Goal: Task Accomplishment & Management: Complete application form

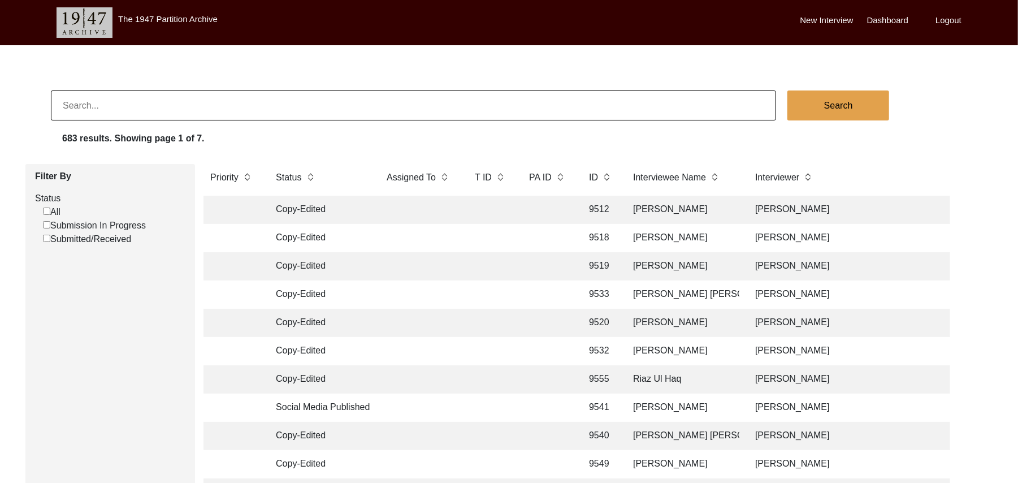
click at [45, 227] on input "Submission In Progress" at bounding box center [46, 224] width 7 height 7
checkbox input "false"
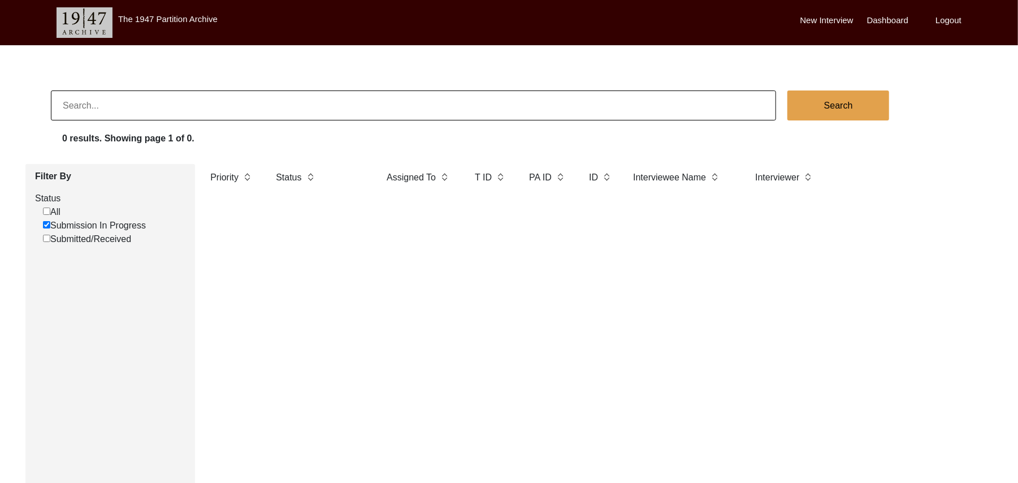
click at [824, 19] on label "New Interview" at bounding box center [827, 20] width 53 height 13
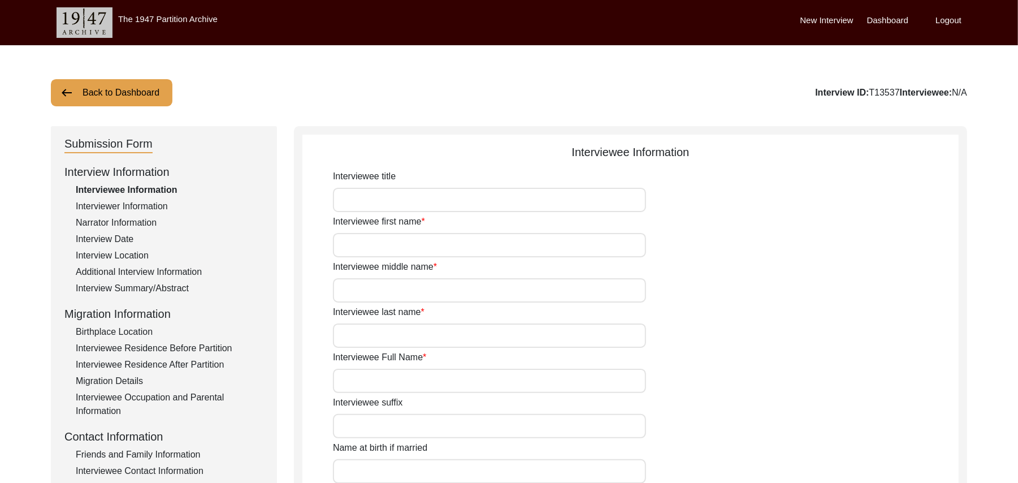
click at [150, 87] on button "Back to Dashboard" at bounding box center [112, 92] width 122 height 27
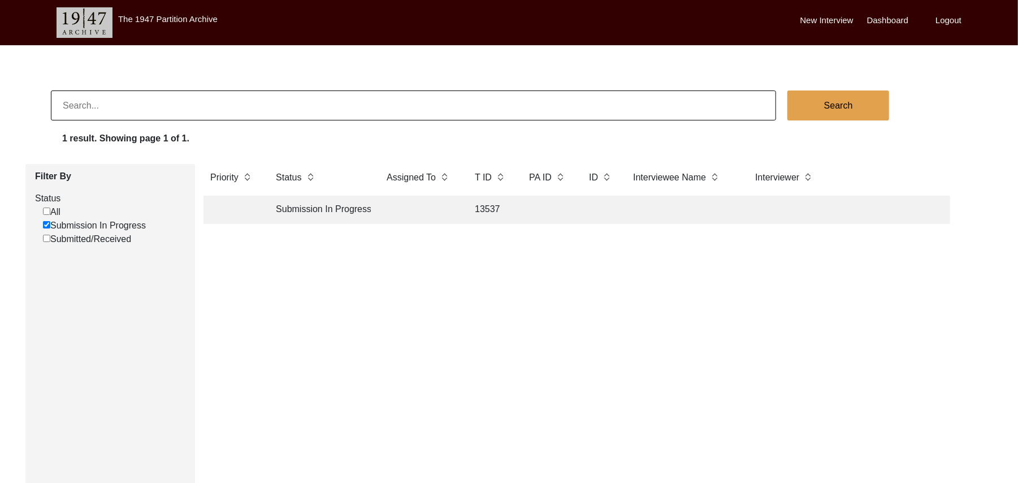
click at [833, 19] on label "New Interview" at bounding box center [827, 20] width 53 height 13
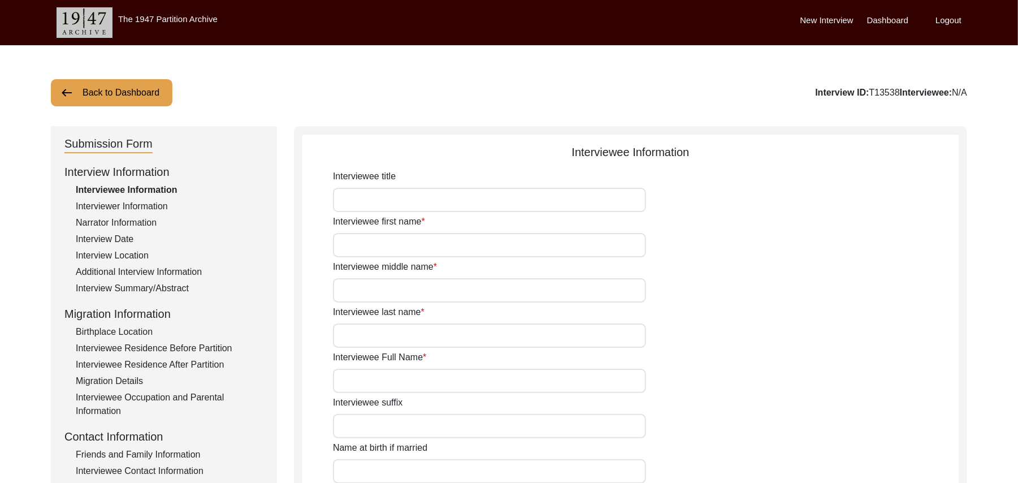
click at [150, 89] on button "Back to Dashboard" at bounding box center [112, 92] width 122 height 27
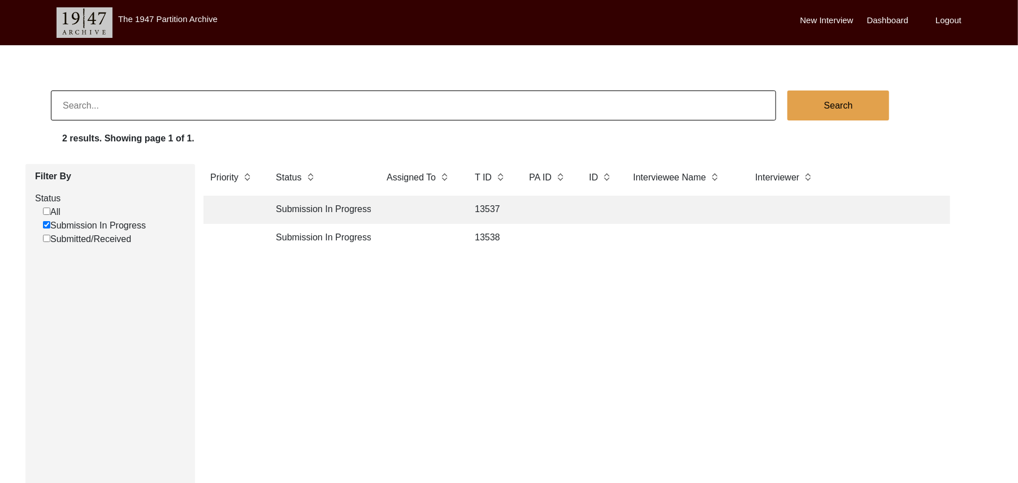
click at [485, 235] on td "13538" at bounding box center [490, 238] width 45 height 28
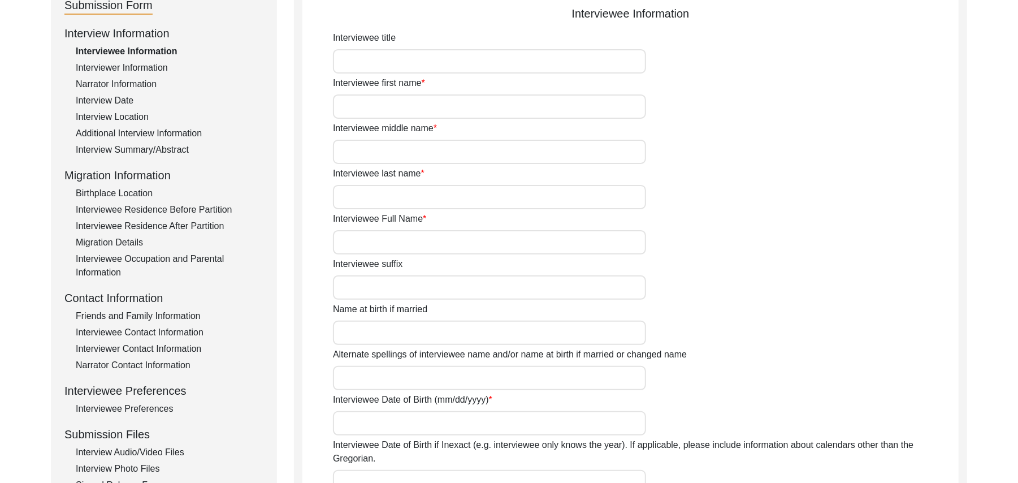
scroll to position [283, 0]
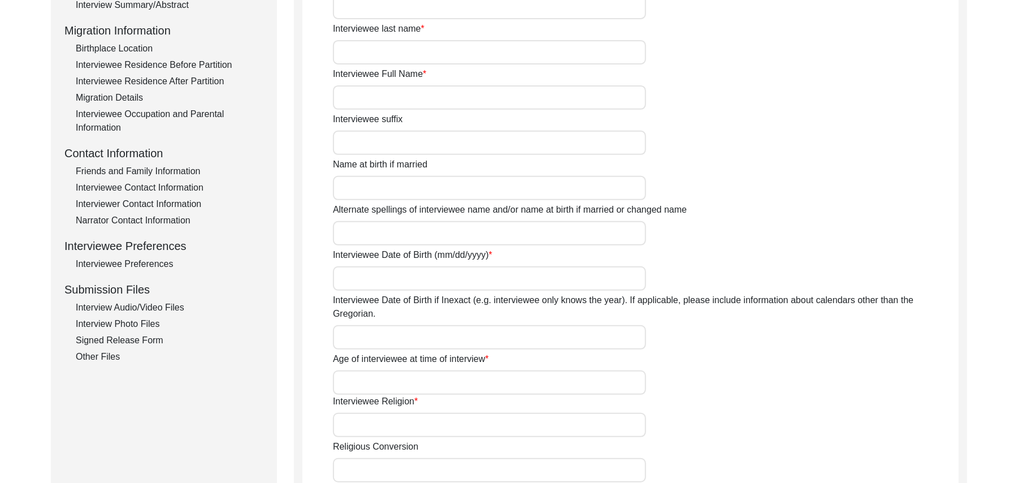
click at [179, 306] on div "Interview Audio/Video Files" at bounding box center [170, 308] width 188 height 14
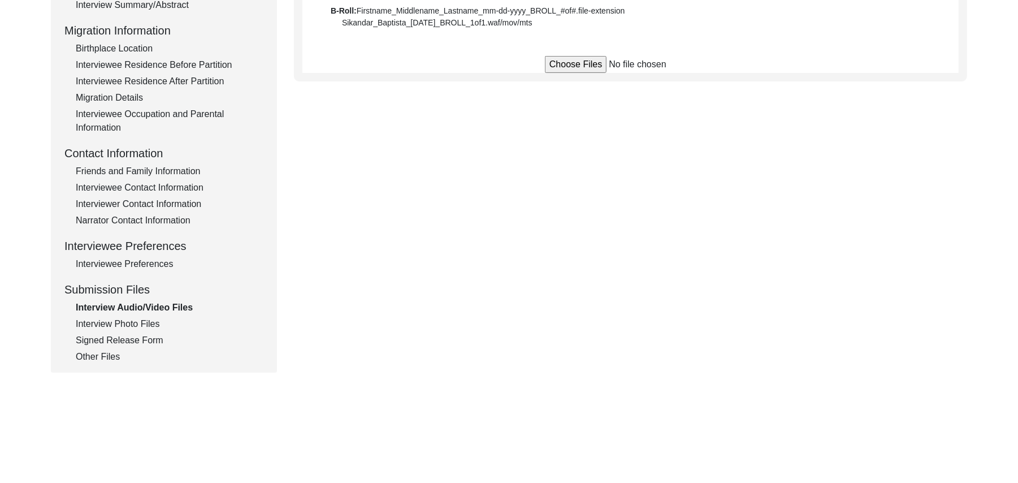
click at [576, 61] on input "file" at bounding box center [630, 64] width 171 height 17
type input "C:\fakepath\Abdul_Sattar_09-14-2025_BROLL_1of3.MTS"
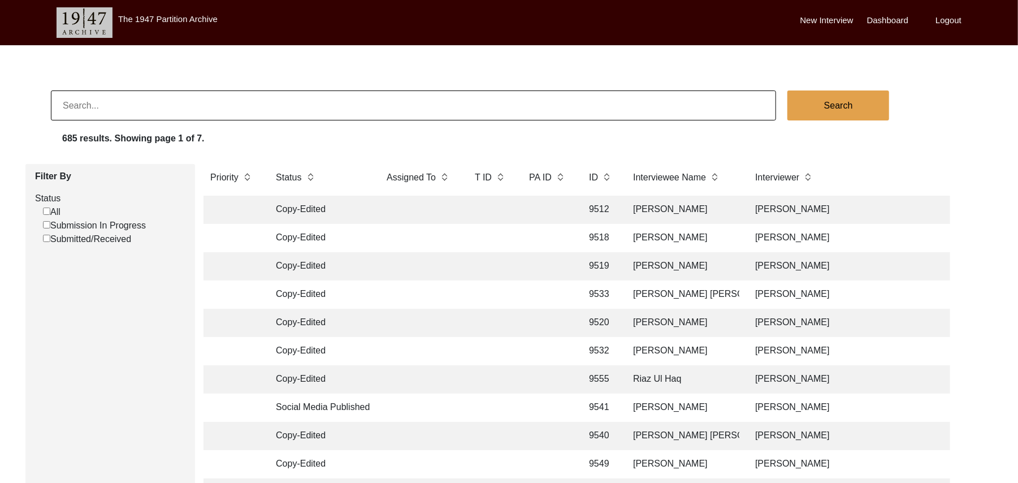
click at [46, 224] on input "Submission In Progress" at bounding box center [46, 224] width 7 height 7
checkbox input "false"
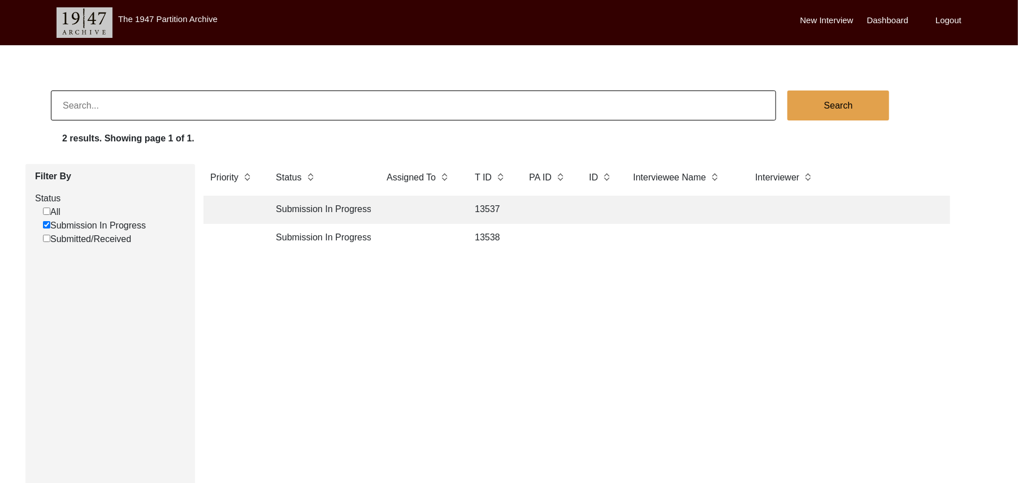
click at [490, 236] on td "13538" at bounding box center [490, 238] width 45 height 28
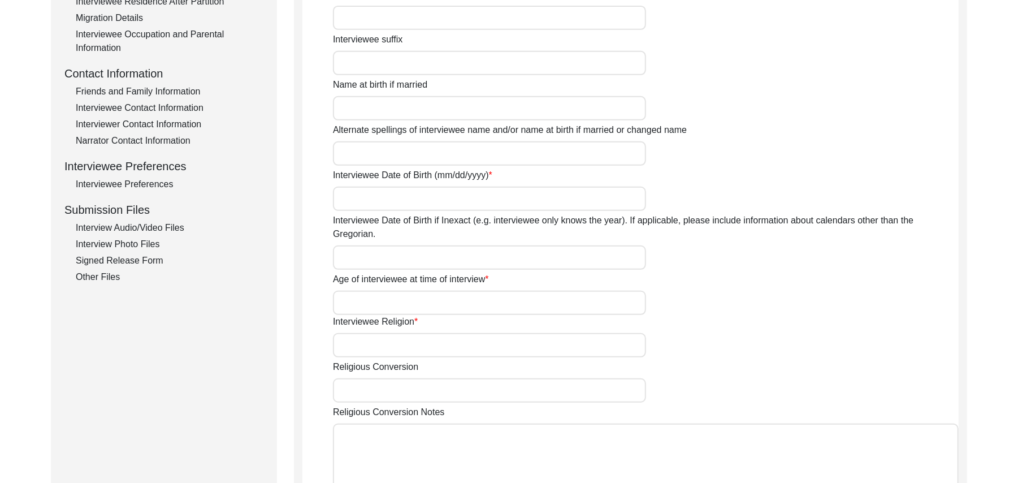
scroll to position [374, 0]
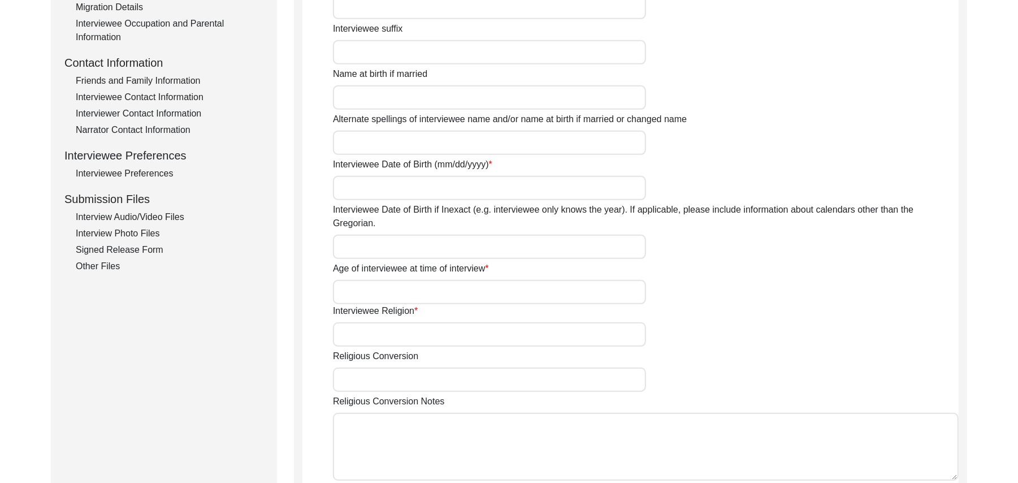
click at [93, 231] on div "Interview Photo Files" at bounding box center [170, 234] width 188 height 14
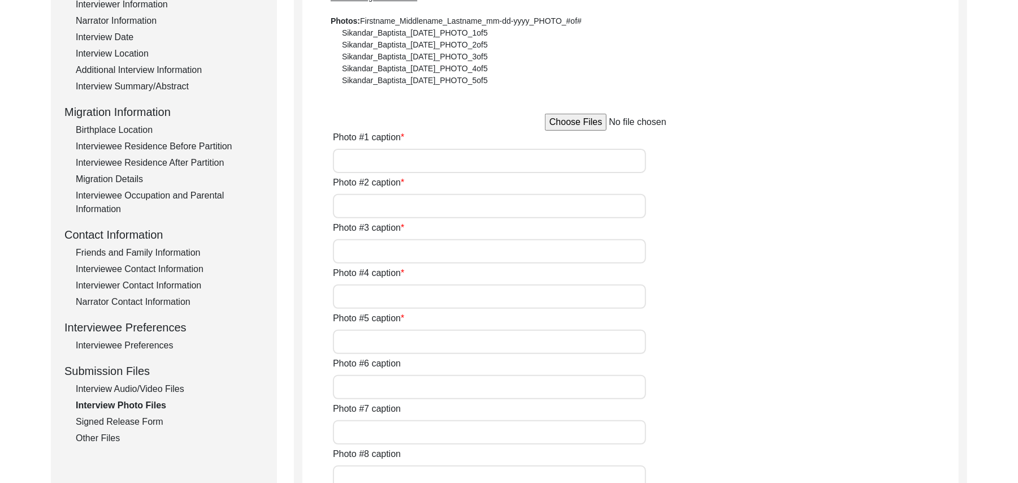
scroll to position [193, 0]
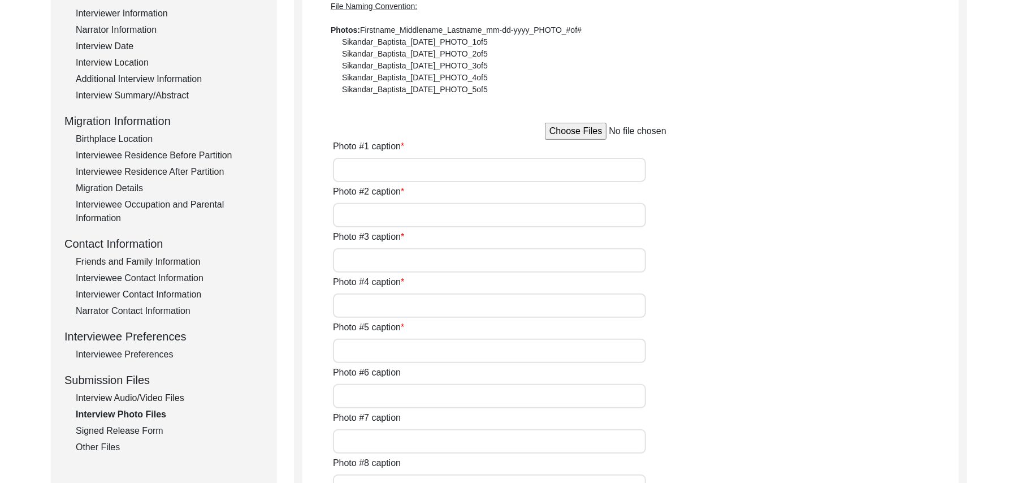
click at [563, 129] on input "file" at bounding box center [630, 131] width 171 height 17
type input "C:\fakepath\Abdul_Sattar_09-14-2025_PHOTO_1of6.jpg"
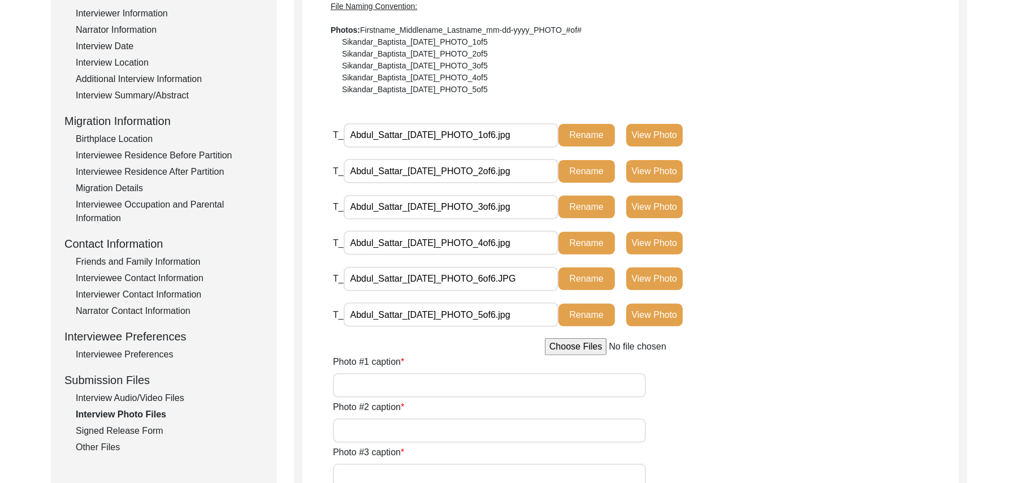
click at [390, 390] on input "Photo #1 caption" at bounding box center [489, 385] width 313 height 24
type input "Abdul Sattar"
click at [401, 437] on input "Photo #2 caption" at bounding box center [489, 430] width 313 height 24
paste input "Abdul Sattar"
type input "Abdul Sattar"
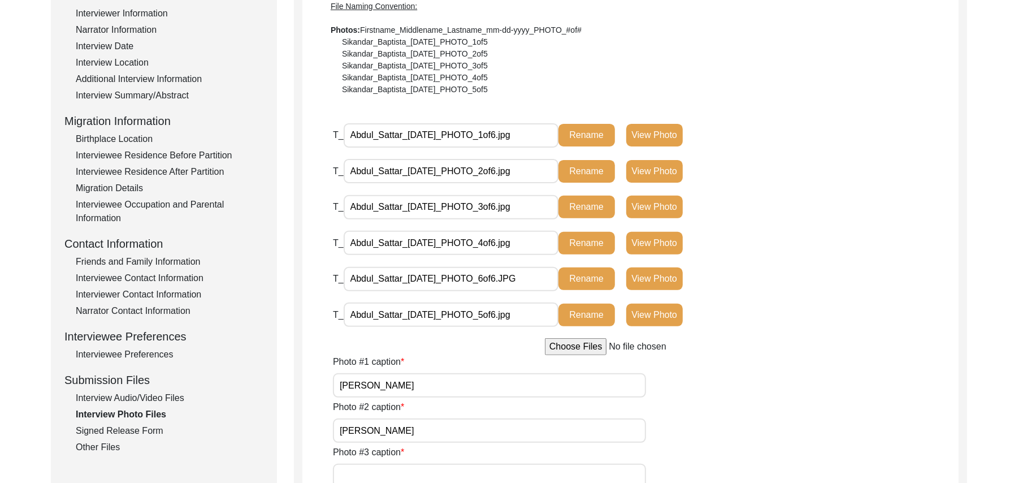
click at [399, 473] on input "Photo #3 caption" at bounding box center [489, 476] width 313 height 24
paste input "Abdul Sattar"
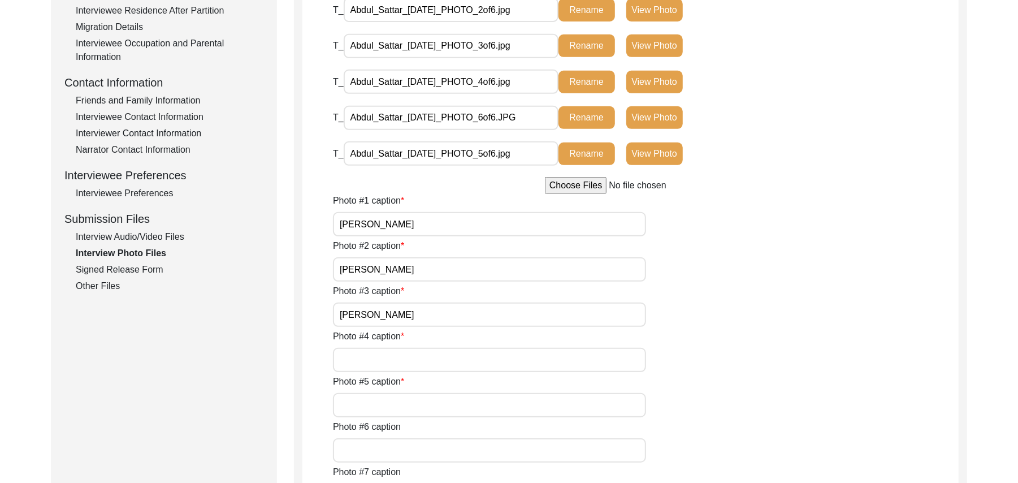
scroll to position [496, 0]
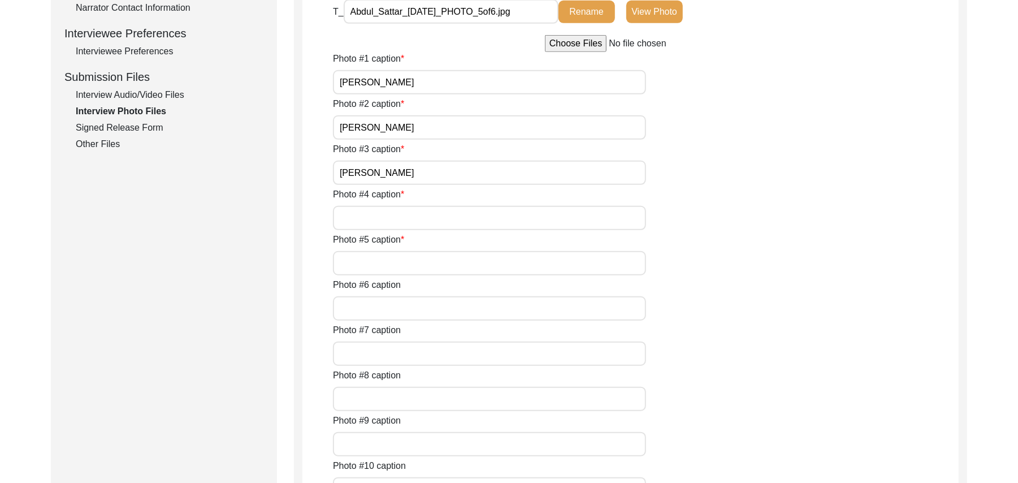
type input "Abdul Sattar"
click at [433, 217] on input "Photo #4 caption" at bounding box center [489, 218] width 313 height 24
paste input "Abdul Sattar"
type input "Abdul Sattar"
click at [423, 265] on input "Photo #5 caption" at bounding box center [489, 263] width 313 height 24
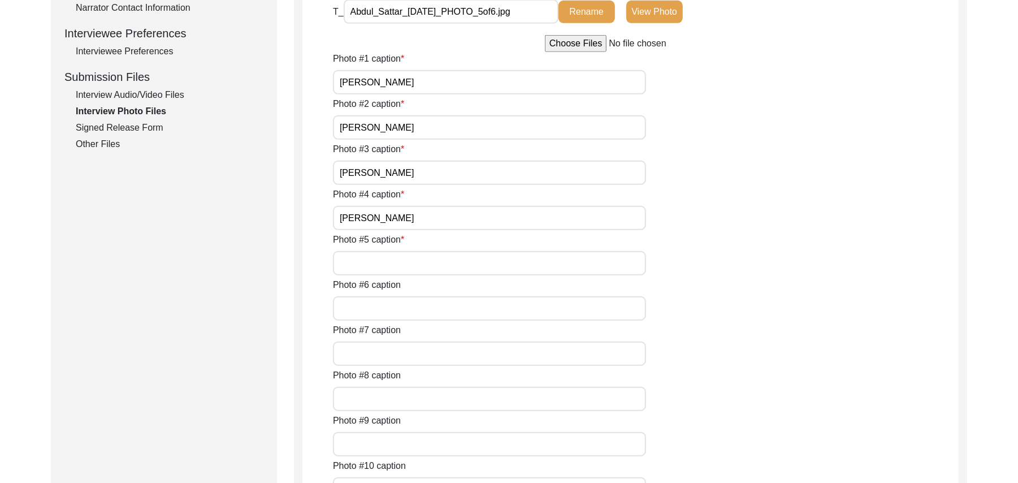
paste input "Abdul Sattar"
type input "Abdul Sattar"
click at [416, 313] on input "Photo #6 caption" at bounding box center [489, 308] width 313 height 24
paste input "Abdul Sattar"
type input "Abdul Sattar"
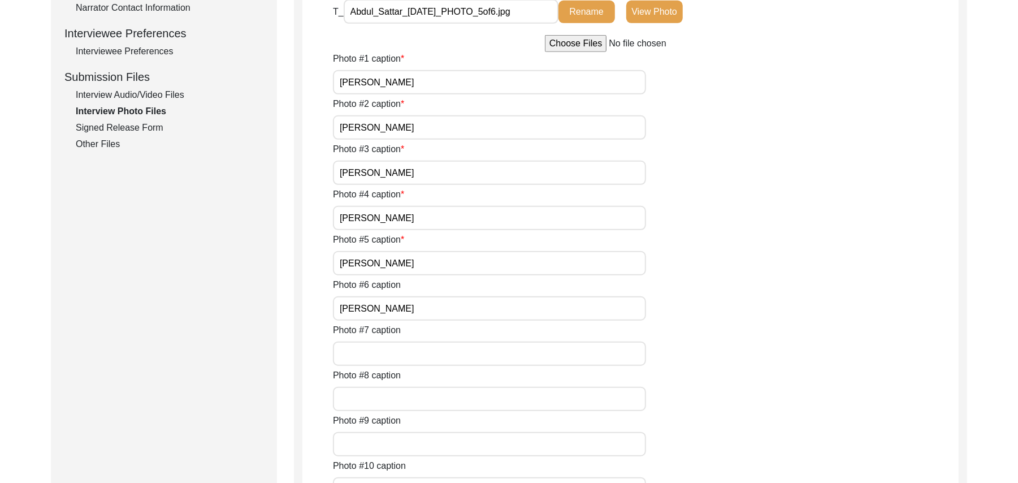
click at [412, 353] on input "Photo #7 caption" at bounding box center [489, 353] width 313 height 24
type input "N/A"
click at [404, 398] on input "Photo #8 caption" at bounding box center [489, 399] width 313 height 24
paste input "N/A"
type input "N/A"
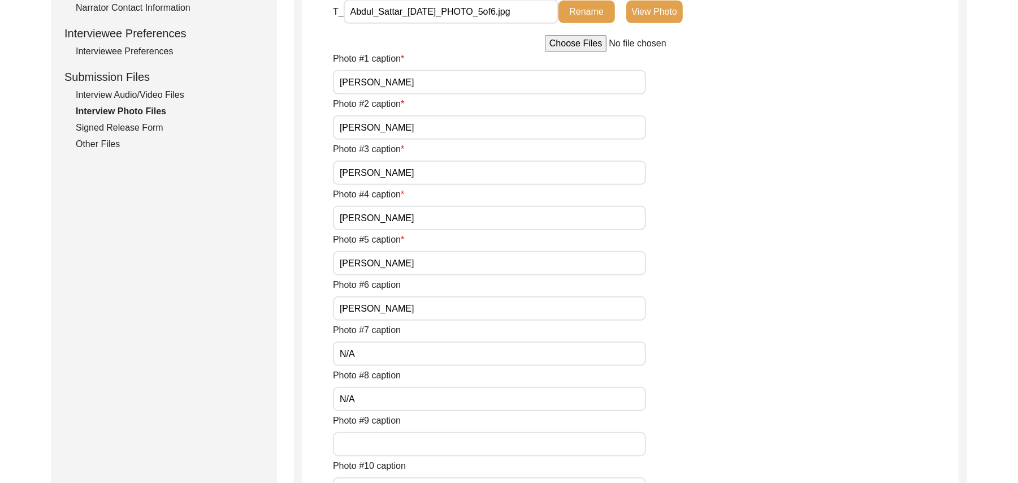
click at [399, 445] on input "Photo #9 caption" at bounding box center [489, 444] width 313 height 24
paste input "N/A"
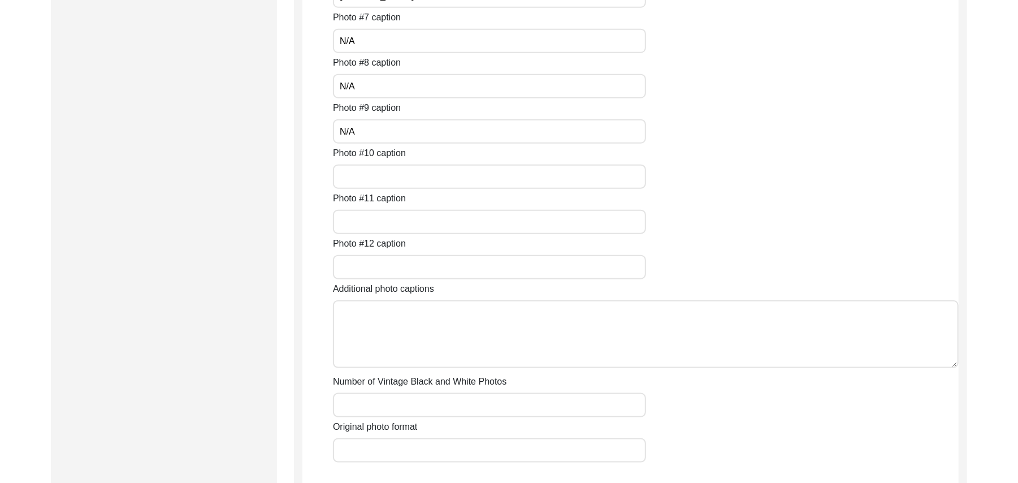
scroll to position [840, 0]
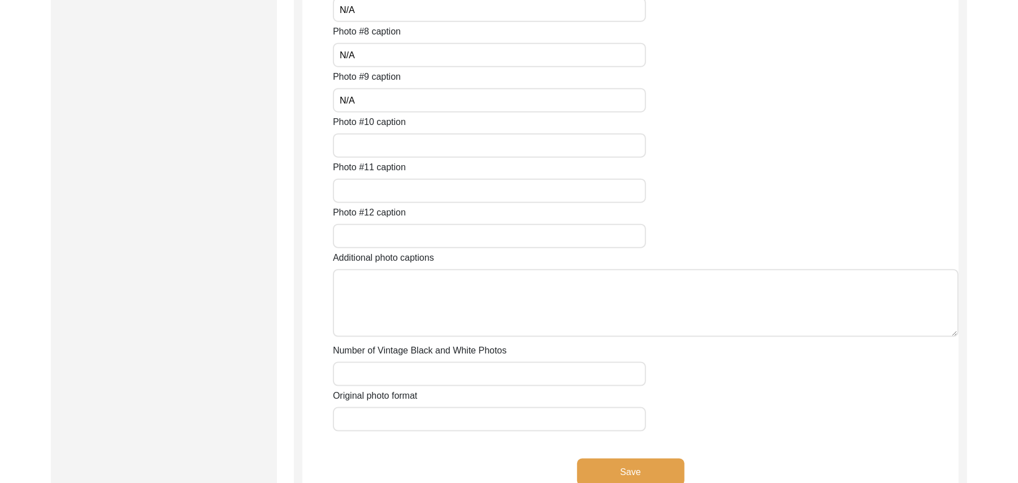
type input "N/A"
click at [466, 154] on input "Photo #10 caption" at bounding box center [489, 145] width 313 height 24
paste input "N/A"
type input "N/A"
click at [455, 183] on input "Photo #11 caption" at bounding box center [489, 191] width 313 height 24
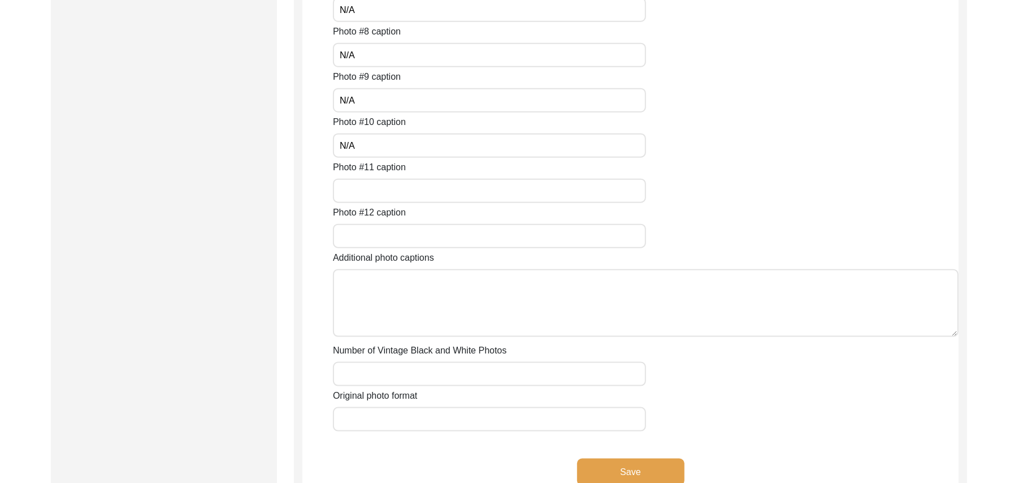
paste input "N/A"
type input "N/A"
click at [450, 229] on input "Photo #12 caption" at bounding box center [489, 236] width 313 height 24
paste input "N/A"
type input "N/A"
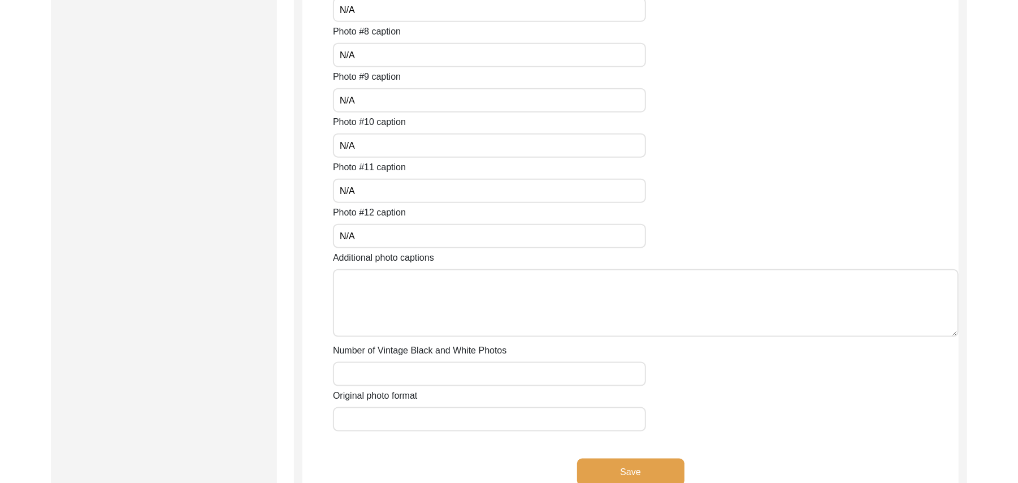
click at [455, 297] on textarea "Additional photo captions" at bounding box center [646, 303] width 626 height 68
paste textarea "N/A"
type textarea "N/A"
click at [469, 390] on div "Original photo format" at bounding box center [646, 410] width 626 height 42
click at [462, 378] on input "Number of Vintage Black and White Photos" at bounding box center [489, 374] width 313 height 24
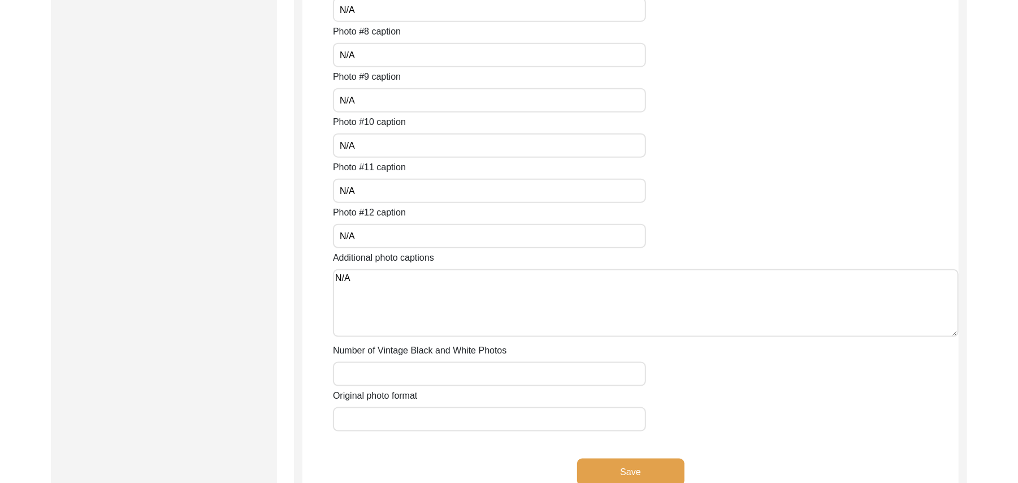
paste input "N/A"
type input "N/A"
click at [468, 419] on input "Original photo format" at bounding box center [489, 419] width 313 height 24
type input "JPG"
click at [659, 469] on button "Save" at bounding box center [630, 471] width 107 height 27
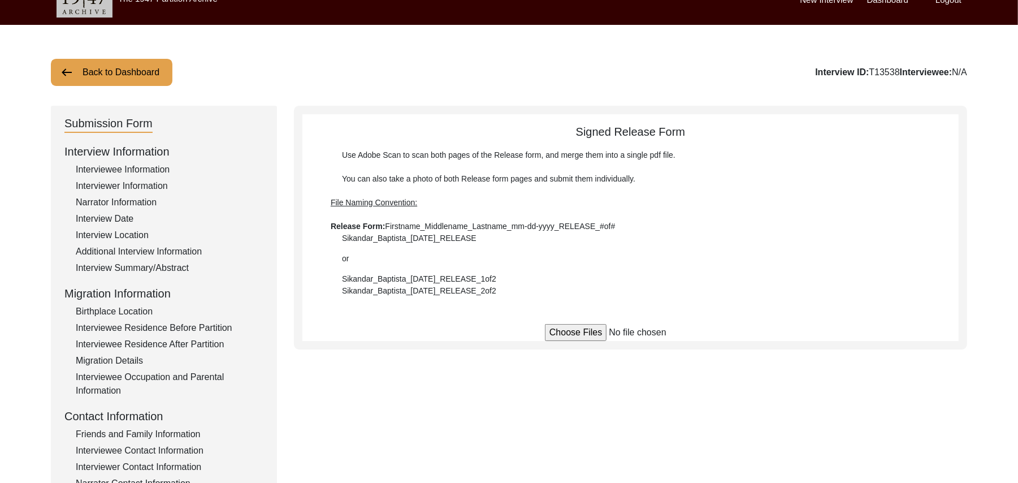
scroll to position [0, 0]
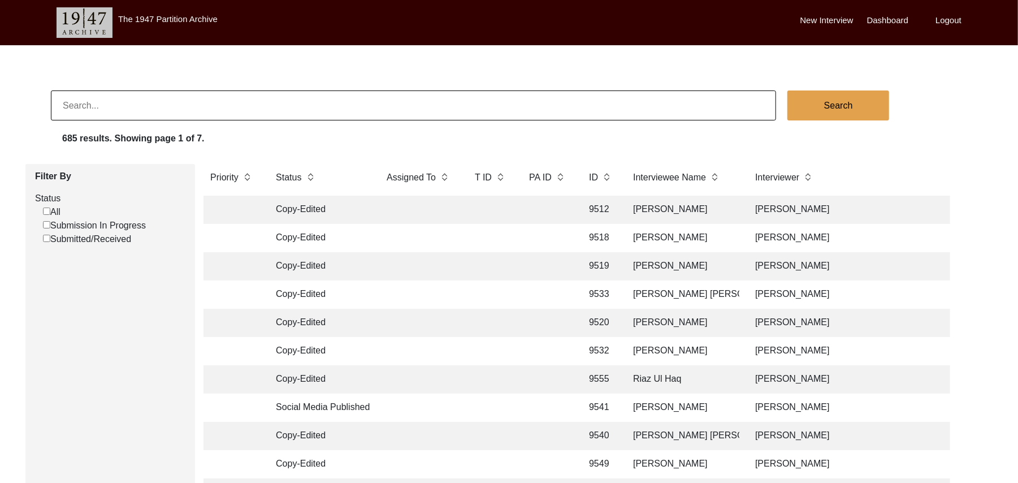
click at [47, 227] on input "Submission In Progress" at bounding box center [46, 224] width 7 height 7
checkbox input "false"
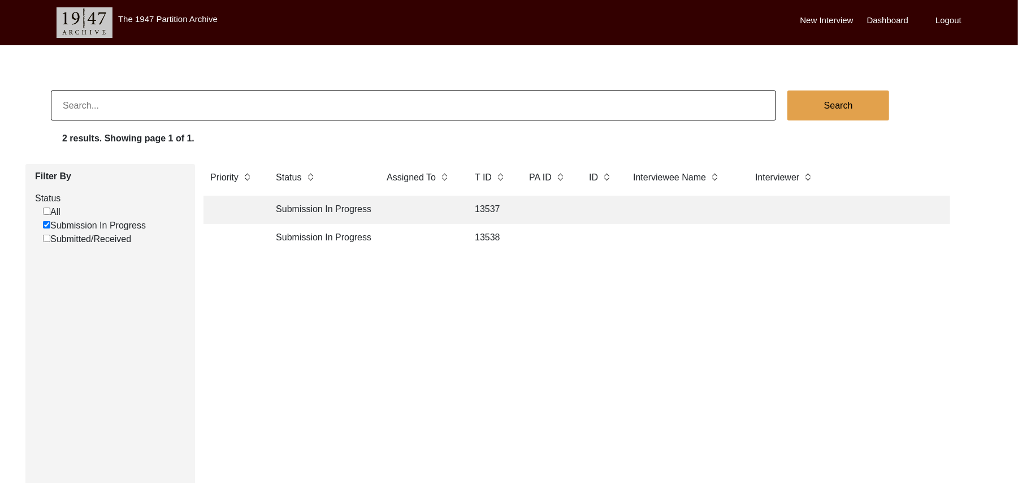
click at [484, 206] on td "13537" at bounding box center [490, 210] width 45 height 28
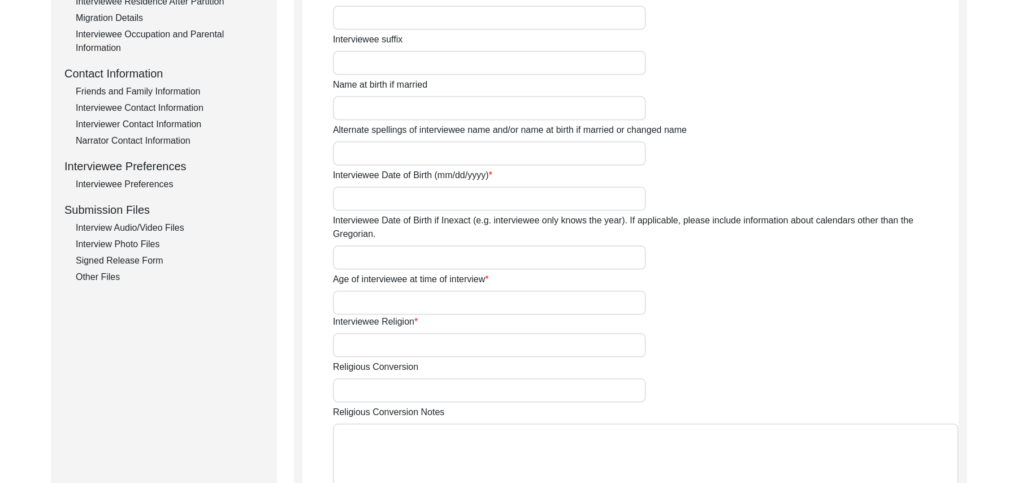
scroll to position [383, 0]
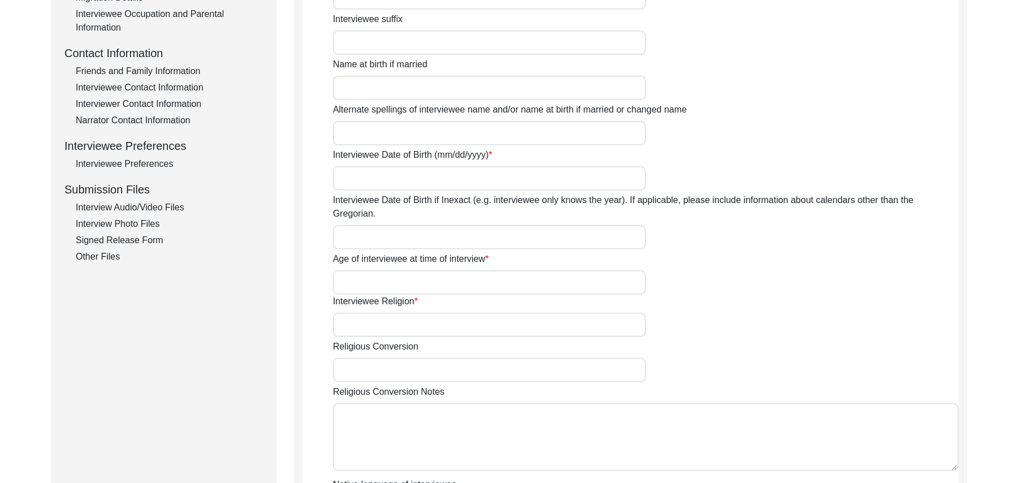
click at [155, 220] on div "Interview Photo Files" at bounding box center [170, 224] width 188 height 14
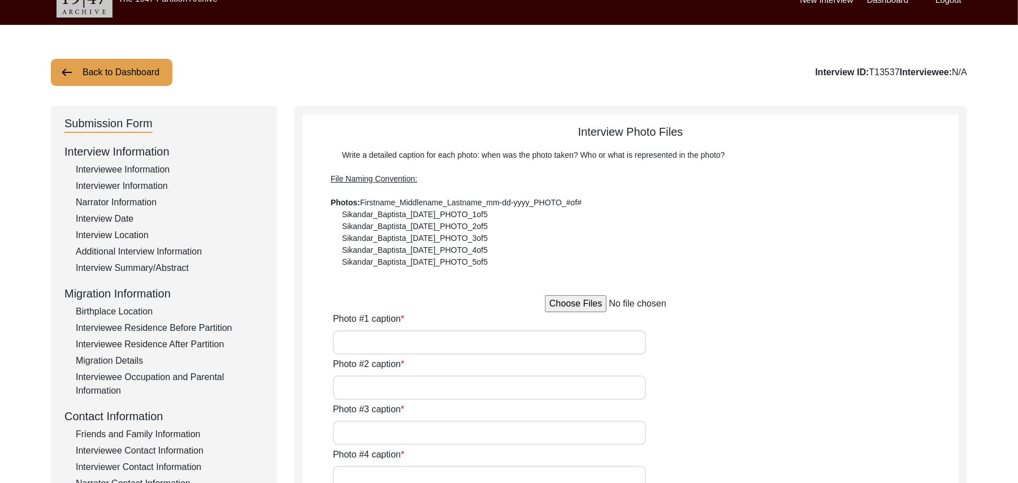
scroll to position [0, 0]
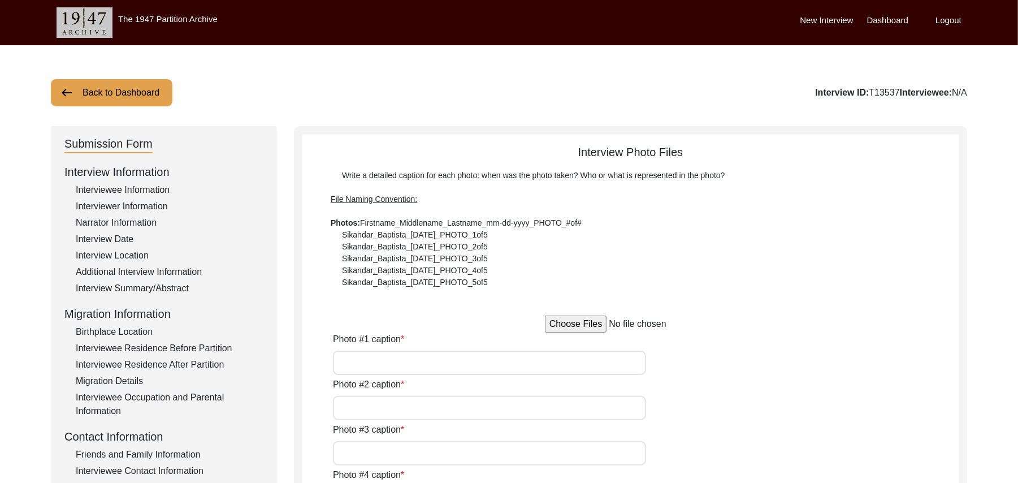
click at [589, 326] on input "file" at bounding box center [630, 323] width 171 height 17
type input "C:\fakepath\Bashir_Ahmed_09-14-2025_PHOO_5of5.jpg"
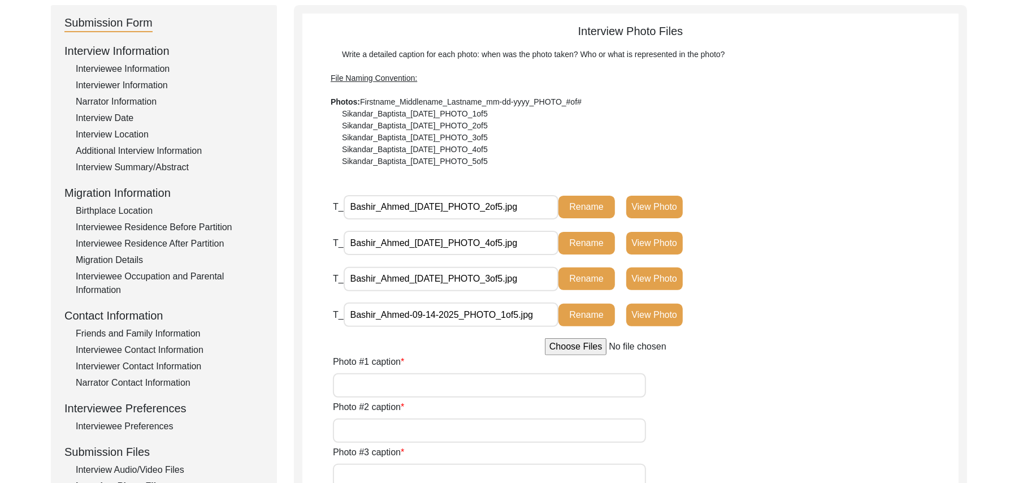
scroll to position [150, 0]
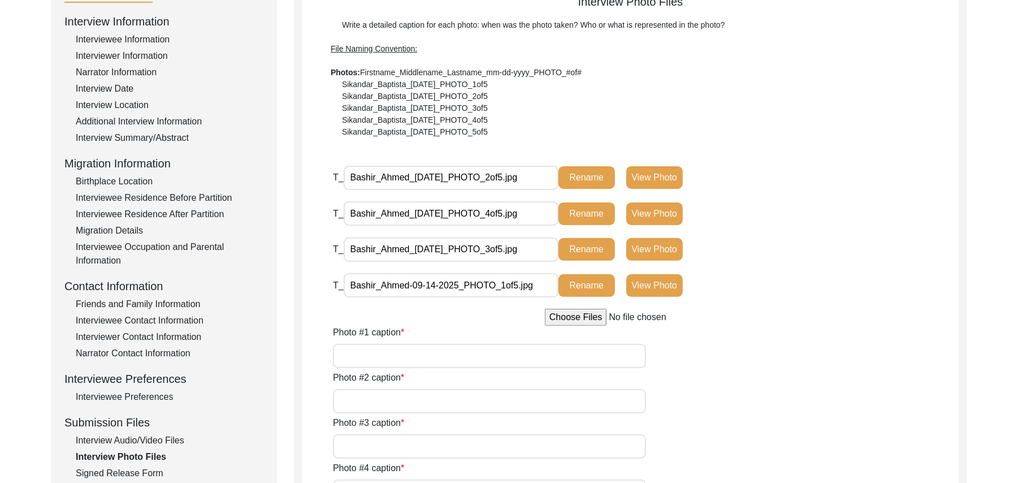
click at [572, 317] on input "file" at bounding box center [630, 317] width 171 height 17
type input "C:\fakepath\Bashir_Ahmed_09-14-2025_PHOO_5of5.jpg"
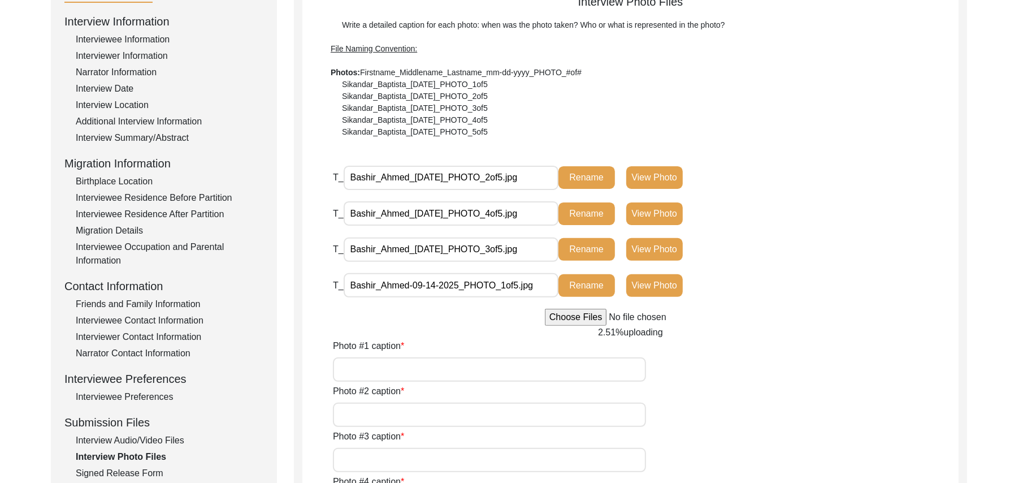
click at [403, 372] on input "Photo #1 caption" at bounding box center [489, 369] width 313 height 24
type input "Bashir Ahmed"
click at [398, 412] on input "Photo #2 caption" at bounding box center [489, 415] width 313 height 24
paste input "Bashir Ahmed"
type input "Bashir Ahmed"
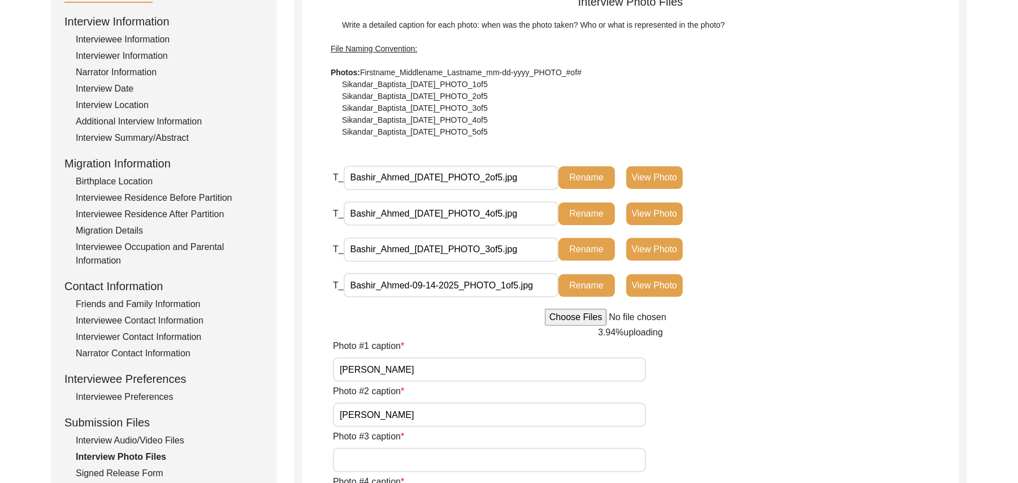
click at [396, 456] on input "Photo #3 caption" at bounding box center [489, 460] width 313 height 24
paste input "Bashir Ahmed"
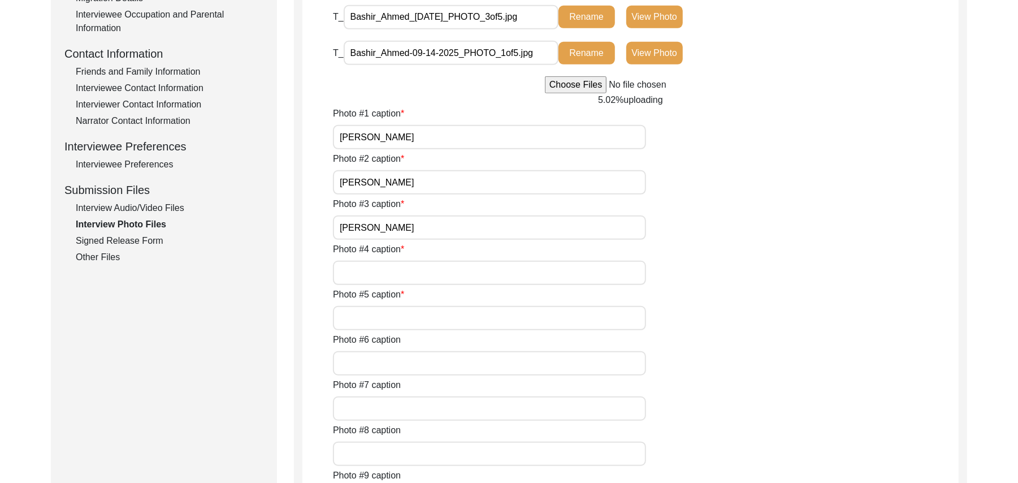
scroll to position [443, 0]
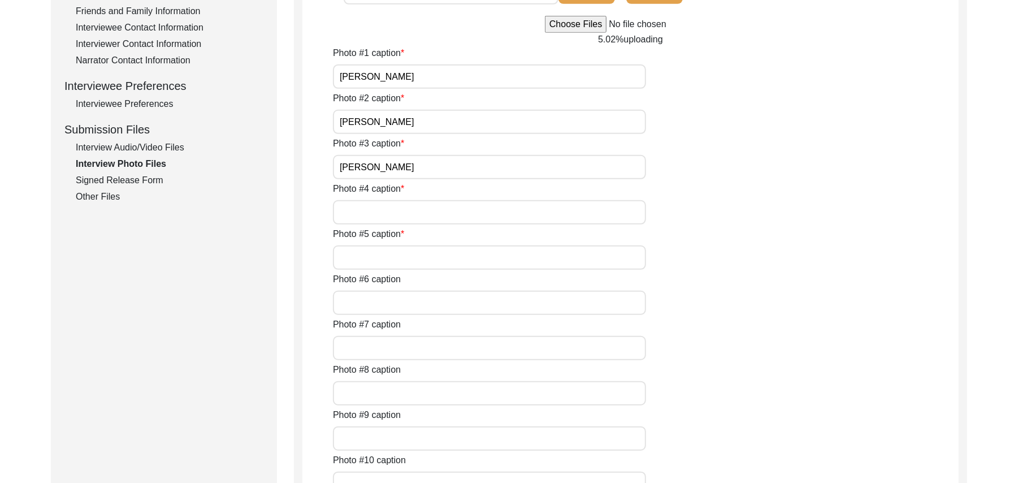
type input "Bashir Ahmed"
click at [465, 207] on input "Photo #4 caption" at bounding box center [489, 212] width 313 height 24
paste input "Bashir Ahmed"
type input "Bashir Ahmed"
click at [451, 250] on input "Photo #5 caption" at bounding box center [489, 257] width 313 height 24
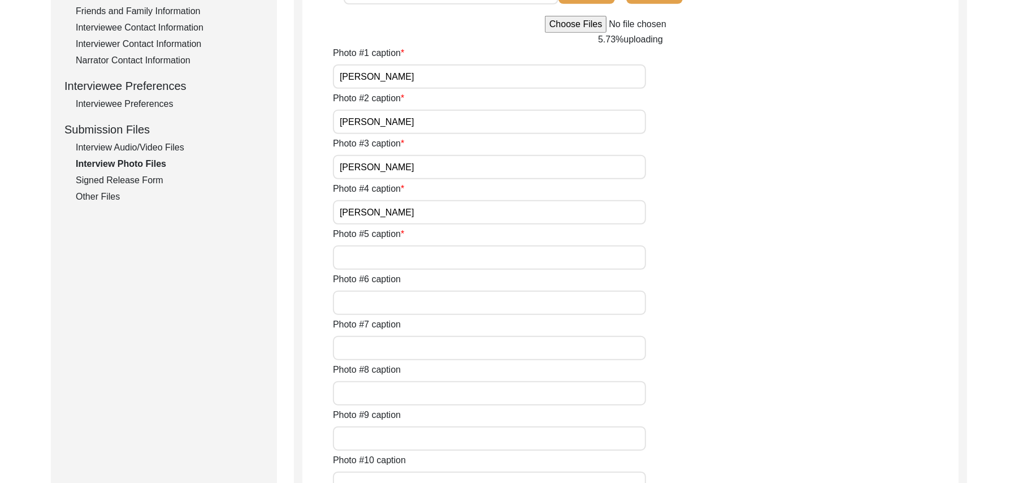
paste input "Bashir Ahmed"
type input "Bashir Ahmed"
click at [403, 295] on input "Photo #6 caption" at bounding box center [489, 303] width 313 height 24
type input "N/A"
click at [392, 349] on input "Photo #7 caption" at bounding box center [489, 348] width 313 height 24
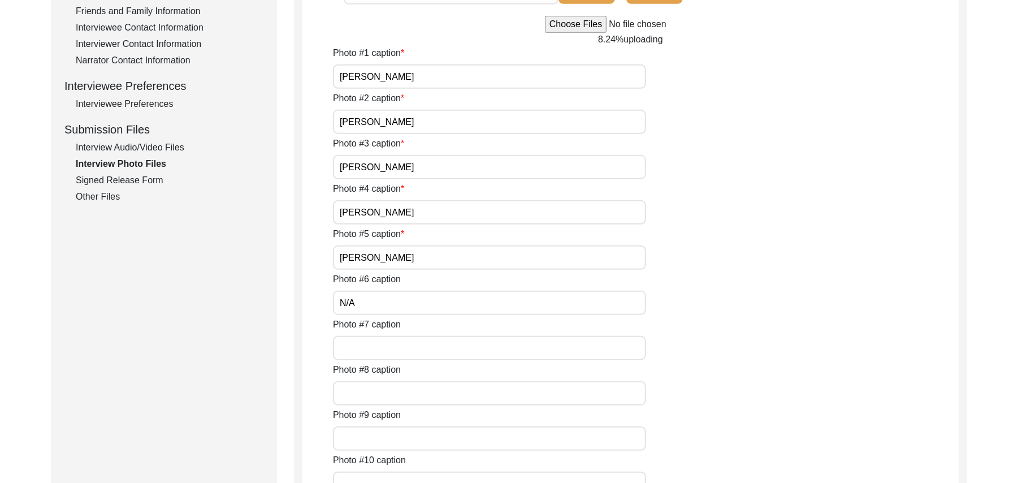
paste input "N/A"
type input "N/A"
click at [387, 391] on input "Photo #8 caption" at bounding box center [489, 393] width 313 height 24
paste input "N/A"
type input "N/A"
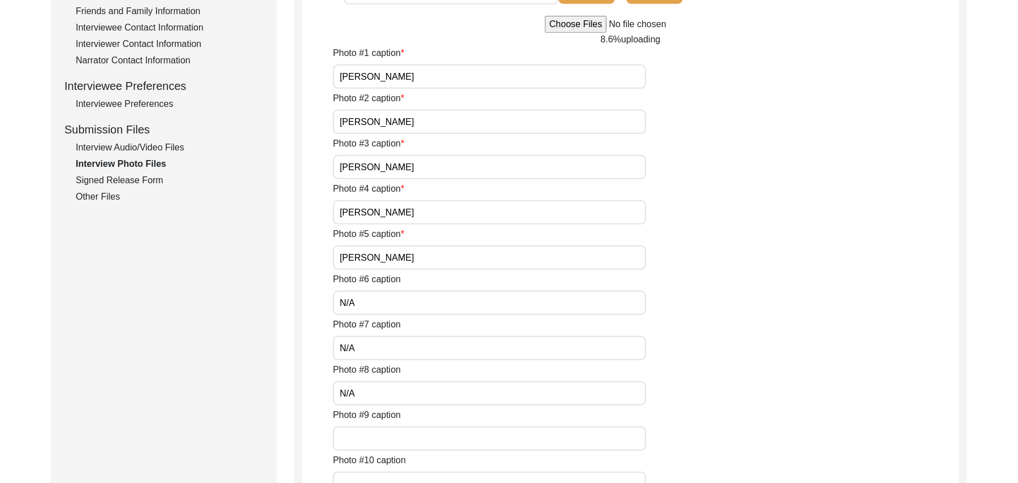
click at [390, 435] on input "Photo #9 caption" at bounding box center [489, 438] width 313 height 24
paste input "N/A"
type input "N/A"
click at [393, 469] on div "Photo #10 caption" at bounding box center [646, 474] width 626 height 42
click at [390, 473] on input "Photo #10 caption" at bounding box center [489, 483] width 313 height 24
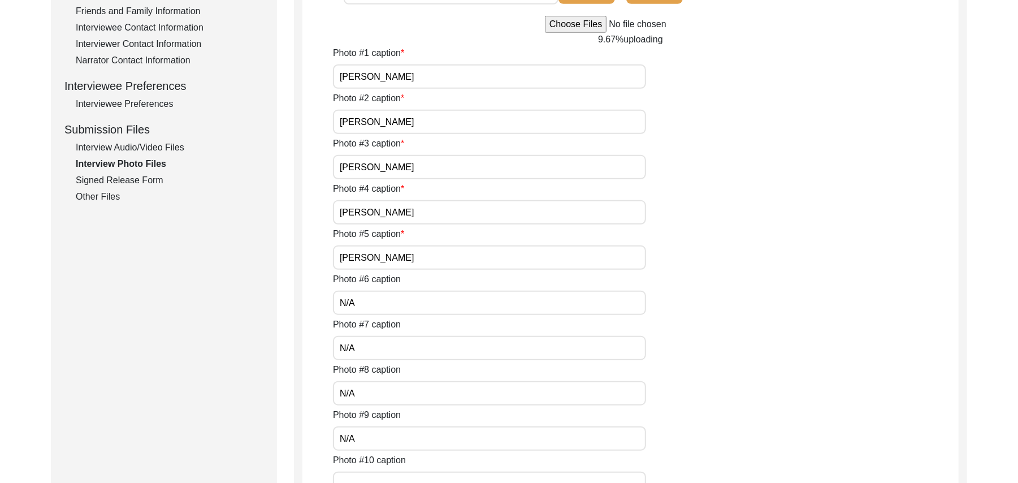
paste input "N/A"
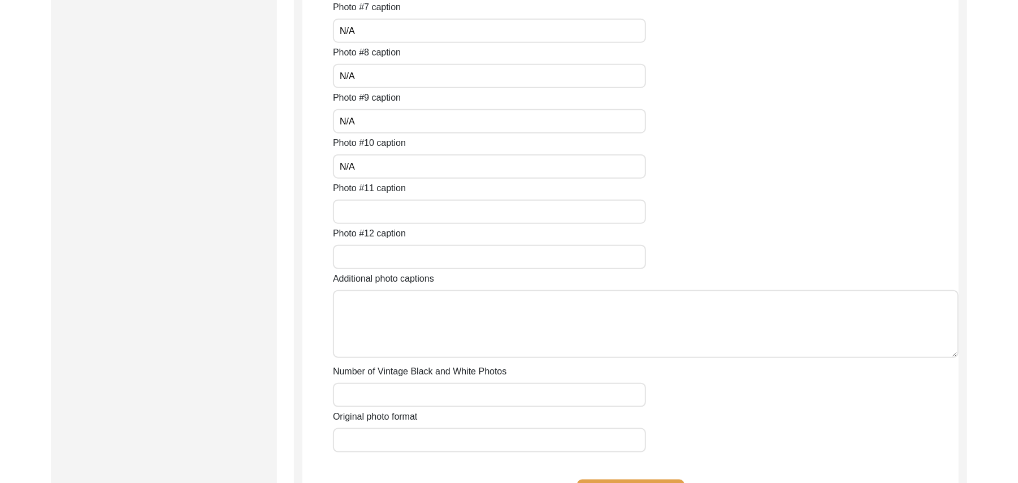
scroll to position [842, 0]
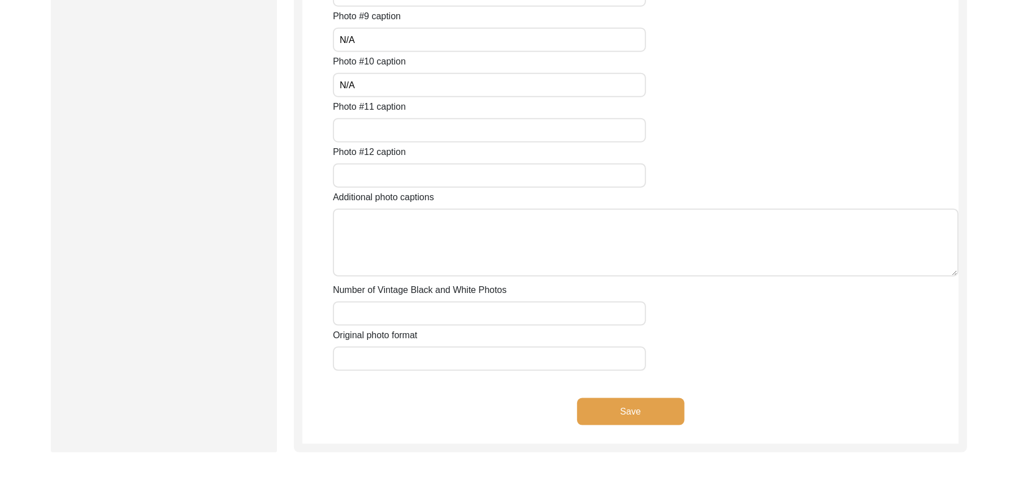
type input "N/A"
click at [481, 136] on input "Photo #11 caption" at bounding box center [489, 130] width 313 height 24
paste input "N/A"
type input "N/A"
click at [435, 181] on input "Photo #12 caption" at bounding box center [489, 175] width 313 height 24
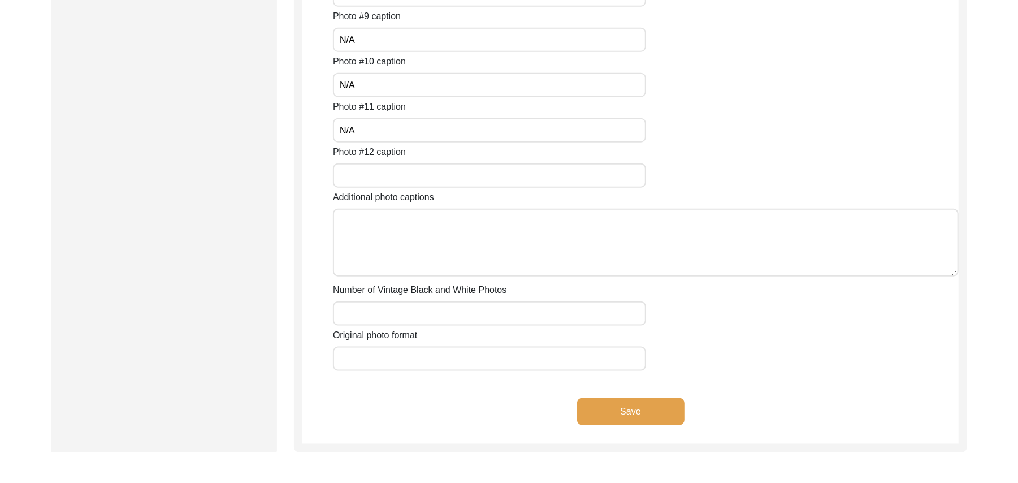
paste input "N/A"
type input "N/A"
click at [430, 234] on textarea "Additional photo captions" at bounding box center [646, 243] width 626 height 68
paste textarea "N/A"
type textarea "N/A"
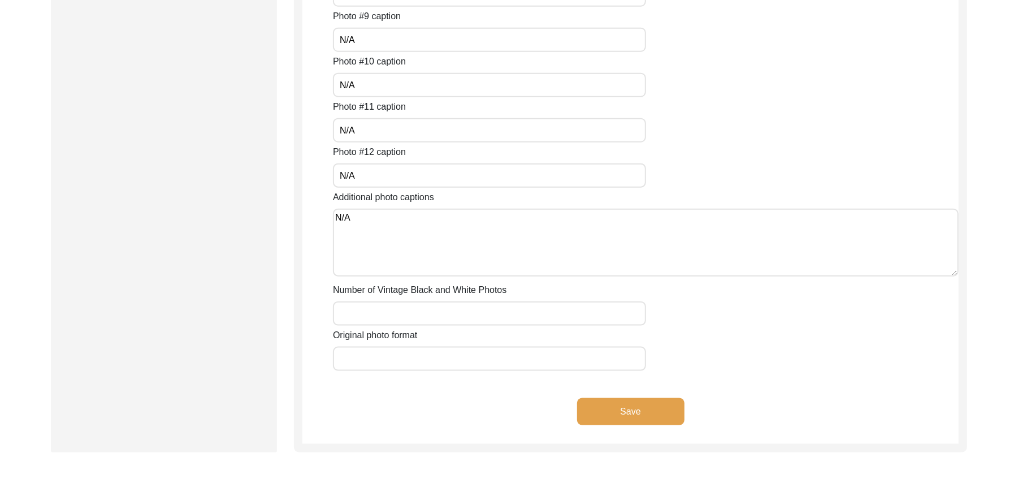
click at [422, 308] on input "Number of Vintage Black and White Photos" at bounding box center [489, 313] width 313 height 24
paste input "N/A"
type input "N/A"
click at [412, 355] on input "Original photo format" at bounding box center [489, 359] width 313 height 24
type input "JPG"
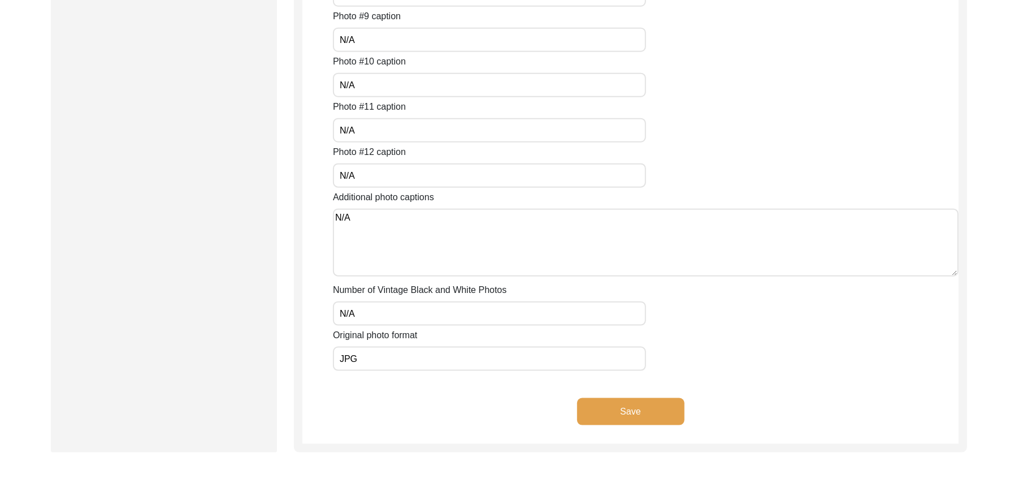
click at [596, 405] on button "Save" at bounding box center [630, 411] width 107 height 27
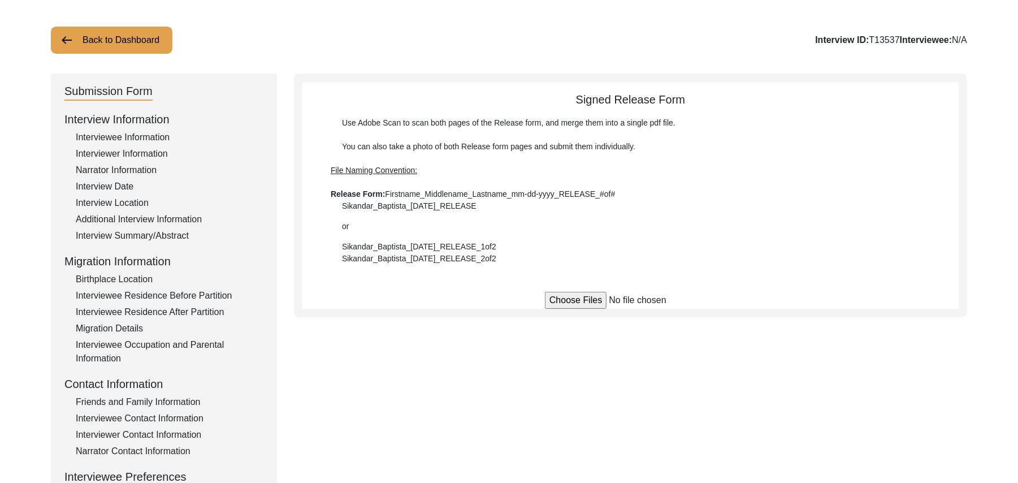
scroll to position [0, 0]
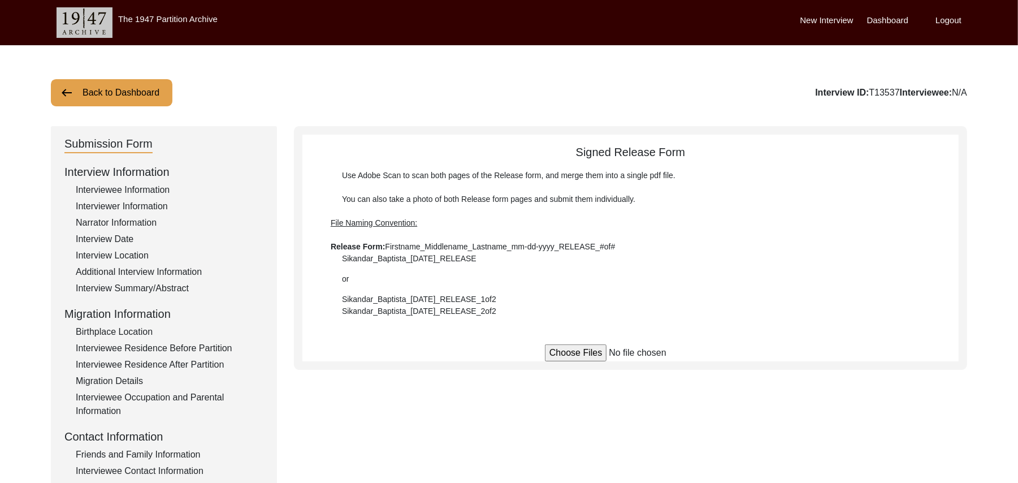
click at [158, 190] on div "Interviewee Information" at bounding box center [170, 190] width 188 height 14
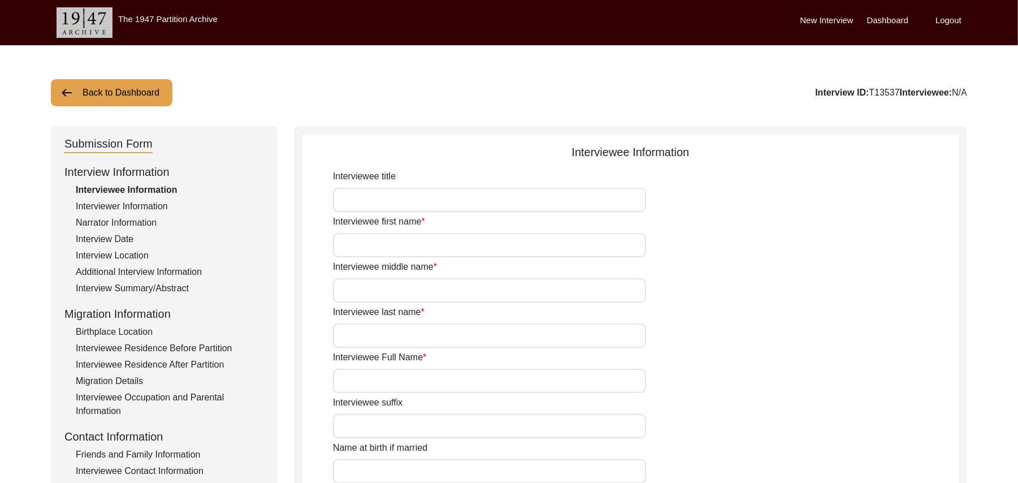
click at [340, 200] on input "Interviewee title" at bounding box center [489, 200] width 313 height 24
type input "Mr"
click at [351, 249] on input "Interviewee first name" at bounding box center [489, 245] width 313 height 24
type input "Bashir"
click at [356, 291] on input "Interviewee middle name" at bounding box center [489, 290] width 313 height 24
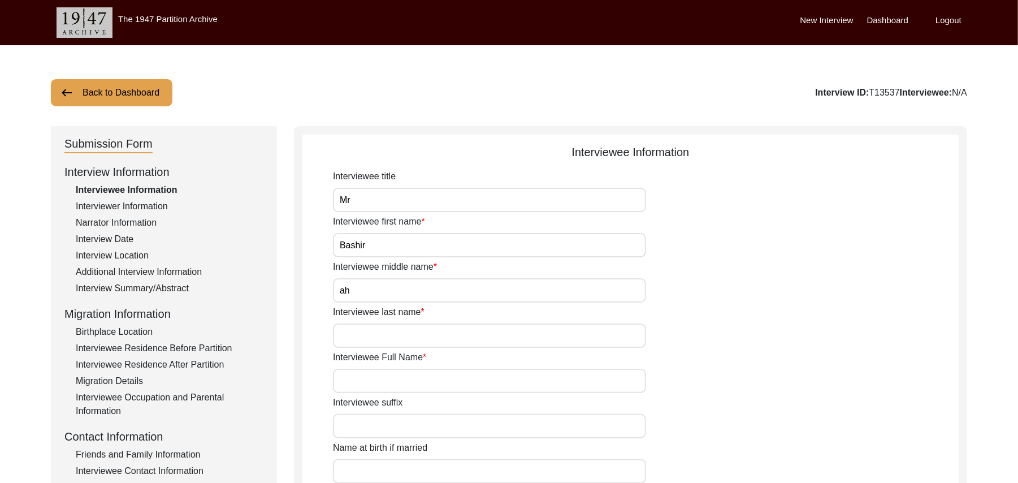
type input "a"
type input "Ahmed"
click at [363, 338] on input "Interviewee last name" at bounding box center [489, 335] width 313 height 24
type input "Mirza"
click at [369, 380] on input "Interviewee Full Name" at bounding box center [489, 381] width 313 height 24
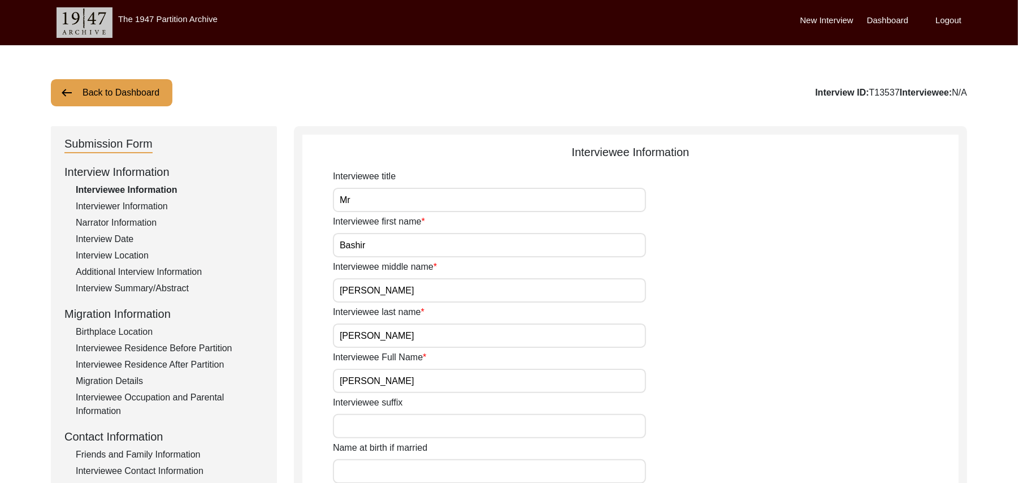
type input "Bashir Ahmed Mirza"
click at [372, 424] on input "Interviewee suffix" at bounding box center [489, 426] width 313 height 24
paste input "N/A"
type input "N/A"
click at [376, 471] on input "Name at birth if married" at bounding box center [489, 471] width 313 height 24
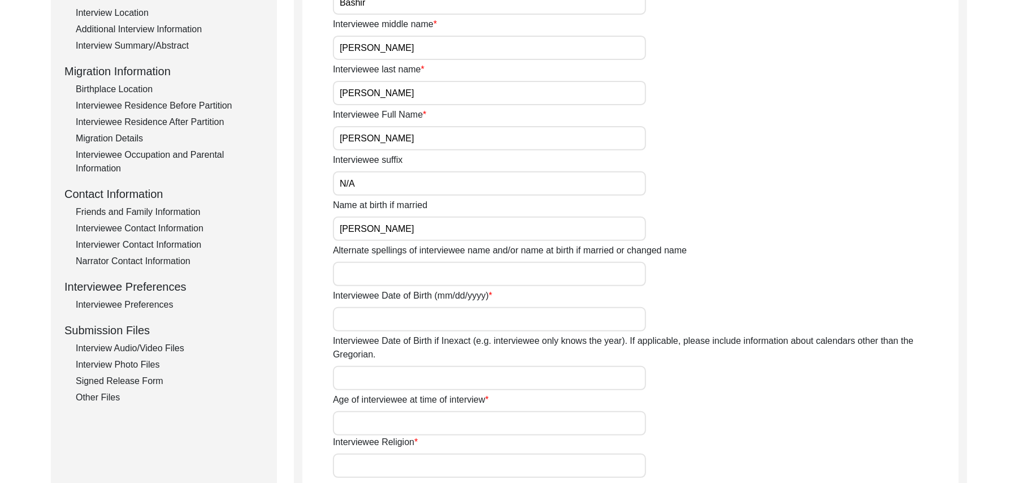
scroll to position [303, 0]
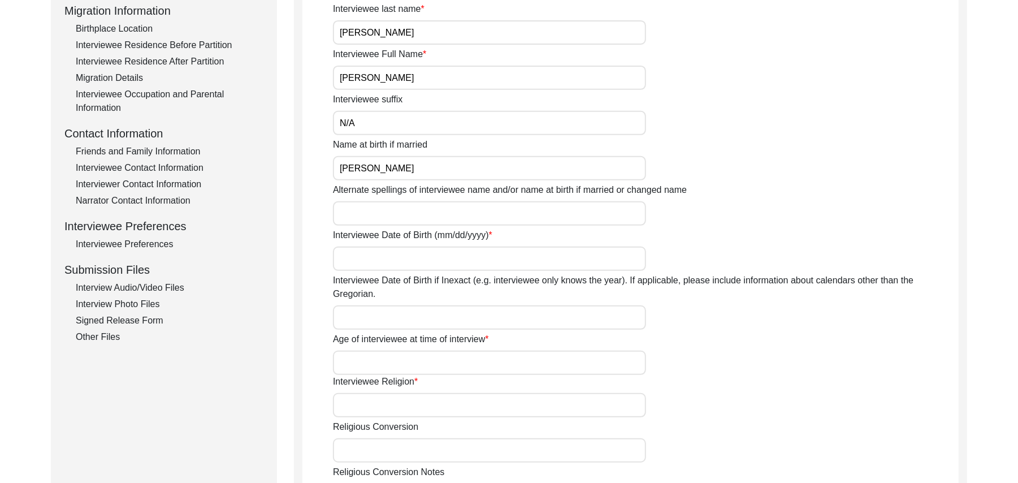
type input "Bashir Ahmed"
click at [416, 216] on input "Alternate spellings of interviewee name and/or name at birth if married or chan…" at bounding box center [489, 213] width 313 height 24
type input "Bashir Ahmed"
click at [410, 257] on input "Interviewee Date of Birth (mm/dd/yyyy)" at bounding box center [489, 258] width 313 height 24
type input "1941"
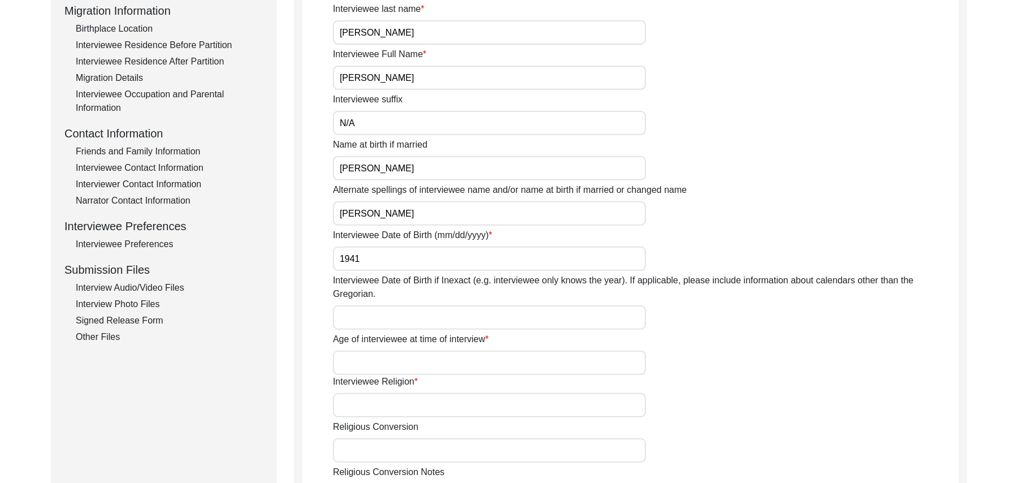
click at [401, 305] on input "Interviewee Date of Birth if Inexact (e.g. interviewee only knows the year). If…" at bounding box center [489, 317] width 313 height 24
type input "1941"
click at [387, 351] on input "Age of interviewee at time of interview" at bounding box center [489, 363] width 313 height 24
type input "86Years"
click at [380, 393] on input "Interviewee Religion" at bounding box center [489, 405] width 313 height 24
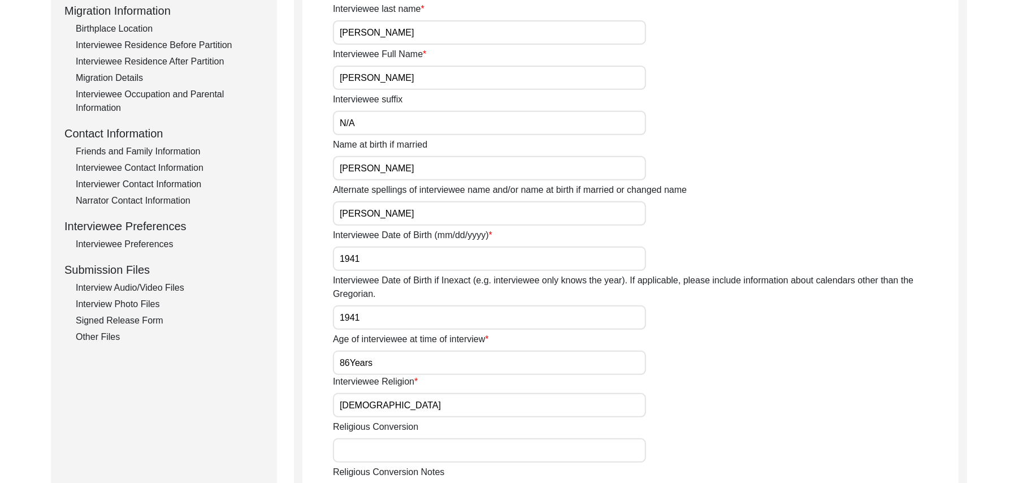
type input "Islam"
click at [383, 440] on input "Religious Conversion" at bounding box center [489, 450] width 313 height 24
paste input "N/A"
type input "N/A"
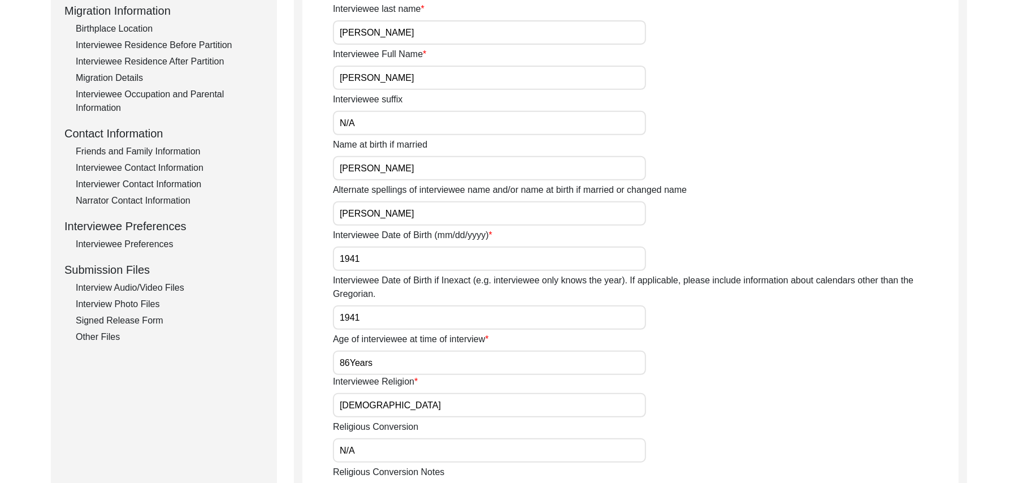
paste textarea "N/A"
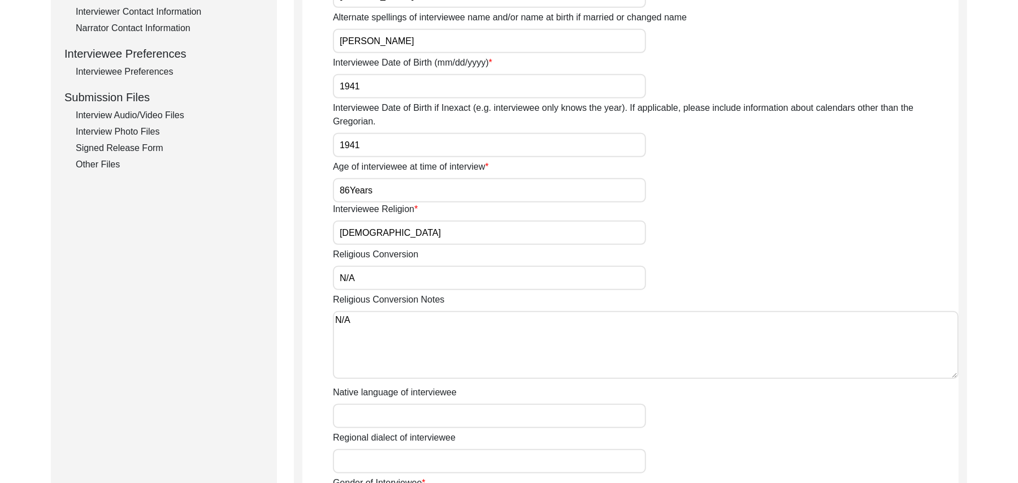
scroll to position [607, 0]
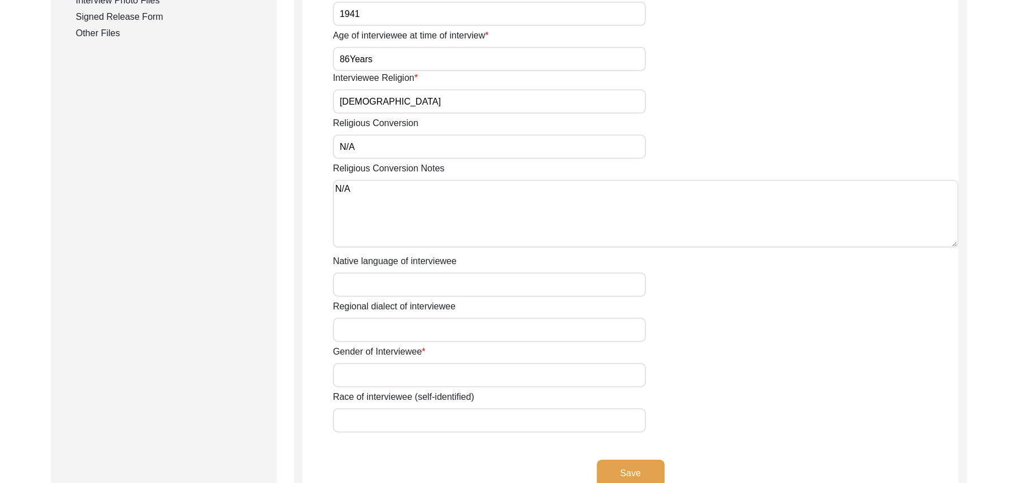
type textarea "N/A"
click at [446, 278] on input "Native language of interviewee" at bounding box center [489, 284] width 313 height 24
type input "Punjabi"
click at [433, 319] on input "Regional dialect of interviewee" at bounding box center [489, 330] width 313 height 24
type input "Malwai"
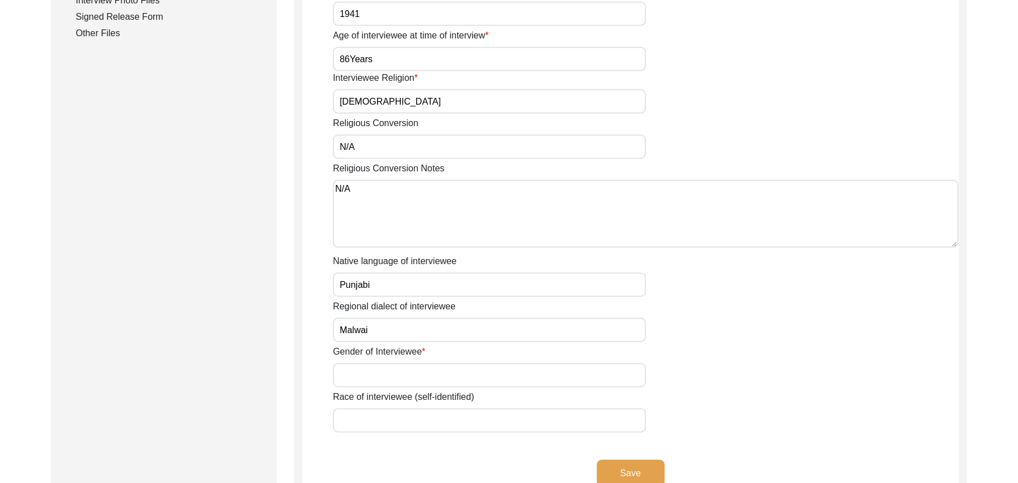
click at [414, 364] on input "Gender of Interviewee" at bounding box center [489, 375] width 313 height 24
type input "Male"
click at [408, 408] on input "Race of interviewee (self-identified)" at bounding box center [489, 420] width 313 height 24
type input "Mughal (Black Smith)"
click at [627, 460] on button "Save" at bounding box center [631, 473] width 68 height 27
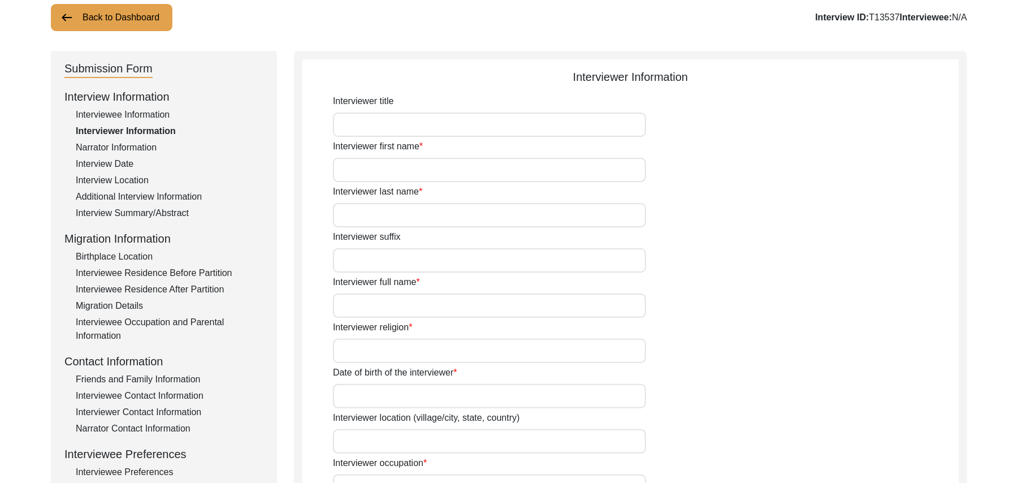
scroll to position [55, 0]
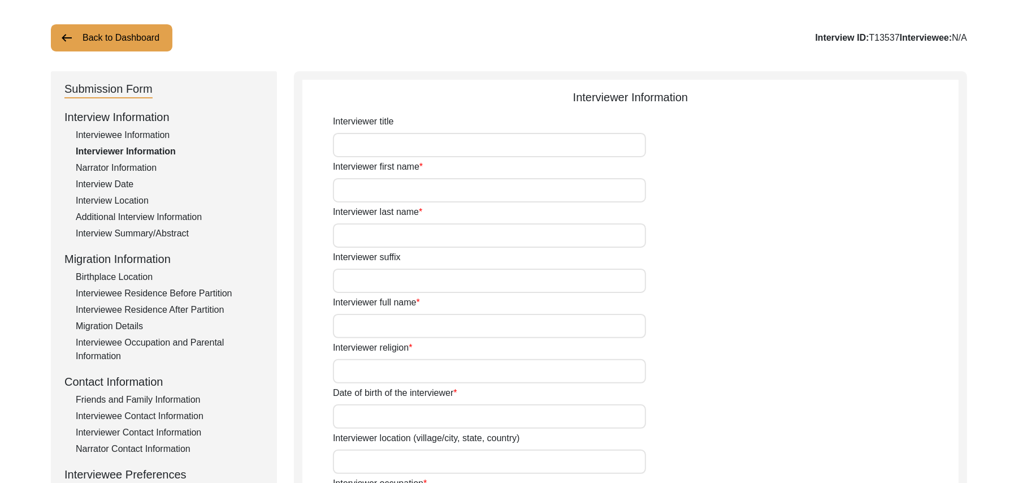
click at [557, 145] on input "Interviewer title" at bounding box center [489, 145] width 313 height 24
type input "Mr"
click at [510, 191] on input "Interviewer first name" at bounding box center [489, 190] width 313 height 24
type input "Muhammad"
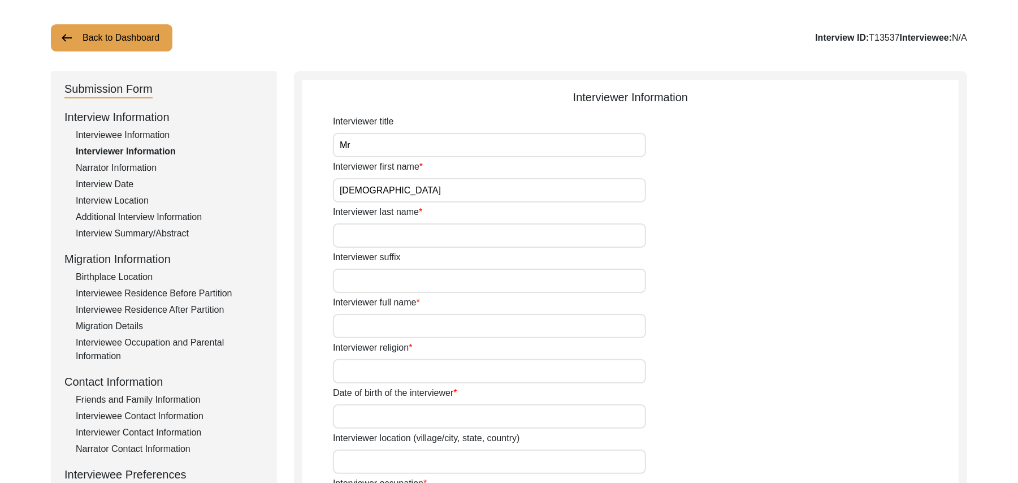
click at [478, 236] on input "Interviewer last name" at bounding box center [489, 235] width 313 height 24
type input "Sarfraz"
click at [457, 284] on input "Interviewer suffix" at bounding box center [489, 281] width 313 height 24
paste input "N/A"
type input "N/A"
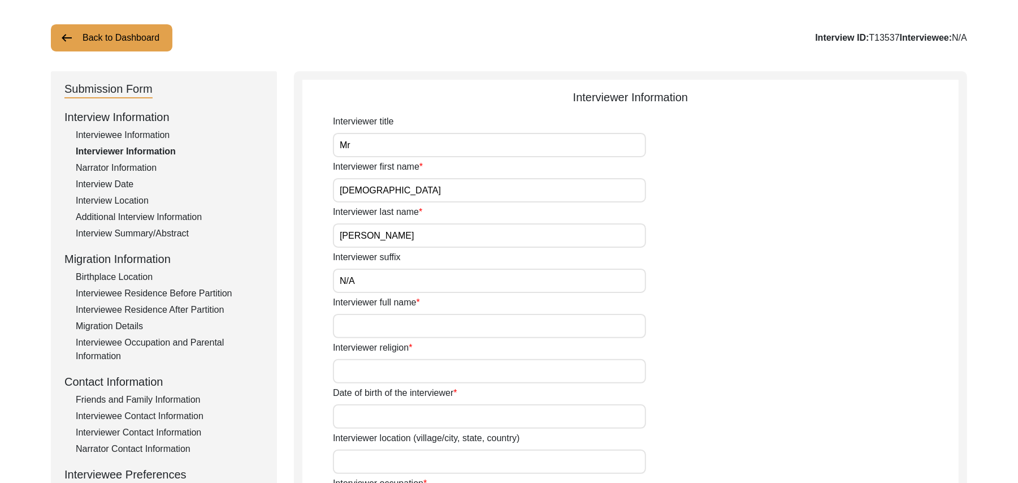
click at [431, 330] on input "Interviewer full name" at bounding box center [489, 326] width 313 height 24
type input "Muhammad Sarfraz"
click at [419, 369] on input "Interviewer religion" at bounding box center [489, 371] width 313 height 24
type input "Islam"
click at [394, 425] on input "Date of birth of the interviewer" at bounding box center [489, 416] width 313 height 24
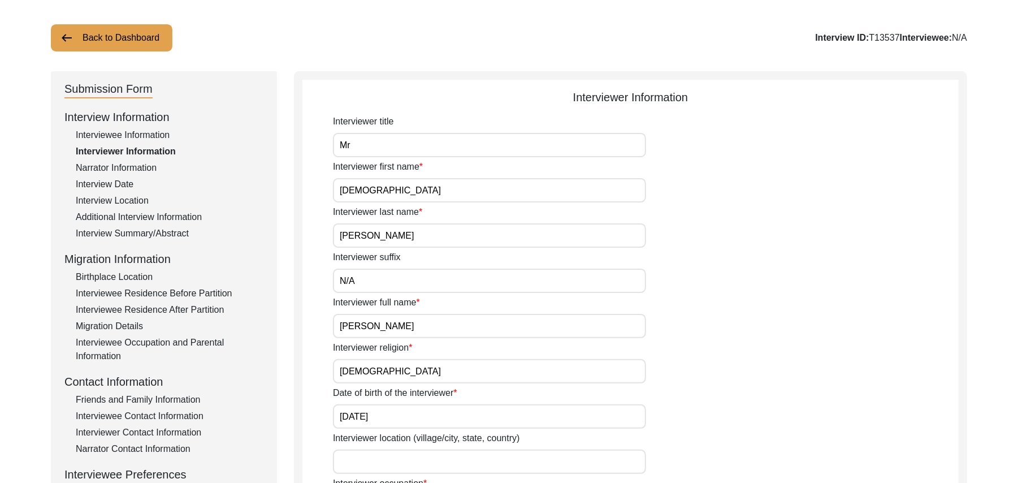
type input "10/01/1961"
click at [379, 469] on input "Interviewer location (village/city, state, country)" at bounding box center [489, 461] width 313 height 24
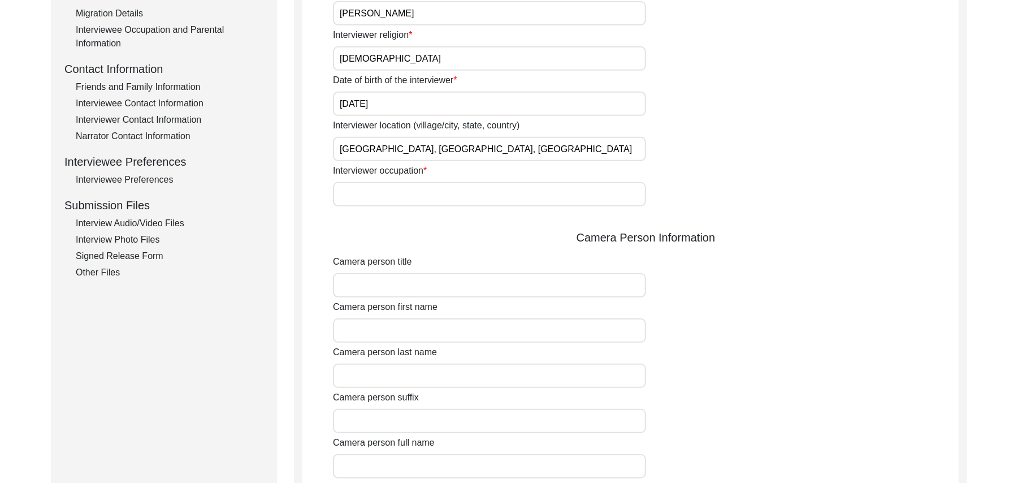
scroll to position [428, 0]
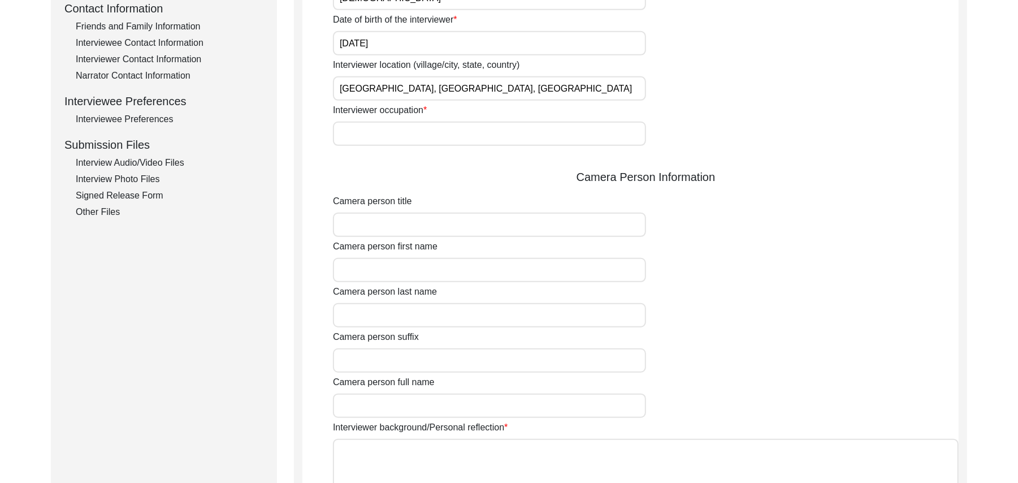
type input "Shorkot city, Punjab, Pakistan"
click at [397, 142] on input "Interviewer occupation" at bounding box center [489, 134] width 313 height 24
type input "Retired Govt Servant"
click at [408, 227] on input "Camera person title" at bounding box center [489, 225] width 313 height 24
type input "Mr"
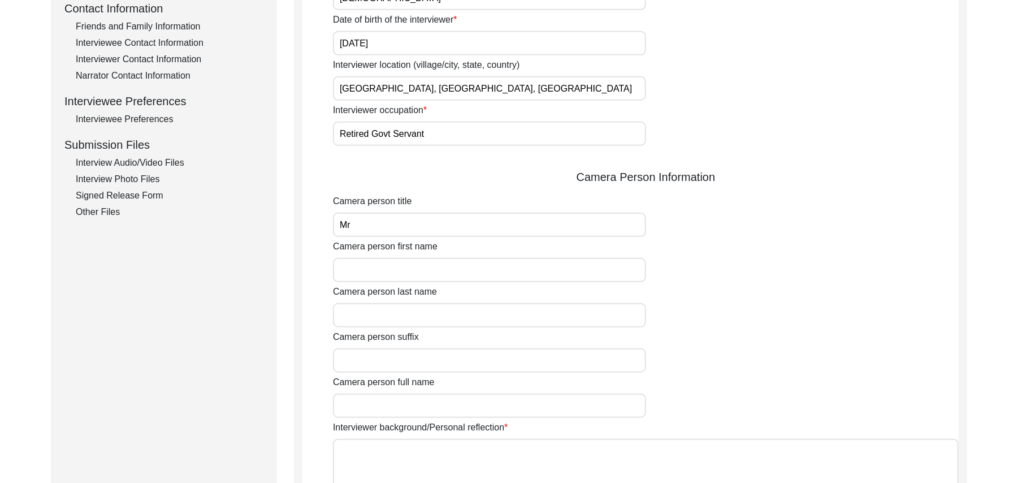
click at [406, 271] on input "Camera person first name" at bounding box center [489, 270] width 313 height 24
type input "Muhammad"
click at [396, 322] on input "Camera person last name" at bounding box center [489, 315] width 313 height 24
type input "Sarfraz"
click at [396, 362] on input "Camera person suffix" at bounding box center [489, 360] width 313 height 24
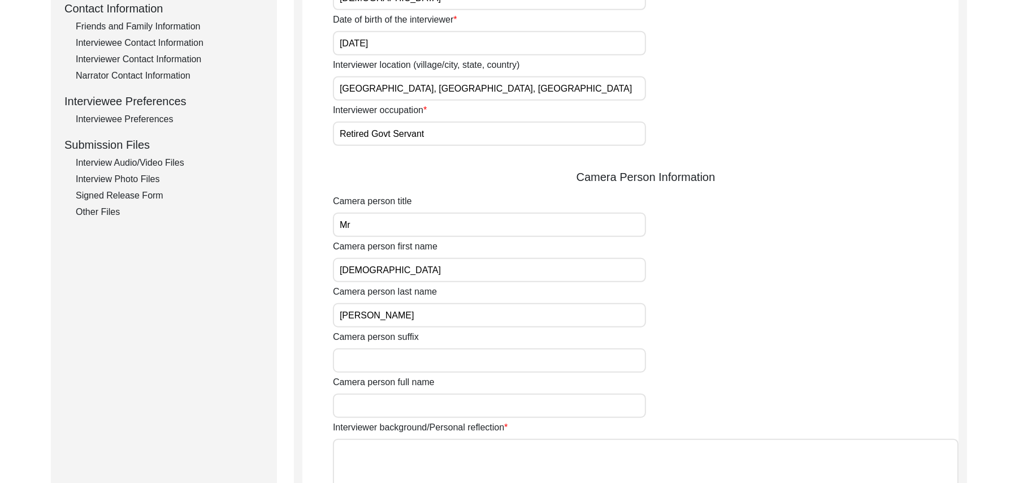
paste input "N/A"
type input "N/A"
click at [392, 406] on input "Camera person full name" at bounding box center [489, 405] width 313 height 24
type input "Muhammad Sarfraz"
click at [405, 457] on textarea "Interviewer background/Personal reflection" at bounding box center [646, 473] width 626 height 68
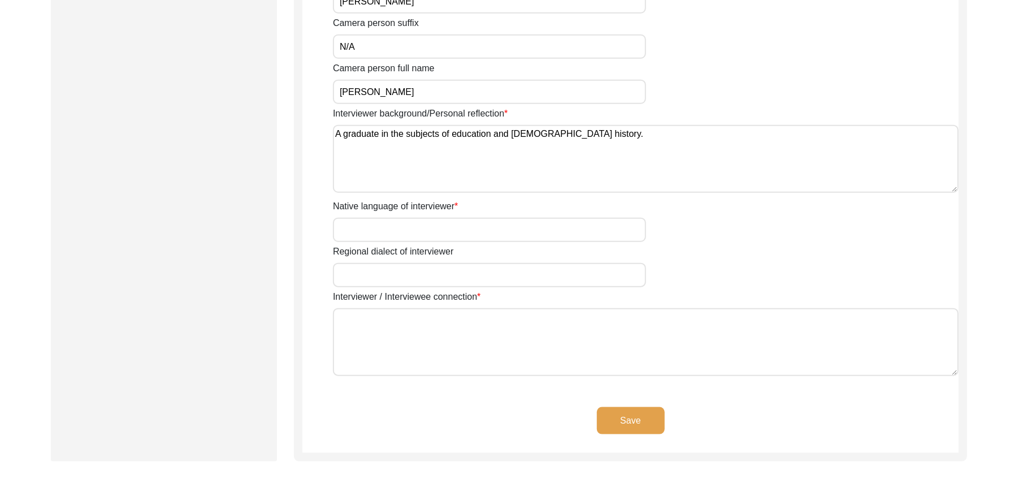
scroll to position [782, 0]
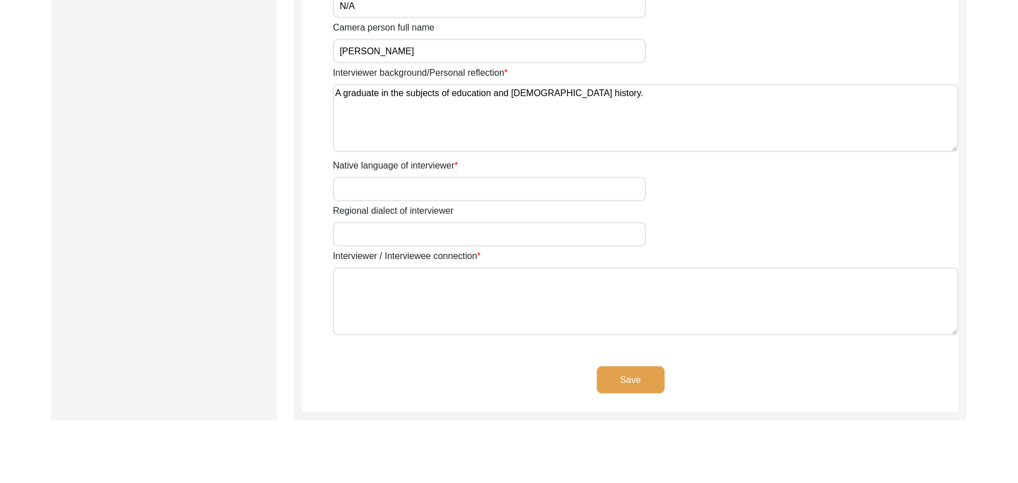
type textarea "A graduate in the subjects of education and Islamic history."
click at [475, 191] on input "Native language of interviewer" at bounding box center [489, 189] width 313 height 24
type input "Punjabi"
click at [435, 243] on input "Regional dialect of interviewer" at bounding box center [489, 234] width 313 height 24
type input "Malwai"
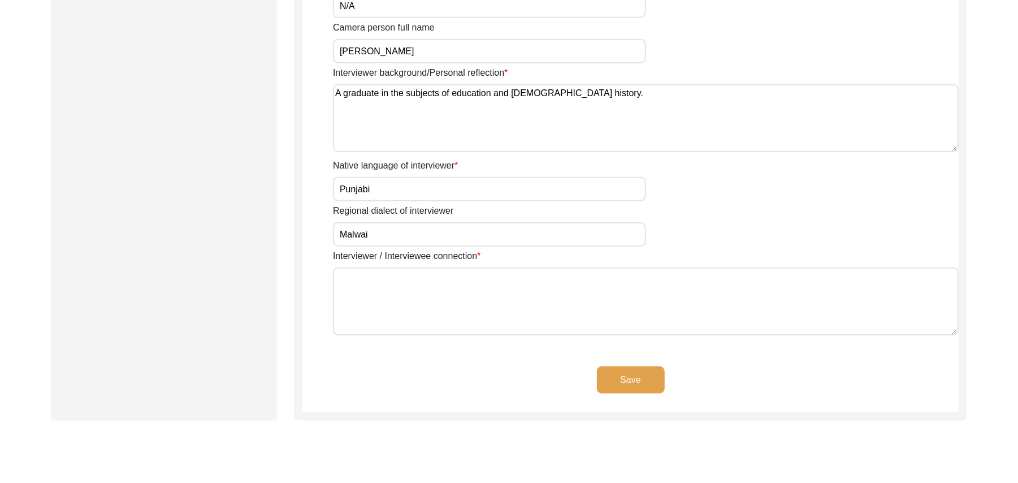
click at [427, 300] on textarea "Interviewer / Interviewee connection" at bounding box center [646, 301] width 626 height 68
paste textarea "N/A"
type textarea "N/A"
click at [639, 374] on button "Save" at bounding box center [631, 379] width 68 height 27
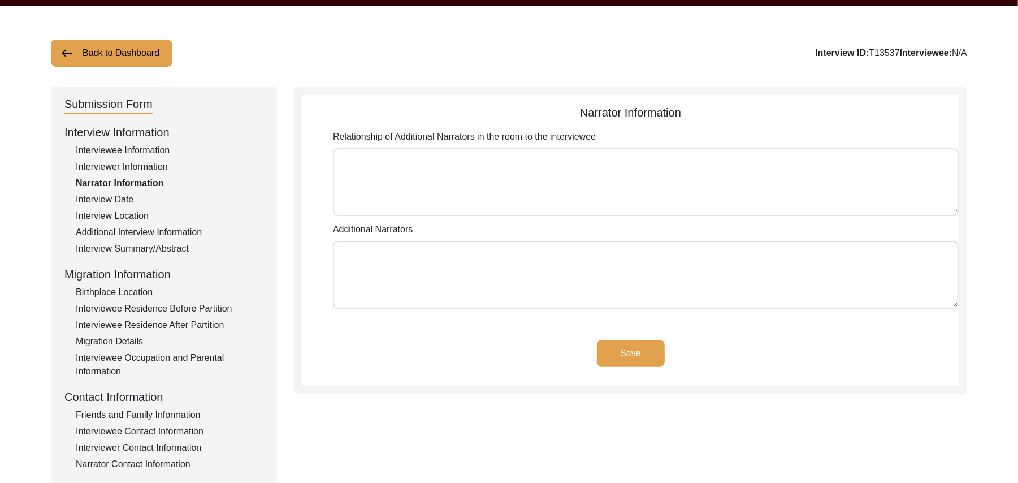
scroll to position [39, 0]
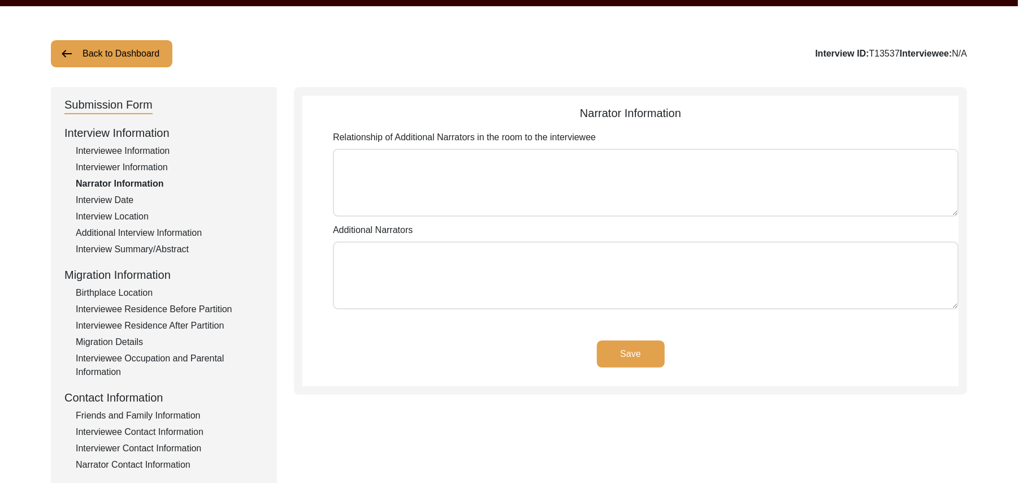
click at [625, 183] on textarea "Relationship of Additional Narrators in the room to the interviewee" at bounding box center [646, 183] width 626 height 68
paste textarea "N/A"
type textarea "N/A"
click at [512, 285] on textarea "Additional Narrators" at bounding box center [646, 275] width 626 height 68
paste textarea "N/A"
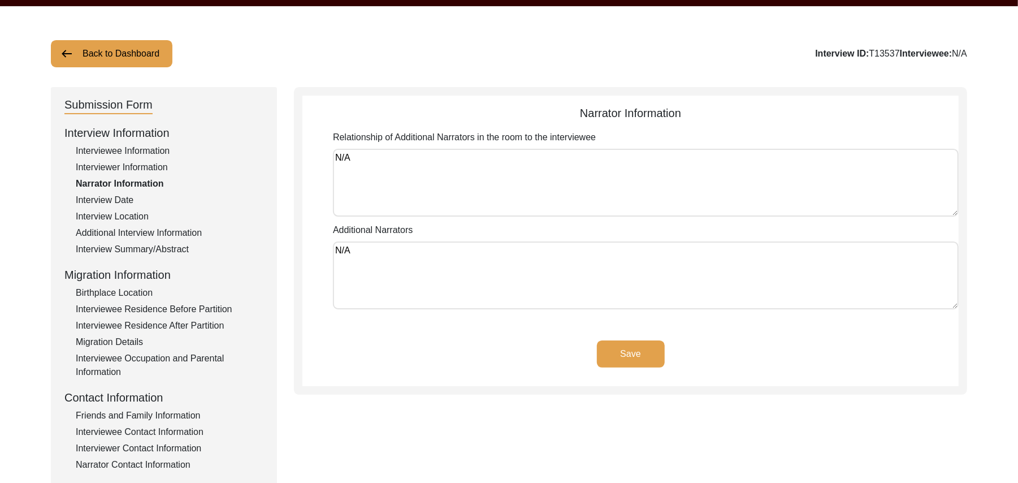
type textarea "N/A"
click at [613, 346] on button "Save" at bounding box center [631, 353] width 68 height 27
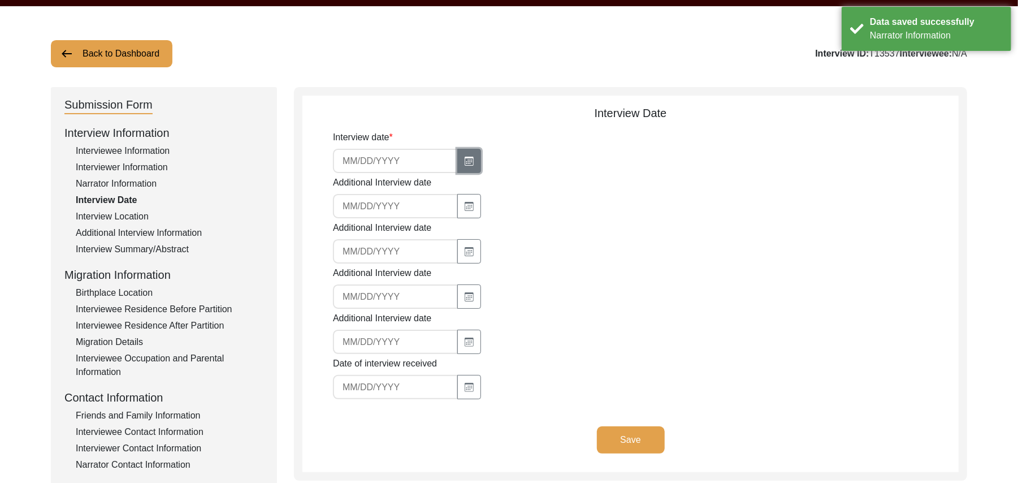
click at [465, 157] on icon "button" at bounding box center [469, 161] width 9 height 9
select select "9"
select select "2025"
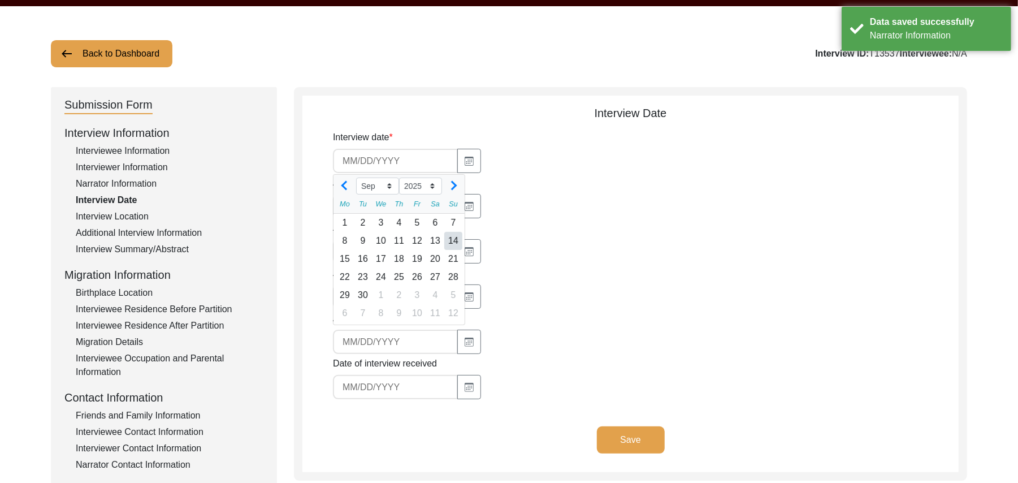
click at [455, 240] on div "14" at bounding box center [453, 241] width 18 height 18
type input "9/14/2025"
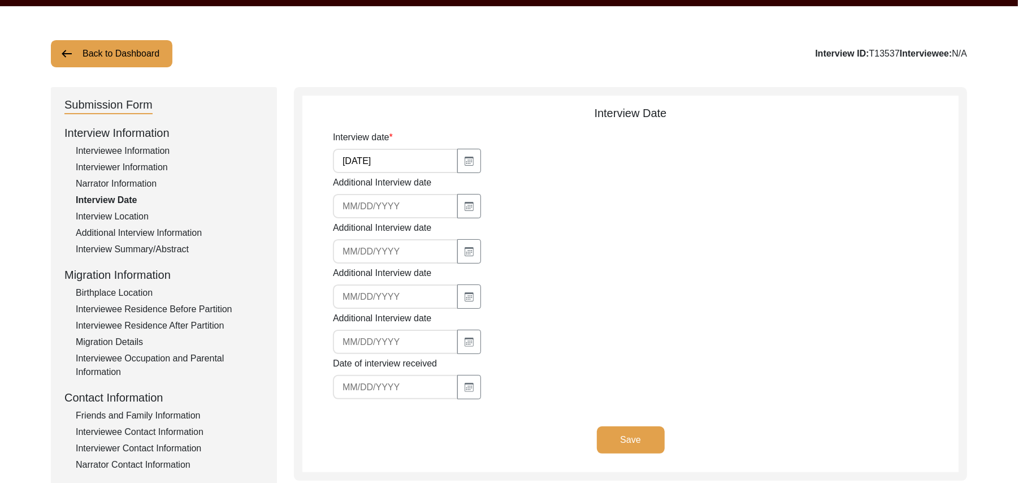
click at [614, 433] on button "Save" at bounding box center [631, 439] width 68 height 27
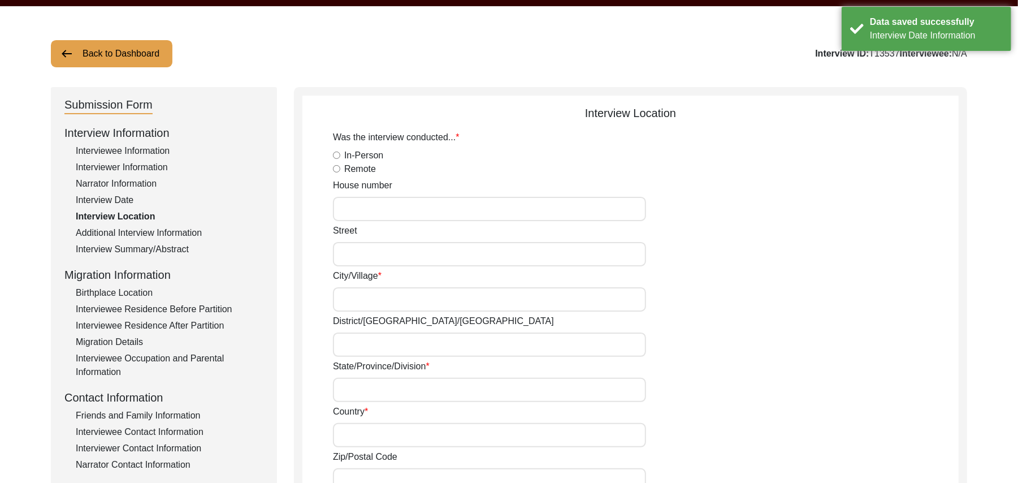
click at [362, 209] on input "House number" at bounding box center [489, 209] width 313 height 24
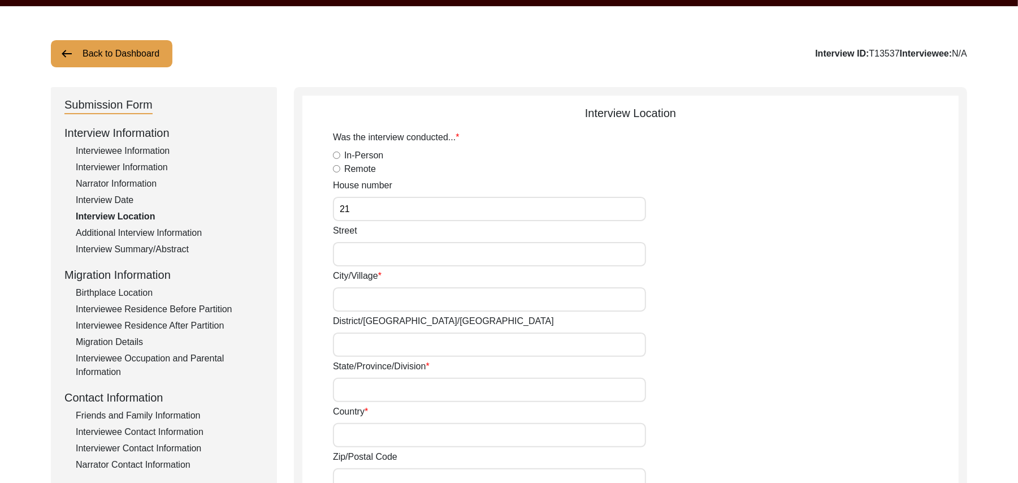
click at [360, 256] on input "Street" at bounding box center [489, 254] width 313 height 24
click at [347, 211] on input "21" at bounding box center [489, 209] width 313 height 24
click at [351, 208] on input "21" at bounding box center [489, 209] width 313 height 24
type input "20"
click at [352, 254] on input "Street" at bounding box center [489, 254] width 313 height 24
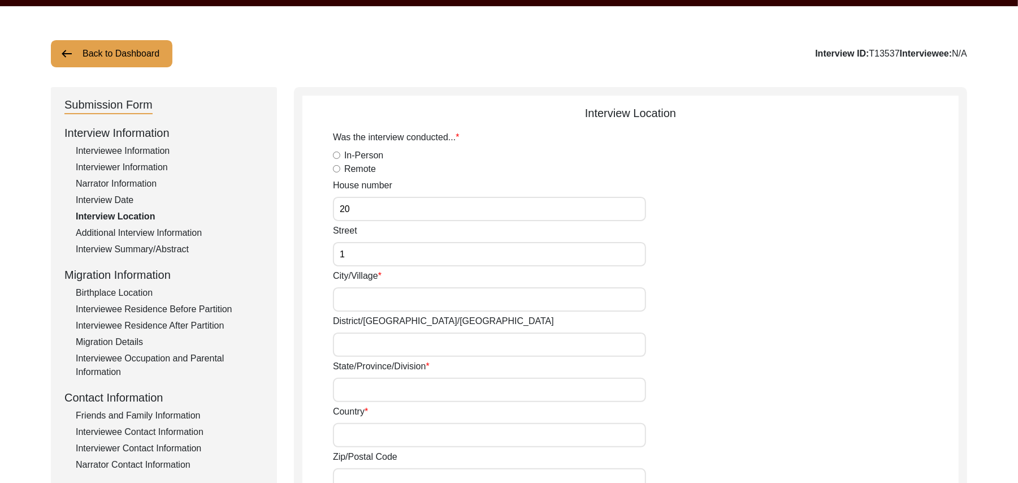
type input "1"
click at [355, 301] on input "City/Village" at bounding box center [489, 299] width 313 height 24
click at [355, 254] on input "1" at bounding box center [489, 254] width 313 height 24
click at [358, 213] on input "20" at bounding box center [489, 209] width 313 height 24
type input "20,"
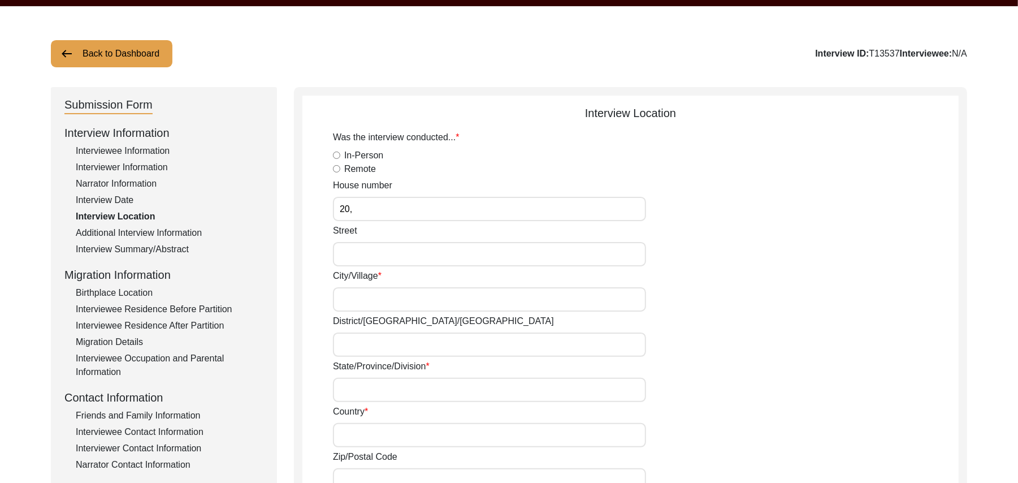
click at [351, 250] on input "Street" at bounding box center [489, 254] width 313 height 24
type input "I"
type input "1"
click at [358, 300] on input "City/Village" at bounding box center [489, 299] width 313 height 24
type input "Toba Tek Singh"
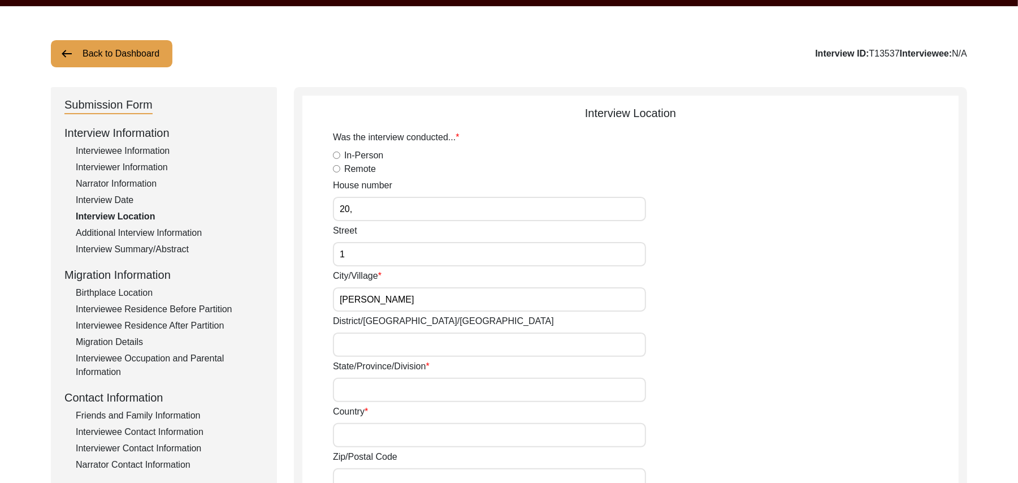
click at [351, 346] on input "District/tehsil/Jilla" at bounding box center [489, 344] width 313 height 24
type input "Toba Tek Singh/ Toba Tek Singh"
click at [351, 389] on input "State/Province/Division" at bounding box center [489, 390] width 313 height 24
type input "Punjab"
click at [357, 435] on input "Country" at bounding box center [489, 435] width 313 height 24
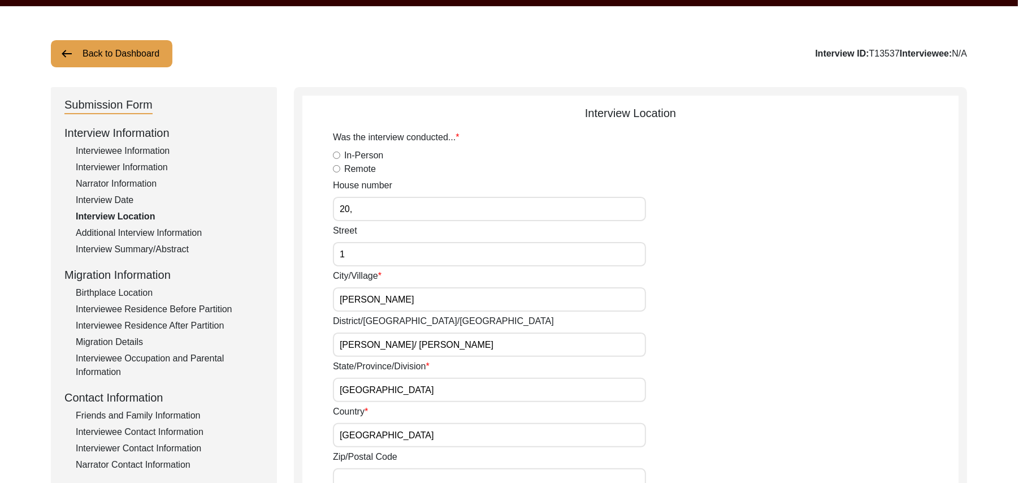
type input "Pakistan"
click at [358, 481] on input "Zip/Postal Code" at bounding box center [489, 480] width 313 height 24
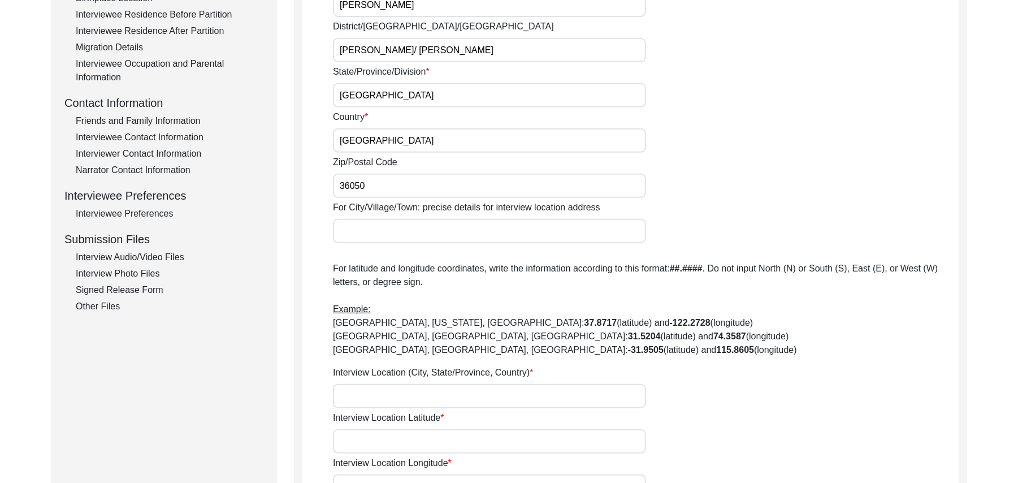
scroll to position [374, 0]
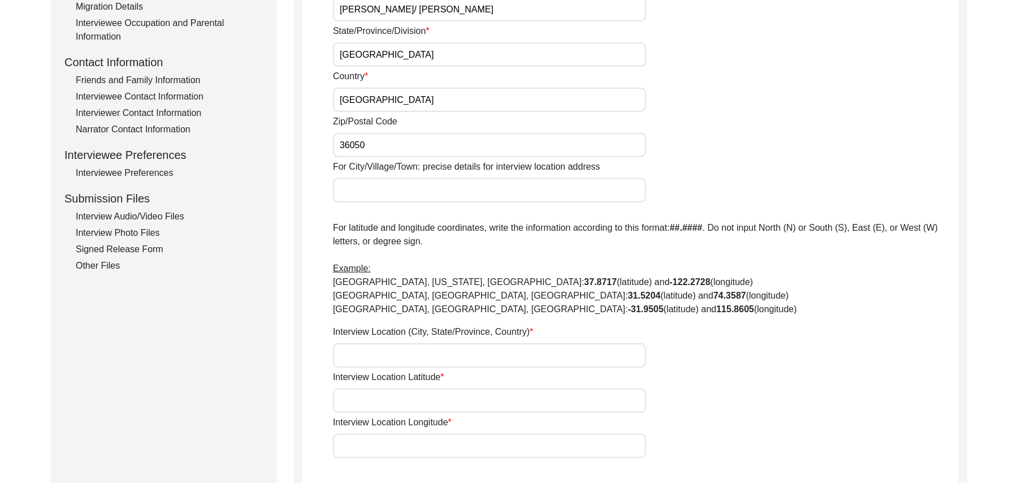
type input "36050"
click at [409, 191] on input "For City/Village/Town: precise details for interview location address" at bounding box center [489, 190] width 313 height 24
type input "Mohala Iqbal Nagar/ Akal wala Road Toba Tek Singh"
click at [390, 351] on input "Interview Location (City, State/Province, Country)" at bounding box center [489, 355] width 313 height 24
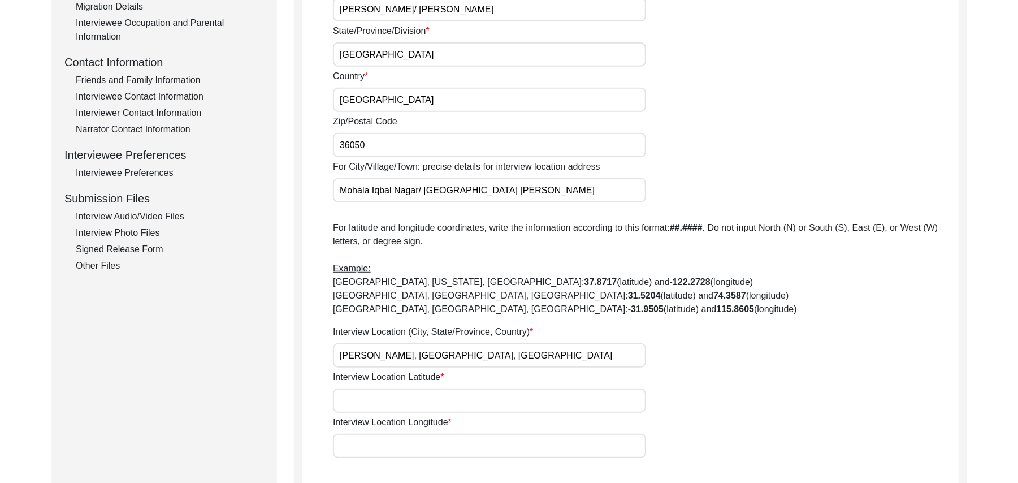
type input "Toba Tek Singh, Punjab, Pakistan"
click at [392, 403] on input "Interview Location Latitude" at bounding box center [489, 400] width 313 height 24
paste input "N/A"
type input "N/A"
click at [391, 444] on input "Interview Location Longitude" at bounding box center [489, 446] width 313 height 24
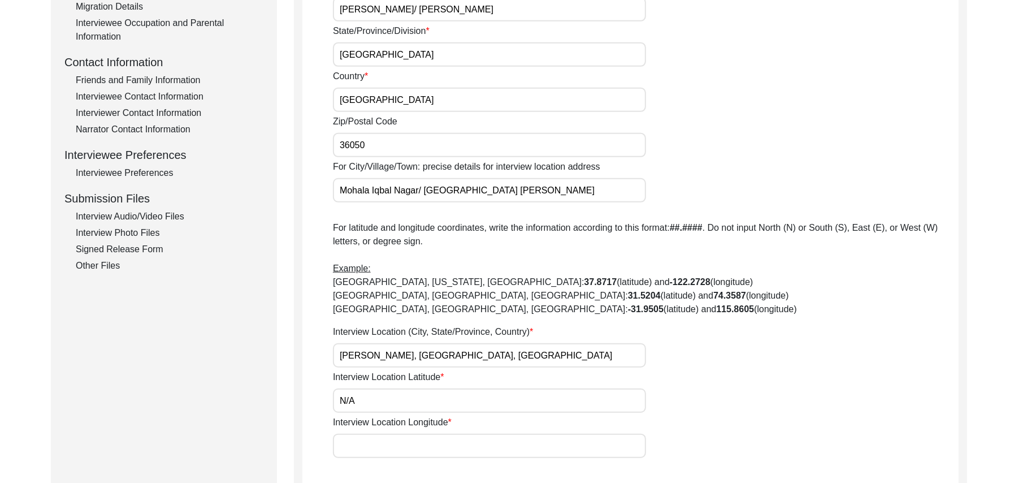
paste input "N/A"
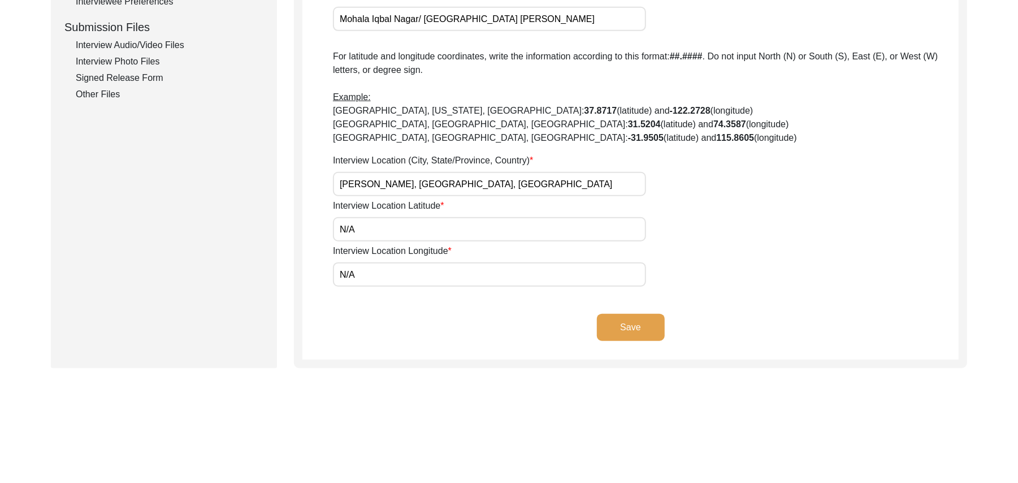
scroll to position [591, 0]
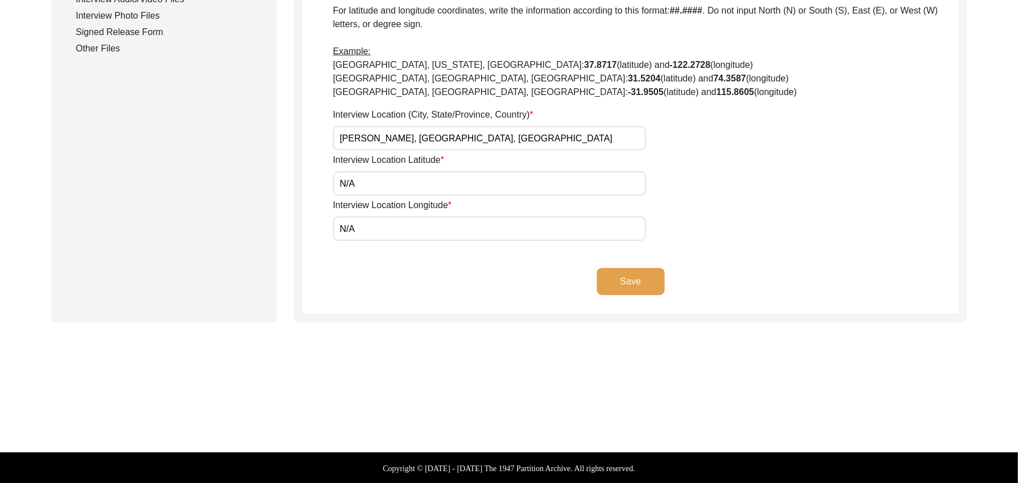
type input "N/A"
click at [622, 276] on button "Save" at bounding box center [631, 281] width 68 height 27
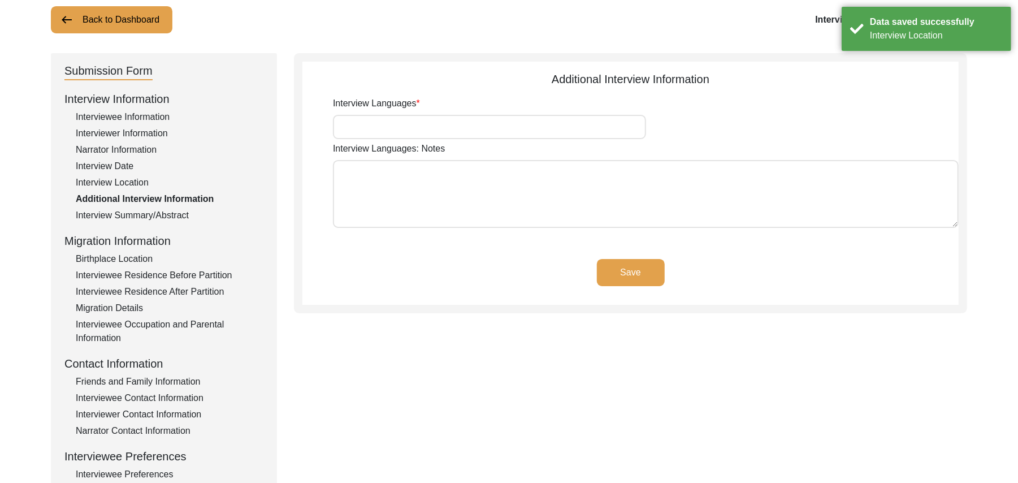
scroll to position [68, 0]
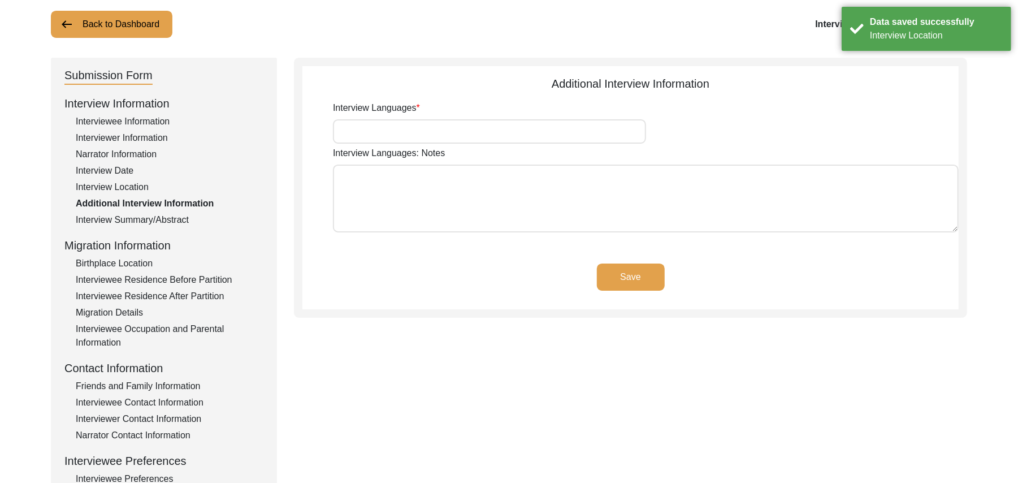
click at [431, 136] on input "Interview Languages" at bounding box center [489, 131] width 313 height 24
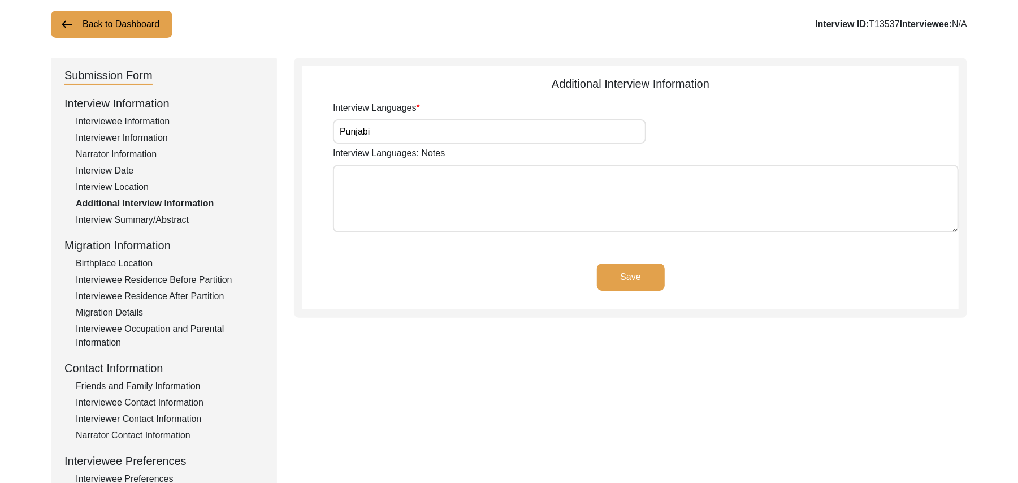
type input "Punjabi"
click at [431, 211] on textarea "Interview Languages: Notes" at bounding box center [646, 199] width 626 height 68
paste textarea "N/A"
type textarea "N/A"
click at [631, 274] on button "Save" at bounding box center [631, 276] width 68 height 27
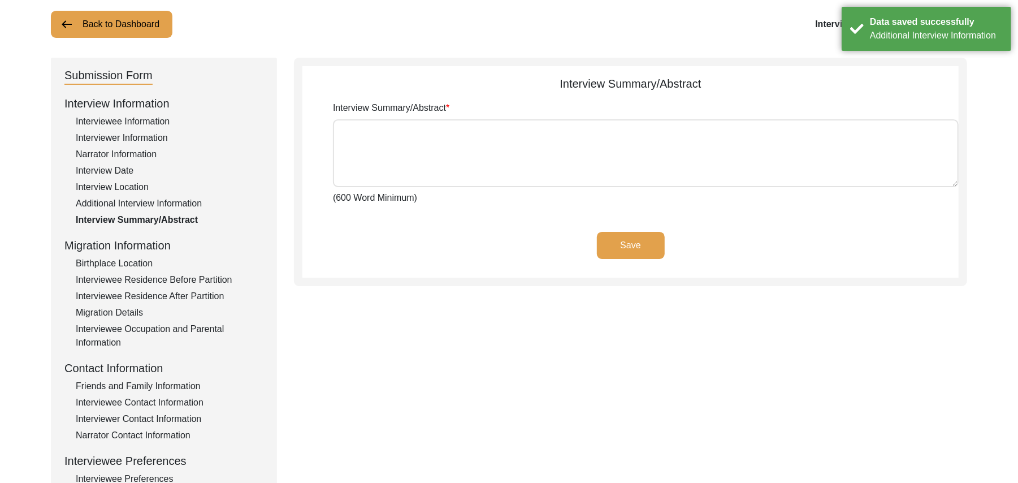
click at [145, 261] on div "Birthplace Location" at bounding box center [170, 264] width 188 height 14
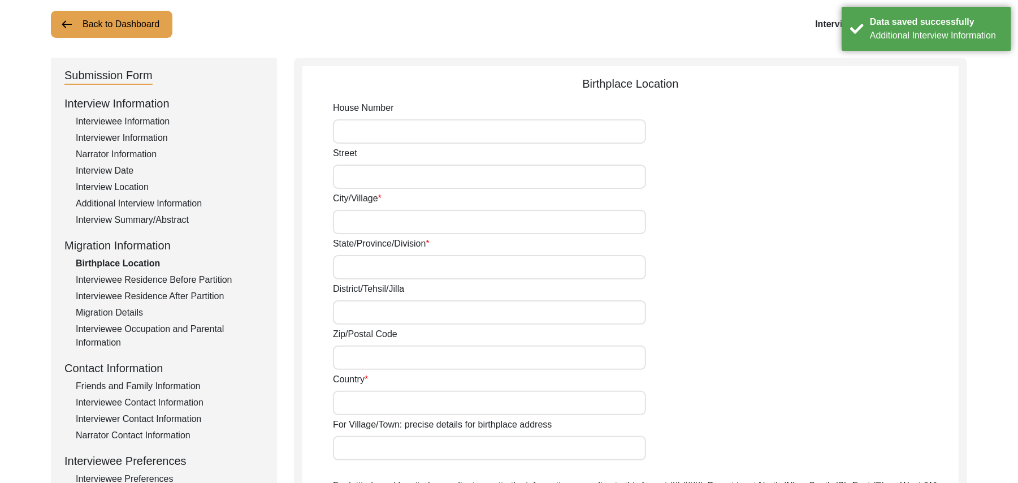
click at [360, 127] on input "House Number" at bounding box center [489, 131] width 313 height 24
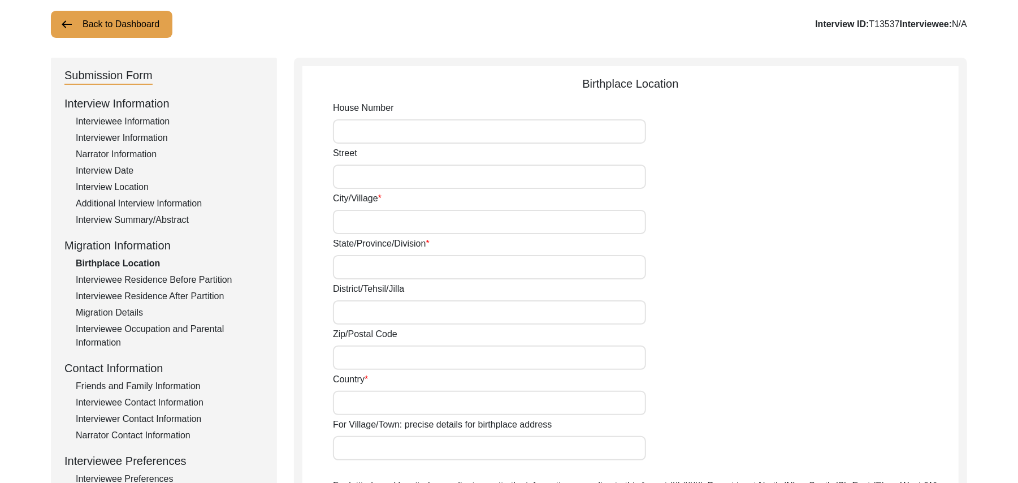
paste input "N/A"
type input "N/A"
click at [354, 175] on input "Street" at bounding box center [489, 177] width 313 height 24
paste input "N/A"
type input "N/A"
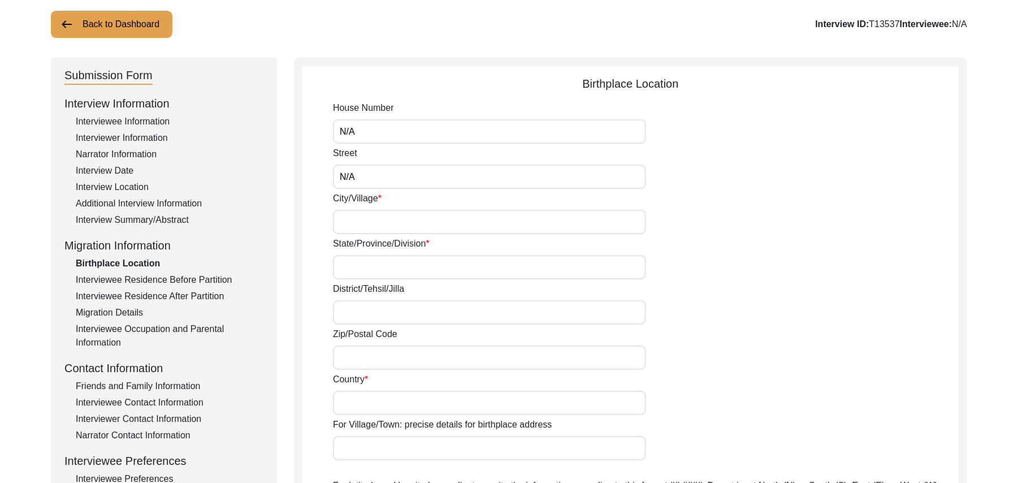
click at [355, 224] on input "City/Village" at bounding box center [489, 222] width 313 height 24
type input "Ludhiana"
click at [356, 283] on label "District/Tehsil/Jilla" at bounding box center [368, 289] width 71 height 14
click at [356, 300] on input "District/Tehsil/Jilla" at bounding box center [489, 312] width 313 height 24
click at [358, 268] on input "State/Province/Division" at bounding box center [489, 267] width 313 height 24
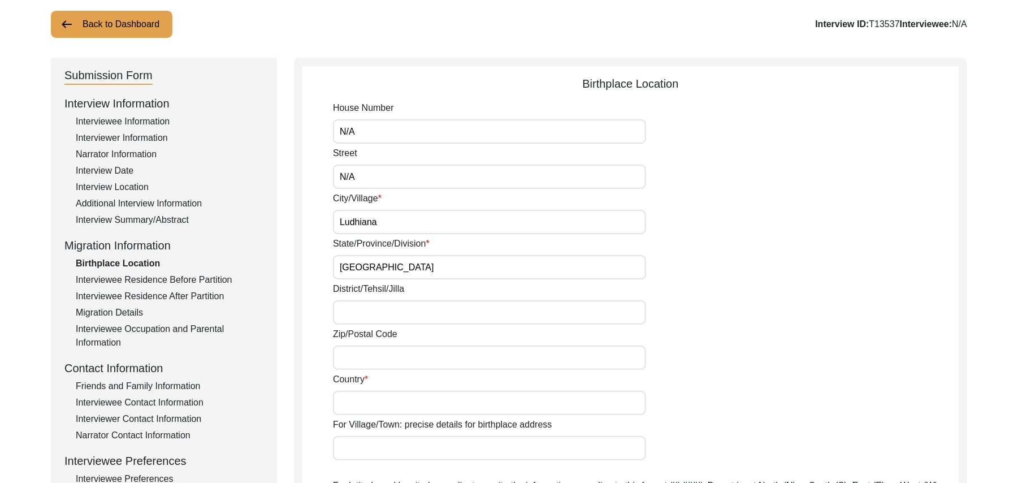
type input "Punjab"
click at [358, 310] on input "District/Tehsil/Jilla" at bounding box center [489, 312] width 313 height 24
type input "Ludhiana/ Ludhiana"
click at [362, 355] on input "Zip/Postal Code" at bounding box center [489, 357] width 313 height 24
click at [403, 356] on input "Zip/Postal Code" at bounding box center [489, 357] width 313 height 24
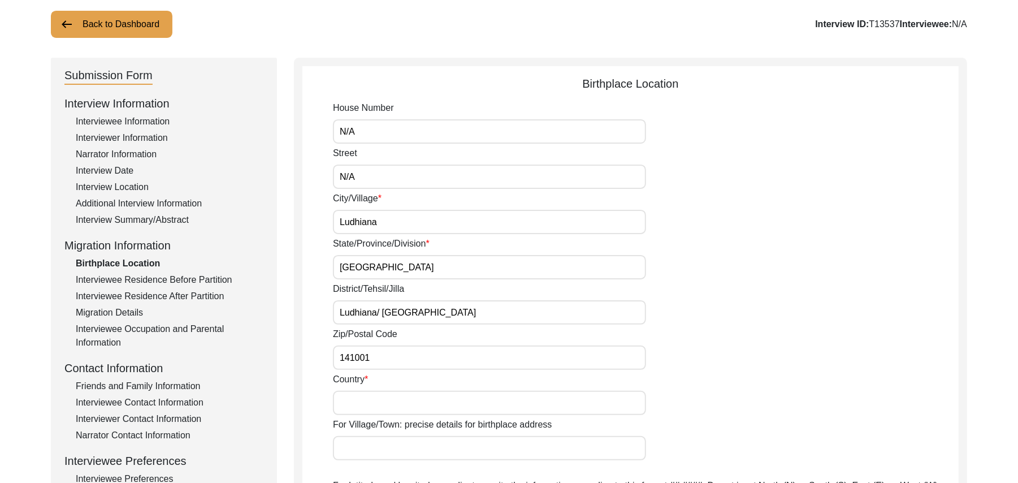
type input "141001"
click at [382, 408] on input "Country" at bounding box center [489, 403] width 313 height 24
type input "India"
click at [387, 444] on input "For Village/Town: precise details for birthplace address" at bounding box center [489, 448] width 313 height 24
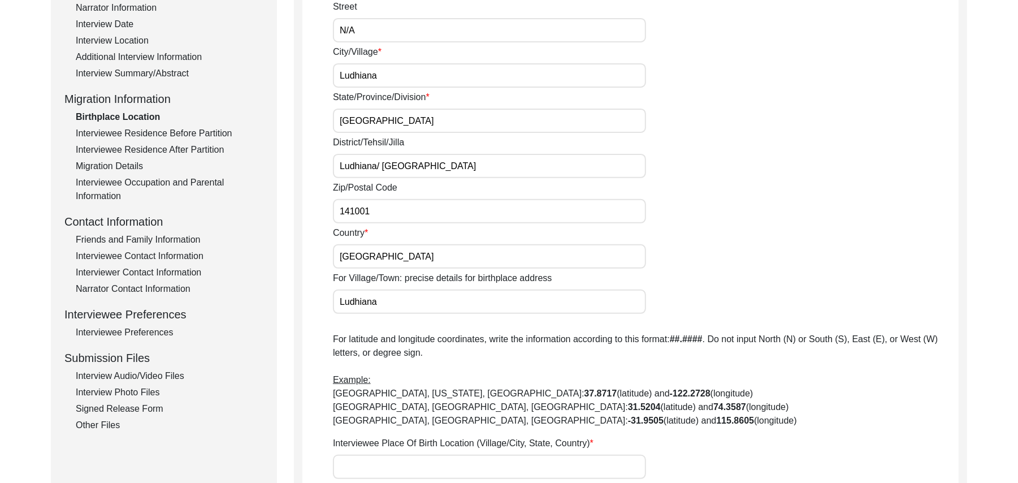
scroll to position [272, 0]
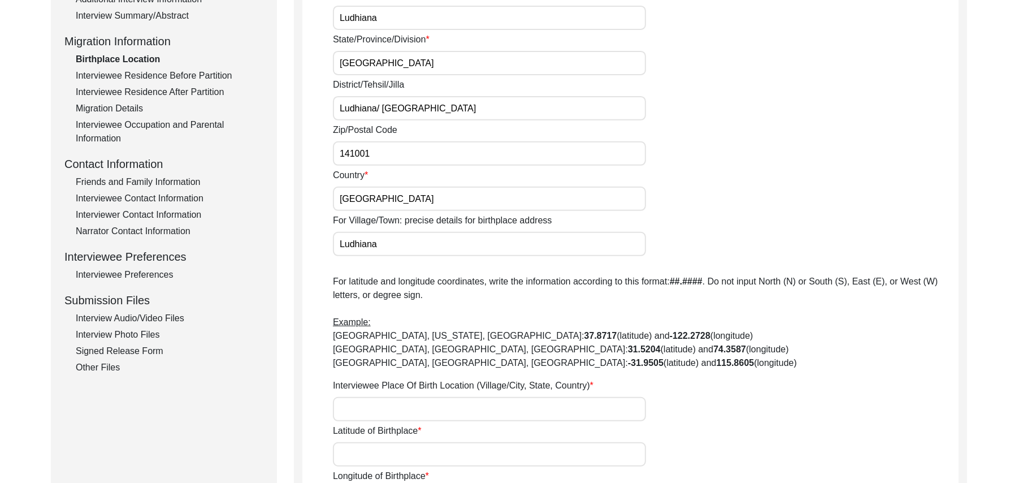
type input "Ludhiana"
click at [423, 412] on input "Interviewee Place Of Birth Location (Village/City, State, Country)" at bounding box center [489, 409] width 313 height 24
type input "Ludhiana. Punjab, India"
click at [418, 453] on input "Latitude of Birthplace" at bounding box center [489, 454] width 313 height 24
paste input "N/A"
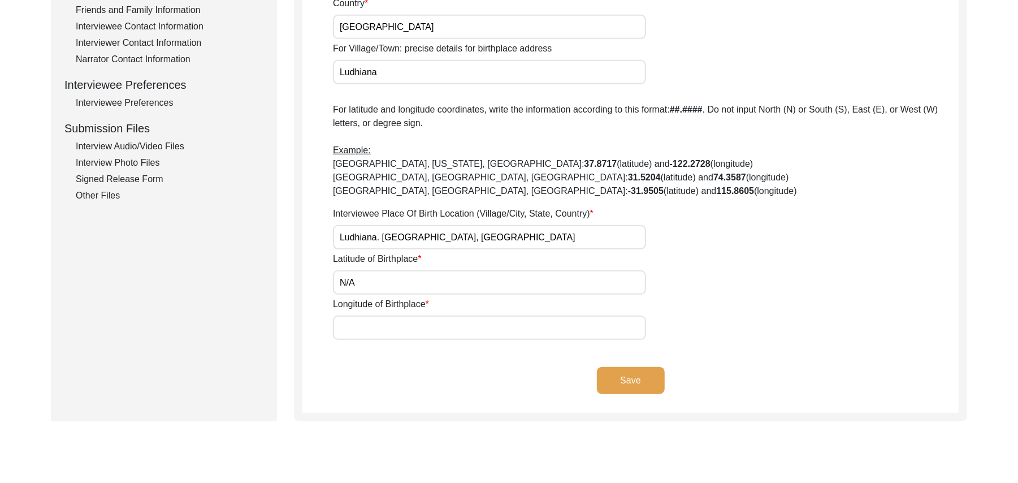
scroll to position [525, 0]
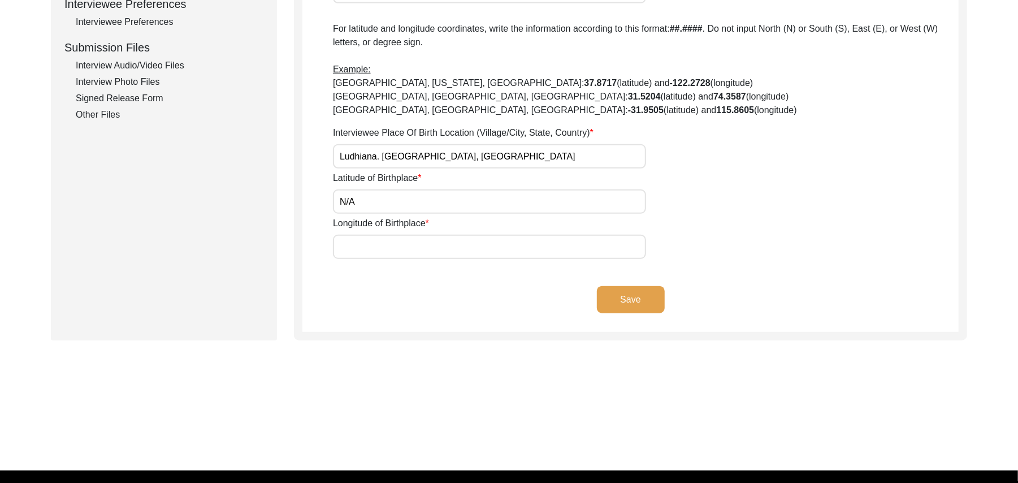
type input "N/A"
click at [437, 250] on input "Longitude of Birthplace" at bounding box center [489, 247] width 313 height 24
paste input "N/A"
type input "N/A"
click at [608, 295] on button "Save" at bounding box center [631, 299] width 68 height 27
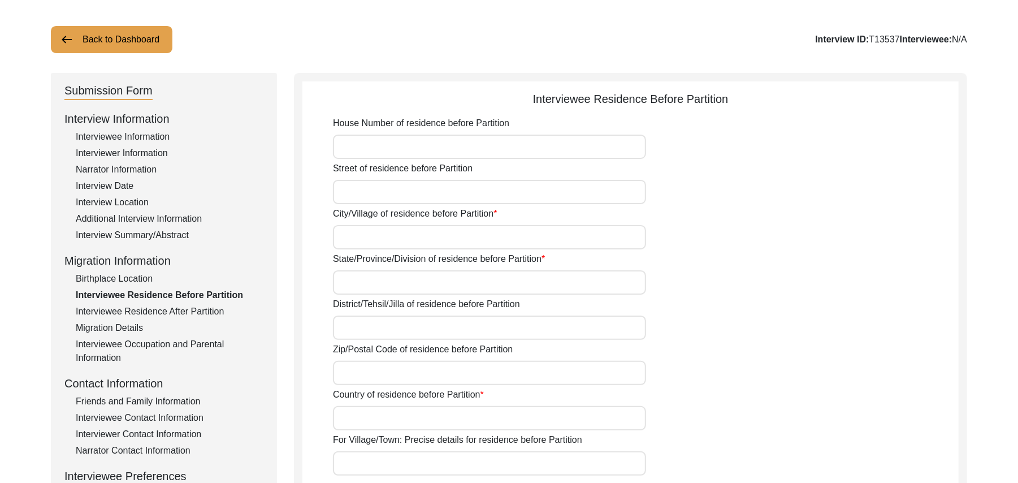
scroll to position [41, 0]
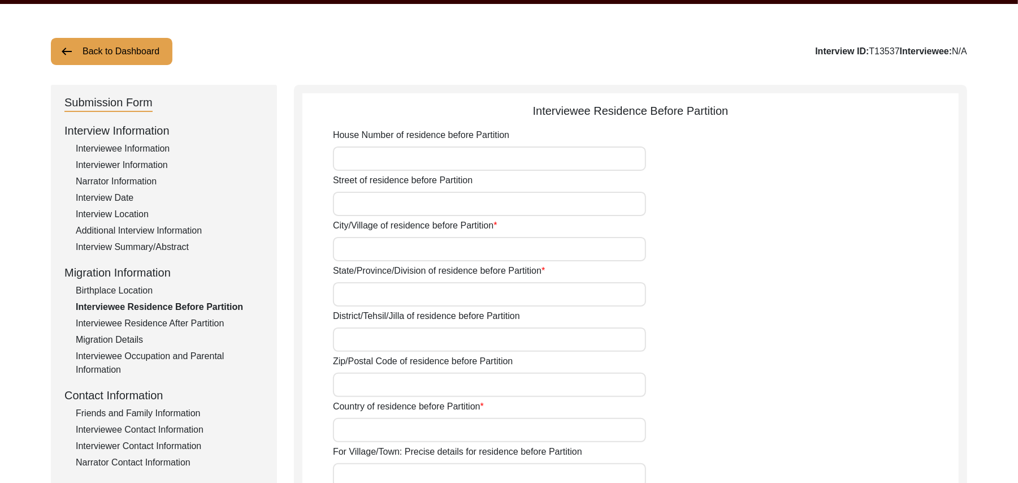
click at [430, 161] on input "House Number of residence before Partition" at bounding box center [489, 158] width 313 height 24
paste input "N/A"
type input "N/A"
click at [414, 204] on input "Street of residence before Partition" at bounding box center [489, 204] width 313 height 24
paste input "N/A"
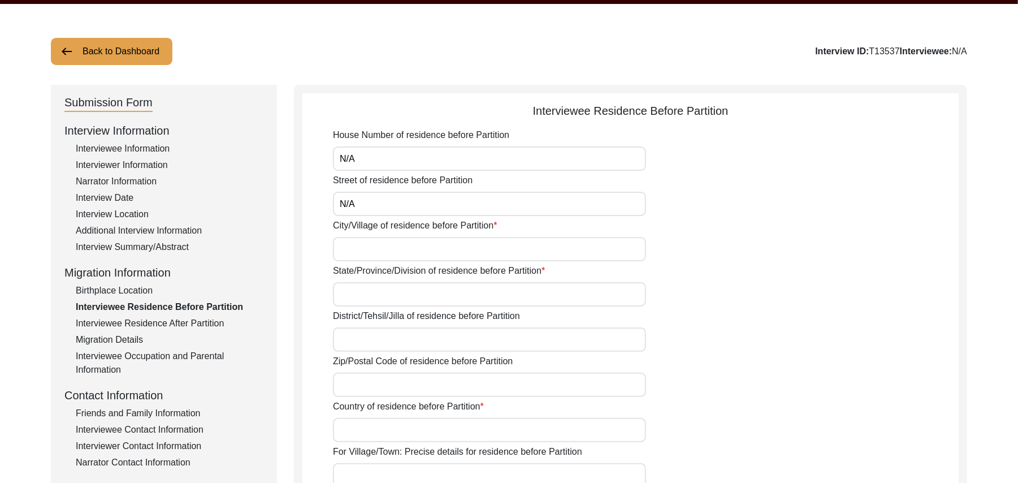
type input "N/A"
click at [399, 250] on input "City/Village of residence before Partition" at bounding box center [489, 249] width 313 height 24
type input "Luhdiana"
click at [381, 289] on input "State/Province/Division of residence before Partition" at bounding box center [489, 294] width 313 height 24
type input "Punjab"
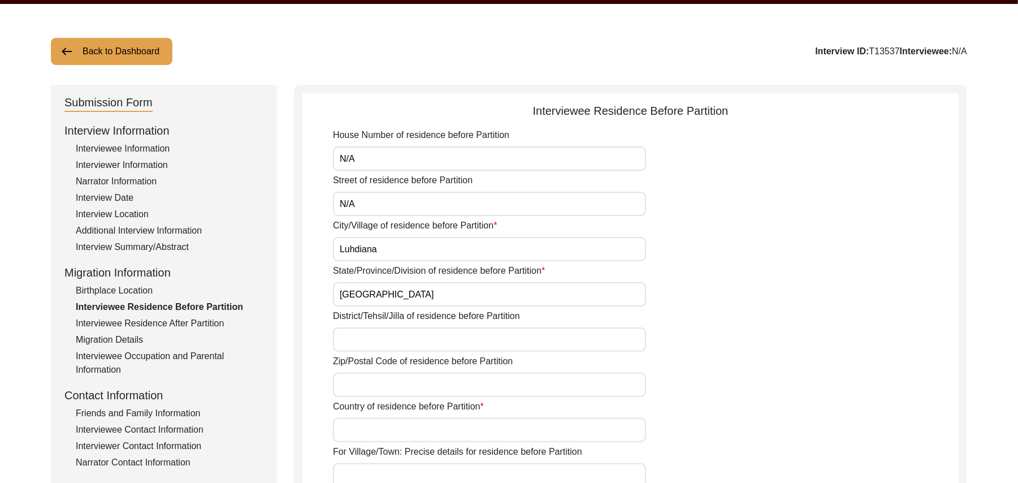
click at [371, 342] on input "District/Tehsil/Jilla of residence before Partition" at bounding box center [489, 339] width 313 height 24
type input "Ludhiana/ Ludhiana"
click at [371, 390] on input "Zip/Postal Code of residence before Partition" at bounding box center [489, 385] width 313 height 24
type input "141001"
click at [362, 427] on input "Country of residence before Partition" at bounding box center [489, 430] width 313 height 24
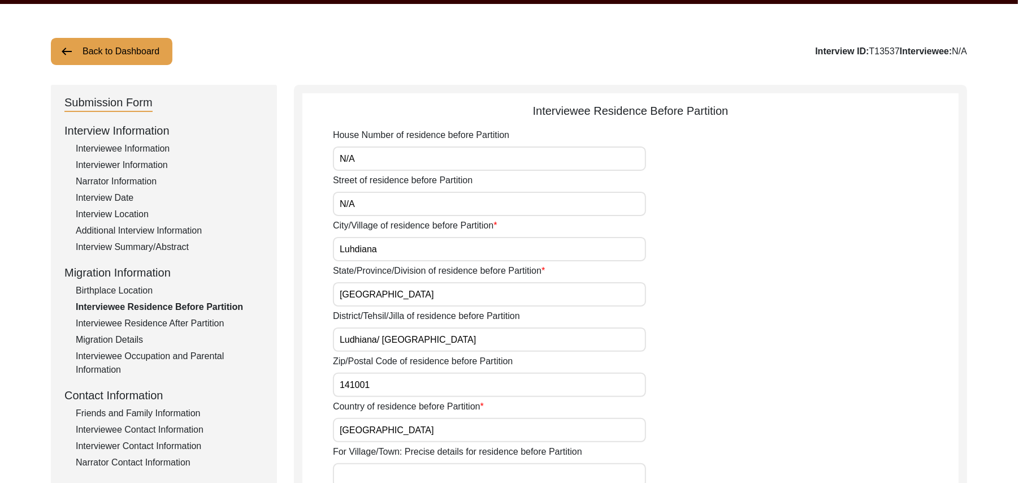
type input "India"
click at [376, 473] on input "For Village/Town: Precise details for residence before Partition" at bounding box center [489, 475] width 313 height 24
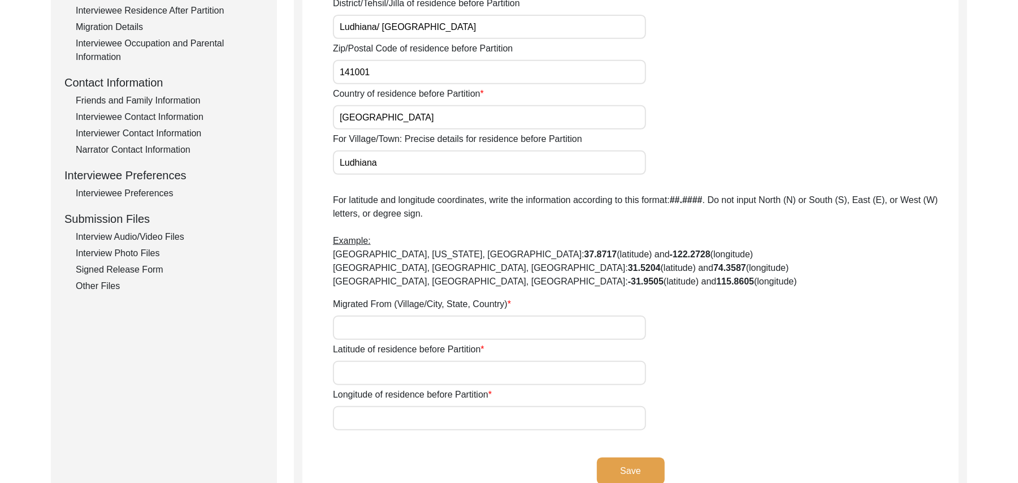
scroll to position [405, 0]
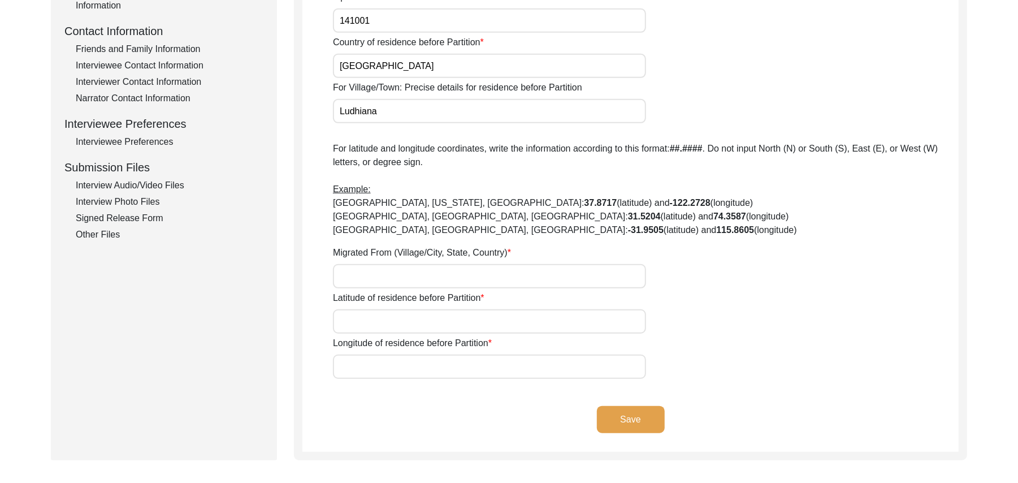
type input "Ludhiana"
click at [423, 280] on input "Migrated From (Village/City, State, Country)" at bounding box center [489, 276] width 313 height 24
type input "Ludhiana, Punjab, India"
click at [423, 322] on input "Latitude of residence before Partition" at bounding box center [489, 321] width 313 height 24
paste input "N/A"
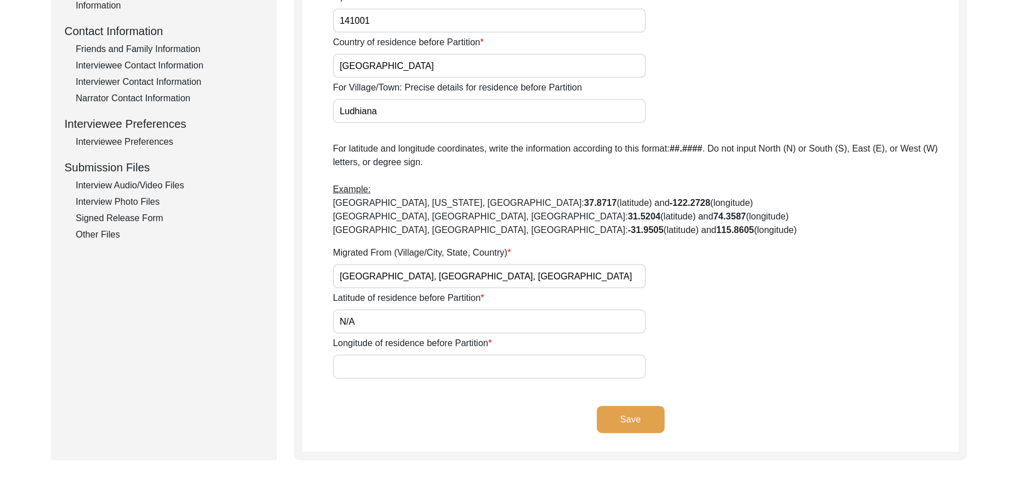
type input "N/A"
click at [424, 365] on input "Longitude of residence before Partition" at bounding box center [489, 366] width 313 height 24
paste input "N/A"
type input "N/A"
click at [609, 408] on button "Save" at bounding box center [631, 419] width 68 height 27
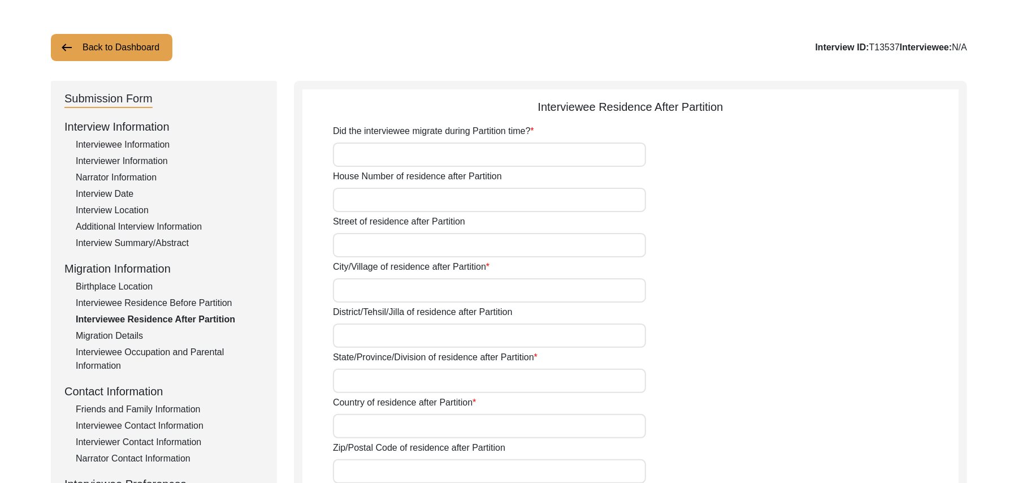
scroll to position [0, 0]
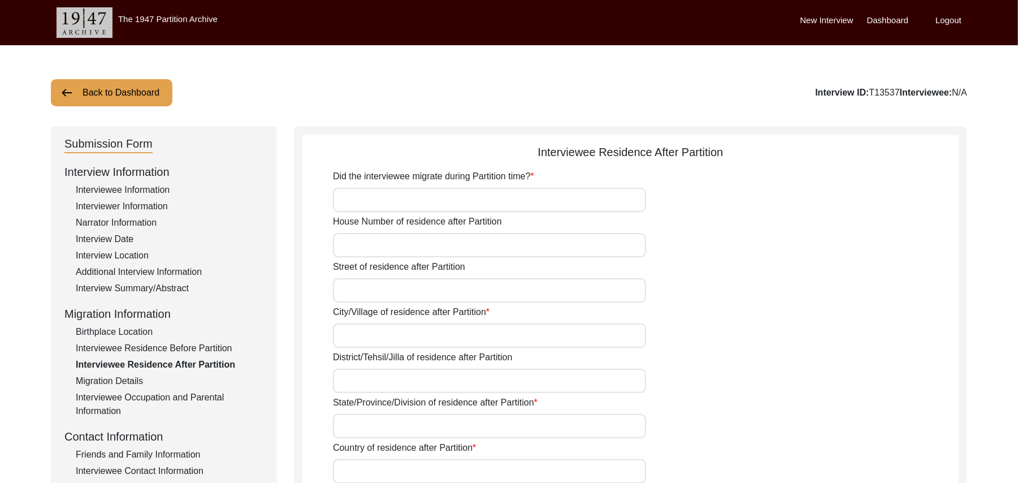
click at [449, 197] on input "Did the interviewee migrate during Partition time?" at bounding box center [489, 200] width 313 height 24
type input "Yes"
click at [439, 248] on input "House Number of residence after Partition" at bounding box center [489, 245] width 313 height 24
type input "v"
paste input "N/A"
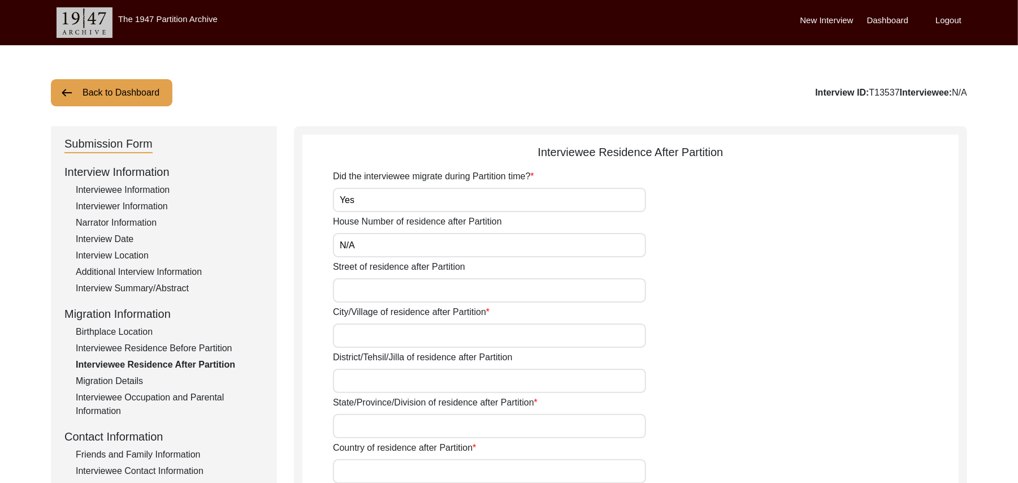
type input "N/A"
click at [423, 292] on input "Street of residence after Partition" at bounding box center [489, 290] width 313 height 24
paste input "N/A"
type input "N/A"
click at [403, 337] on input "City/Village of residence after Partition" at bounding box center [489, 335] width 313 height 24
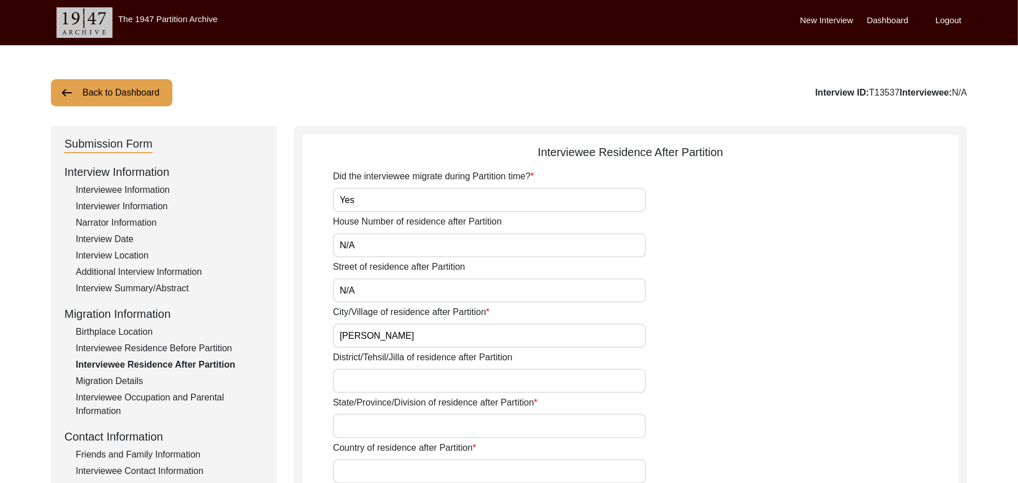
type input "Toba Tek Singh"
click at [378, 375] on input "District/Tehsil/Jilla of residence after Partition" at bounding box center [489, 381] width 313 height 24
type input "Toba Tek Singh/ Toba Tek Singh"
click at [375, 431] on input "State/Province/Division of residence after Partition" at bounding box center [489, 426] width 313 height 24
type input "Punjab"
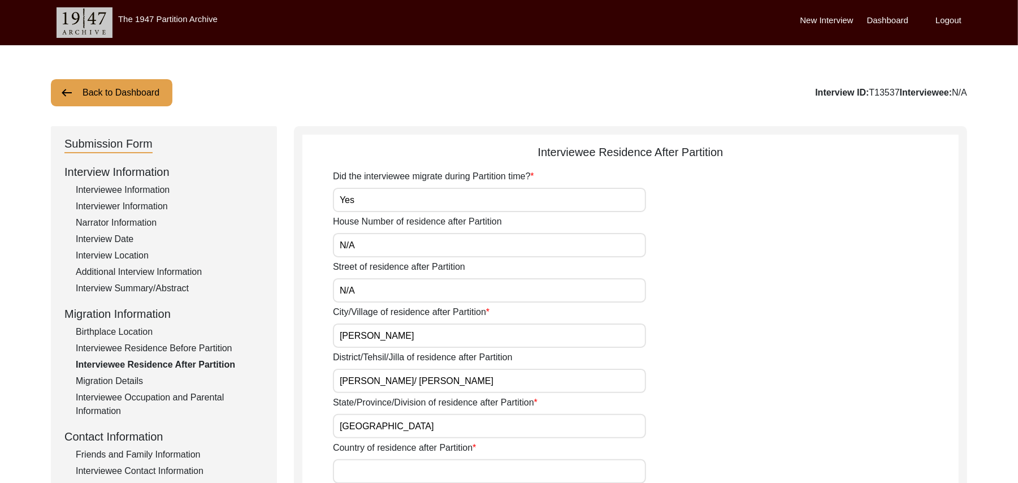
click at [373, 477] on input "Country of residence after Partition" at bounding box center [489, 471] width 313 height 24
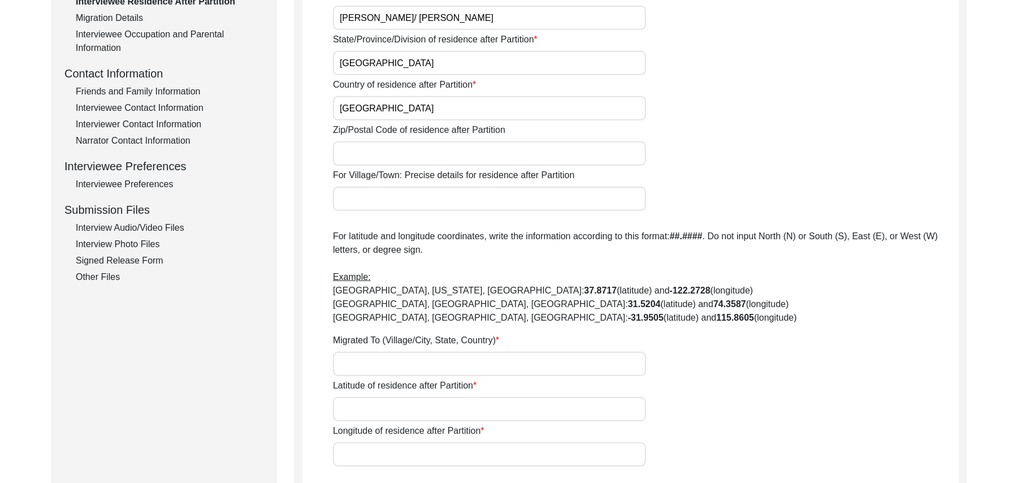
scroll to position [394, 0]
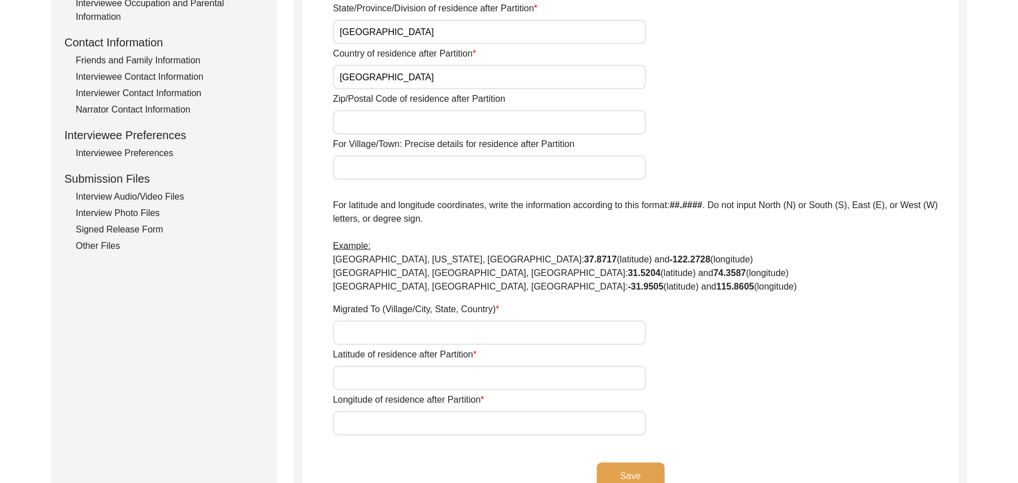
type input "Pakistan"
click at [396, 123] on input "Zip/Postal Code of residence after Partition" at bounding box center [489, 122] width 313 height 24
type input "36051"
click at [380, 170] on input "For Village/Town: Precise details for residence after Partition" at bounding box center [489, 167] width 313 height 24
type input "Toba Tek Singh"
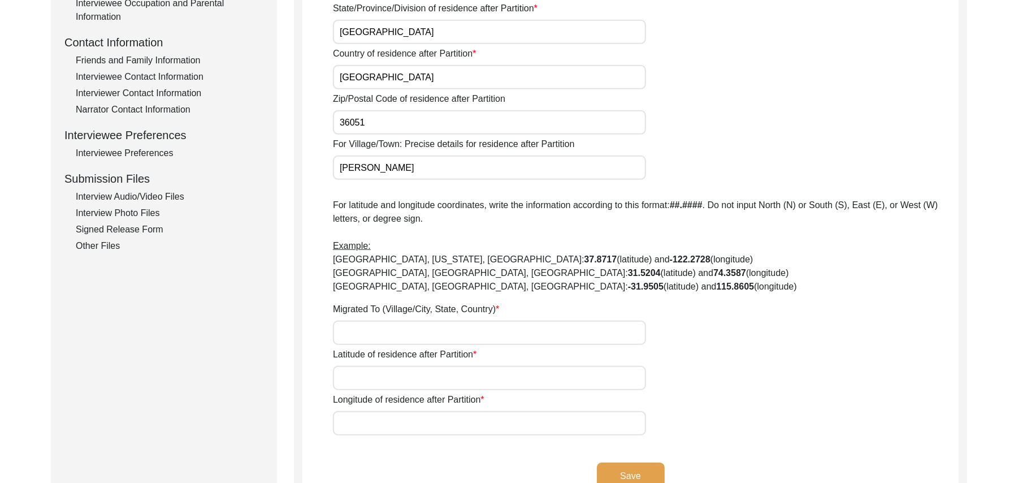
click at [356, 335] on input "Migrated To (Village/City, State, Country)" at bounding box center [489, 333] width 313 height 24
type input "Toba Tek Singh, Punjab, Pakistan"
click at [360, 380] on input "Latitude of residence after Partition" at bounding box center [489, 378] width 313 height 24
paste input "N/A"
type input "N/A"
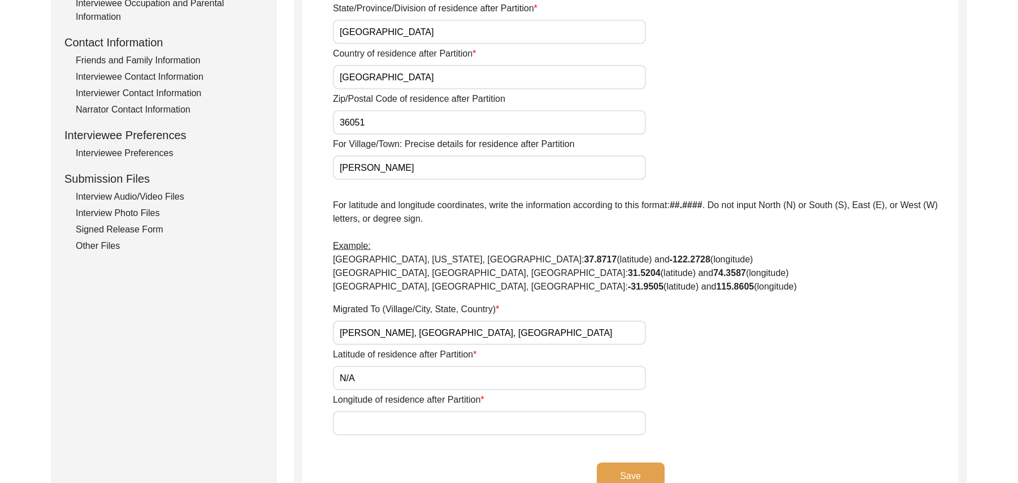
click at [364, 423] on input "Longitude of residence after Partition" at bounding box center [489, 423] width 313 height 24
paste input "N/A"
type input "N/A"
click at [629, 465] on button "Save" at bounding box center [631, 475] width 68 height 27
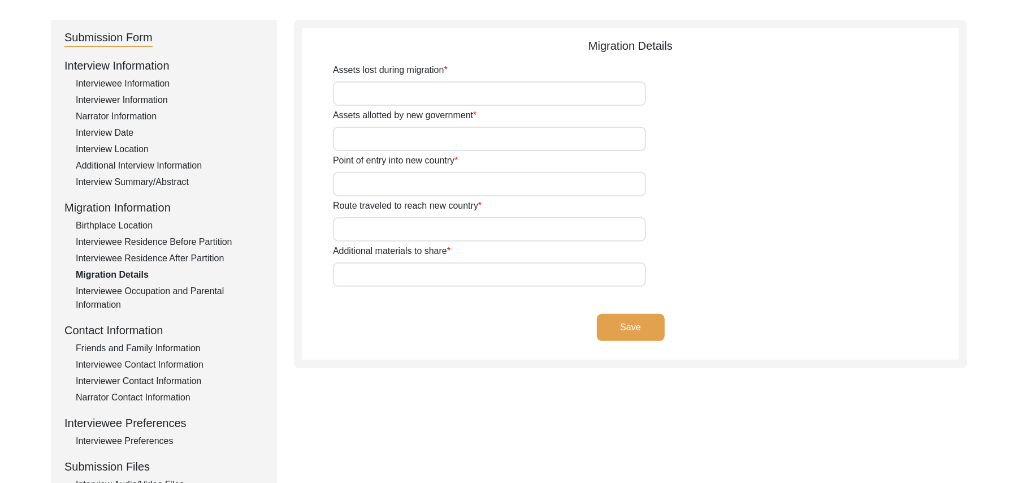
scroll to position [90, 0]
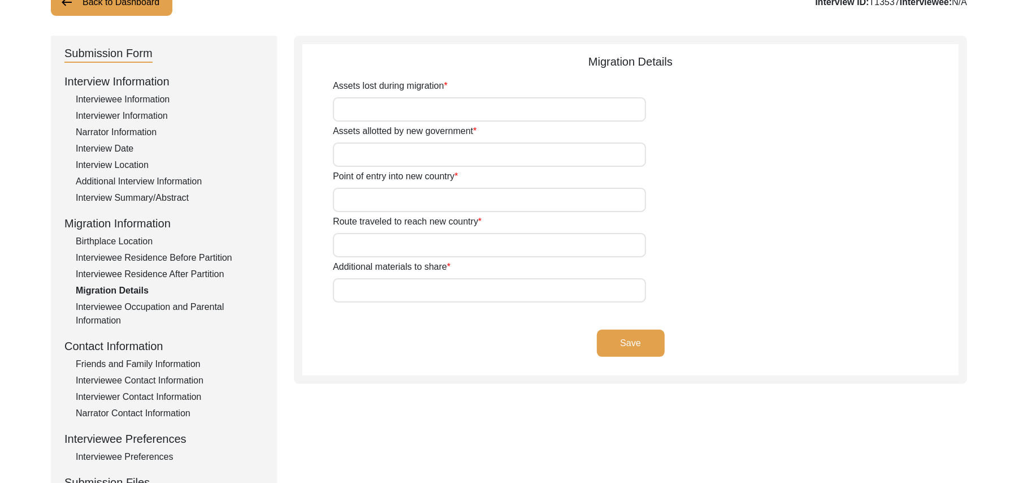
click at [471, 112] on input "Assets lost during migration" at bounding box center [489, 109] width 313 height 24
type input "Business Land, Animals"
click at [442, 159] on input "Assets allotted by new government" at bounding box center [489, 154] width 313 height 24
type input "Home, Shop"
click at [414, 206] on input "Point of entry into new country" at bounding box center [489, 200] width 313 height 24
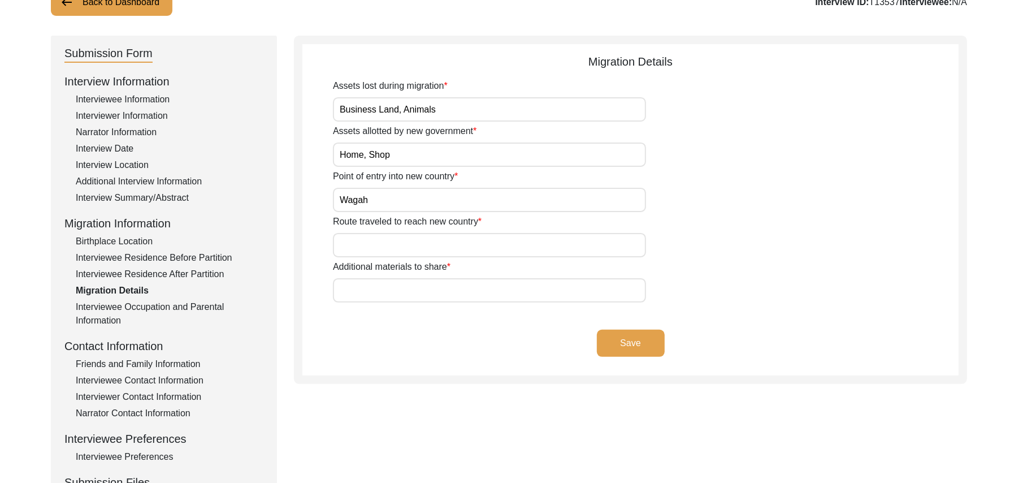
type input "Wagah"
click at [404, 245] on input "Route traveled to reach new country" at bounding box center [489, 245] width 313 height 24
type input "Ludhiana/ Beas. Amritsar, Wagah, Lahore, Toba Tek Singh"
click at [432, 288] on input "Additional materials to share" at bounding box center [489, 290] width 313 height 24
paste input "N/A"
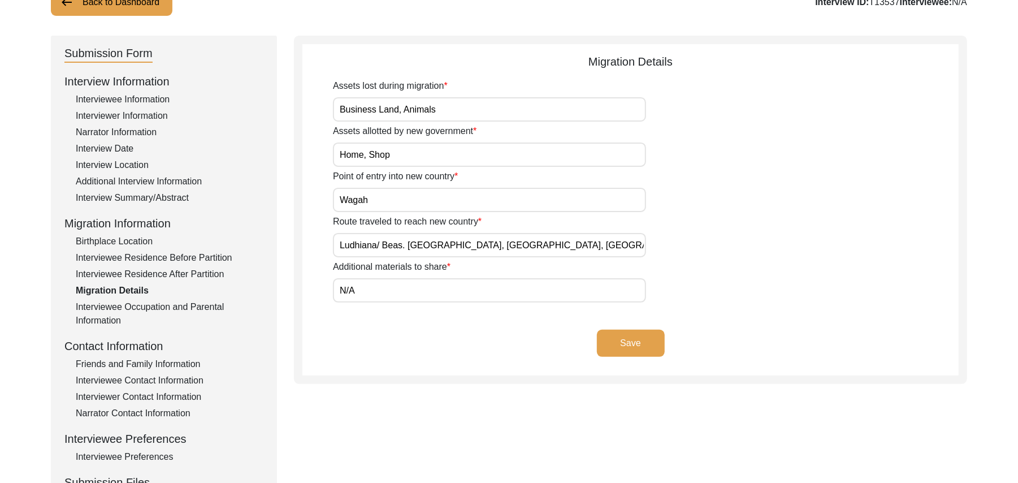
type input "N/A"
click at [616, 340] on button "Save" at bounding box center [631, 343] width 68 height 27
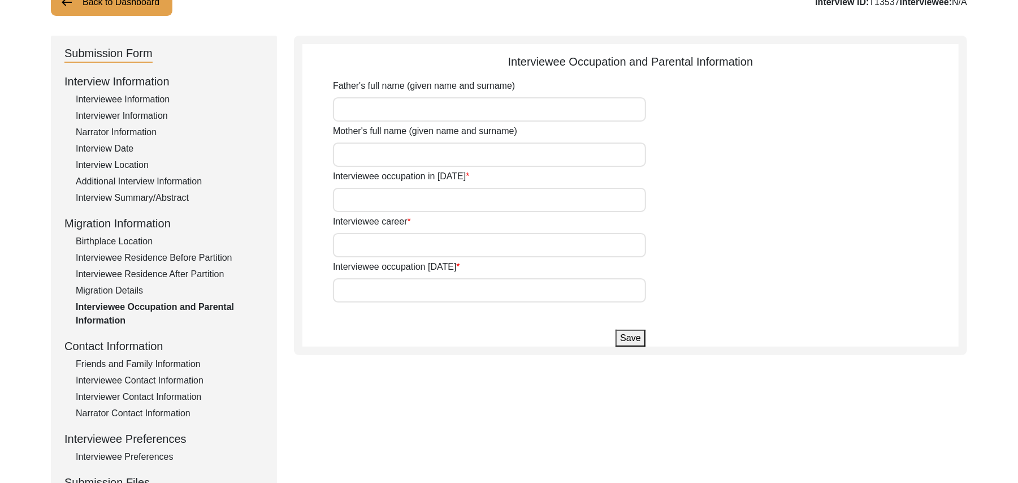
click at [378, 114] on input "Father's full name (given name and surname)" at bounding box center [489, 109] width 313 height 24
type input "Muhammad Din Mirza"
click at [371, 154] on input "Mother's full name (given name and surname)" at bounding box center [489, 154] width 313 height 24
type input "Does not know her name, as she died after his birth"
click at [377, 196] on input "Interviewee occupation in 1947" at bounding box center [489, 200] width 313 height 24
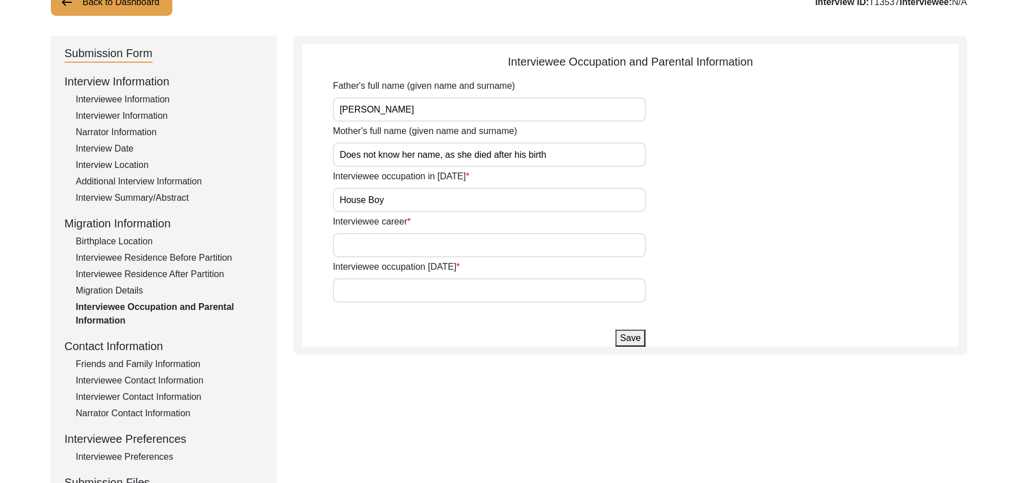
type input "House Boy"
click at [383, 246] on input "Interviewee career" at bounding box center [489, 245] width 313 height 24
type input "Laborer, worker"
click at [383, 289] on input "Interviewee occupation today" at bounding box center [489, 290] width 313 height 24
type input "Don't work anymore"
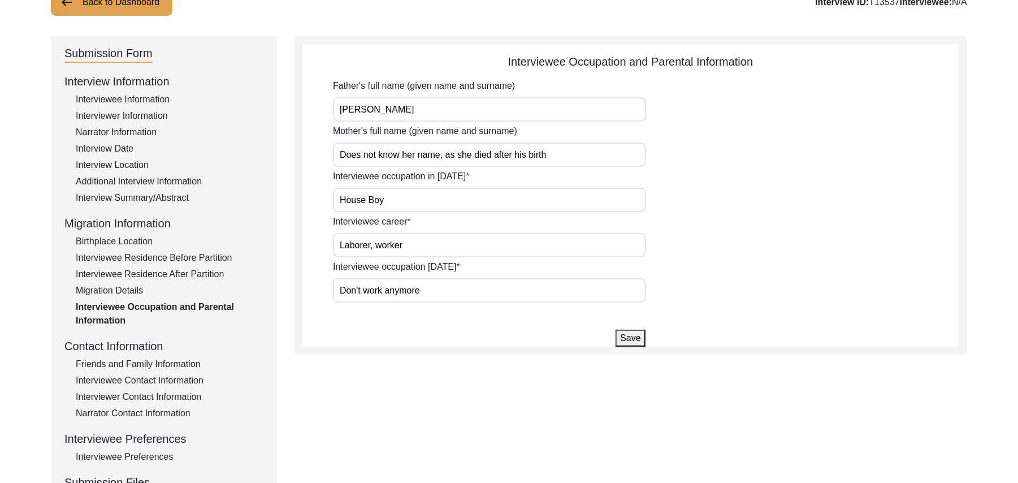
click at [628, 338] on button "Save" at bounding box center [630, 338] width 29 height 17
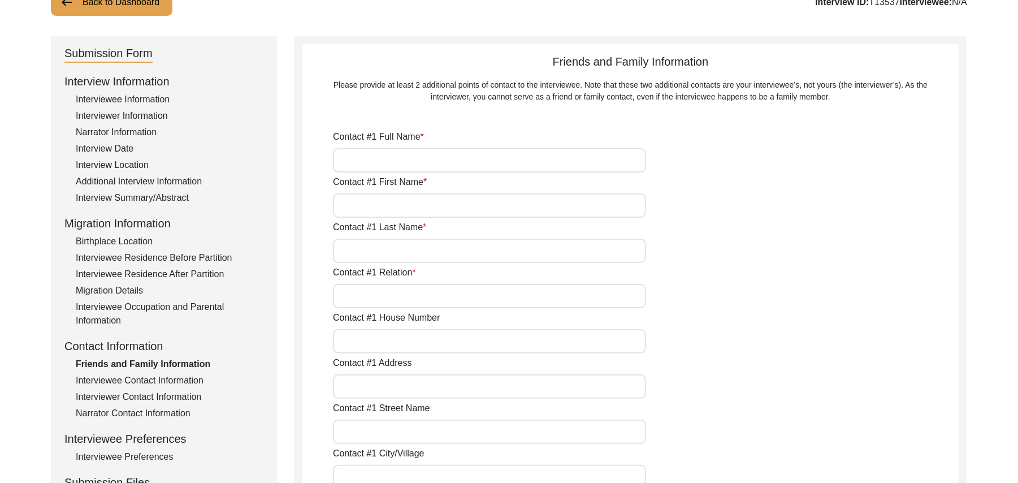
click at [191, 380] on div "Interviewee Contact Information" at bounding box center [170, 381] width 188 height 14
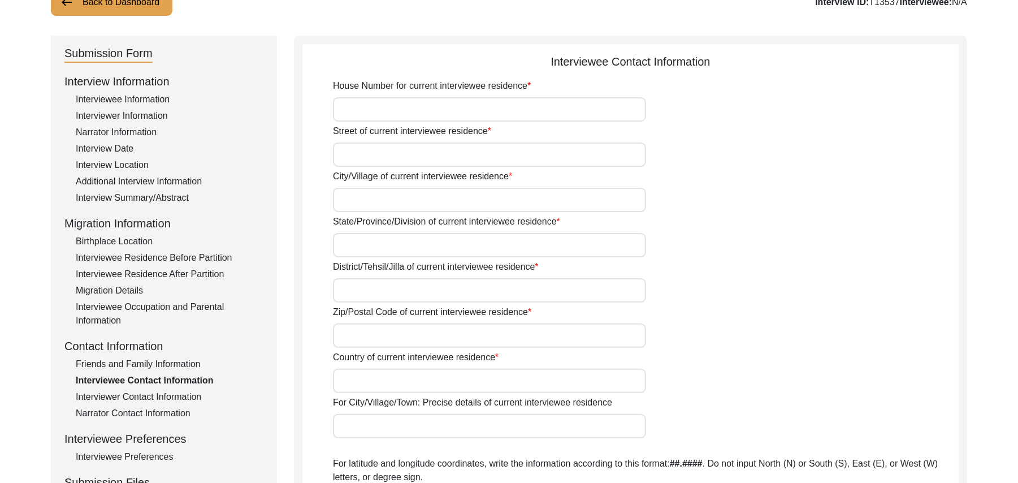
click at [390, 111] on input "House Number for current interviewee residence" at bounding box center [489, 109] width 313 height 24
type input "20"
click at [389, 159] on input "Street of current interviewee residence" at bounding box center [489, 154] width 313 height 24
type input "1"
click at [369, 202] on input "City/Village of current interviewee residence" at bounding box center [489, 200] width 313 height 24
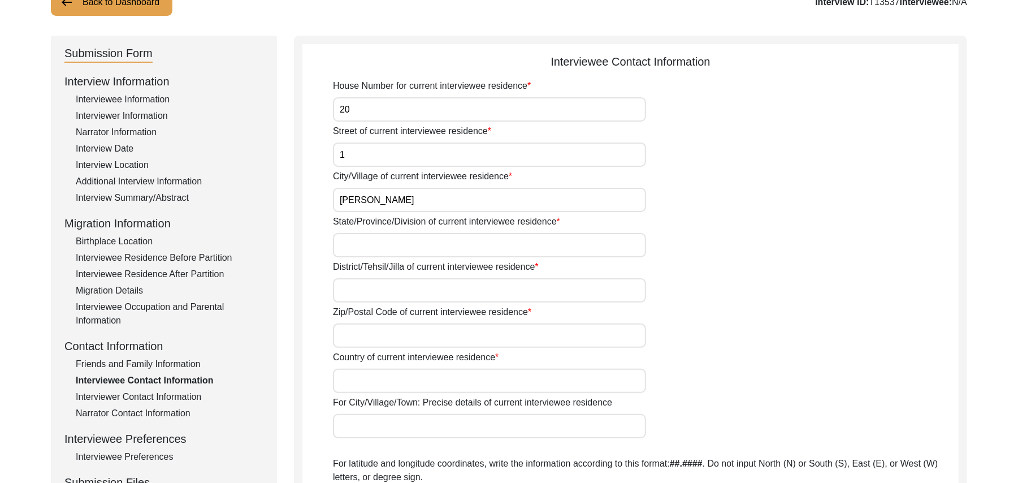
type input "Toba Tek Singh"
click at [363, 248] on input "State/Province/Division of current interviewee residence" at bounding box center [489, 245] width 313 height 24
type input "Punjab"
click at [358, 292] on input "District/Tehsil/Jilla of current interviewee residence" at bounding box center [489, 290] width 313 height 24
type input "Toba Tek Singh/ Toba Tek Singh"
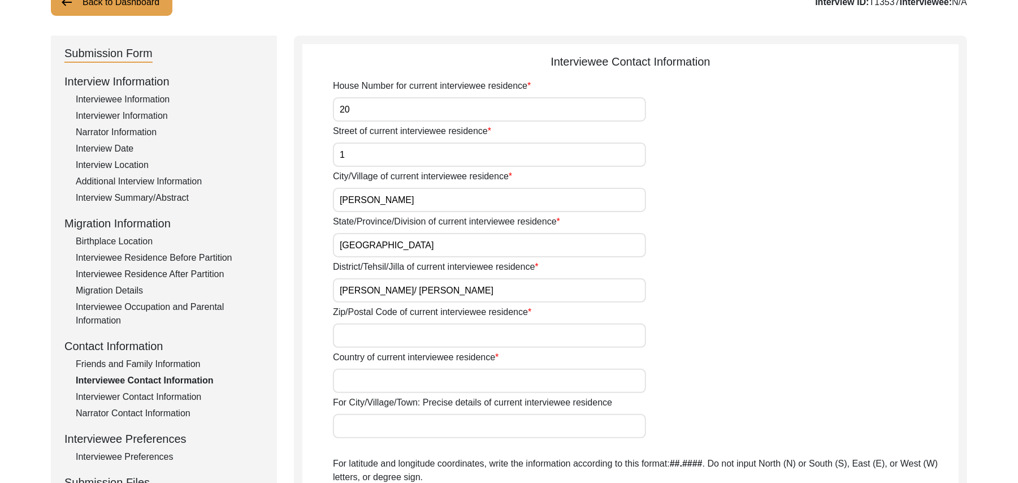
click at [361, 339] on input "Zip/Postal Code of current interviewee residence" at bounding box center [489, 335] width 313 height 24
type input "36050"
click at [361, 380] on input "Country of current interviewee residence" at bounding box center [489, 381] width 313 height 24
type input "Pakistan"
click at [365, 430] on input "For City/Village/Town: Precise details of current interviewee residence" at bounding box center [489, 426] width 313 height 24
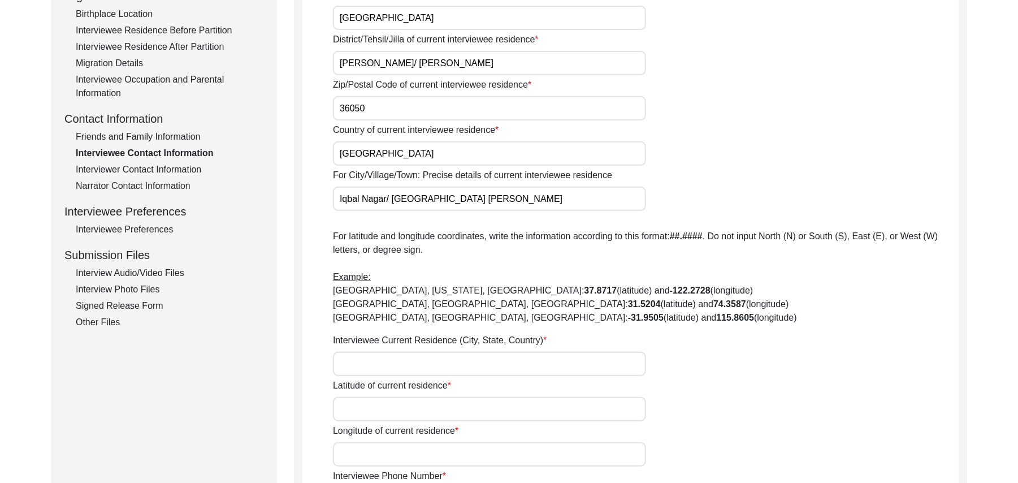
scroll to position [349, 0]
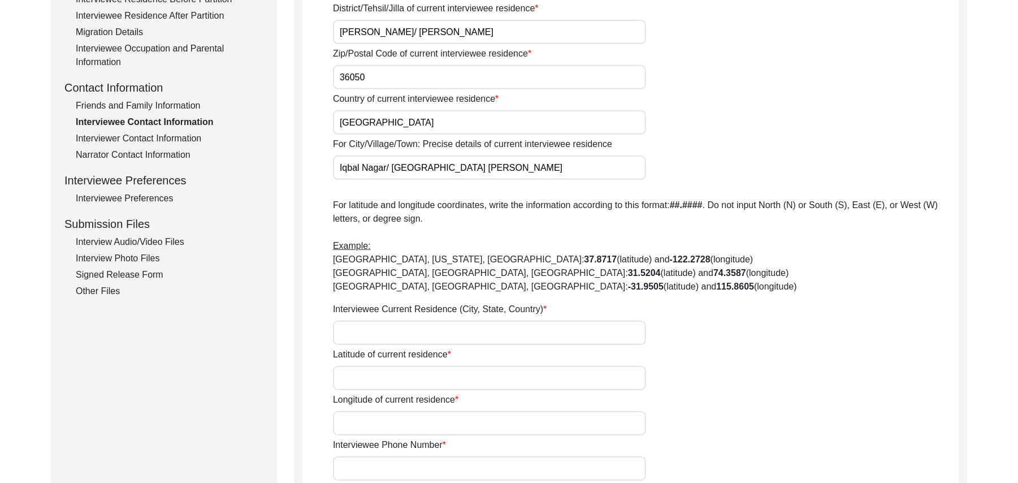
type input "Iqbal Nagar/ Akal wala Road Toba Tek Singh"
click at [450, 338] on input "Interviewee Current Residence (City, State, Country)" at bounding box center [489, 333] width 313 height 24
type input "Toba Tek Singh, Punjab, Pakistan"
click at [441, 378] on input "Latitude of current residence" at bounding box center [489, 378] width 313 height 24
paste input "N/A"
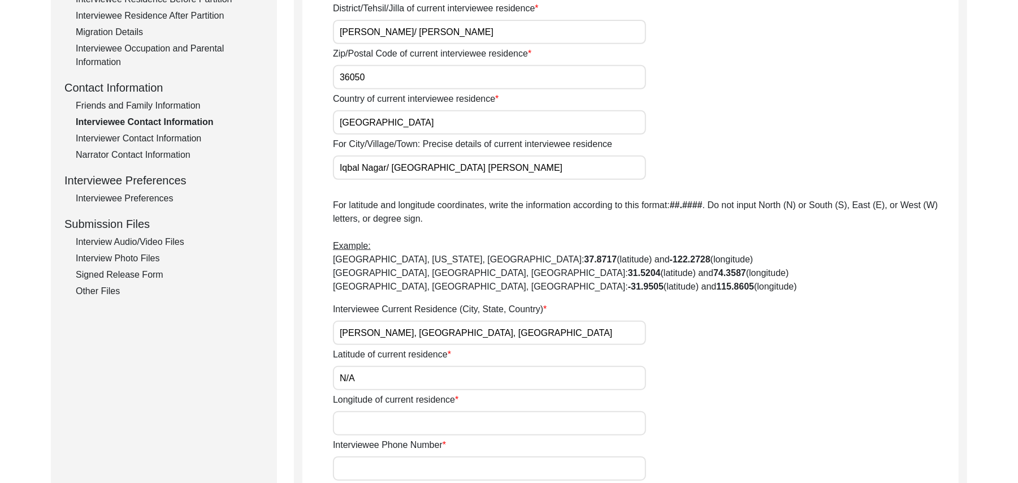
type input "N/A"
click at [430, 421] on input "Longitude of current residence" at bounding box center [489, 423] width 313 height 24
paste input "N/A"
type input "N/A"
click at [417, 471] on input "Interviewee Phone Number" at bounding box center [489, 468] width 313 height 24
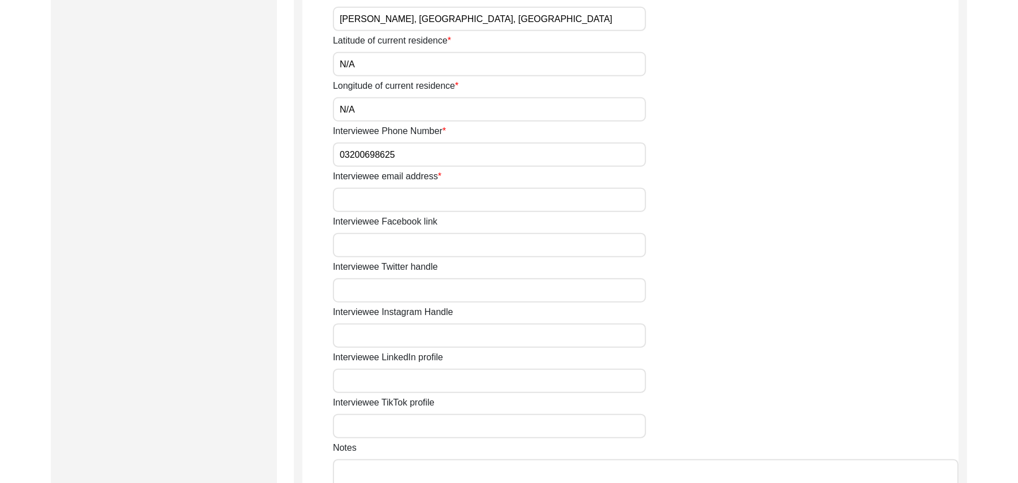
scroll to position [733, 0]
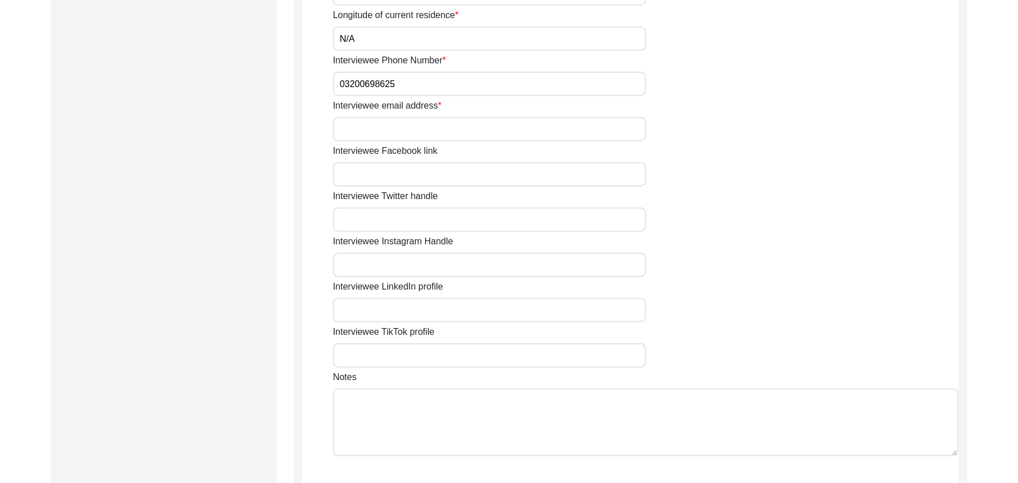
type input "03200698625"
click at [390, 128] on input "Interviewee email address" at bounding box center [489, 129] width 313 height 24
paste input "N/A"
type input "N/A"
click at [380, 174] on input "Interviewee Facebook link" at bounding box center [489, 174] width 313 height 24
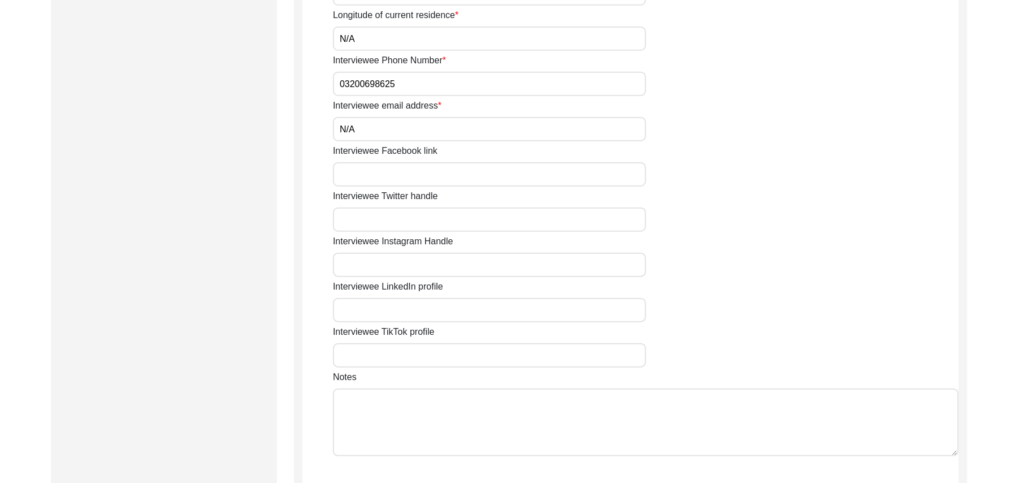
paste input "N/A"
type input "N/A"
click at [380, 215] on input "Interviewee Twitter handle" at bounding box center [489, 219] width 313 height 24
paste input "N/A"
type input "N/A"
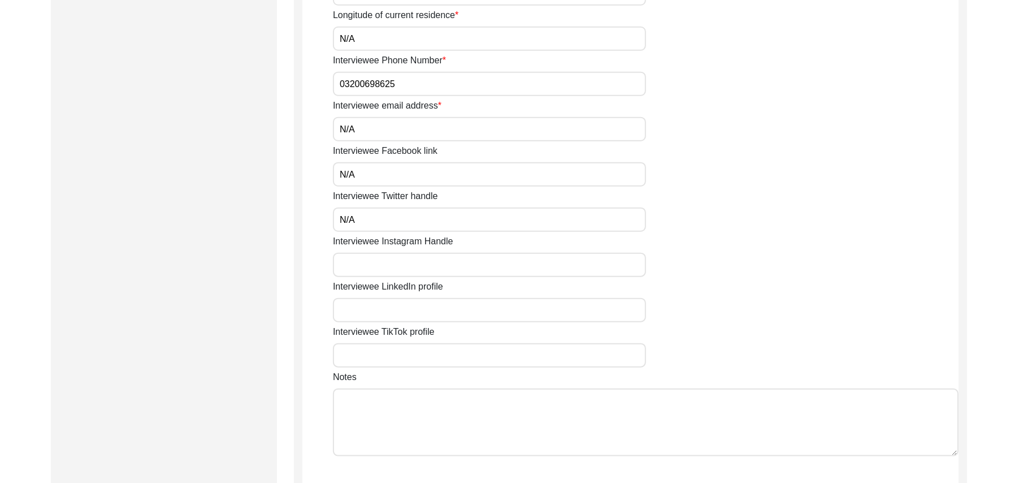
click at [381, 262] on input "Interviewee Instagram Handle" at bounding box center [489, 265] width 313 height 24
paste input "N/A"
type input "N/A"
click at [383, 310] on input "Interviewee LinkedIn profile" at bounding box center [489, 310] width 313 height 24
paste input "N/A"
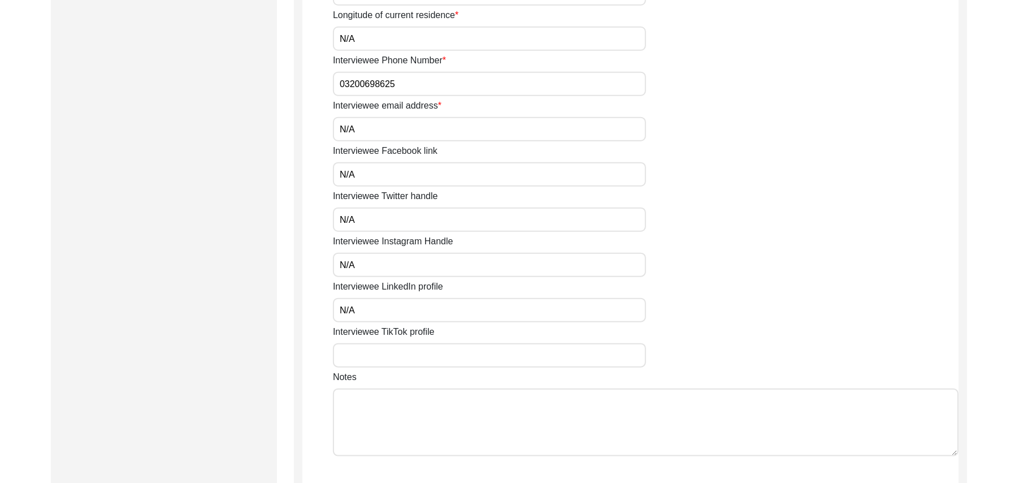
type input "N/A"
click at [378, 352] on input "Interviewee TikTok profile" at bounding box center [489, 355] width 313 height 24
paste input "N/A"
type input "N/A"
click at [370, 414] on textarea "Notes" at bounding box center [646, 422] width 626 height 68
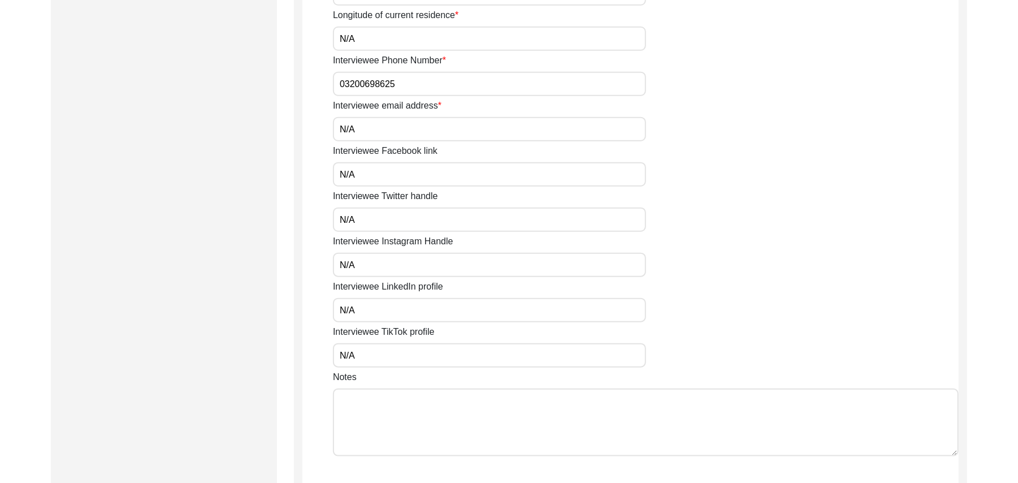
paste textarea "N/A"
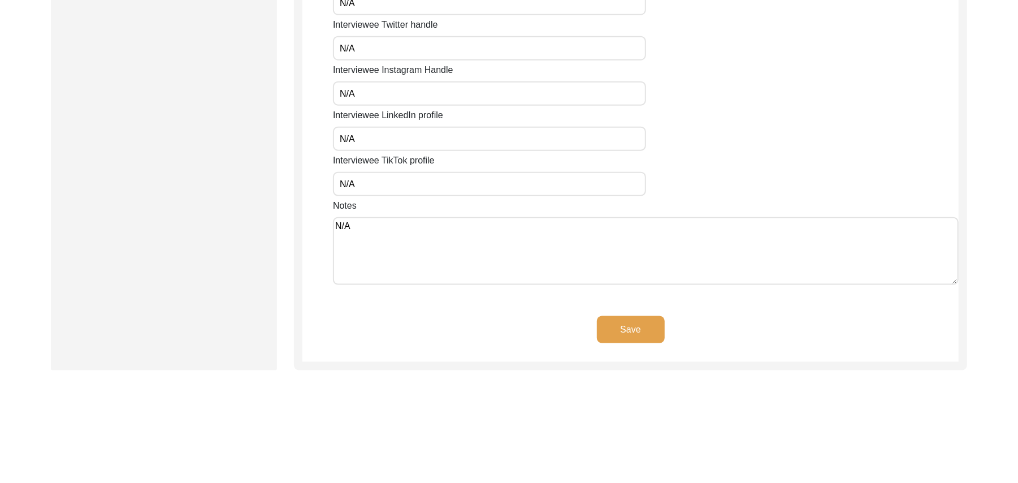
scroll to position [953, 0]
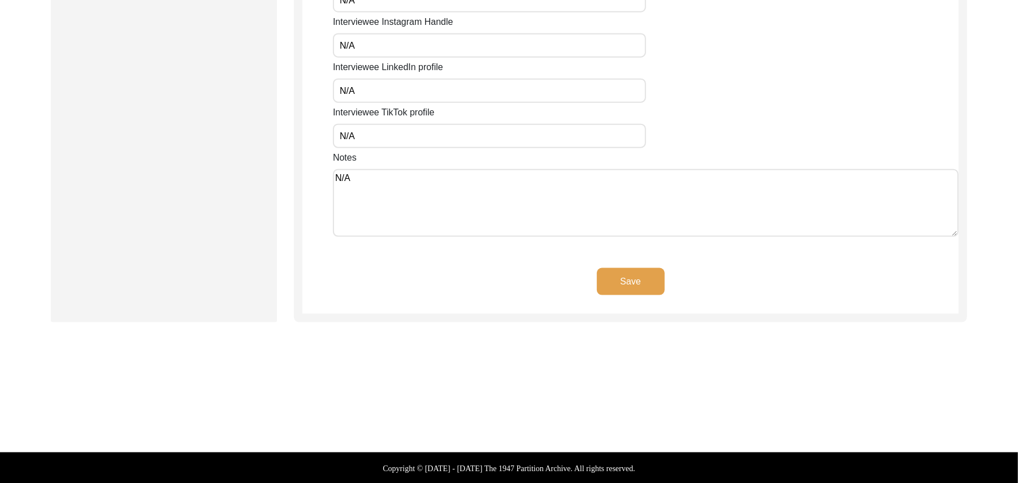
type textarea "N/A"
click at [645, 279] on button "Save" at bounding box center [631, 281] width 68 height 27
click at [641, 279] on button "Save" at bounding box center [631, 281] width 68 height 27
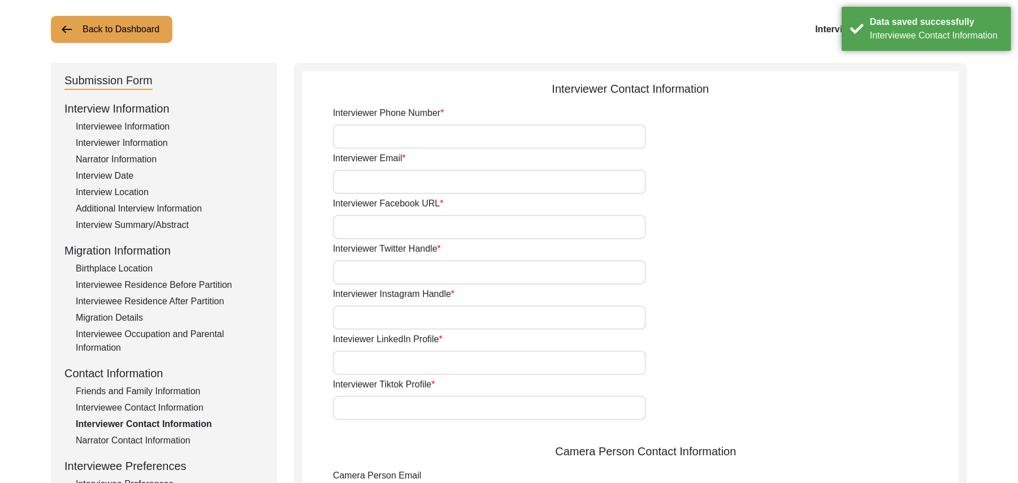
scroll to position [61, 0]
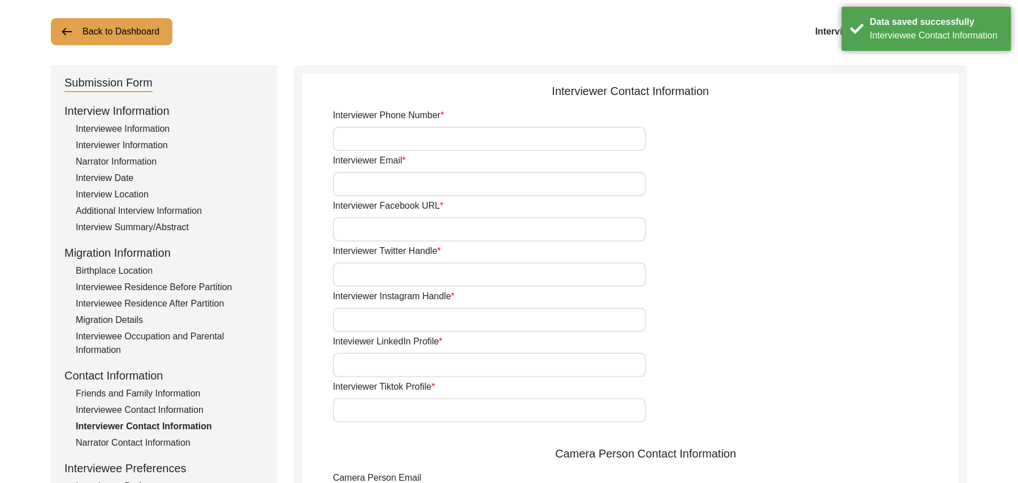
click at [458, 139] on input "Interviewer Phone Number" at bounding box center [489, 139] width 313 height 24
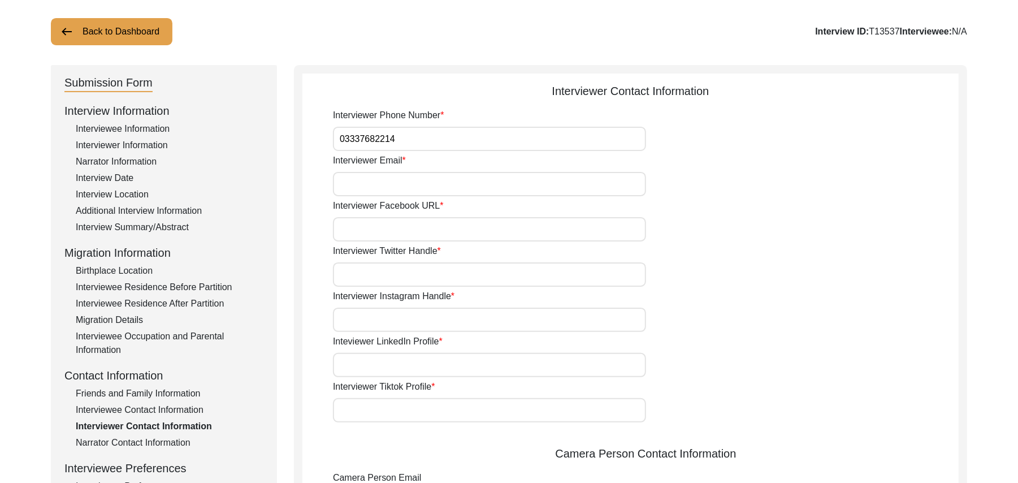
type input "03337682214"
click at [442, 187] on input "Interviewer Email" at bounding box center [489, 184] width 313 height 24
type input "bhutta.sarfraz733@gmail.com"
click at [442, 227] on input "Interviewer Facebook URL" at bounding box center [489, 229] width 313 height 24
paste input "N/A"
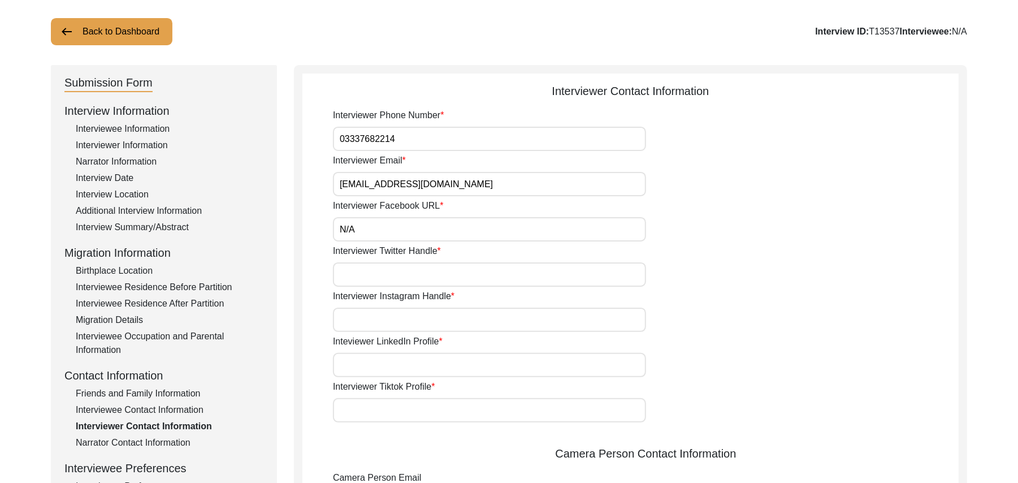
type input "N/A"
click at [421, 283] on input "Interviewer Twitter Handle" at bounding box center [489, 274] width 313 height 24
paste input "N/A"
type input "N/A"
click at [416, 322] on input "Interviewer Instagram Handle" at bounding box center [489, 320] width 313 height 24
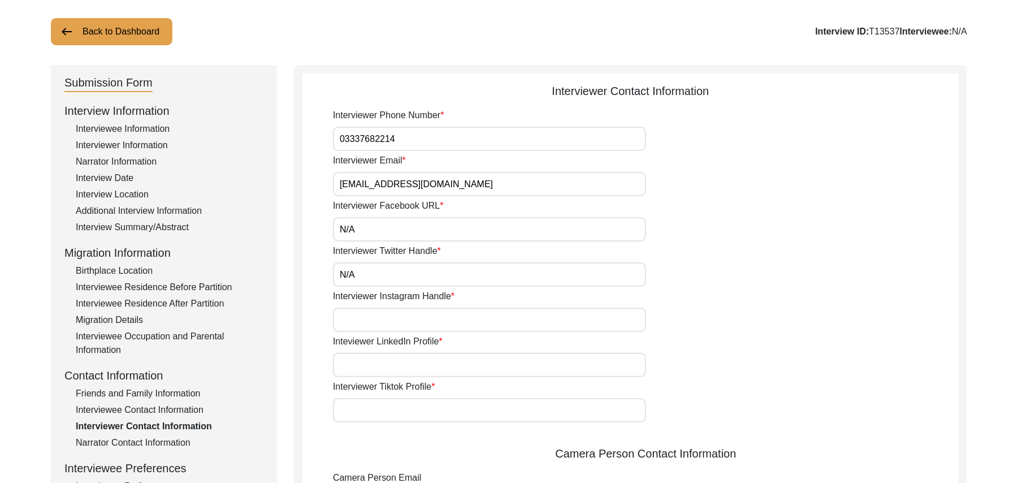
paste input "N/A"
type input "N/A"
click at [414, 362] on input "Inteviewer LinkedIn Profile" at bounding box center [489, 365] width 313 height 24
paste input "N/A"
type input "N/A"
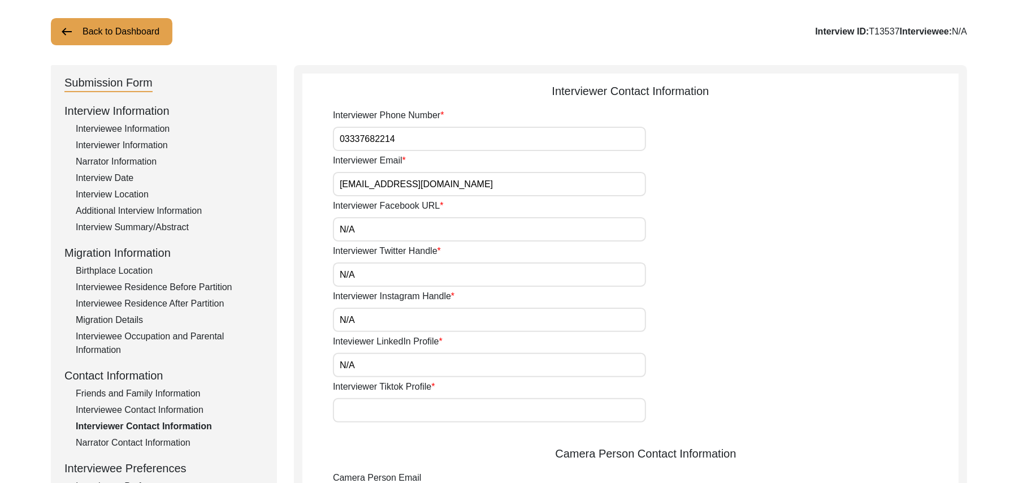
click at [408, 416] on input "Interviewer Tiktok Profile" at bounding box center [489, 410] width 313 height 24
paste input "N/A"
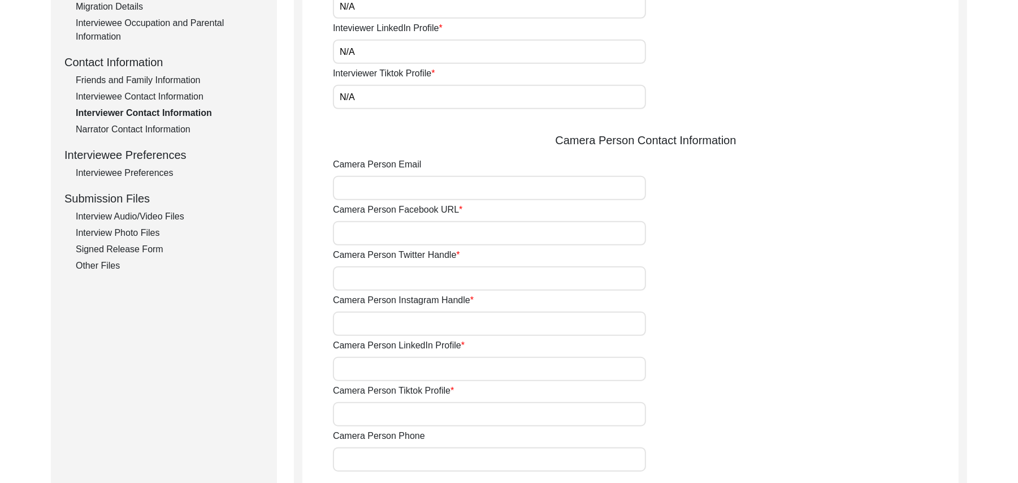
scroll to position [414, 0]
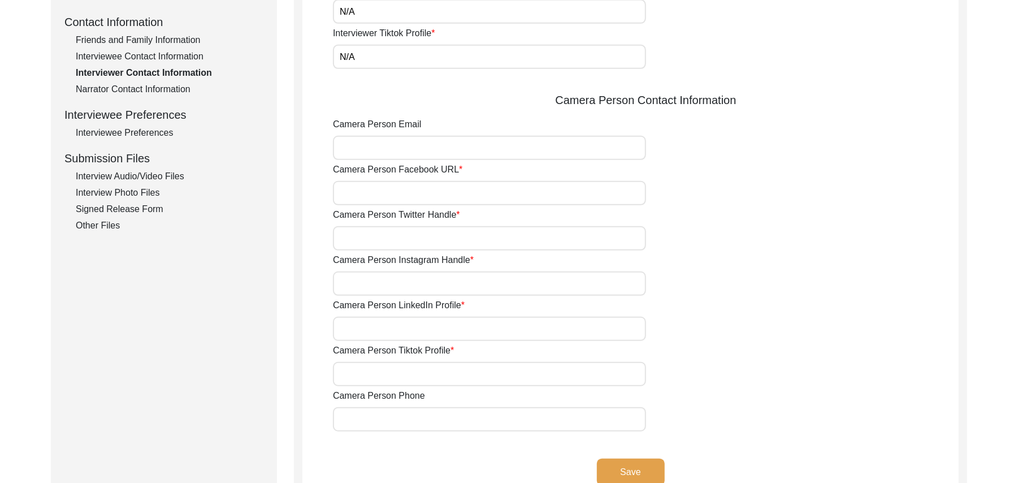
type input "N/A"
click at [373, 150] on input "Camera Person Email" at bounding box center [489, 148] width 313 height 24
paste input "N/A"
type input "N/A"
click at [370, 197] on input "Camera Person Facebook URL" at bounding box center [489, 193] width 313 height 24
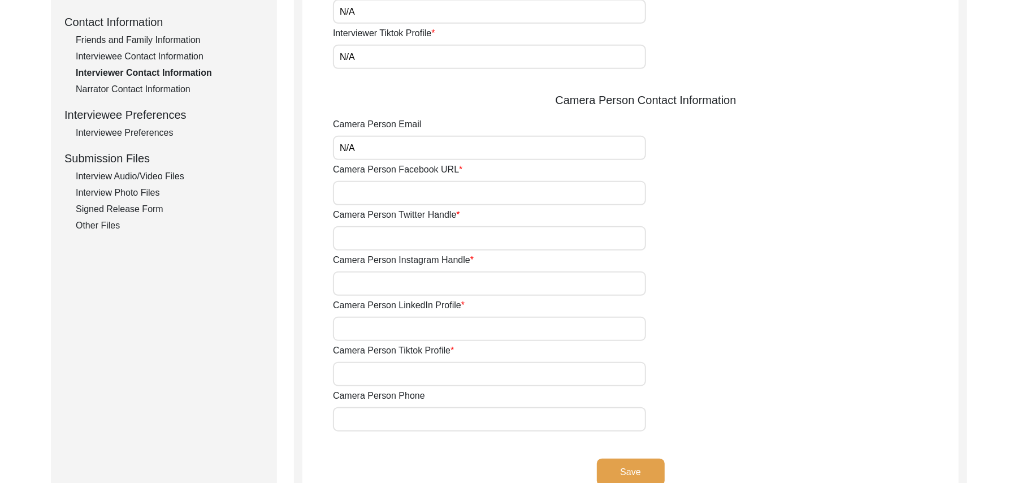
paste input "N/A"
type input "N/A"
click at [370, 239] on input "Camera Person Twitter Handle" at bounding box center [489, 238] width 313 height 24
paste input "N/A"
type input "N/A"
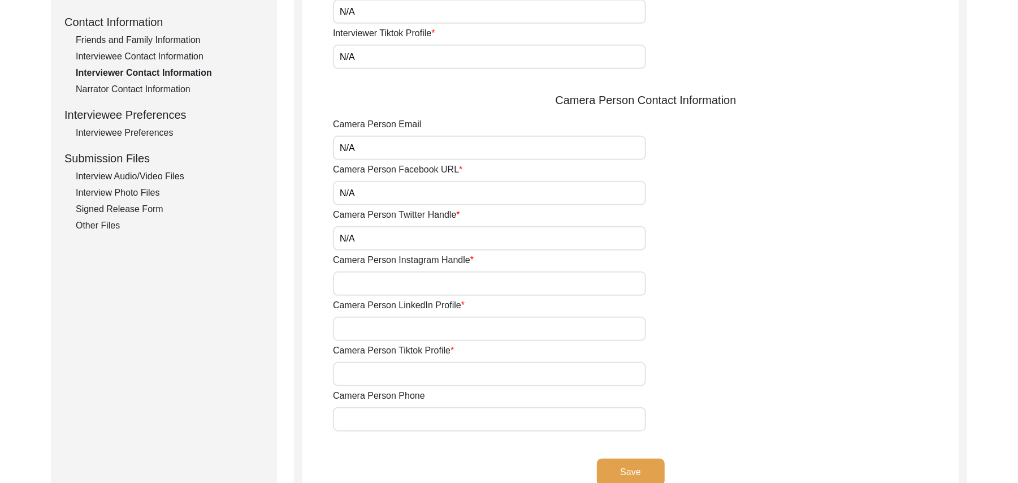
click at [372, 279] on input "Camera Person Instagram Handle" at bounding box center [489, 283] width 313 height 24
paste input "N/A"
type input "N/A"
click at [374, 328] on input "Camera Person LinkedIn Profile" at bounding box center [489, 329] width 313 height 24
paste input "N/A"
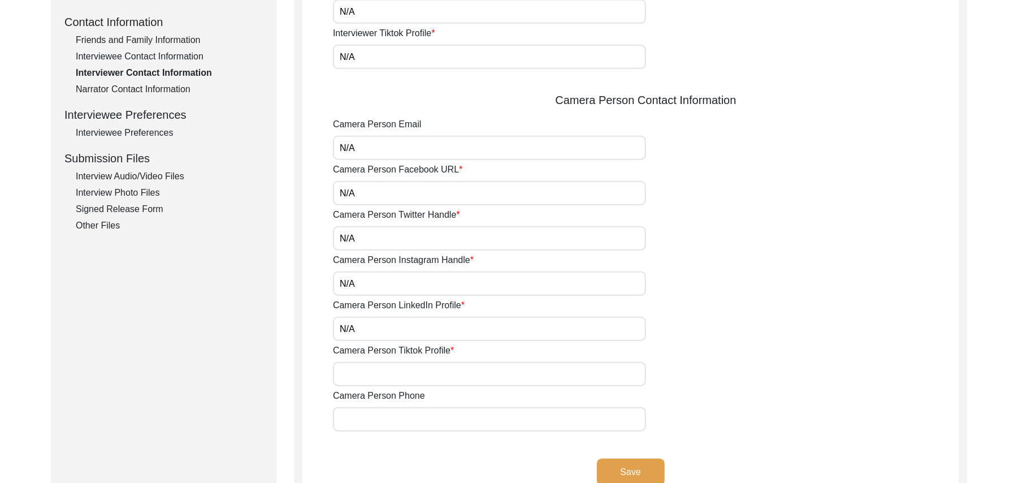
type input "N/A"
click at [376, 374] on input "Camera Person Tiktok Profile" at bounding box center [489, 374] width 313 height 24
paste input "N/A"
type input "N/A"
click at [380, 423] on input "Camera Person Phone" at bounding box center [489, 419] width 313 height 24
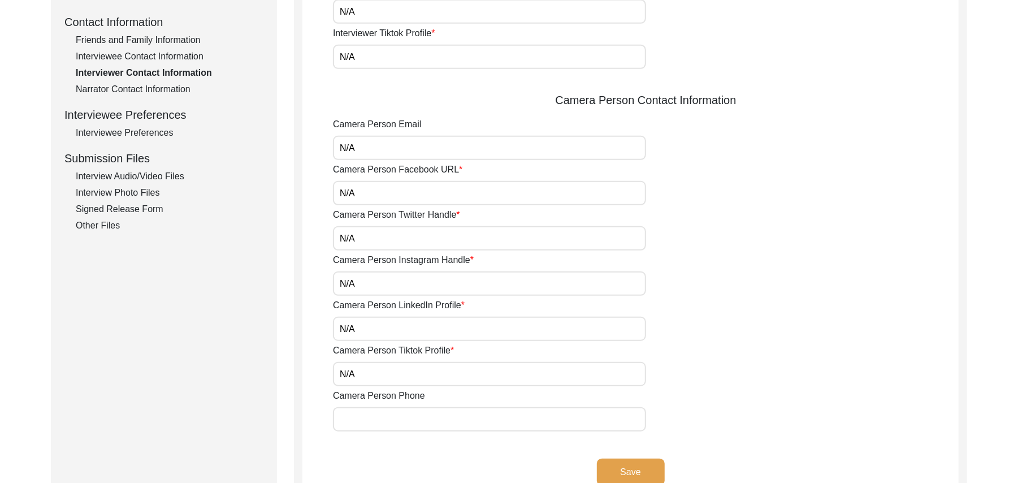
paste input "N/A"
type input "N/A"
click at [650, 460] on button "Save" at bounding box center [631, 471] width 68 height 27
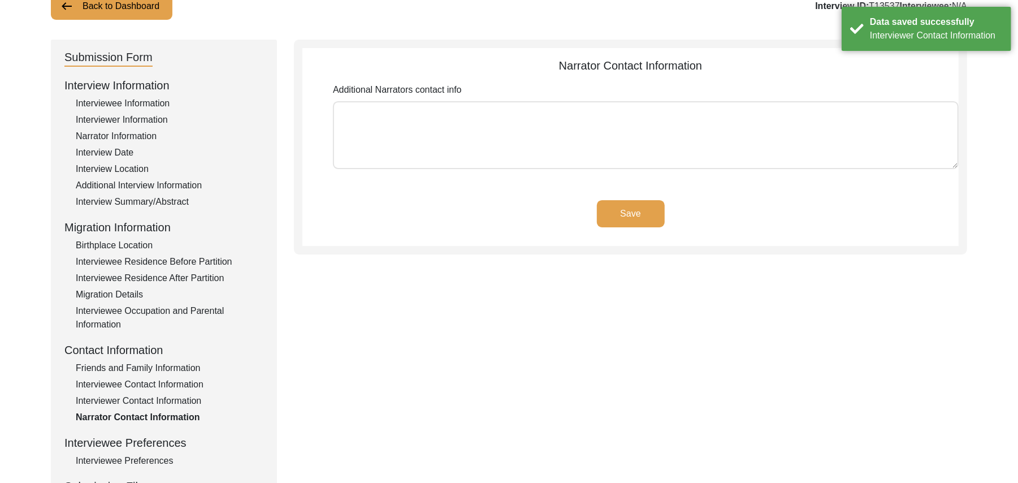
scroll to position [81, 0]
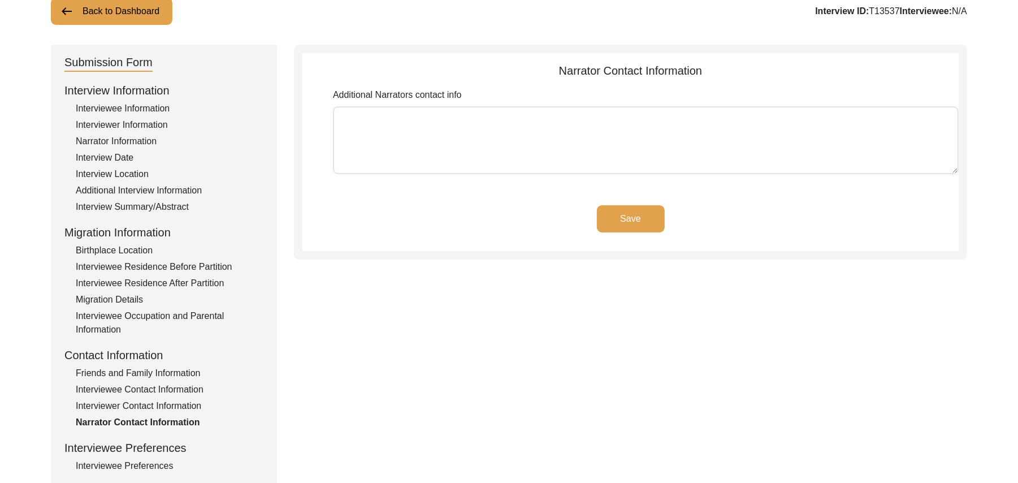
click at [537, 159] on textarea "Additional Narrators contact info" at bounding box center [646, 140] width 626 height 68
paste textarea "N/A"
type textarea "N/A"
click at [634, 215] on button "Save" at bounding box center [631, 218] width 68 height 27
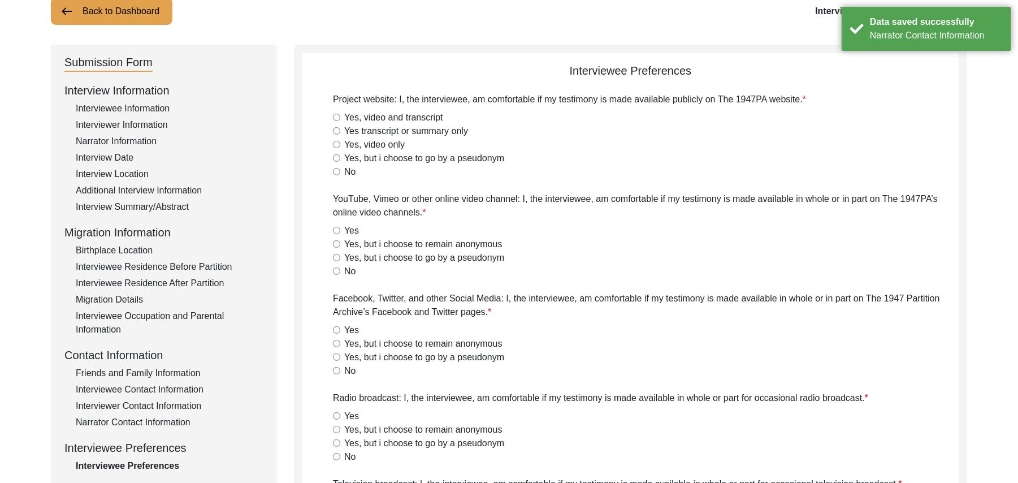
click at [336, 118] on input "Yes, video and transcript" at bounding box center [336, 117] width 7 height 7
radio input "true"
click at [337, 228] on input "Yes" at bounding box center [336, 230] width 7 height 7
radio input "true"
click at [337, 328] on input "Yes" at bounding box center [336, 329] width 7 height 7
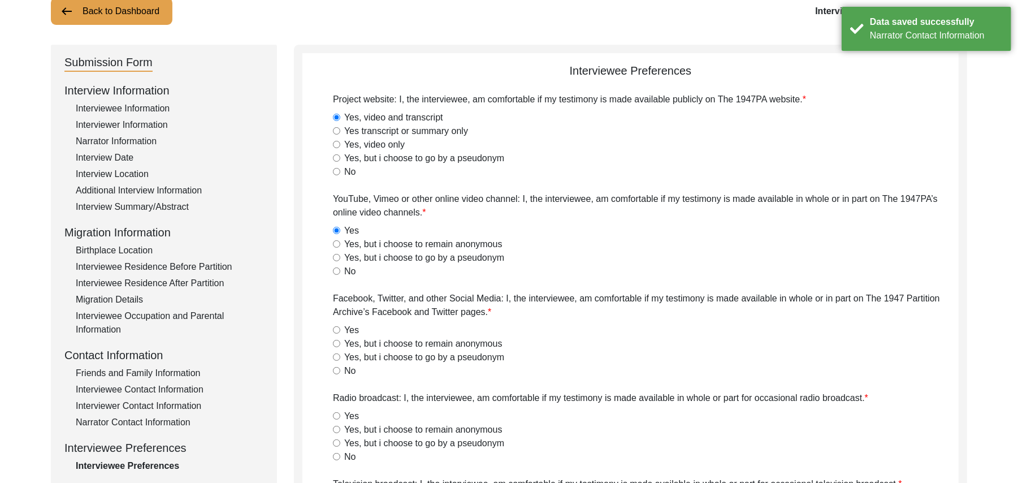
radio input "true"
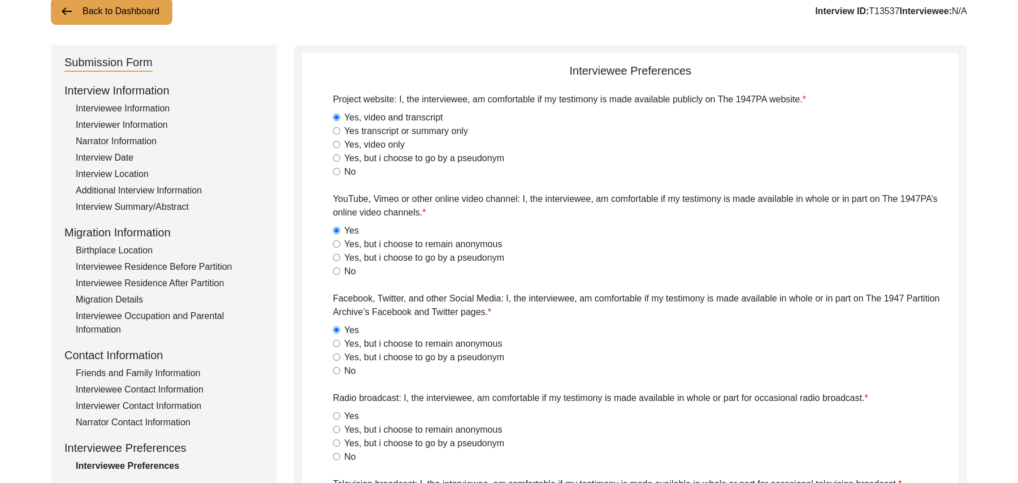
click at [337, 415] on input "Yes" at bounding box center [336, 415] width 7 height 7
radio input "true"
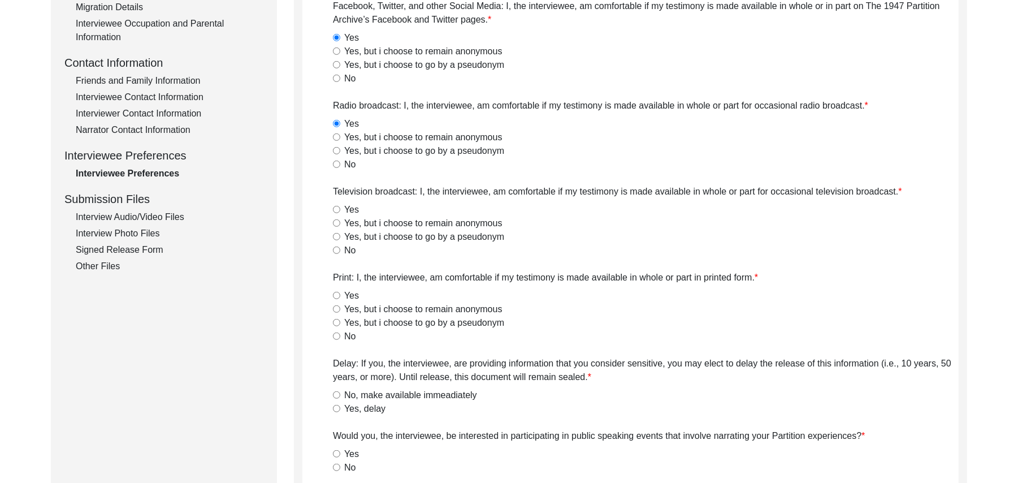
scroll to position [424, 0]
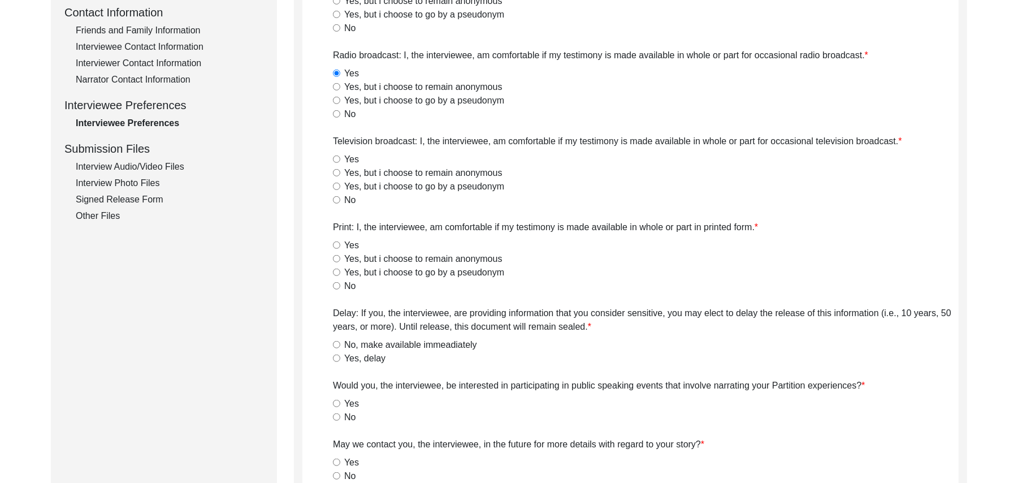
click at [338, 159] on input "Yes" at bounding box center [336, 158] width 7 height 7
radio input "true"
click at [336, 245] on input "Yes" at bounding box center [336, 244] width 7 height 7
radio input "true"
click at [335, 343] on input "No, make available immeadiately" at bounding box center [336, 344] width 7 height 7
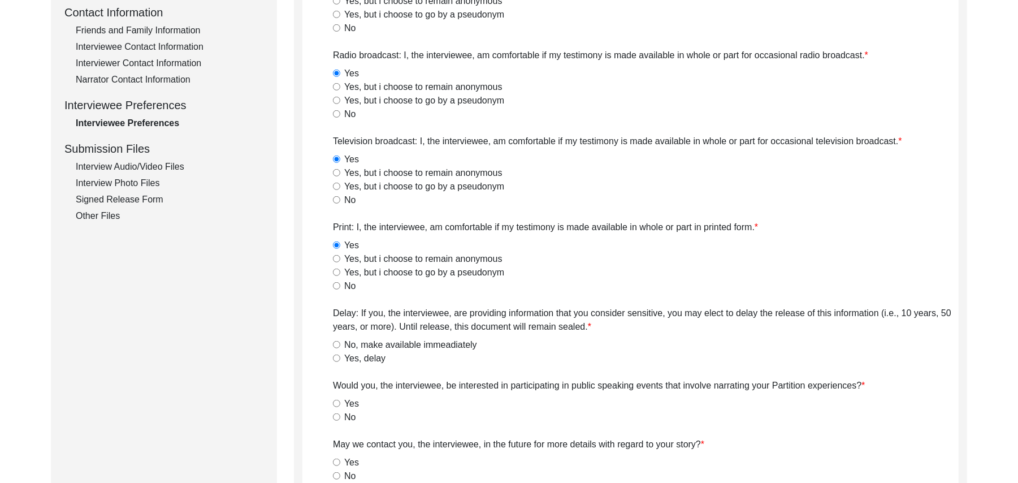
radio input "true"
click at [336, 414] on input "No" at bounding box center [336, 416] width 7 height 7
radio input "true"
click at [336, 462] on input "Yes" at bounding box center [336, 461] width 7 height 7
radio input "true"
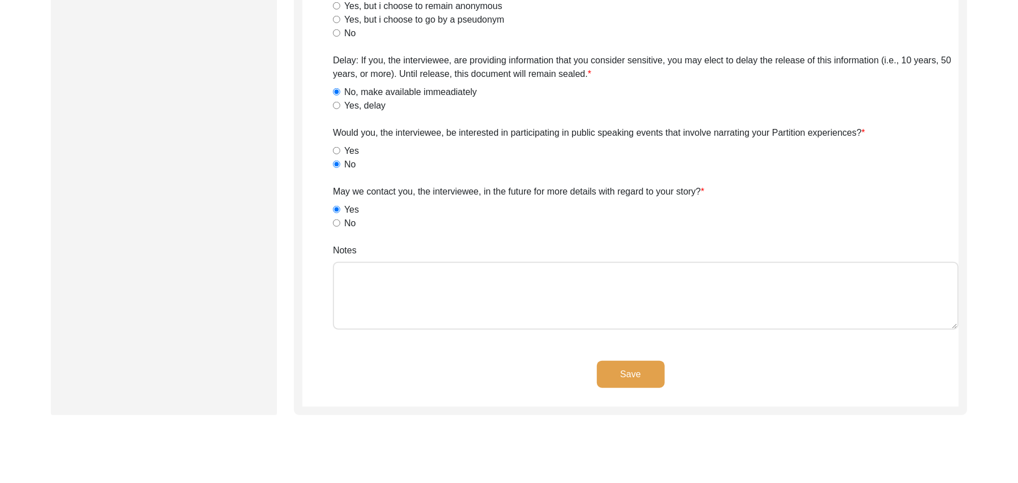
scroll to position [697, 0]
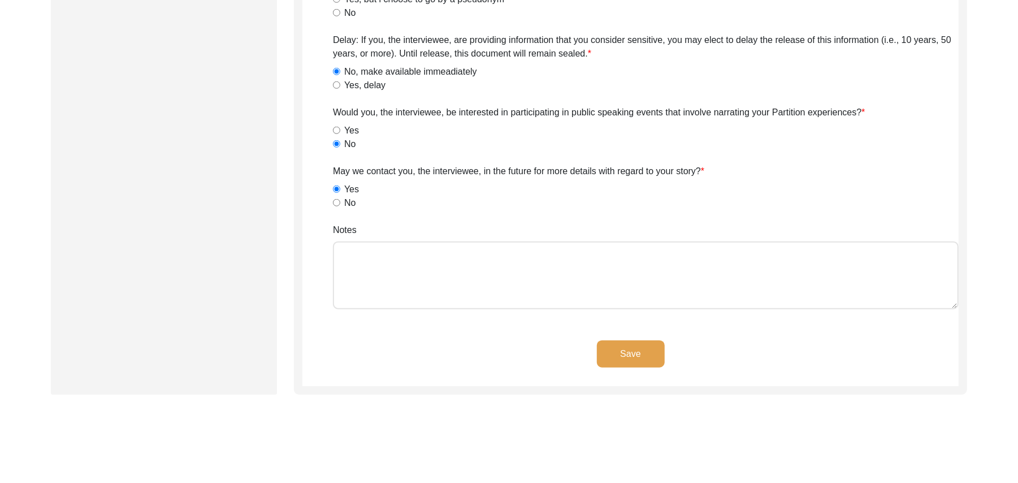
click at [452, 286] on textarea "Notes" at bounding box center [646, 275] width 626 height 68
paste textarea "N/A"
type textarea "N/A"
click at [616, 345] on button "Save" at bounding box center [631, 353] width 68 height 27
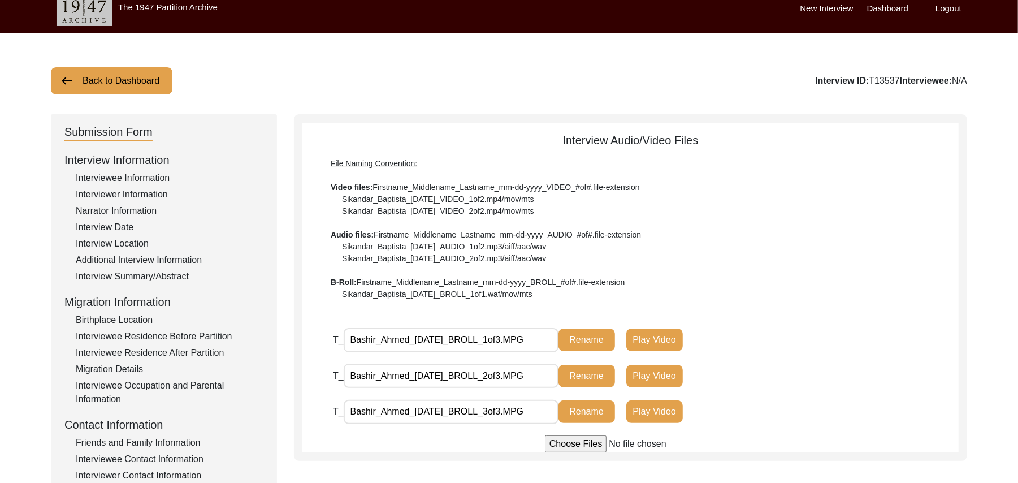
scroll to position [0, 0]
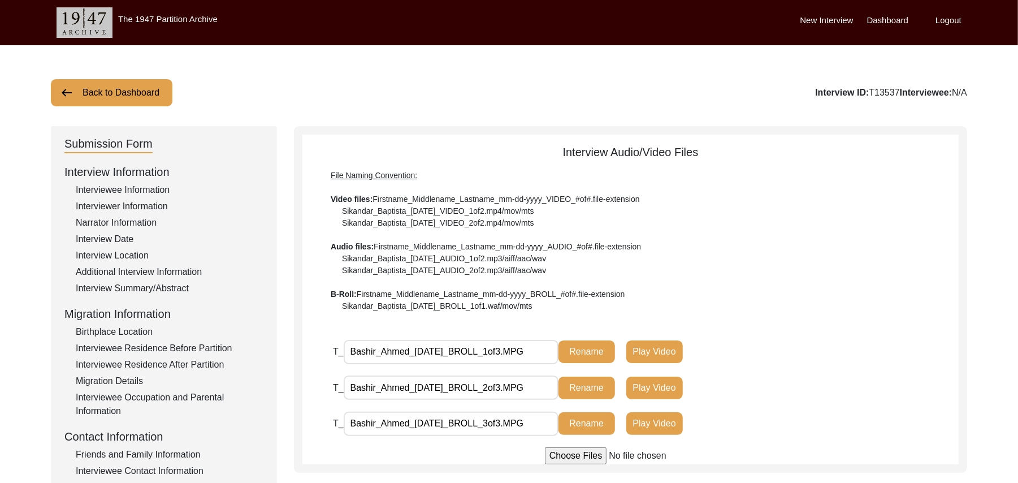
click at [124, 90] on button "Back to Dashboard" at bounding box center [112, 92] width 122 height 27
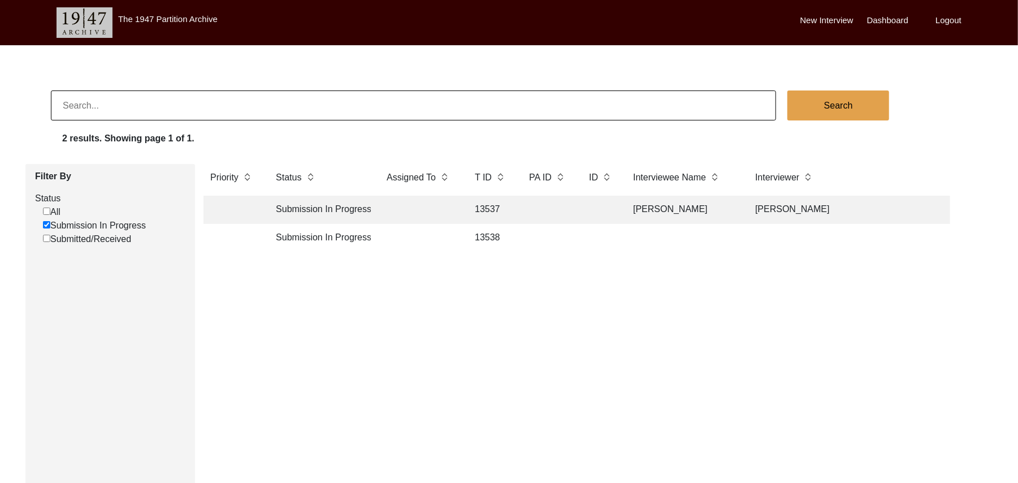
click at [496, 236] on td "13538" at bounding box center [490, 238] width 45 height 28
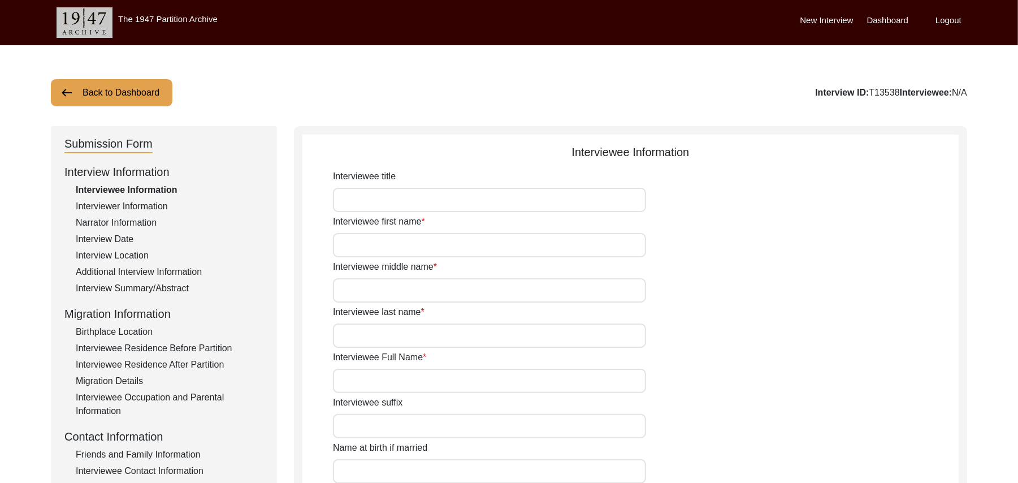
click at [381, 200] on input "Interviewee title" at bounding box center [489, 200] width 313 height 24
type input "Mr"
click at [374, 249] on input "Interviewee first name" at bounding box center [489, 245] width 313 height 24
type input "Abdul"
click at [364, 293] on input "Interviewee middle name" at bounding box center [489, 290] width 313 height 24
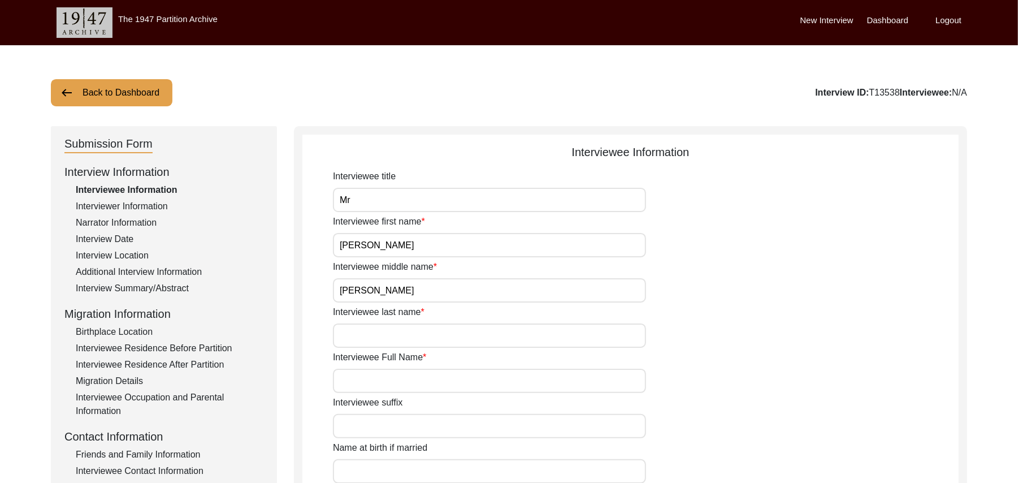
type input "Sattar"
click at [367, 343] on input "Interviewee last name" at bounding box center [489, 335] width 313 height 24
type input "Haji"
click at [371, 384] on input "Interviewee Full Name" at bounding box center [489, 381] width 313 height 24
type input "Abdul Sattar"
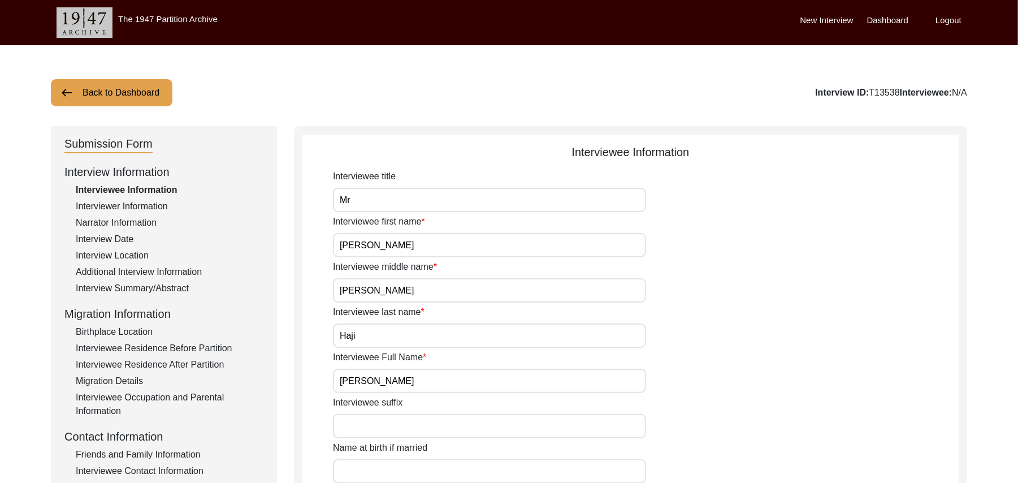
click at [382, 430] on input "Interviewee suffix" at bounding box center [489, 426] width 313 height 24
paste input "N/A"
type input "N/A"
click at [384, 470] on input "Name at birth if married" at bounding box center [489, 471] width 313 height 24
type input "Abdul"
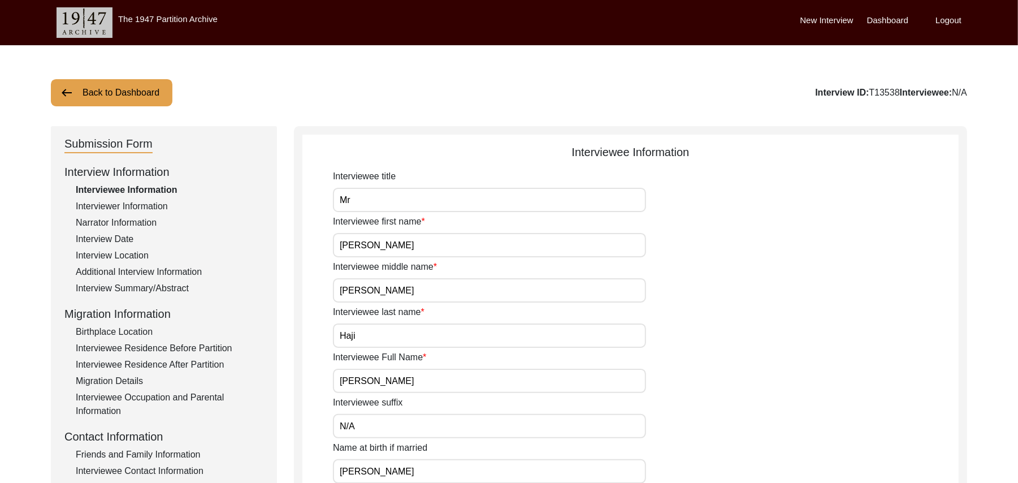
click at [398, 383] on input "Abdul Sattar" at bounding box center [489, 381] width 313 height 24
type input "Abdul Sattar Haji"
click at [376, 466] on input "Abdul" at bounding box center [489, 471] width 313 height 24
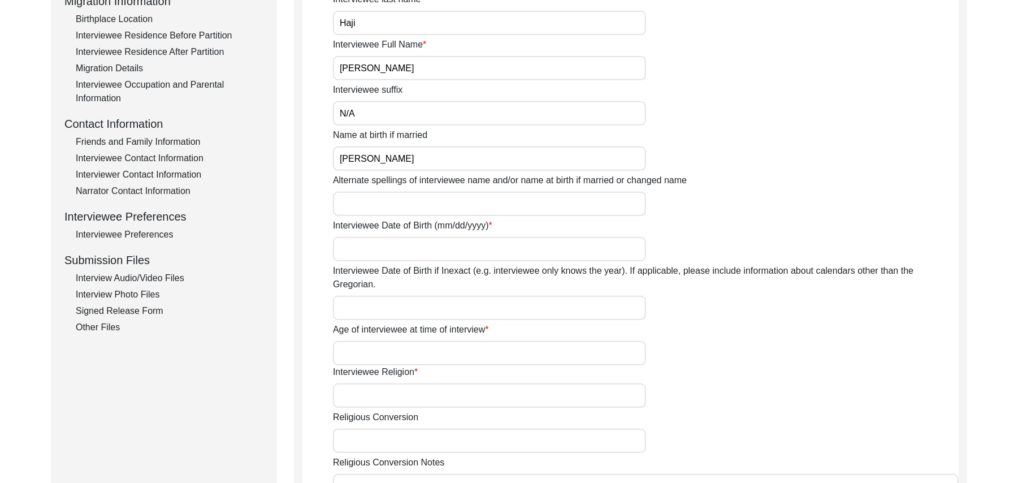
scroll to position [344, 0]
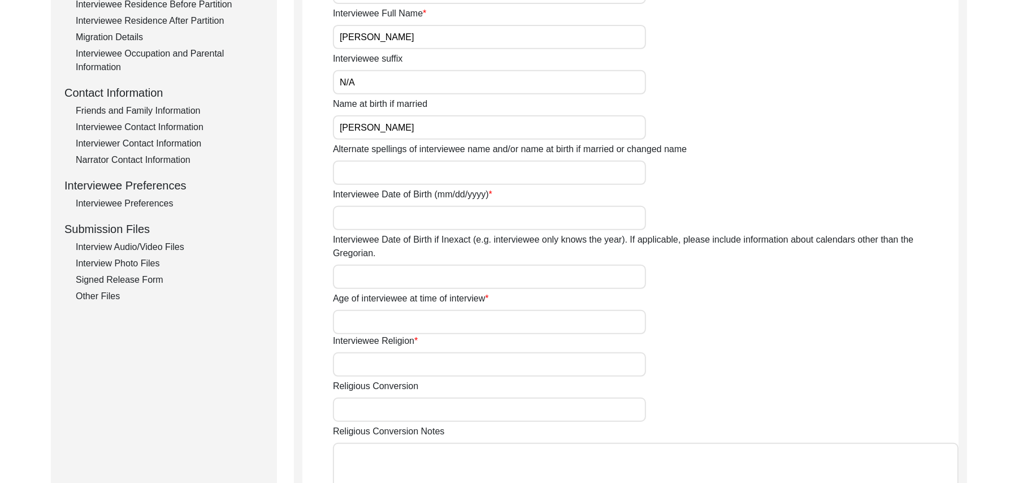
type input "Abdul Sattar"
click at [381, 172] on input "Alternate spellings of interviewee name and/or name at birth if married or chan…" at bounding box center [489, 173] width 313 height 24
type input "Abdul Sattar"
click at [386, 222] on input "Interviewee Date of Birth (mm/dd/yyyy)" at bounding box center [489, 218] width 313 height 24
type input "1941"
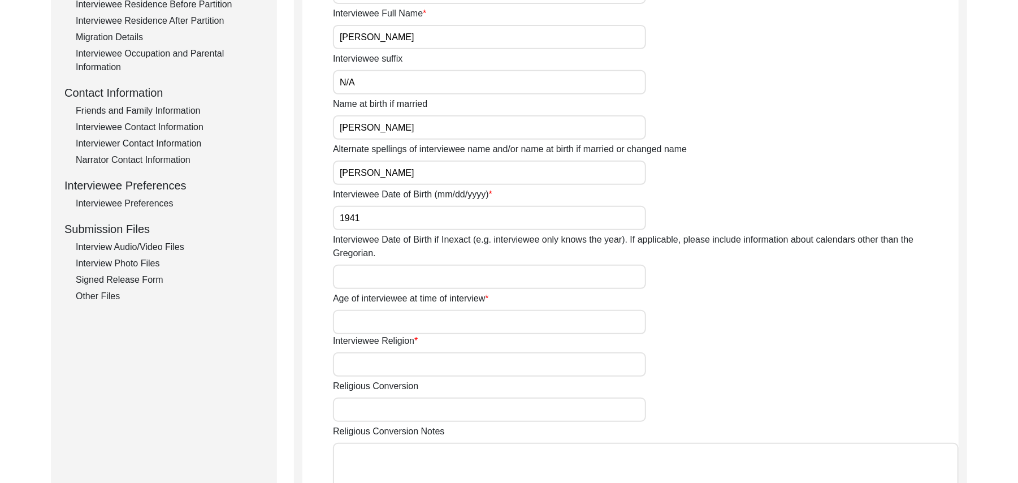
click at [386, 265] on input "Interviewee Date of Birth if Inexact (e.g. interviewee only knows the year). If…" at bounding box center [489, 277] width 313 height 24
type input "1941"
click at [380, 310] on input "Age of interviewee at time of interview" at bounding box center [489, 322] width 313 height 24
type input "86 Years"
click at [387, 352] on input "Interviewee Religion" at bounding box center [489, 364] width 313 height 24
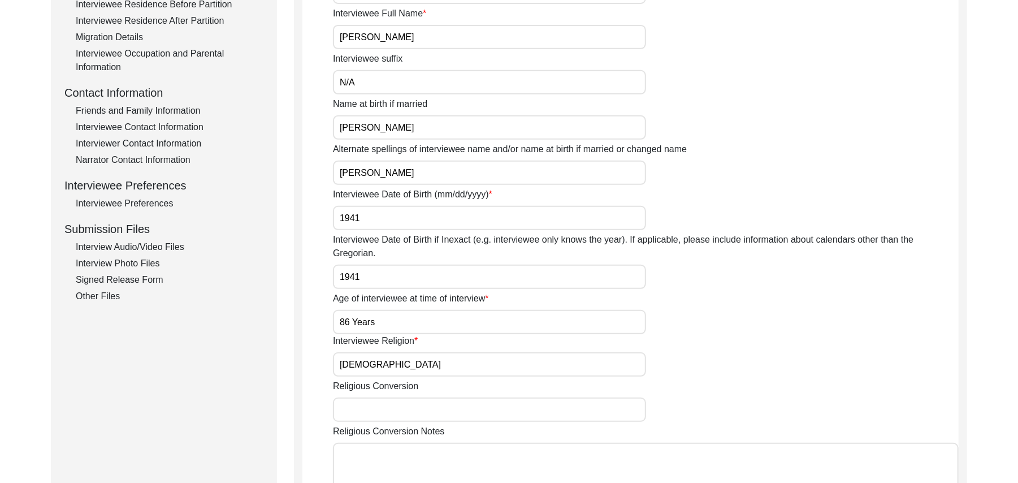
type input "Islam"
click at [381, 397] on input "Religious Conversion" at bounding box center [489, 409] width 313 height 24
paste input "N/A"
type input "N/A"
click at [382, 451] on textarea "Religious Conversion Notes" at bounding box center [646, 477] width 626 height 68
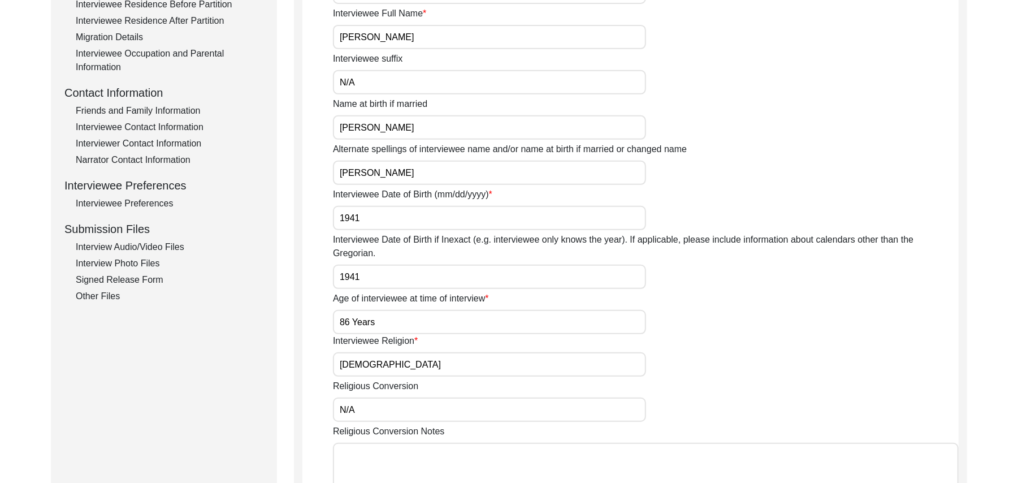
paste textarea "N/A"
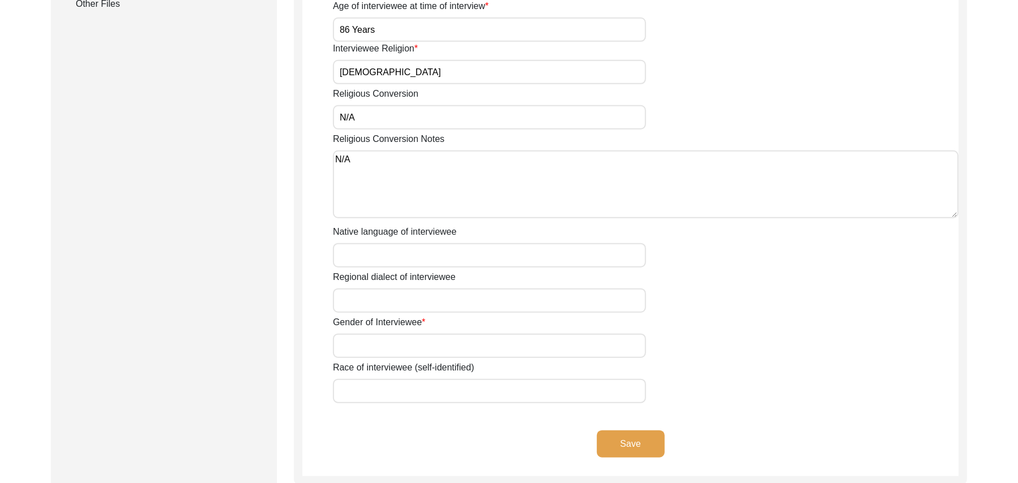
scroll to position [656, 0]
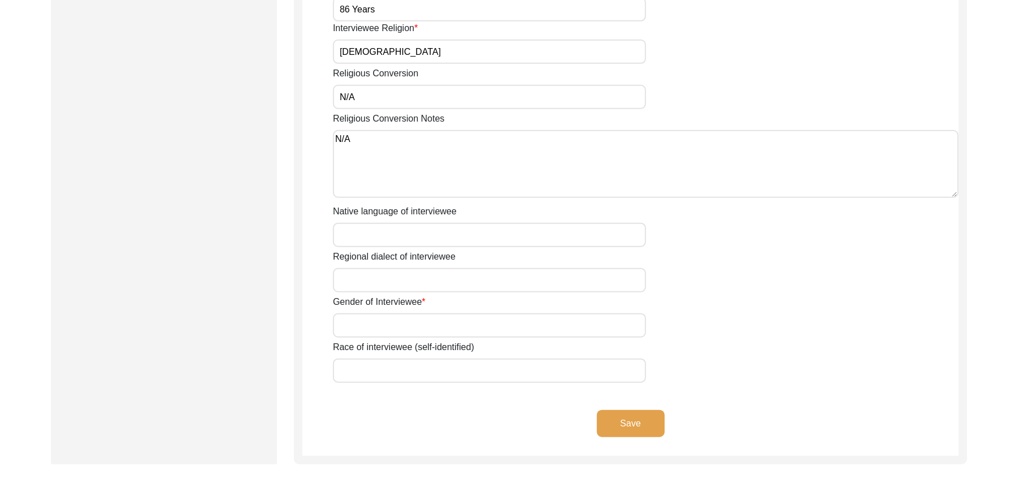
type textarea "N/A"
click at [399, 223] on input "Native language of interviewee" at bounding box center [489, 235] width 313 height 24
type input "Punjabi"
click at [396, 268] on input "Regional dialect of interviewee" at bounding box center [489, 280] width 313 height 24
type input "Malwai"
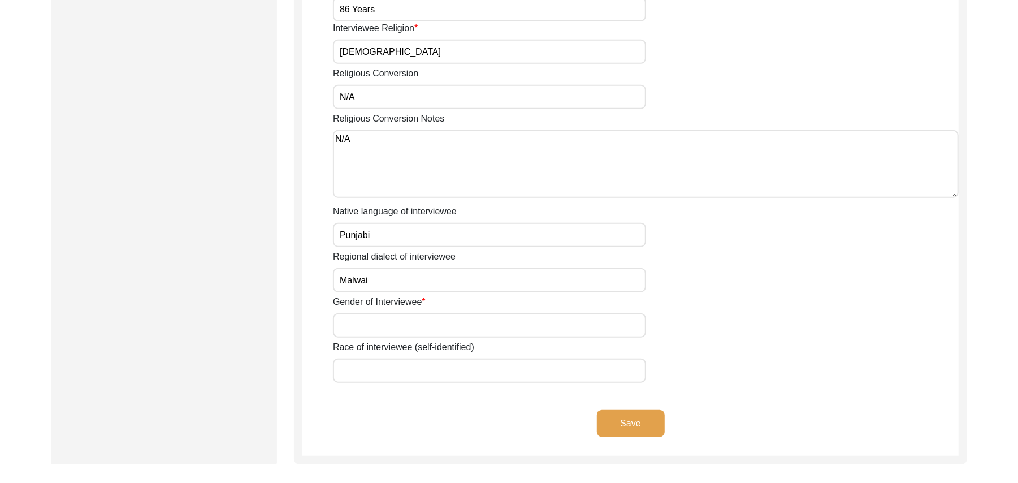
click at [383, 322] on input "Gender of Interviewee" at bounding box center [489, 325] width 313 height 24
type input "Male"
click at [378, 358] on input "Race of interviewee (self-identified)" at bounding box center [489, 370] width 313 height 24
type input "Araein"
click at [622, 410] on button "Save" at bounding box center [631, 423] width 68 height 27
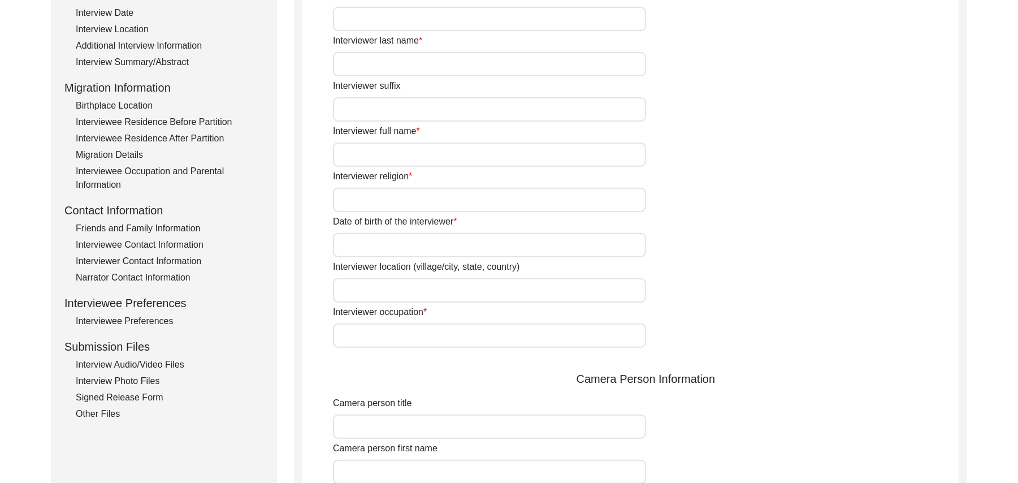
scroll to position [0, 0]
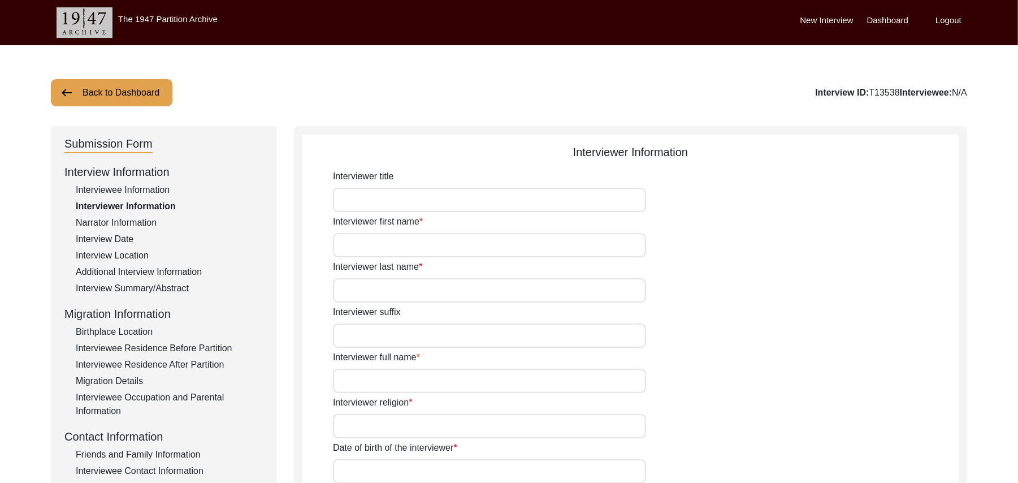
click at [380, 207] on input "Interviewer title" at bounding box center [489, 200] width 313 height 24
type input "Mr"
click at [379, 254] on input "Interviewer first name" at bounding box center [489, 245] width 313 height 24
type input "Muhammad"
click at [378, 292] on input "Interviewer last name" at bounding box center [489, 290] width 313 height 24
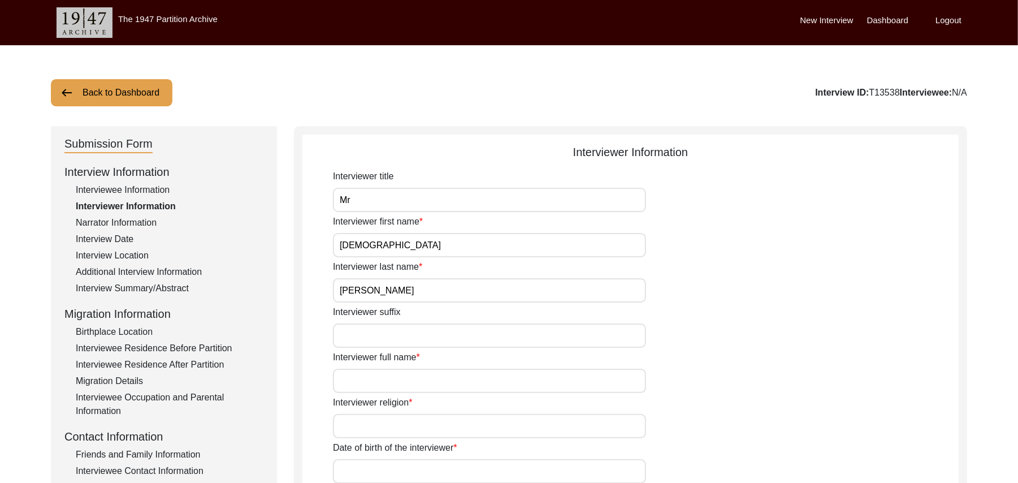
type input "Sarfraz"
click at [380, 336] on input "Interviewer suffix" at bounding box center [489, 335] width 313 height 24
paste input "N/A"
type input "N/A"
click at [380, 380] on input "Interviewer full name" at bounding box center [489, 381] width 313 height 24
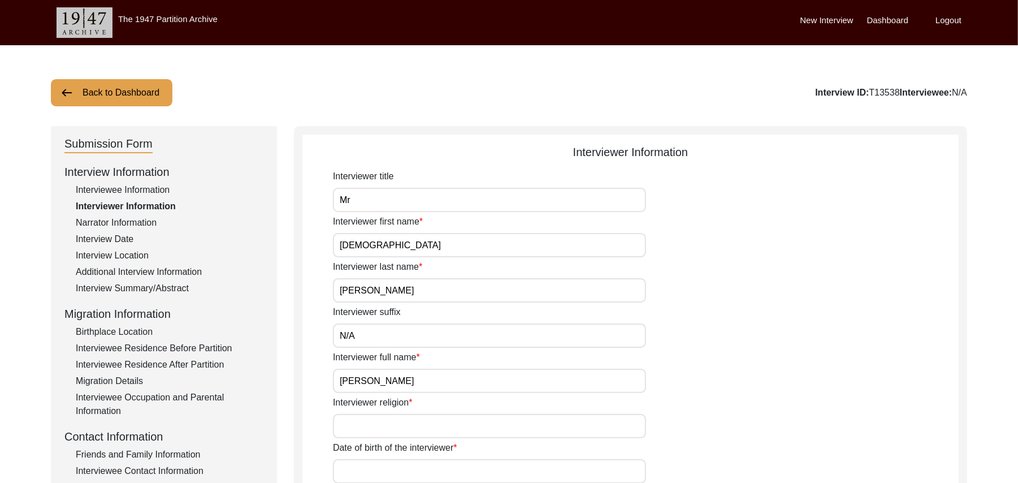
type input "Muhammad Sarfraz"
click at [376, 429] on input "Interviewer religion" at bounding box center [489, 426] width 313 height 24
type input "Islam"
click at [375, 475] on input "Date of birth of the interviewer" at bounding box center [489, 471] width 313 height 24
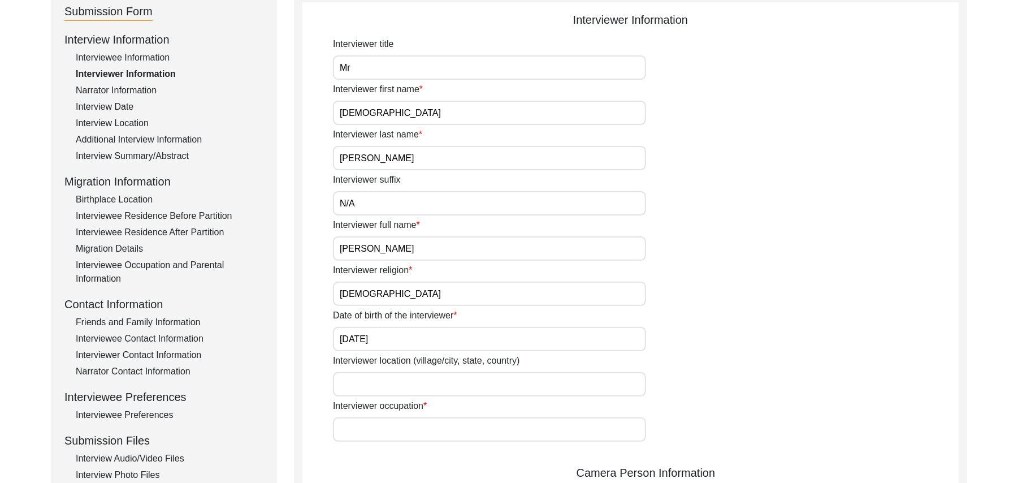
scroll to position [313, 0]
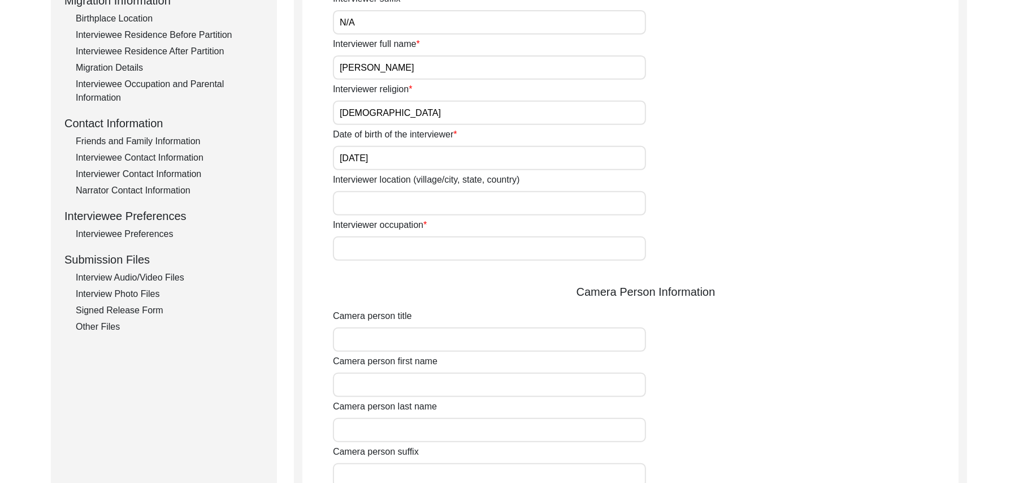
type input "10/01/1961"
click at [397, 204] on input "Interviewer location (village/city, state, country)" at bounding box center [489, 203] width 313 height 24
type input "Shorkot city, Punjab, Pakistan"
click at [401, 244] on input "Interviewer occupation" at bounding box center [489, 248] width 313 height 24
type input "Retired Govt Servant"
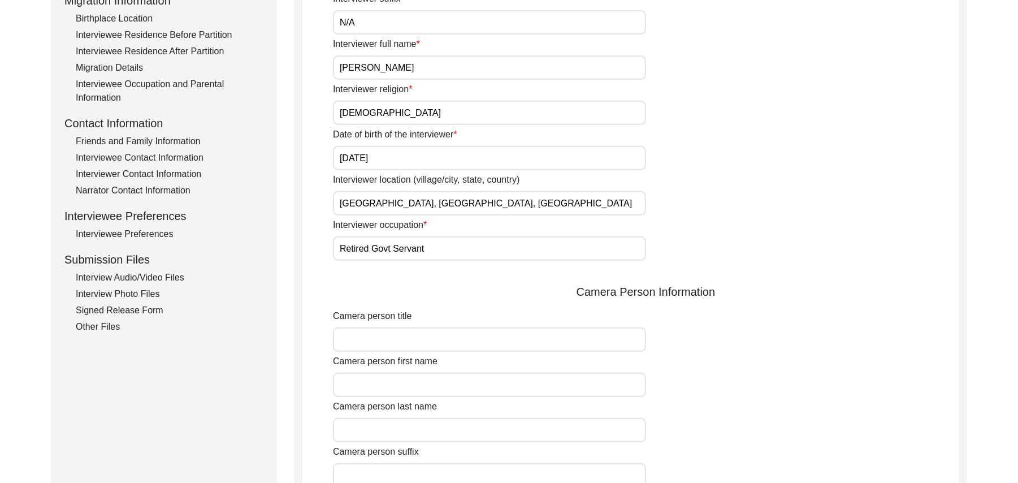
click at [393, 340] on input "Camera person title" at bounding box center [489, 339] width 313 height 24
type input "Mr"
click at [399, 394] on input "Camera person first name" at bounding box center [489, 385] width 313 height 24
type input "Muhammad"
click at [399, 431] on input "Camera person last name" at bounding box center [489, 430] width 313 height 24
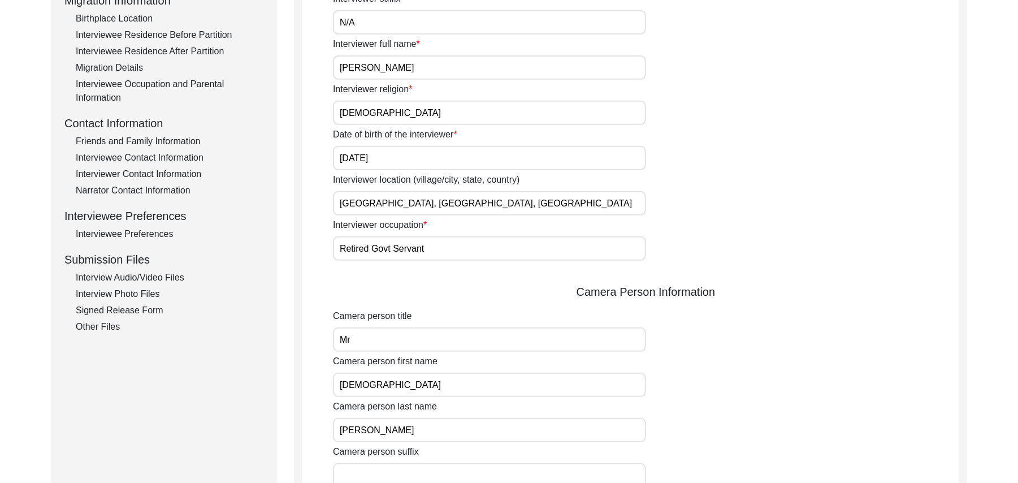
type input "Sarfraz"
click at [401, 471] on input "Camera person suffix" at bounding box center [489, 475] width 313 height 24
paste input "N/A"
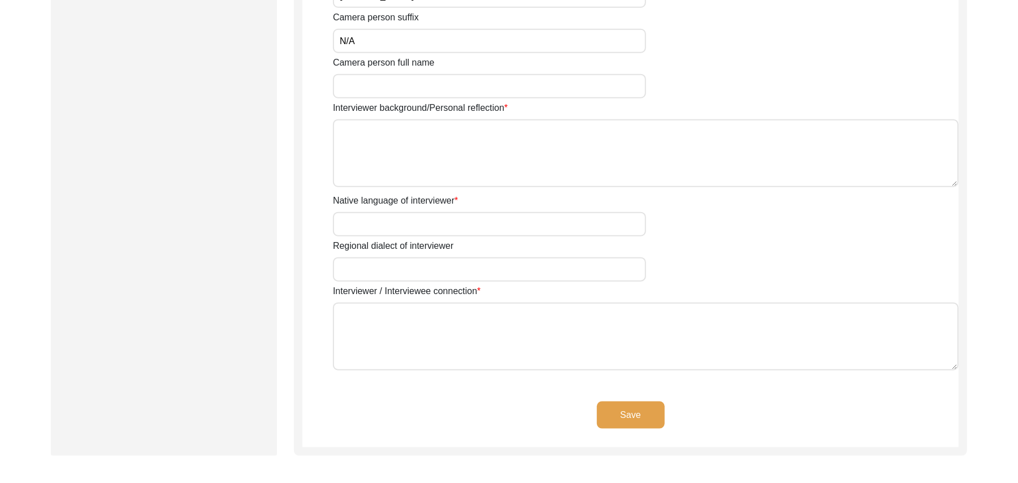
scroll to position [798, 0]
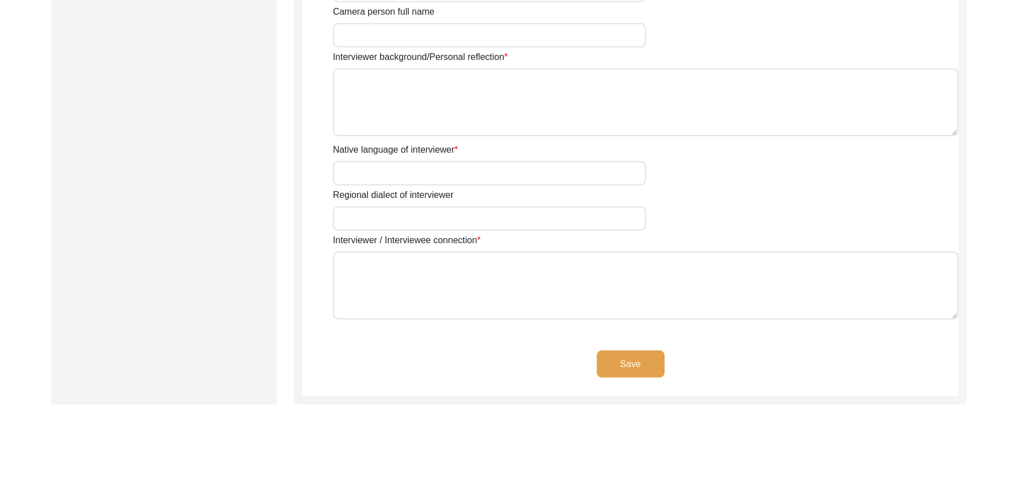
type input "N/A"
click at [407, 37] on input "Camera person full name" at bounding box center [489, 35] width 313 height 24
type input "Muhammad Sarfraz"
click at [423, 102] on textarea "Interviewer background/Personal reflection" at bounding box center [646, 102] width 626 height 68
click at [431, 170] on input "Native language of interviewer" at bounding box center [489, 173] width 313 height 24
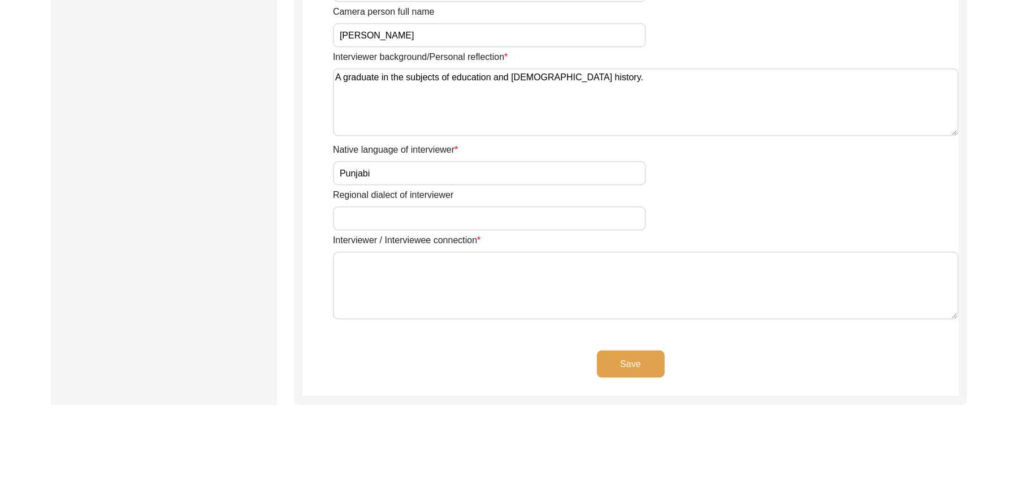
click at [416, 223] on input "Regional dialect of interviewer" at bounding box center [489, 218] width 313 height 24
click at [414, 288] on textarea "Interviewer / Interviewee connection" at bounding box center [646, 286] width 626 height 68
paste textarea "N"
click at [625, 357] on button "Save" at bounding box center [631, 364] width 68 height 27
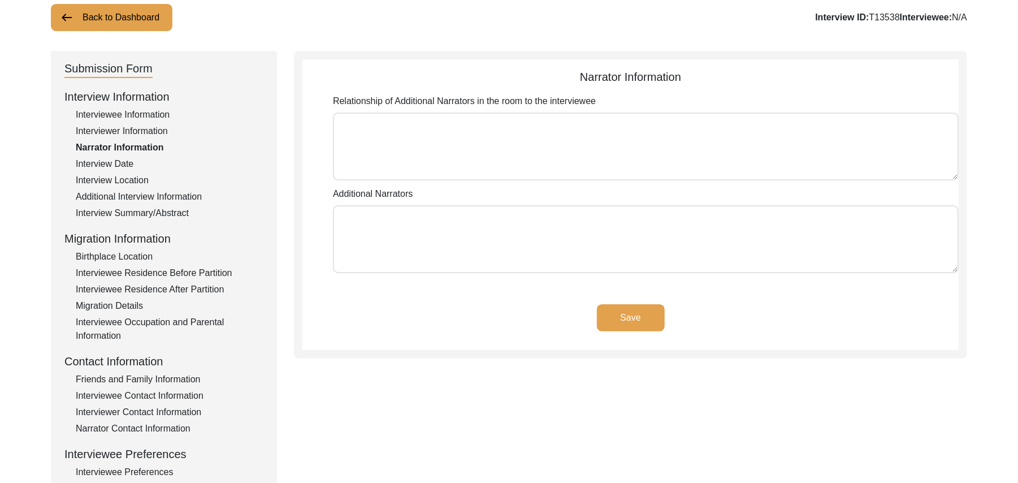
scroll to position [73, 0]
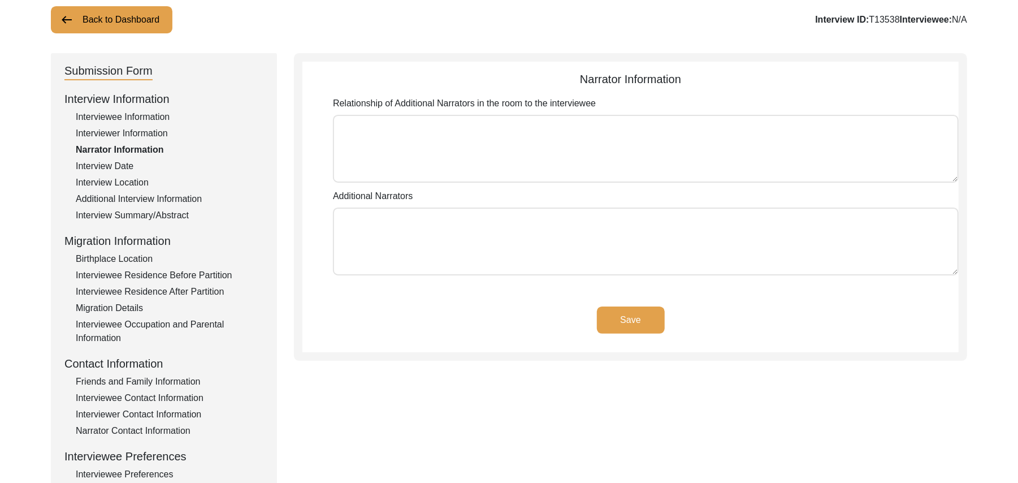
click at [615, 172] on textarea "Relationship of Additional Narrators in the room to the interviewee" at bounding box center [646, 149] width 626 height 68
paste textarea "N"
click at [564, 248] on textarea "Additional Narrators" at bounding box center [646, 241] width 626 height 68
paste textarea "N/A"
click at [640, 322] on button "Save" at bounding box center [631, 319] width 68 height 27
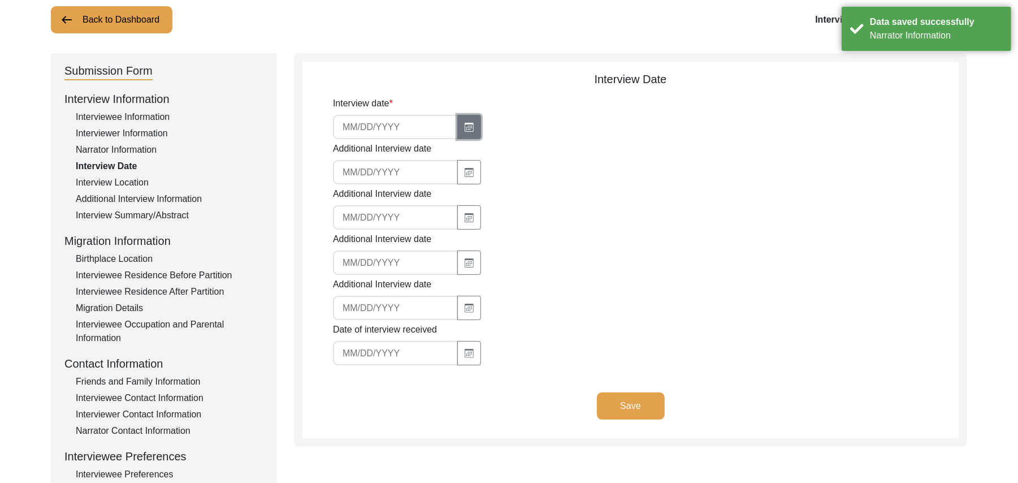
click at [467, 127] on icon "button" at bounding box center [469, 127] width 9 height 9
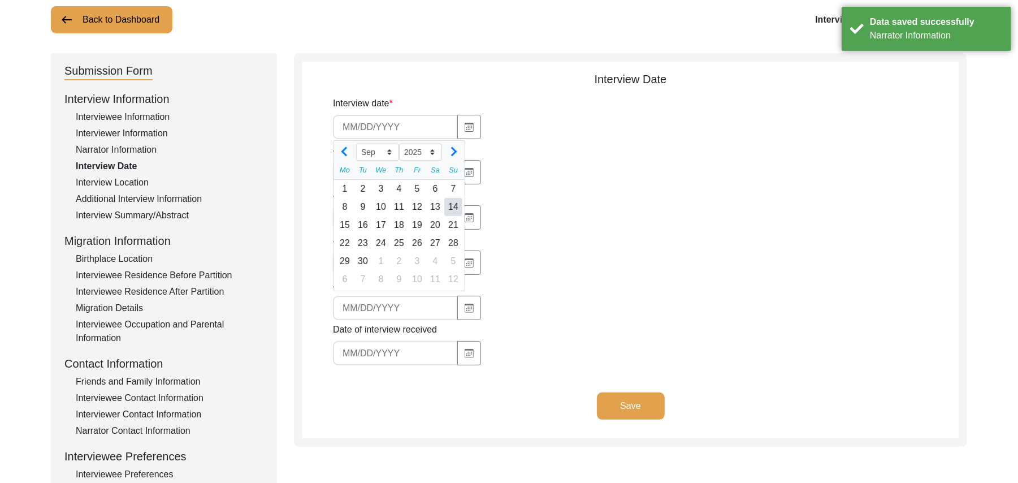
click at [455, 209] on div "14" at bounding box center [453, 207] width 18 height 18
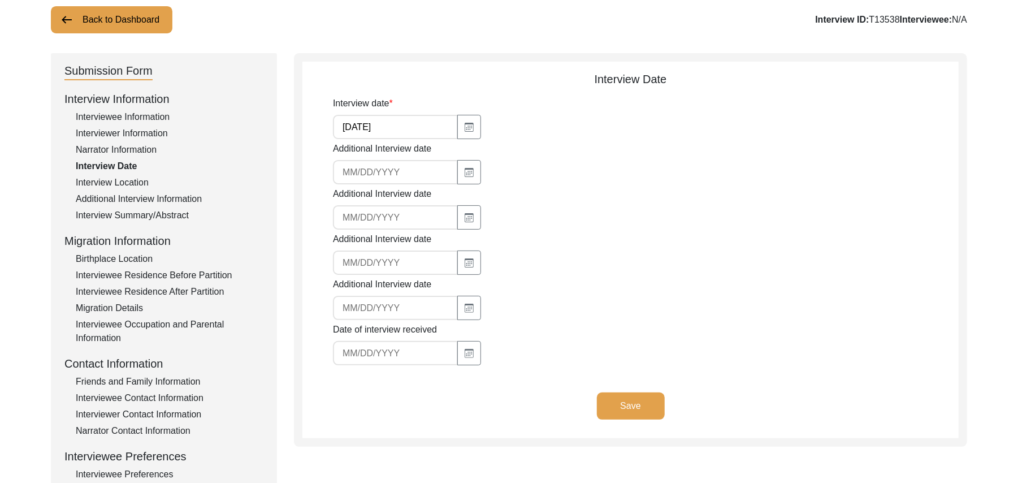
click at [612, 401] on button "Save" at bounding box center [631, 405] width 68 height 27
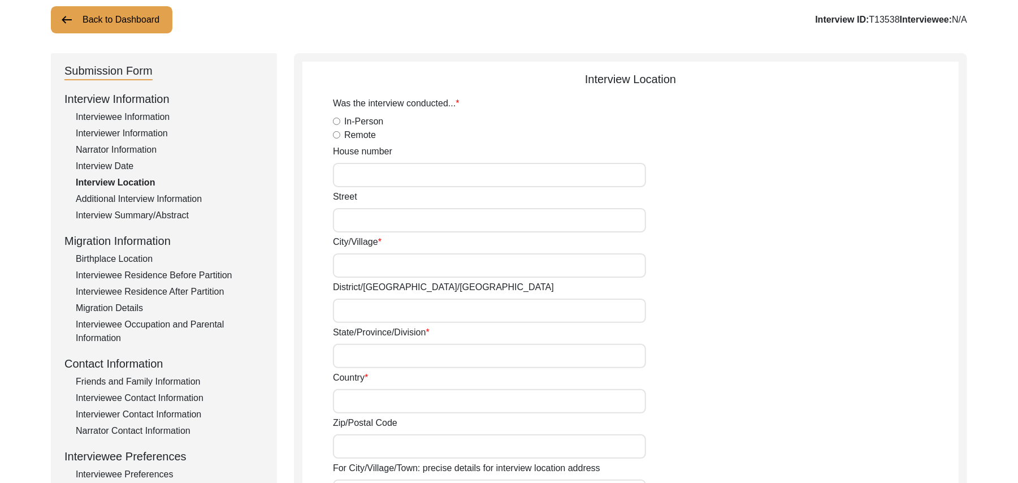
click at [335, 120] on input "In-Person" at bounding box center [336, 121] width 7 height 7
click at [360, 179] on input "House number" at bounding box center [489, 175] width 313 height 24
click at [360, 219] on input "Street" at bounding box center [489, 220] width 313 height 24
click at [361, 262] on input "City/Village" at bounding box center [489, 265] width 313 height 24
click at [347, 312] on input "District/tehsil/Jilla" at bounding box center [489, 310] width 313 height 24
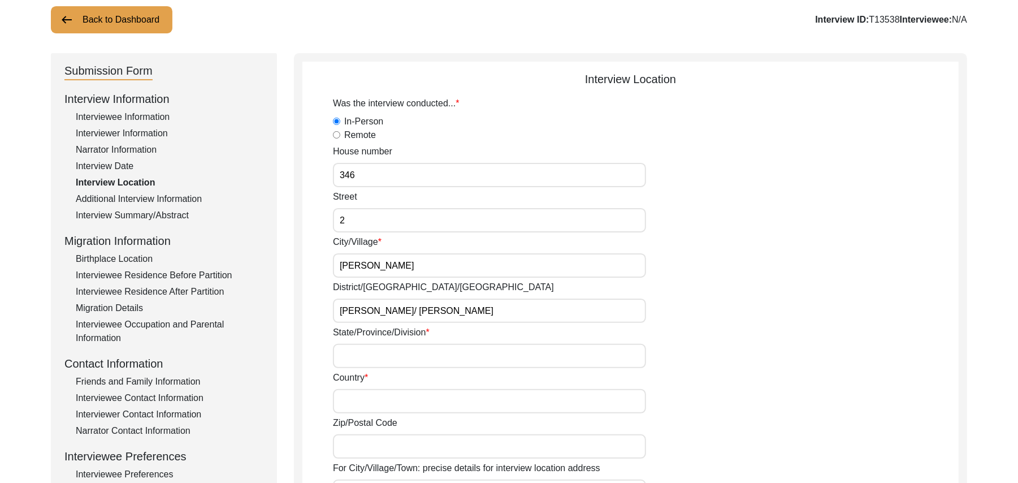
click at [355, 358] on input "State/Province/Division" at bounding box center [489, 356] width 313 height 24
click at [353, 401] on input "Country" at bounding box center [489, 401] width 313 height 24
click at [355, 450] on input "Zip/Postal Code" at bounding box center [489, 446] width 313 height 24
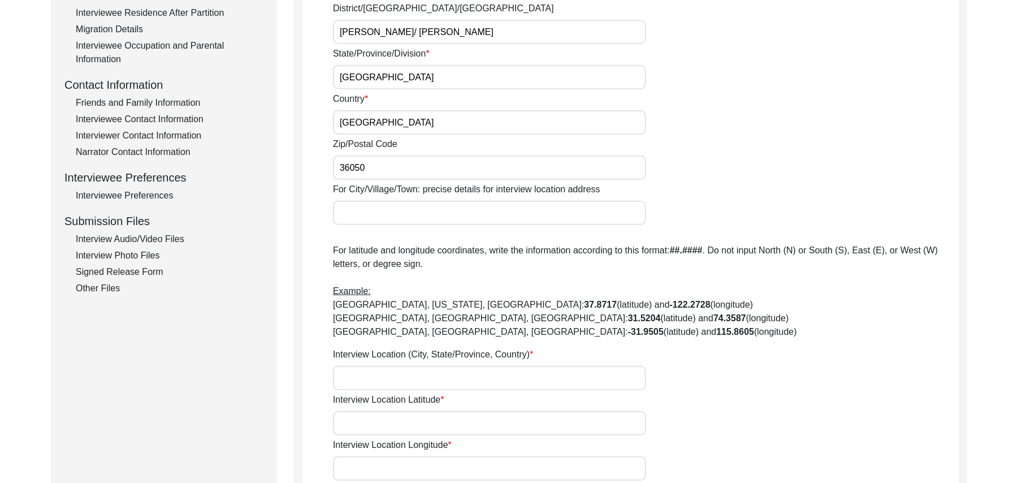
scroll to position [351, 0]
click at [462, 220] on input "For City/Village/Town: precise details for interview location address" at bounding box center [489, 214] width 313 height 24
click at [405, 380] on input "Interview Location (City, State/Province, Country)" at bounding box center [489, 379] width 313 height 24
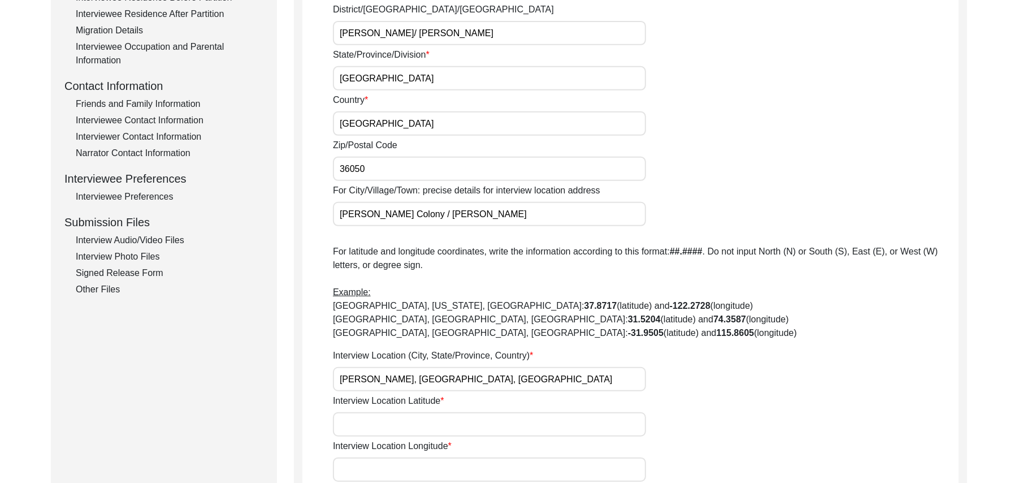
click at [400, 426] on input "Interview Location Latitude" at bounding box center [489, 424] width 313 height 24
paste input "N/A"
click at [405, 469] on input "Interview Location Longitude" at bounding box center [489, 469] width 313 height 24
paste input "N/A"
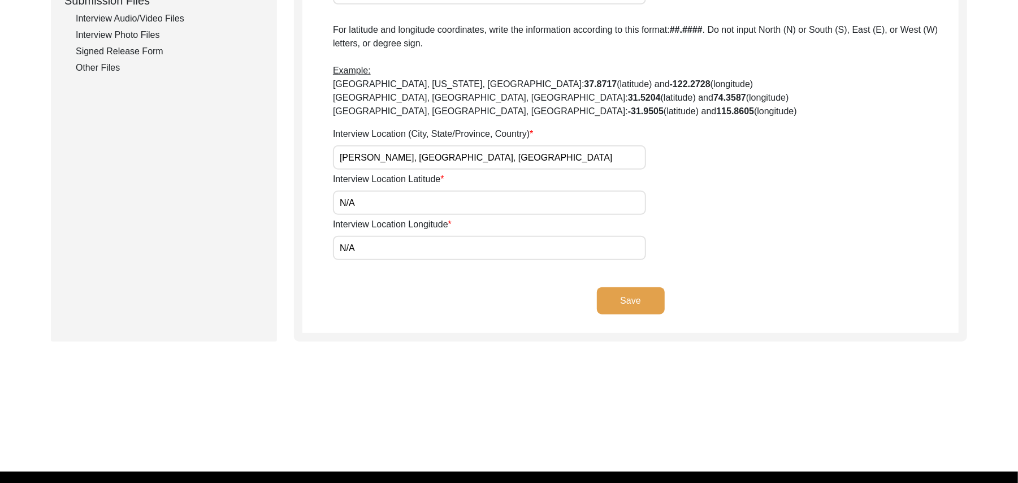
scroll to position [591, 0]
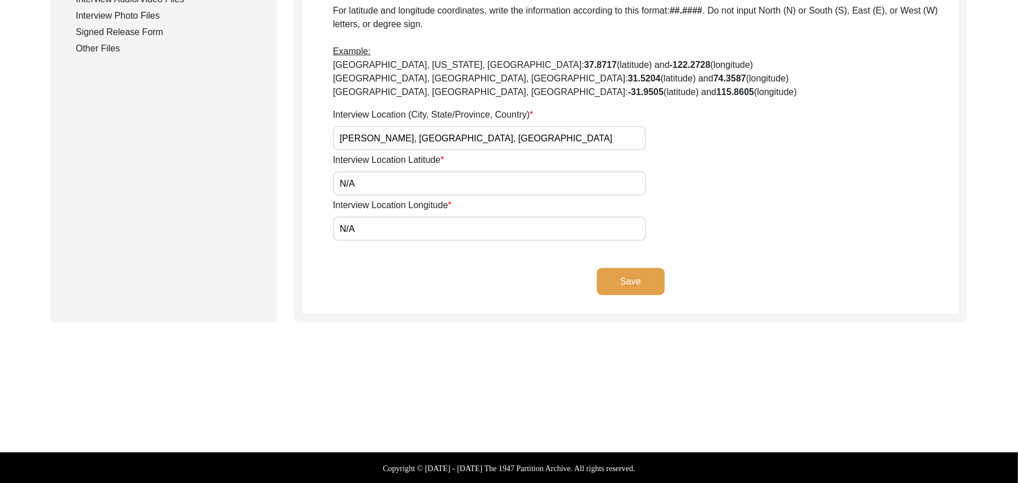
click at [625, 280] on button "Save" at bounding box center [631, 281] width 68 height 27
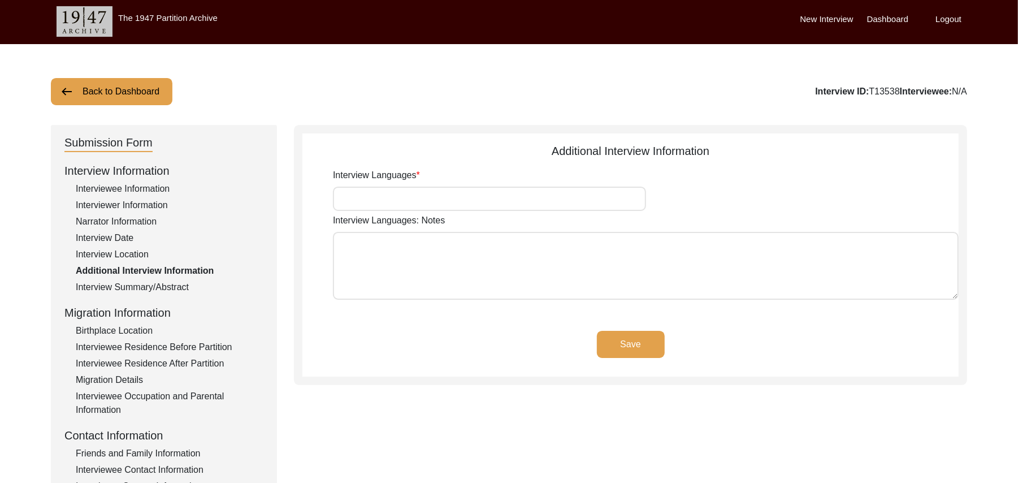
scroll to position [0, 0]
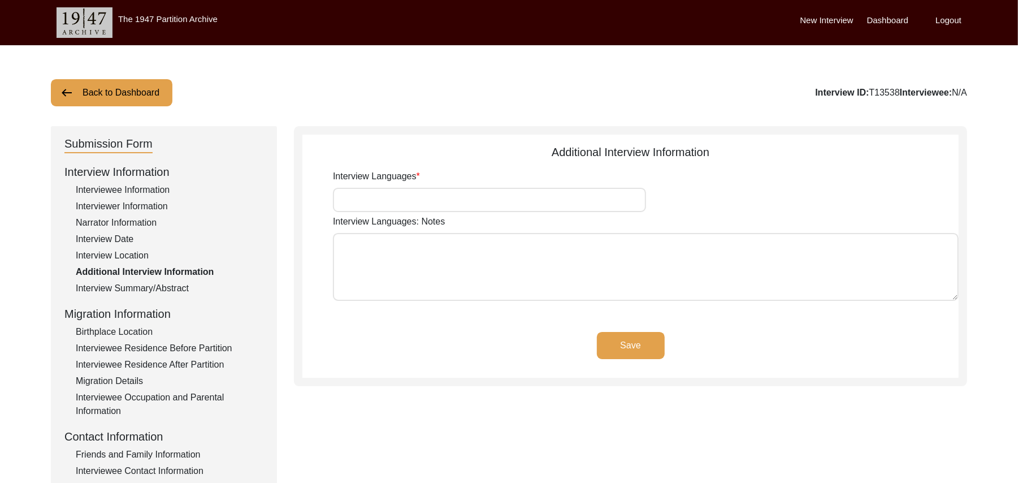
click at [442, 204] on input "Interview Languages" at bounding box center [489, 200] width 313 height 24
click at [443, 271] on textarea "Interview Languages: Notes" at bounding box center [646, 267] width 626 height 68
paste textarea "N/A"
click at [620, 338] on button "Save" at bounding box center [631, 345] width 68 height 27
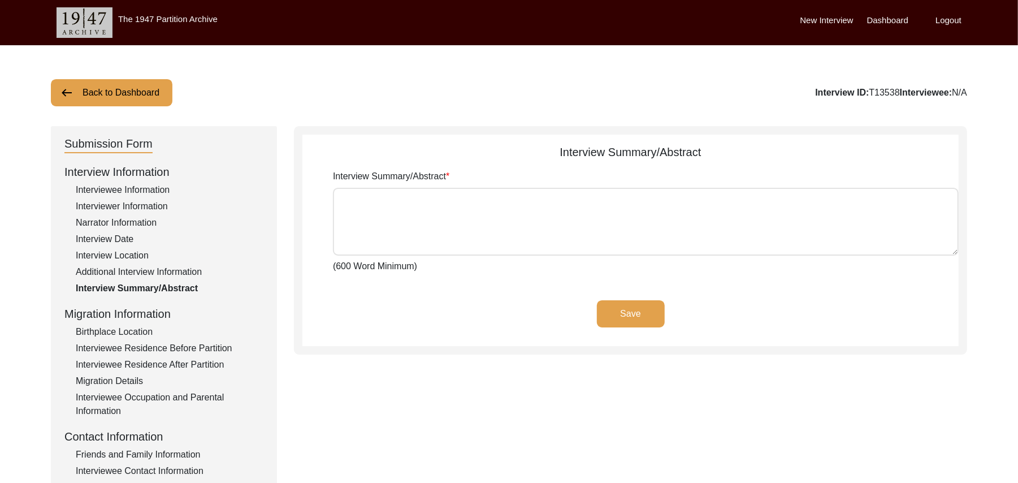
click at [149, 328] on div "Birthplace Location" at bounding box center [170, 332] width 188 height 14
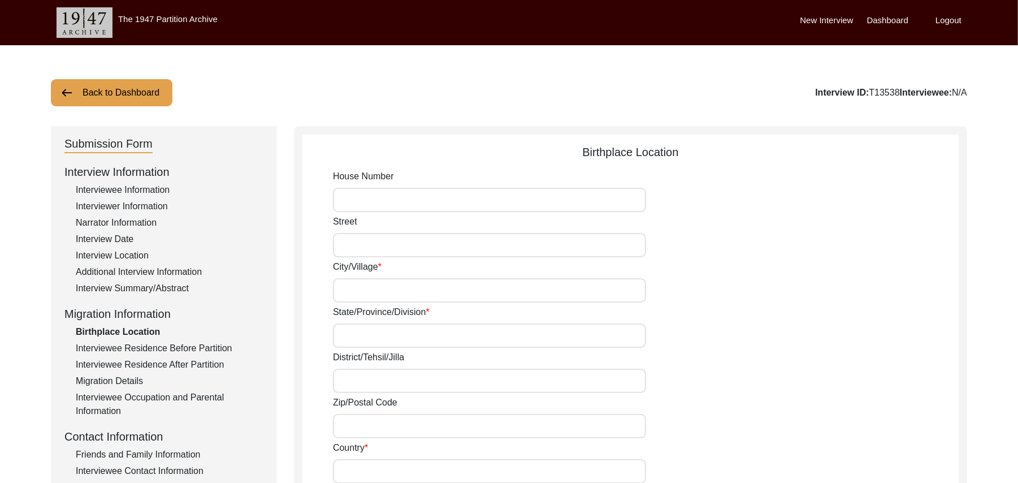
click at [365, 201] on input "House Number" at bounding box center [489, 200] width 313 height 24
paste input "N/A"
click at [362, 245] on input "Street" at bounding box center [489, 245] width 313 height 24
paste input "N/A"
click at [361, 296] on input "City/Village" at bounding box center [489, 290] width 313 height 24
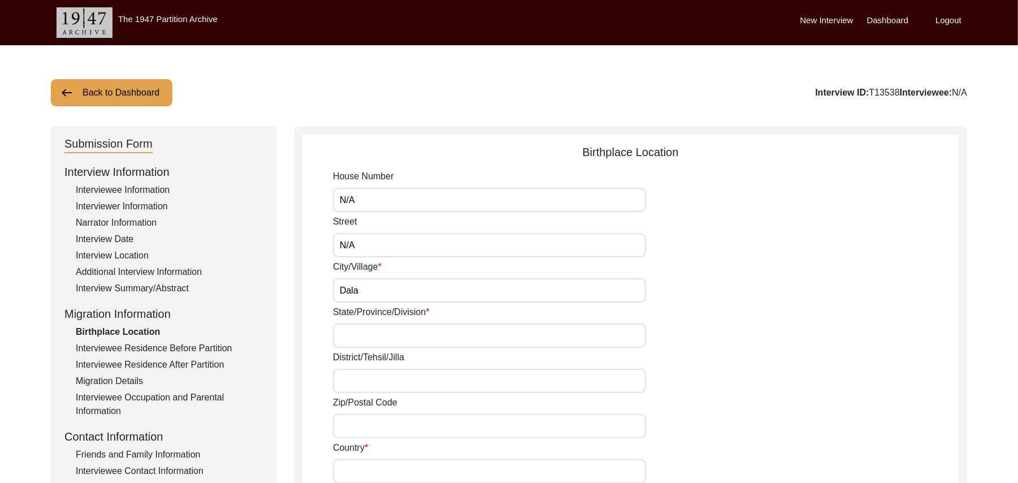
click at [362, 333] on input "State/Province/Division" at bounding box center [489, 335] width 313 height 24
click at [364, 383] on input "District/Tehsil/Jilla" at bounding box center [489, 381] width 313 height 24
click at [365, 430] on input "Zip/Postal Code" at bounding box center [489, 426] width 313 height 24
click at [370, 427] on input "Zip/Postal Code" at bounding box center [489, 426] width 313 height 24
click at [357, 469] on input "Country" at bounding box center [489, 471] width 313 height 24
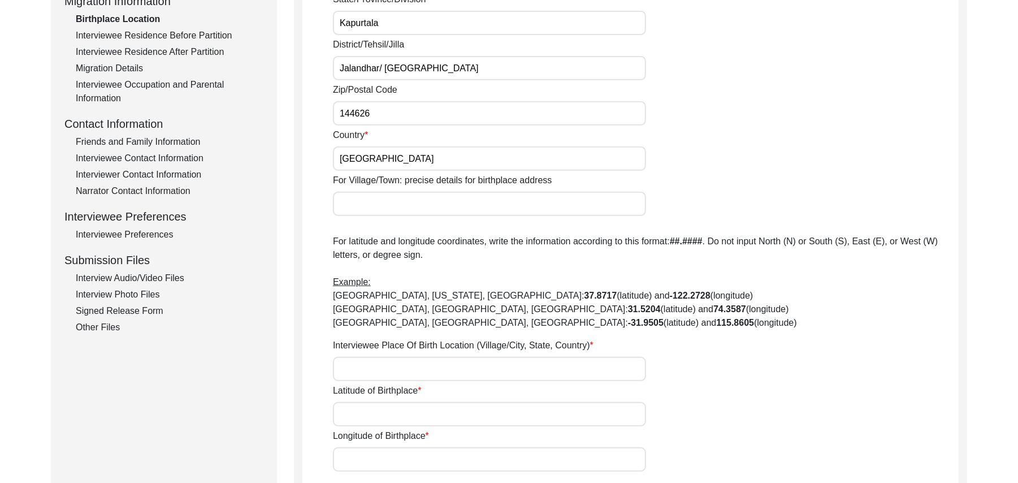
scroll to position [333, 0]
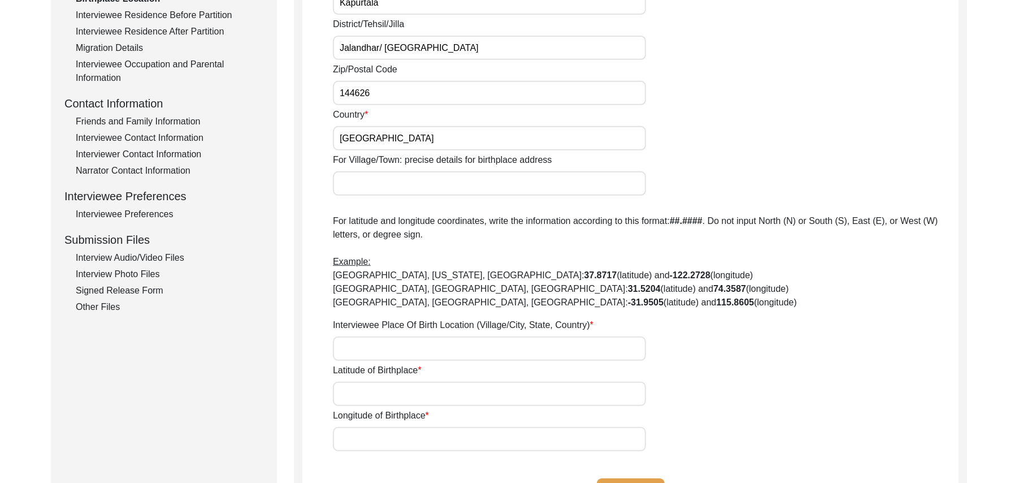
click at [385, 184] on input "For Village/Town: precise details for birthplace address" at bounding box center [489, 183] width 313 height 24
click at [363, 347] on input "Interviewee Place Of Birth Location (Village/City, State, Country)" at bounding box center [489, 348] width 313 height 24
click at [374, 400] on input "Latitude of Birthplace" at bounding box center [489, 394] width 313 height 24
paste input "N/A"
click at [371, 442] on input "Longitude of Birthplace" at bounding box center [489, 439] width 313 height 24
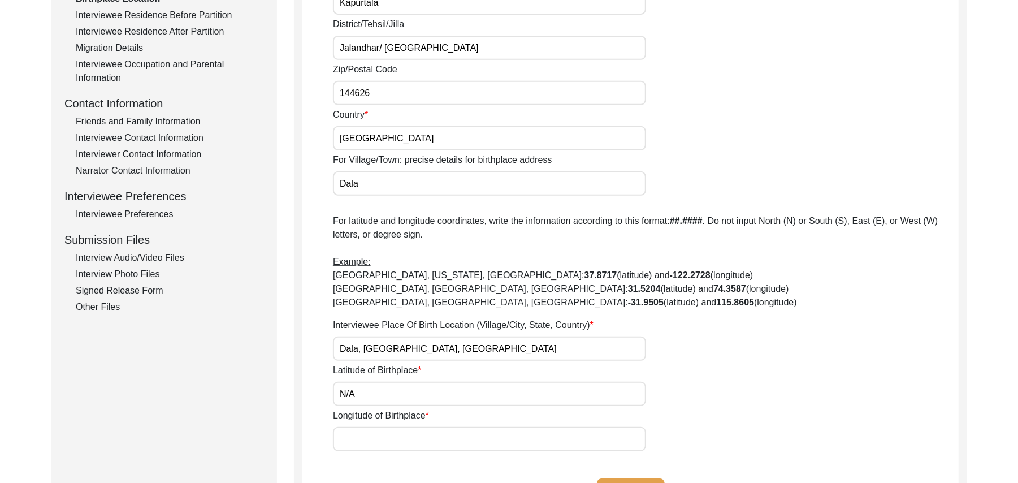
paste input "N/A"
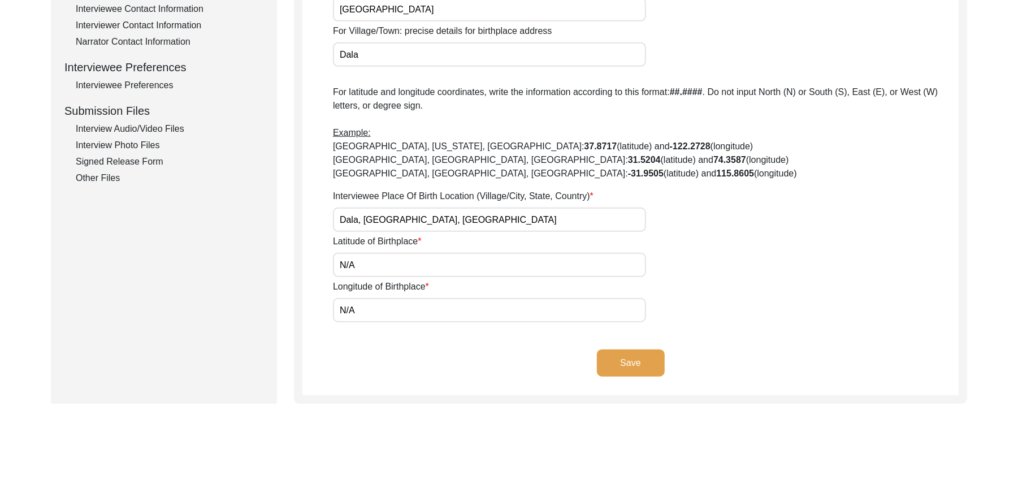
scroll to position [487, 0]
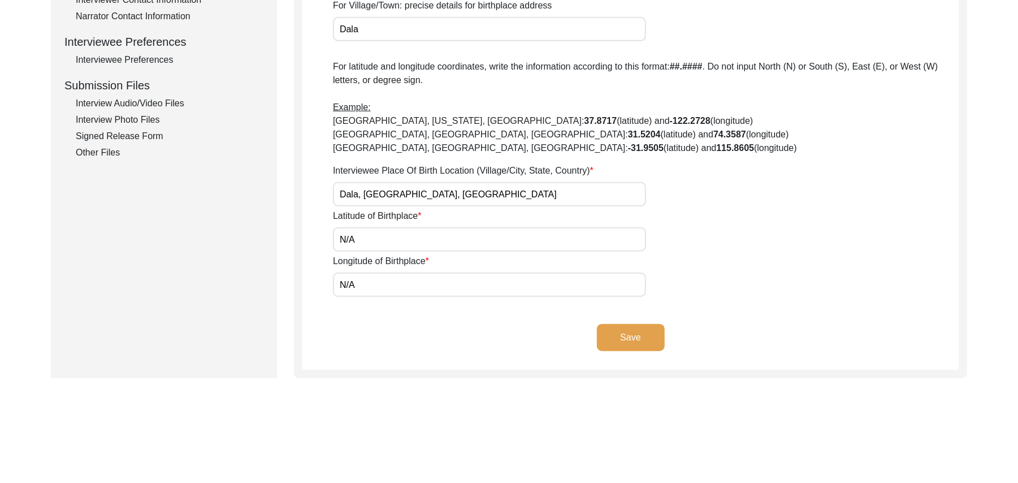
click at [647, 337] on button "Save" at bounding box center [631, 337] width 68 height 27
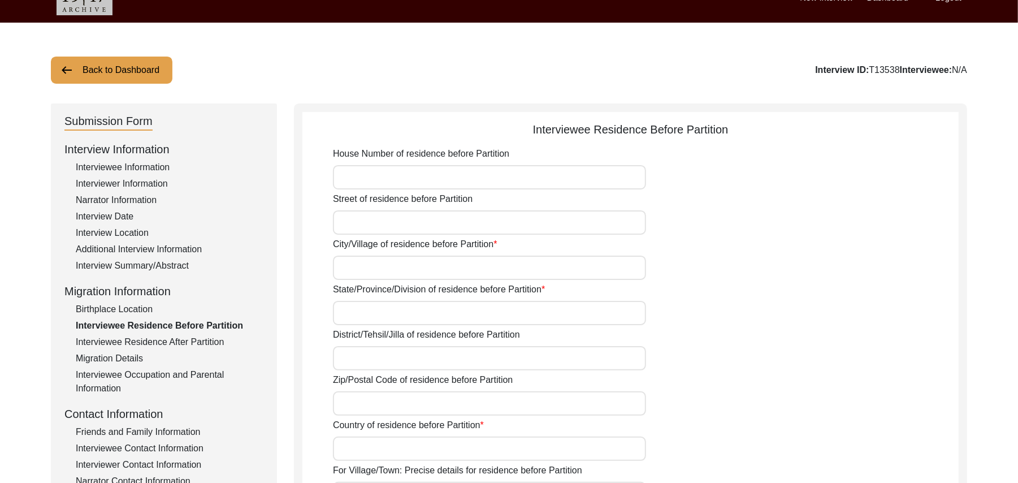
scroll to position [24, 0]
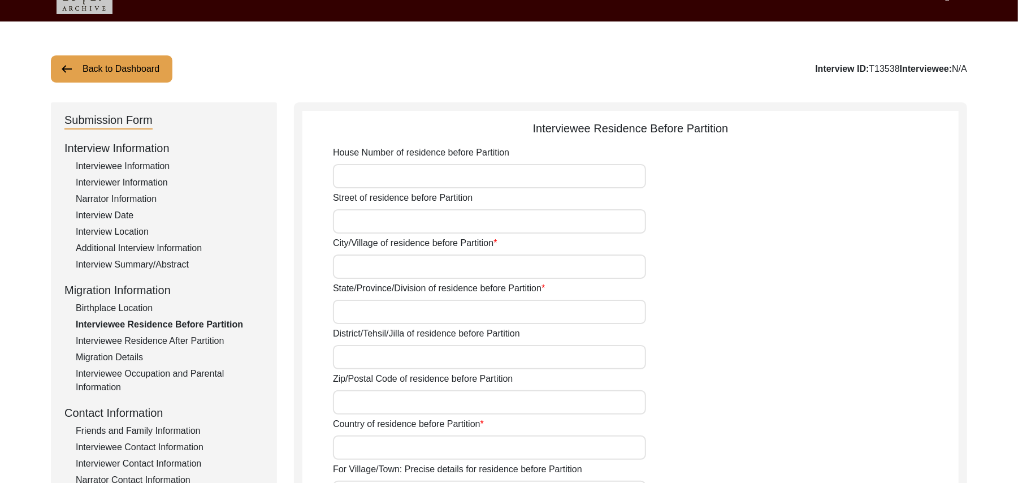
click at [455, 170] on input "House Number of residence before Partition" at bounding box center [489, 176] width 313 height 24
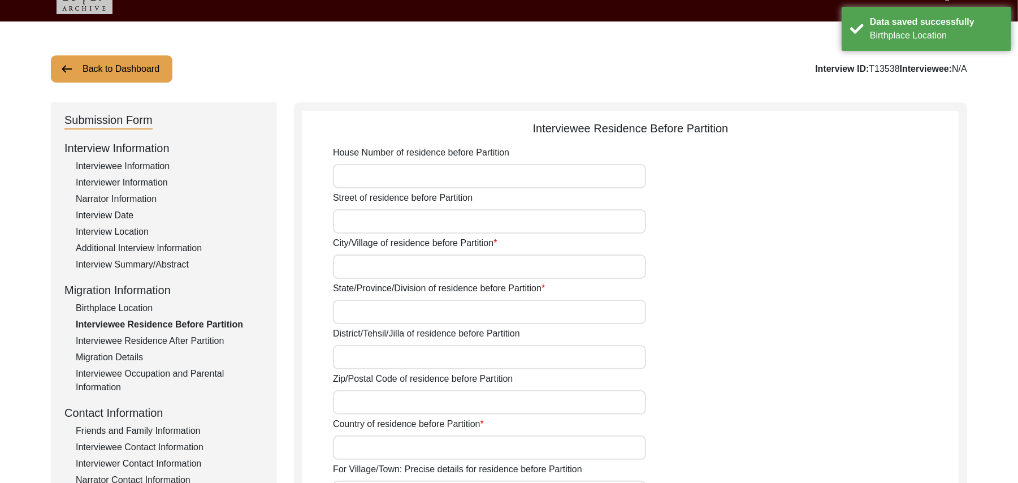
paste input "N/A"
click at [423, 227] on input "Street of residence before Partition" at bounding box center [489, 221] width 313 height 24
paste input "N/A"
click at [401, 263] on input "City/Village of residence before Partition" at bounding box center [489, 266] width 313 height 24
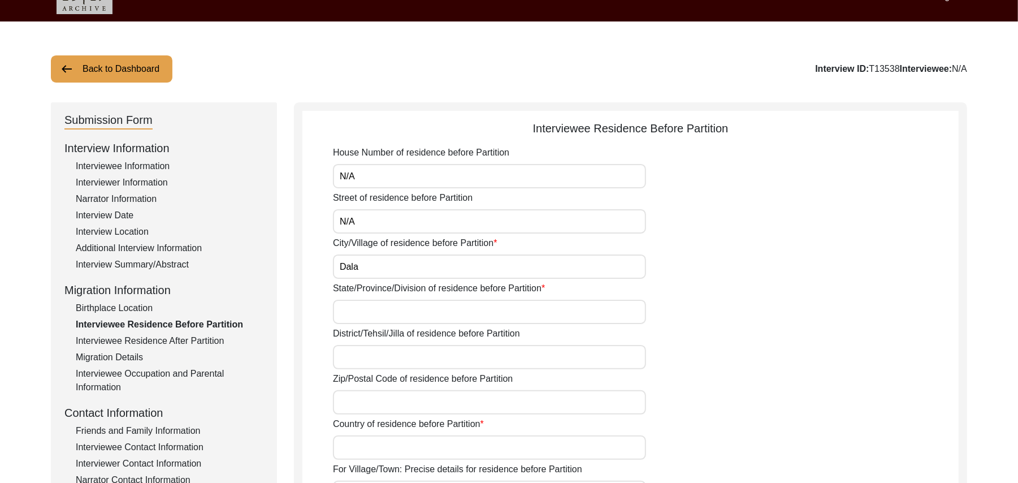
click at [387, 310] on input "State/Province/Division of residence before Partition" at bounding box center [489, 312] width 313 height 24
click at [367, 353] on input "District/Tehsil/Jilla of residence before Partition" at bounding box center [489, 357] width 313 height 24
click at [356, 400] on input "Zip/Postal Code of residence before Partition" at bounding box center [489, 402] width 313 height 24
click at [370, 446] on input "Country of residence before Partition" at bounding box center [489, 447] width 313 height 24
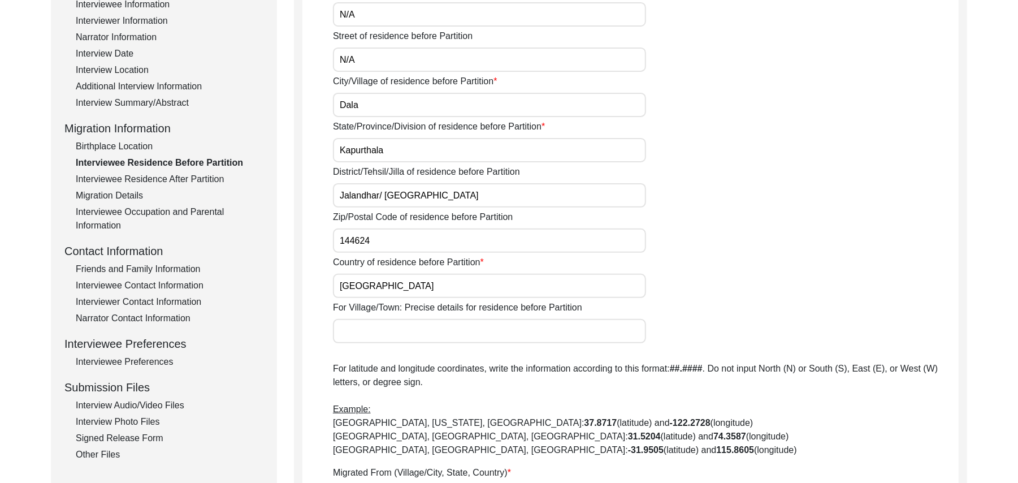
scroll to position [319, 0]
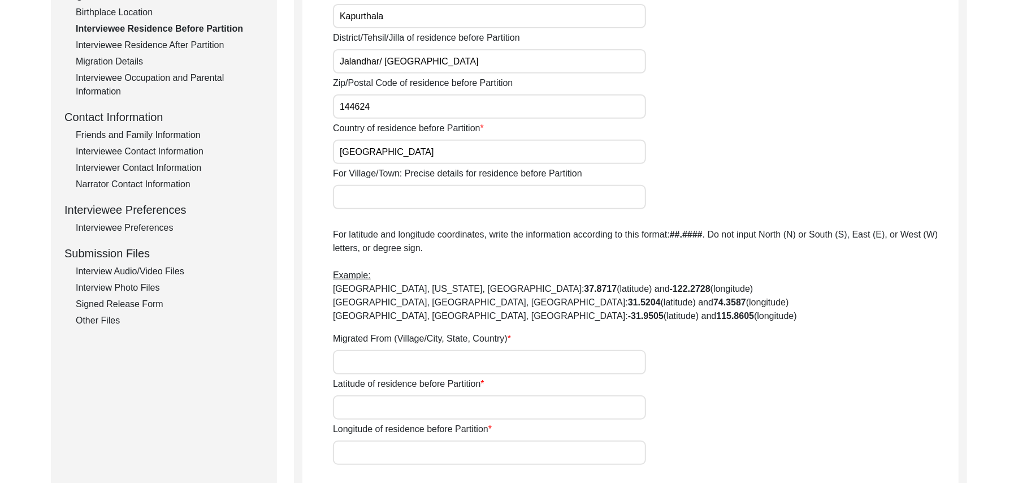
click at [399, 200] on input "For Village/Town: Precise details for residence before Partition" at bounding box center [489, 197] width 313 height 24
click at [372, 363] on input "Migrated From (Village/City, State, Country)" at bounding box center [489, 362] width 313 height 24
click at [364, 410] on input "Latitude of residence before Partition" at bounding box center [489, 407] width 313 height 24
paste input "N/A"
click at [360, 451] on input "Longitude of residence before Partition" at bounding box center [489, 452] width 313 height 24
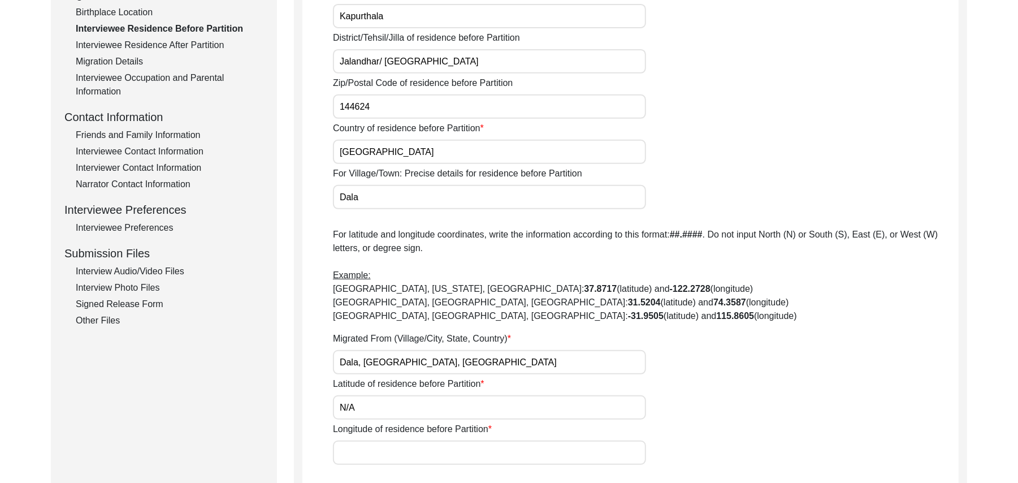
paste input "N/A"
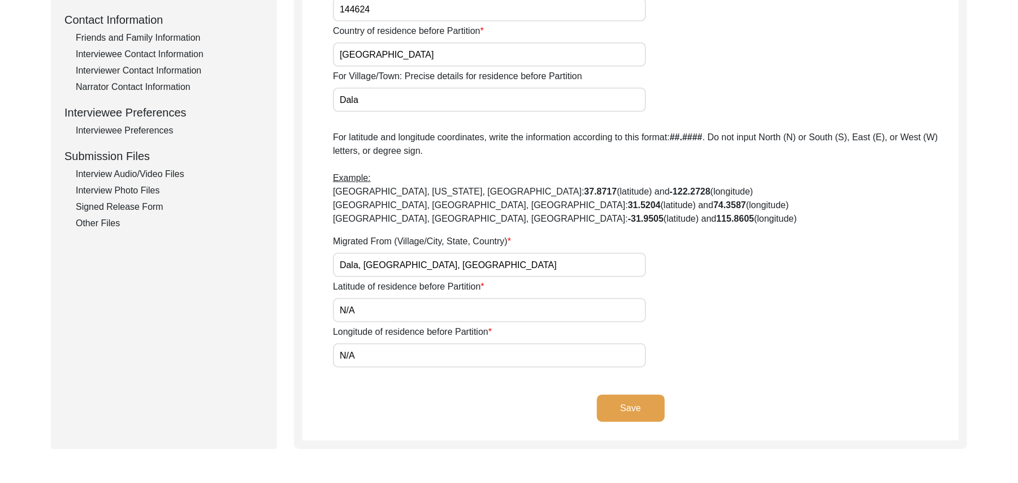
scroll to position [508, 0]
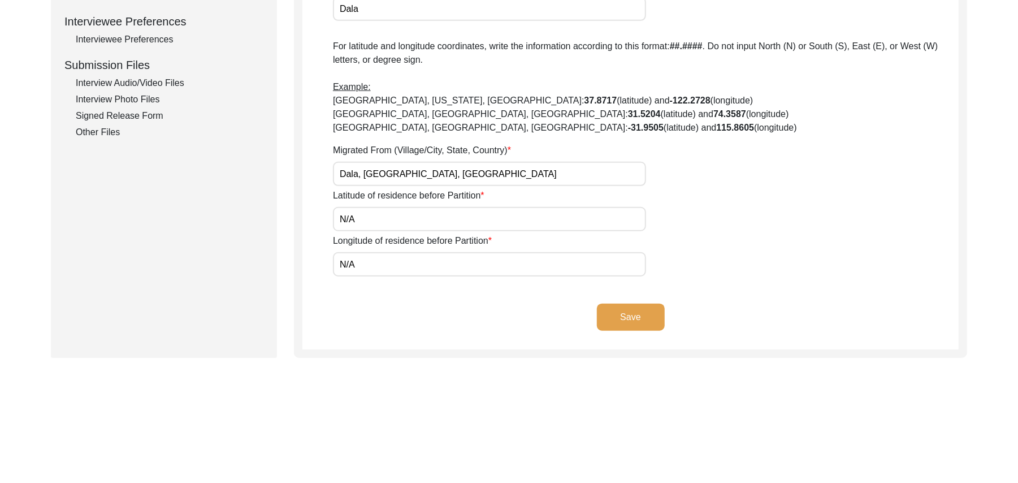
click at [632, 309] on button "Save" at bounding box center [631, 317] width 68 height 27
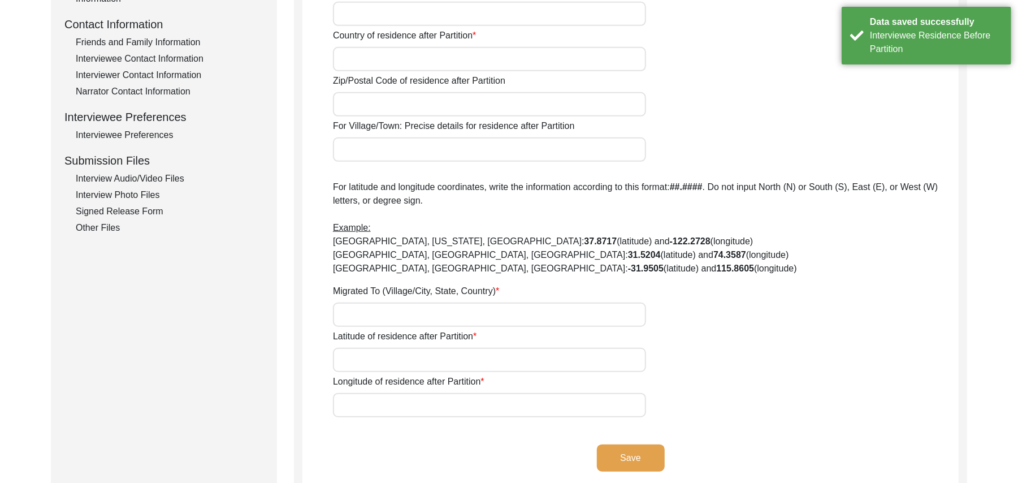
scroll to position [0, 0]
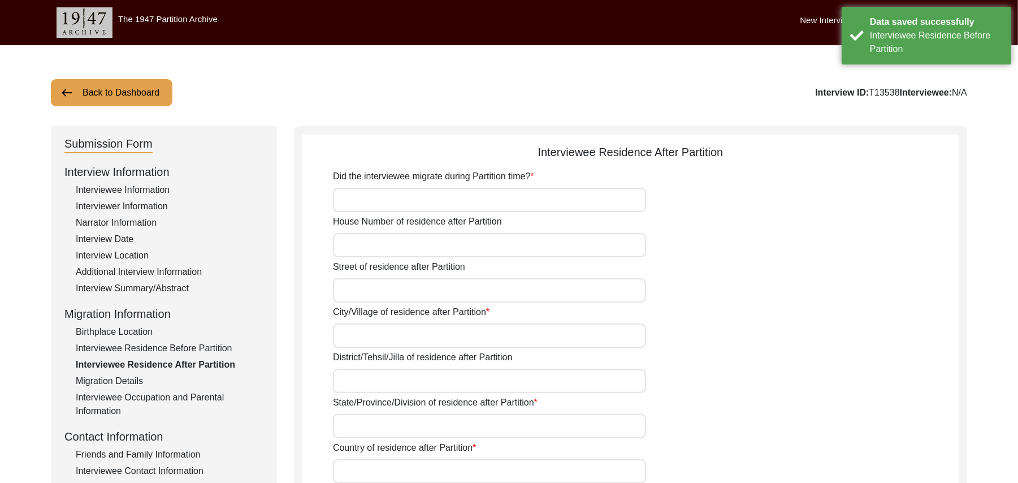
click at [444, 200] on input "Did the interviewee migrate during Partition time?" at bounding box center [489, 200] width 313 height 24
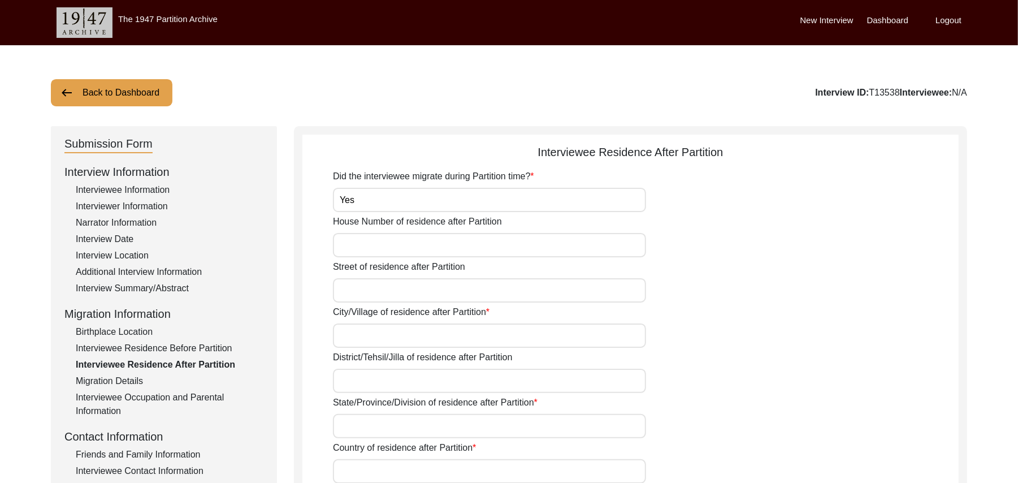
click at [423, 250] on input "House Number of residence after Partition" at bounding box center [489, 245] width 313 height 24
paste input "N/A"
click at [409, 289] on input "Street of residence after Partition" at bounding box center [489, 290] width 313 height 24
paste input "N/A"
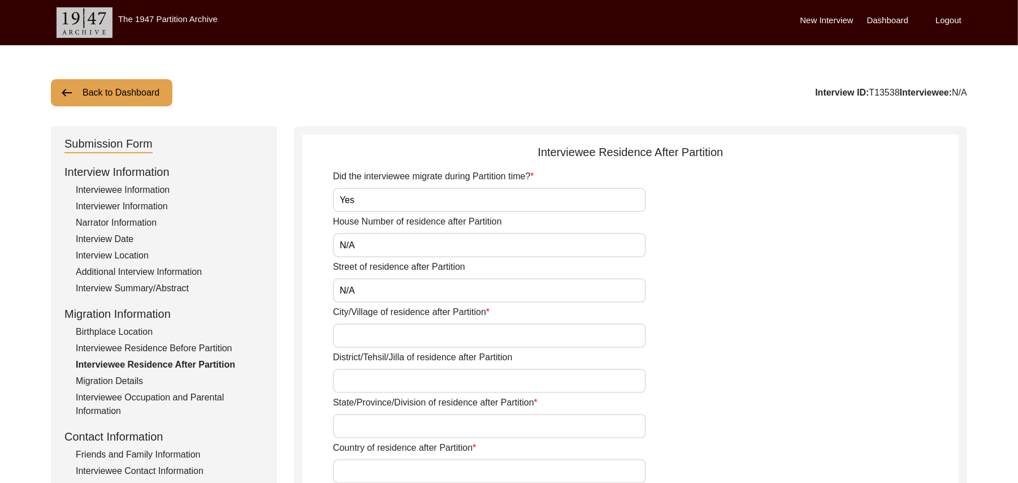
click at [393, 334] on input "City/Village of residence after Partition" at bounding box center [489, 335] width 313 height 24
click at [361, 380] on input "District/Tehsil/Jilla of residence after Partition" at bounding box center [489, 381] width 313 height 24
click at [354, 426] on input "State/Province/Division of residence after Partition" at bounding box center [489, 426] width 313 height 24
click at [355, 474] on input "Country of residence after Partition" at bounding box center [489, 471] width 313 height 24
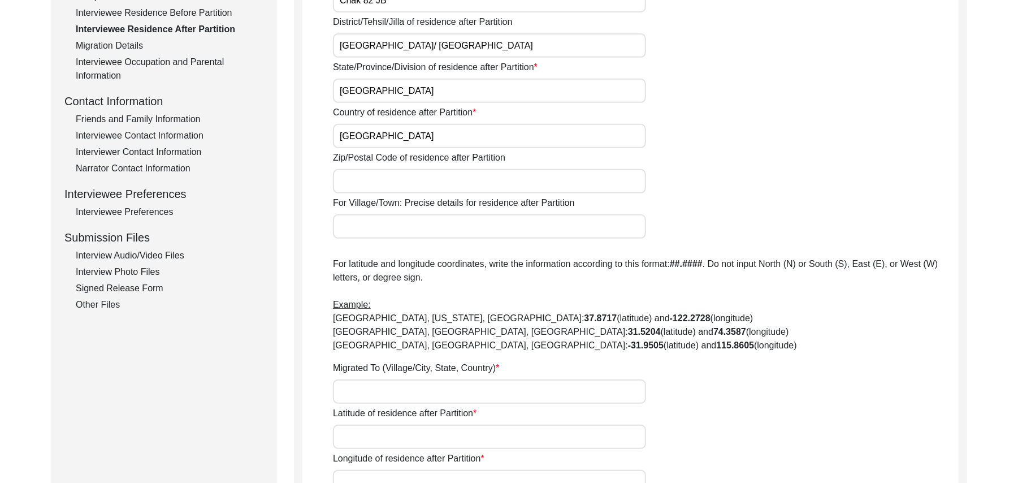
scroll to position [342, 0]
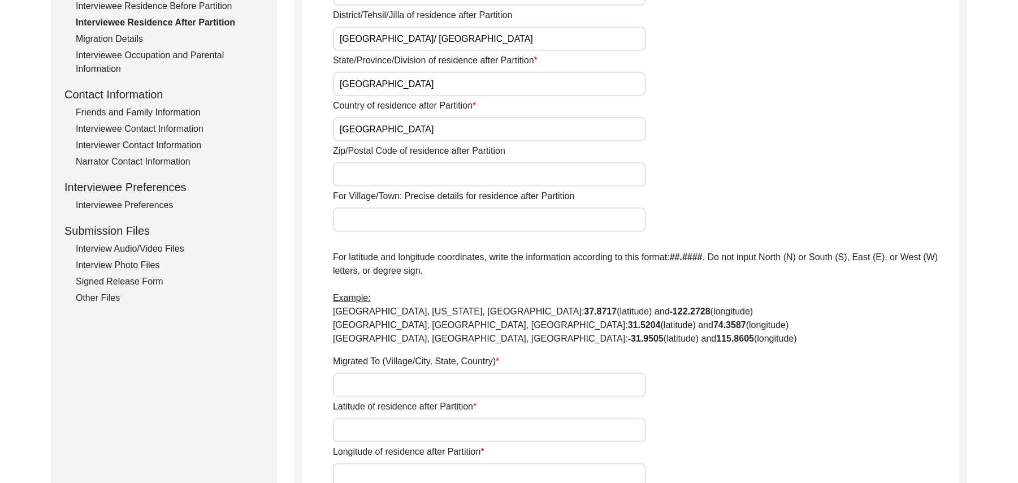
click at [362, 170] on input "Zip/Postal Code of residence after Partition" at bounding box center [489, 174] width 313 height 24
click at [357, 220] on input "For Village/Town: Precise details for residence after Partition" at bounding box center [489, 219] width 313 height 24
click at [384, 390] on input "Migrated To (Village/City, State, Country)" at bounding box center [489, 385] width 313 height 24
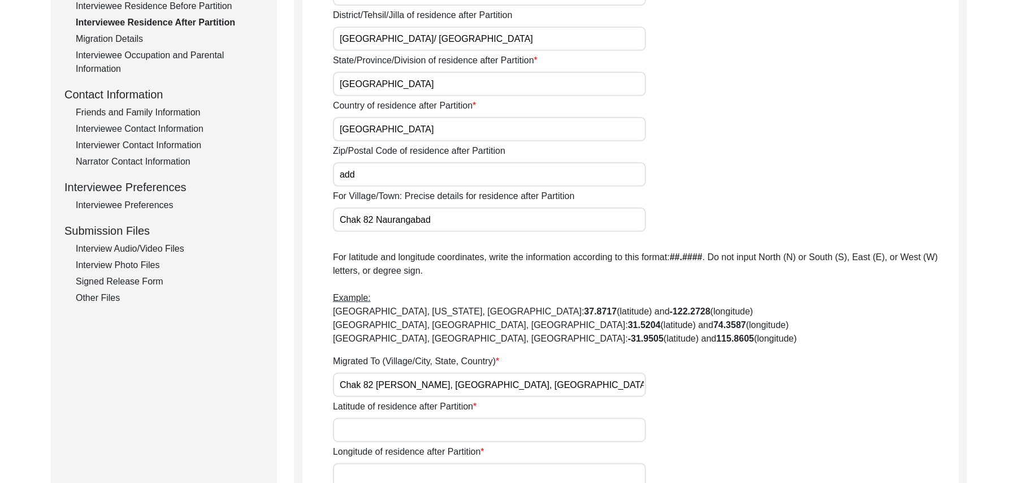
click at [392, 431] on input "Latitude of residence after Partition" at bounding box center [489, 430] width 313 height 24
paste input "N/A"
click at [387, 470] on input "Longitude of residence after Partition" at bounding box center [489, 475] width 313 height 24
paste input "N/A"
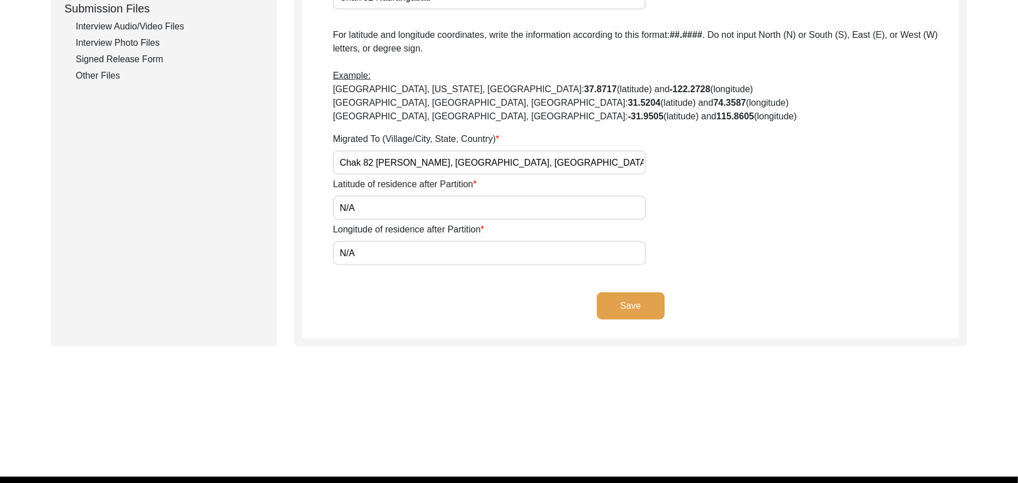
scroll to position [589, 0]
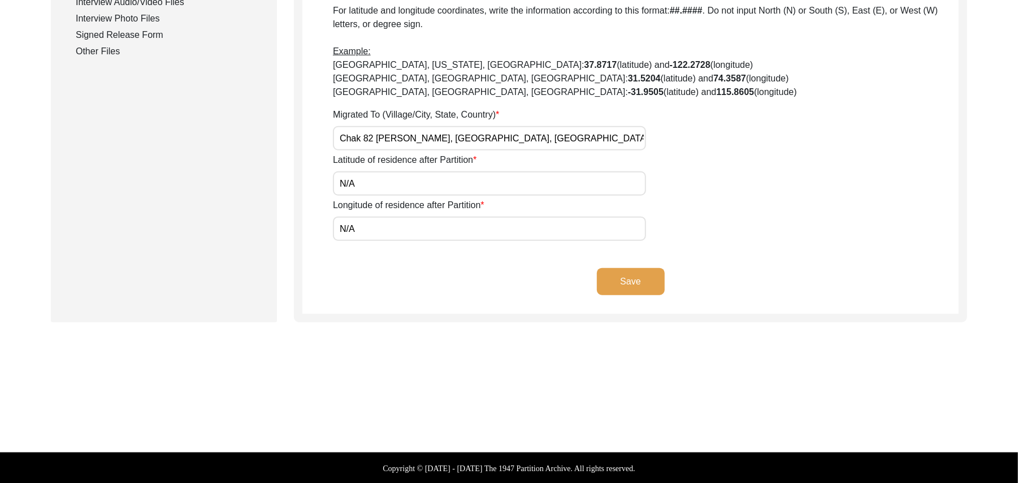
click at [631, 278] on button "Save" at bounding box center [631, 281] width 68 height 27
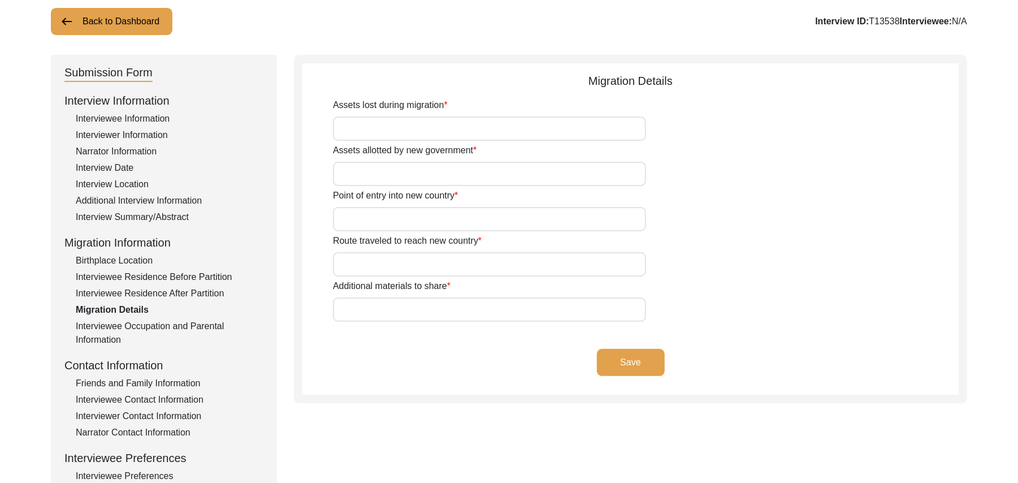
scroll to position [64, 0]
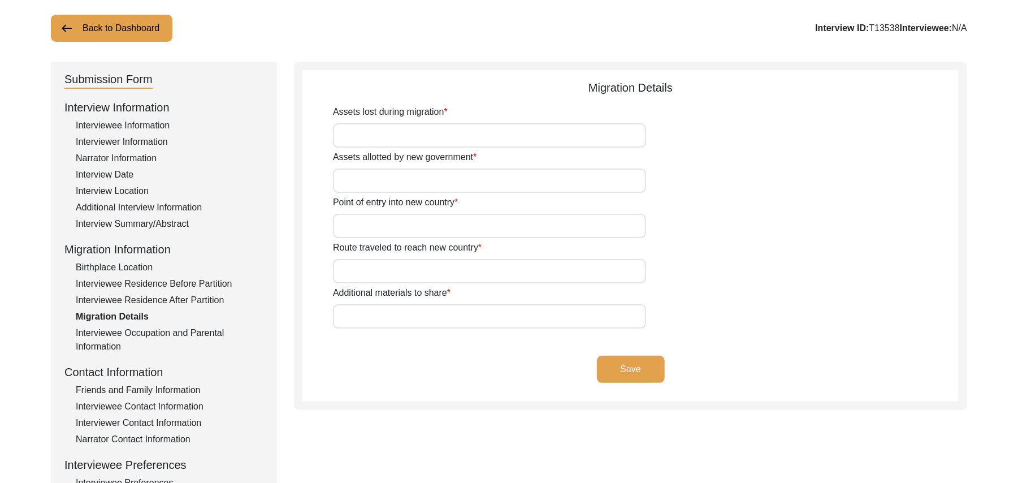
click at [452, 136] on input "Assets lost during migration" at bounding box center [489, 135] width 313 height 24
click at [430, 183] on input "Assets allotted by new government" at bounding box center [489, 180] width 313 height 24
click at [409, 224] on input "Point of entry into new country" at bounding box center [489, 226] width 313 height 24
click at [407, 270] on input "Route traveled to reach new country" at bounding box center [489, 271] width 313 height 24
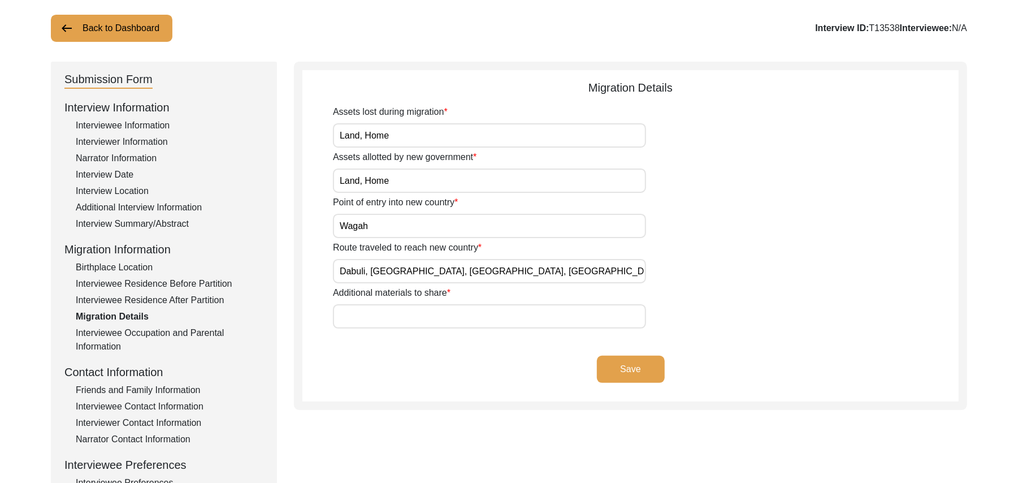
click at [405, 315] on input "Additional materials to share" at bounding box center [489, 316] width 313 height 24
paste input "N/A"
click at [613, 364] on button "Save" at bounding box center [631, 369] width 68 height 27
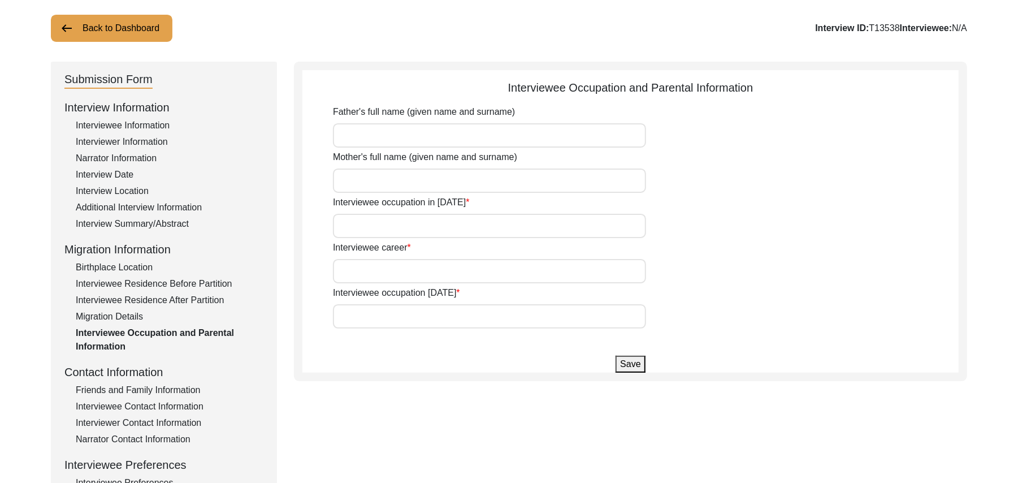
click at [442, 132] on input "Father's full name (given name and surname)" at bounding box center [489, 135] width 313 height 24
click at [421, 181] on input "Mother's full name (given name and surname)" at bounding box center [489, 180] width 313 height 24
click at [419, 223] on input "Interviewee occupation in 1947" at bounding box center [489, 226] width 313 height 24
click at [410, 269] on input "Interviewee career" at bounding box center [489, 271] width 313 height 24
click at [434, 319] on input "Interviewee occupation today" at bounding box center [489, 316] width 313 height 24
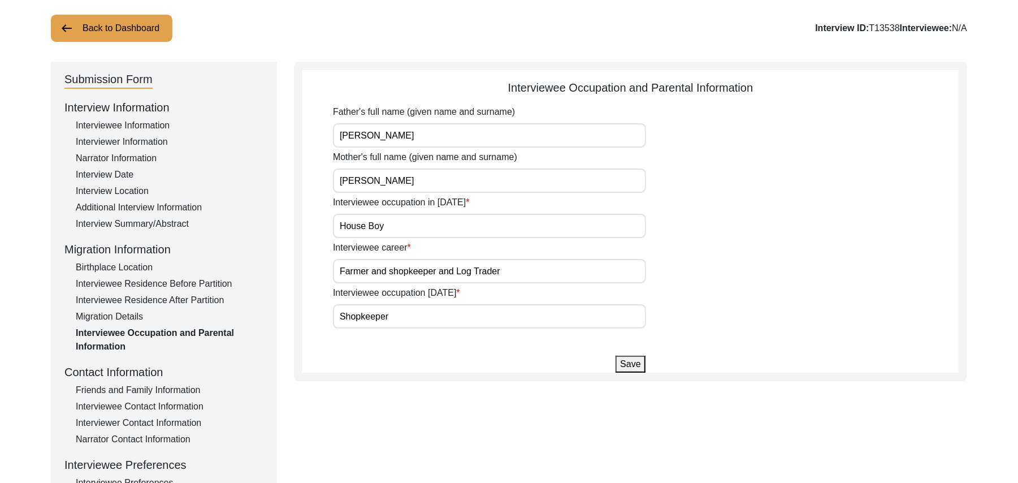
click at [626, 365] on button "Save" at bounding box center [630, 364] width 29 height 17
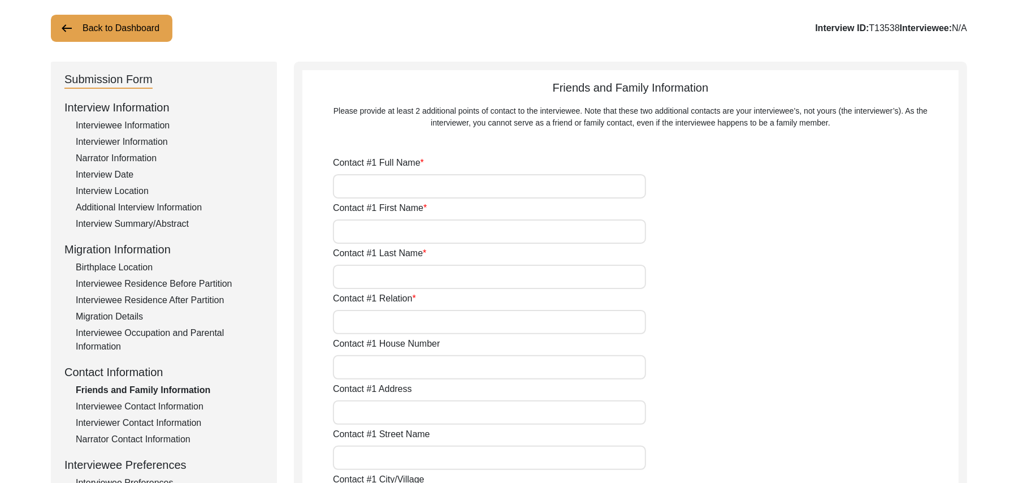
click at [176, 403] on div "Interviewee Contact Information" at bounding box center [170, 407] width 188 height 14
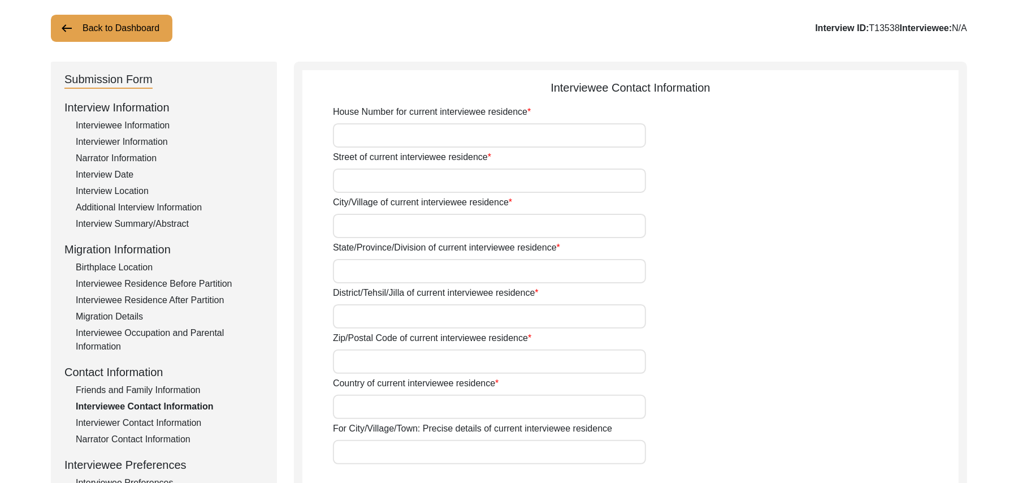
click at [348, 129] on input "House Number for current interviewee residence" at bounding box center [489, 135] width 313 height 24
click at [347, 178] on input "Street of current interviewee residence" at bounding box center [489, 180] width 313 height 24
click at [341, 218] on input "City/Village of current interviewee residence" at bounding box center [489, 226] width 313 height 24
click at [352, 266] on input "State/Province/Division of current interviewee residence" at bounding box center [489, 271] width 313 height 24
click at [351, 318] on input "District/Tehsil/Jilla of current interviewee residence" at bounding box center [489, 316] width 313 height 24
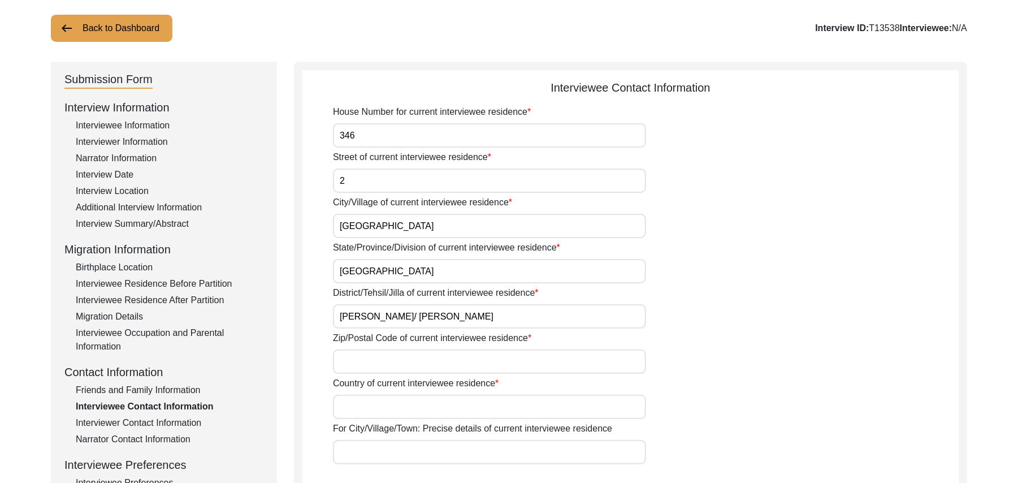
click at [352, 367] on input "Zip/Postal Code of current interviewee residence" at bounding box center [489, 361] width 313 height 24
click at [351, 407] on input "Country of current interviewee residence" at bounding box center [489, 407] width 313 height 24
click at [352, 453] on input "For City/Village/Town: Precise details of current interviewee residence" at bounding box center [489, 452] width 313 height 24
click at [401, 227] on input "Sirhind Colony" at bounding box center [489, 226] width 313 height 24
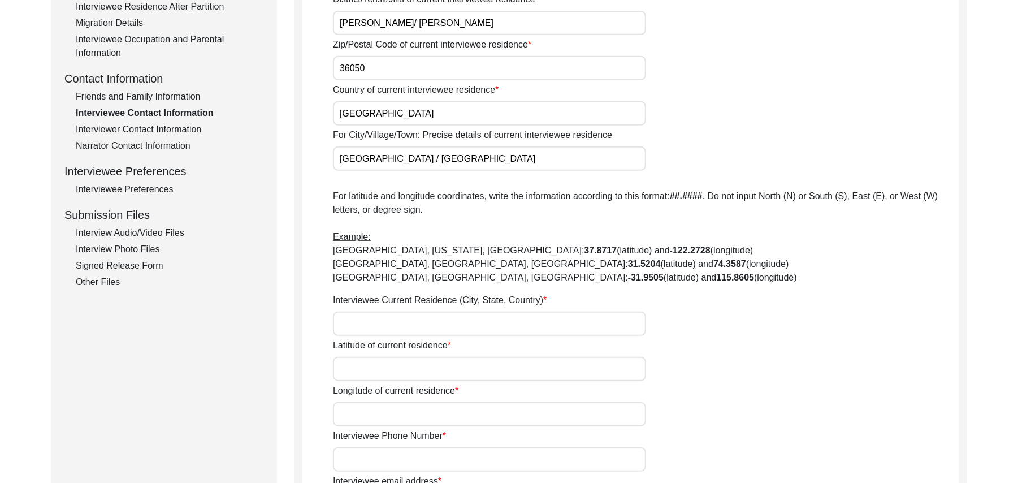
scroll to position [378, 0]
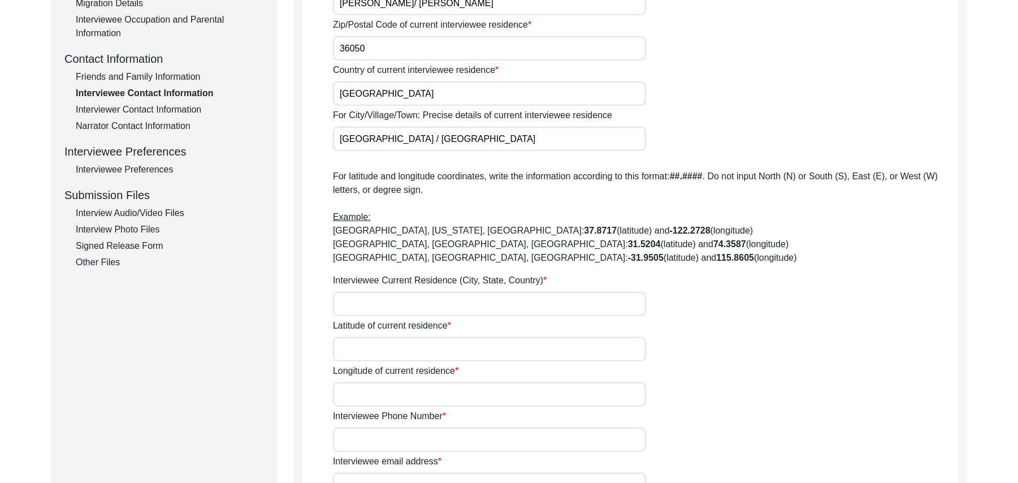
click at [422, 301] on input "Interviewee Current Residence (City, State, Country)" at bounding box center [489, 304] width 313 height 24
click at [415, 351] on input "Latitude of current residence" at bounding box center [489, 349] width 313 height 24
paste input "N/A"
click at [405, 392] on input "Longitude of current residence" at bounding box center [489, 394] width 313 height 24
paste input "N/A"
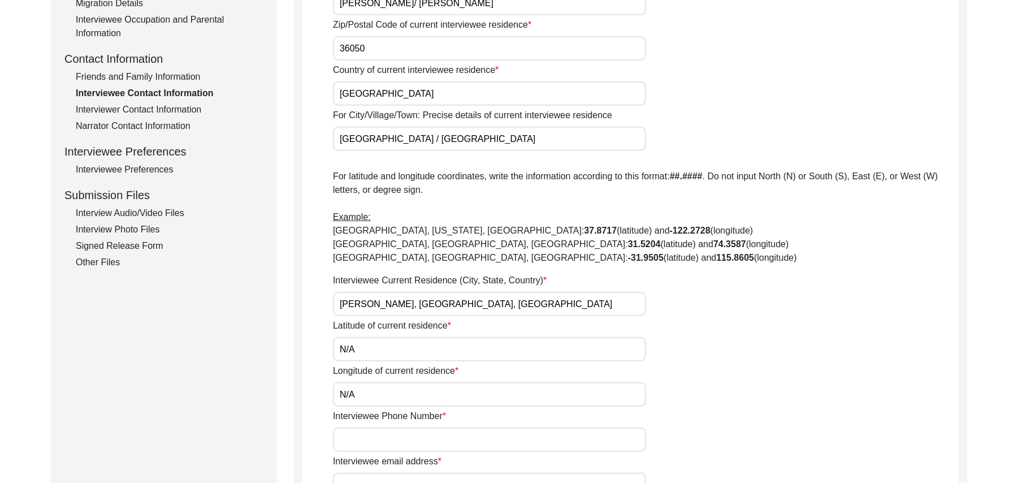
click at [396, 445] on input "Interviewee Phone Number" at bounding box center [489, 439] width 313 height 24
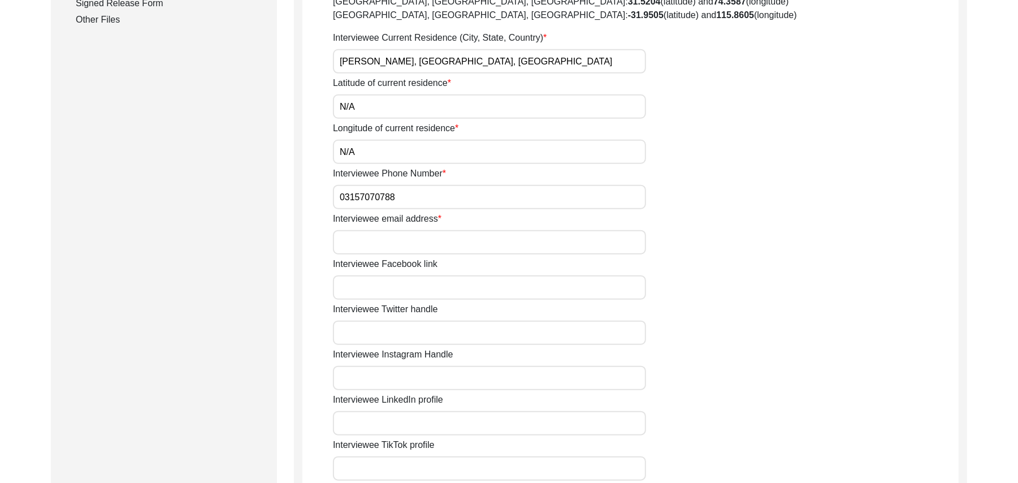
scroll to position [670, 0]
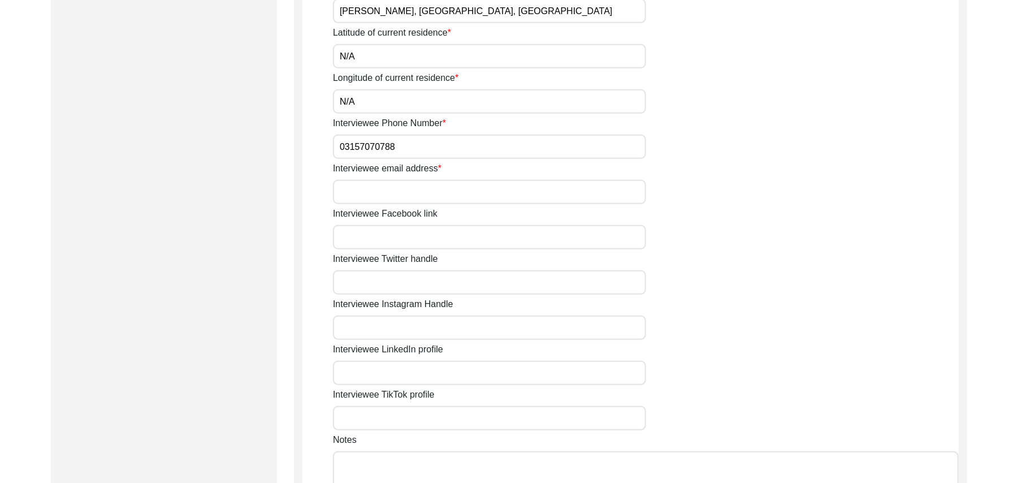
click at [450, 192] on input "Interviewee email address" at bounding box center [489, 192] width 313 height 24
paste input "N/A"
click at [414, 239] on input "Interviewee Facebook link" at bounding box center [489, 237] width 313 height 24
paste input "N/A"
click at [403, 278] on input "Interviewee Twitter handle" at bounding box center [489, 282] width 313 height 24
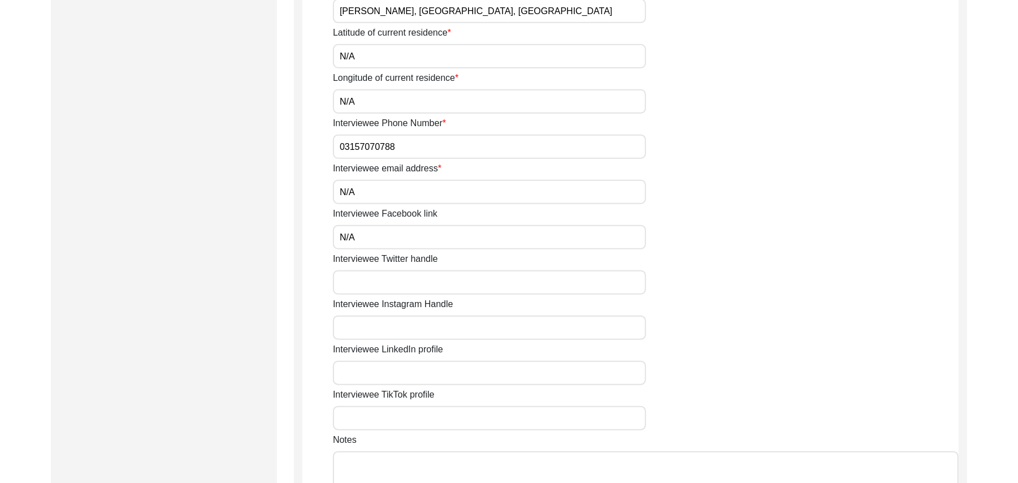
paste input "N/A"
click at [405, 322] on input "Interviewee Instagram Handle" at bounding box center [489, 327] width 313 height 24
paste input "N/A"
click at [412, 377] on input "Interviewee LinkedIn profile" at bounding box center [489, 373] width 313 height 24
paste input "N/A"
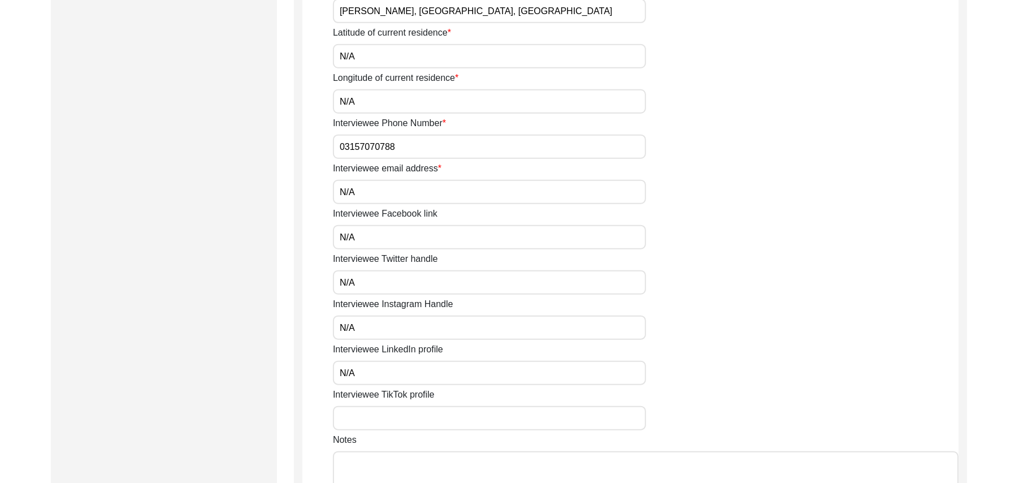
click at [408, 414] on input "Interviewee TikTok profile" at bounding box center [489, 418] width 313 height 24
paste input "N/A"
click at [407, 461] on textarea "Notes" at bounding box center [646, 485] width 626 height 68
paste textarea "N/A"
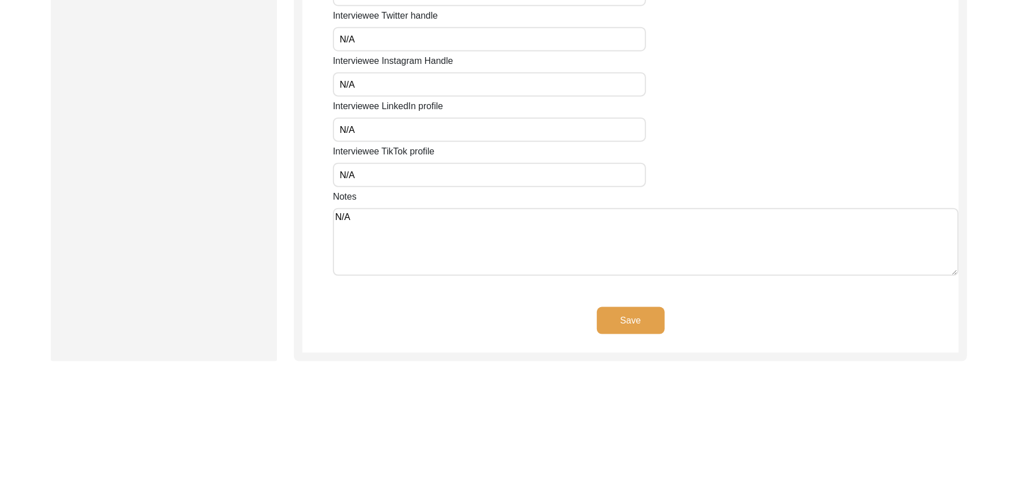
scroll to position [953, 0]
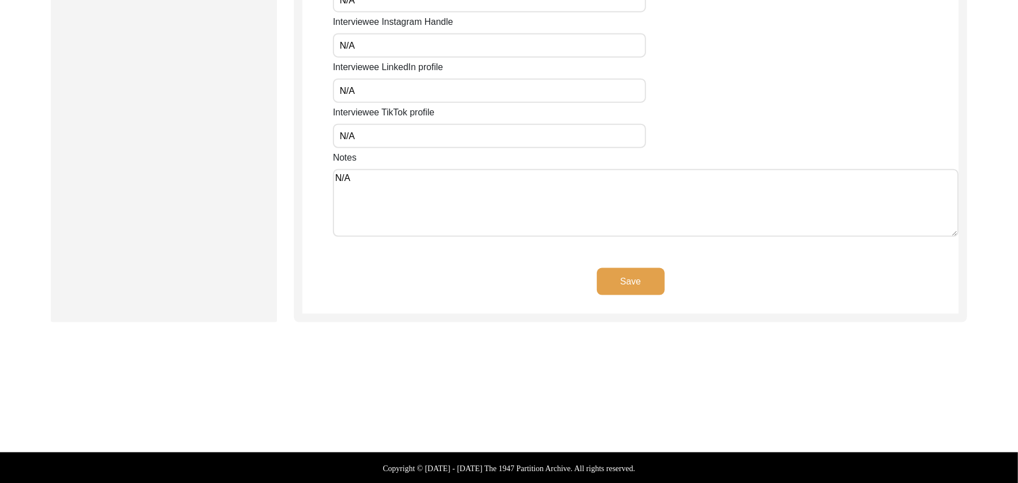
click at [640, 279] on button "Save" at bounding box center [631, 281] width 68 height 27
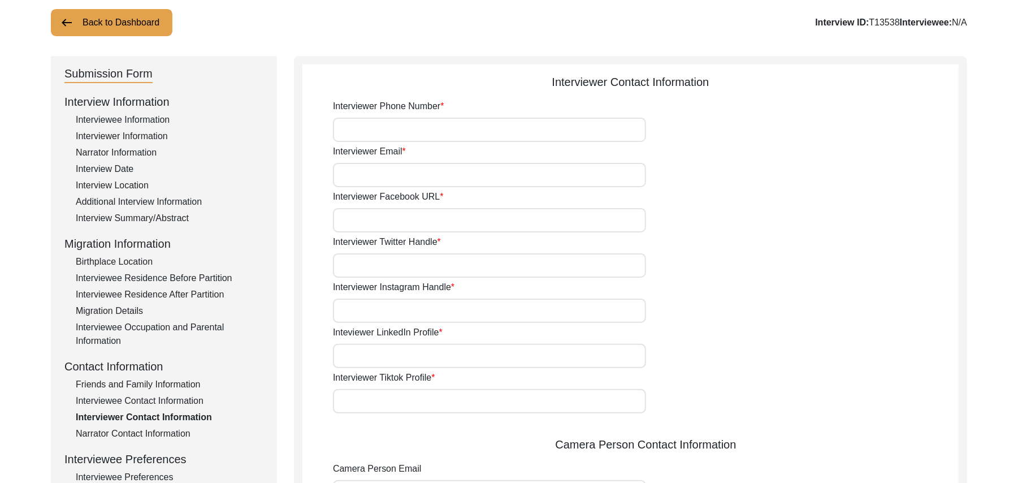
scroll to position [59, 0]
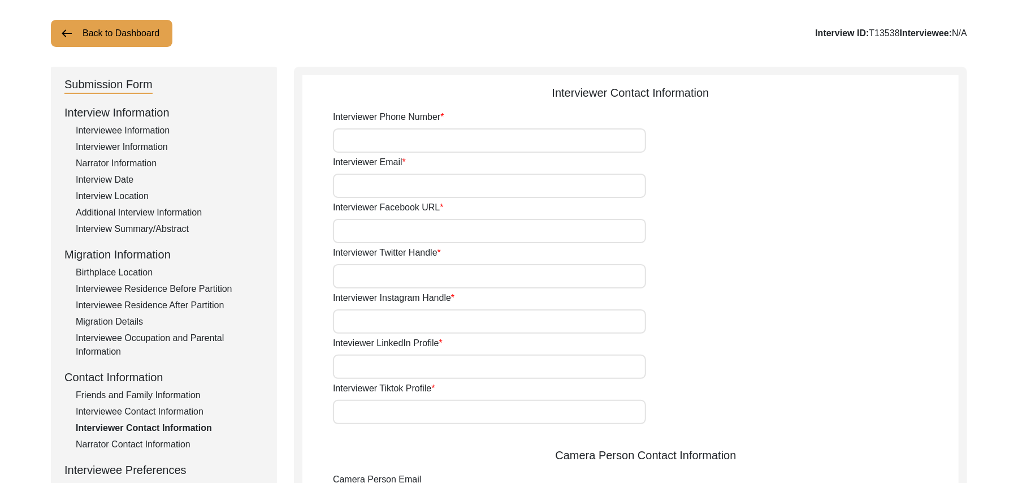
click at [460, 142] on input "Interviewer Phone Number" at bounding box center [489, 140] width 313 height 24
click at [451, 192] on input "Interviewer Email" at bounding box center [489, 186] width 313 height 24
click at [442, 233] on input "Interviewer Facebook URL" at bounding box center [489, 231] width 313 height 24
paste input "N/A"
click at [432, 274] on input "Interviewer Twitter Handle" at bounding box center [489, 276] width 313 height 24
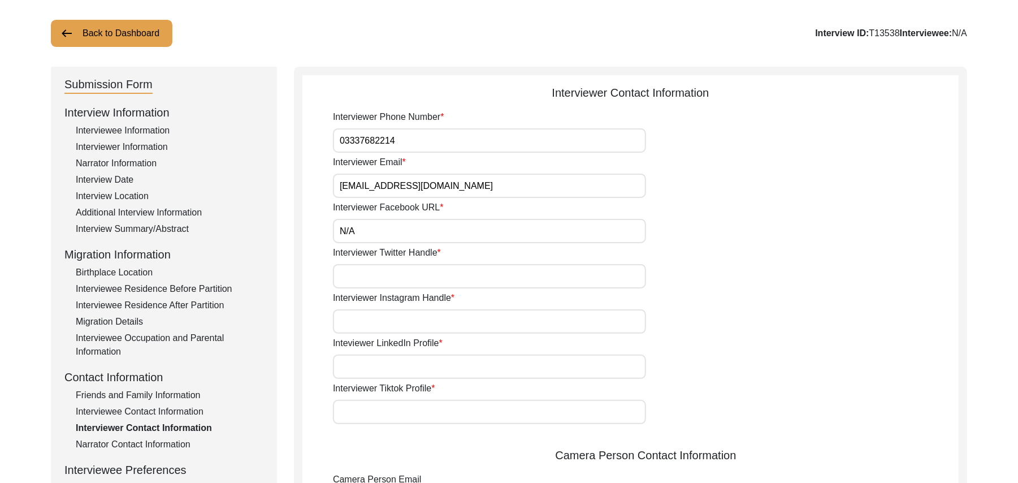
paste input "N/A"
click at [417, 320] on input "Interviewer Instagram Handle" at bounding box center [489, 321] width 313 height 24
paste input "N/A"
click at [406, 365] on input "Inteviewer LinkedIn Profile" at bounding box center [489, 366] width 313 height 24
paste input "N/A"
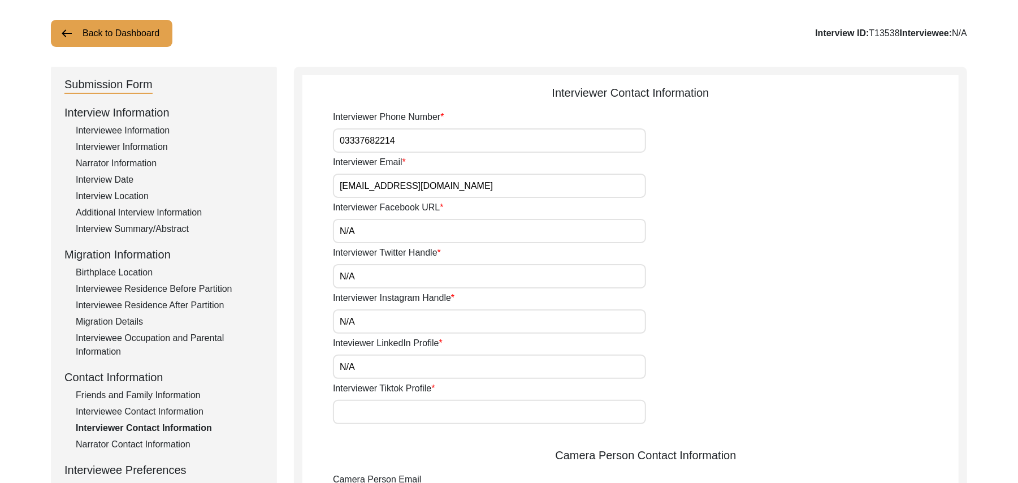
click at [401, 408] on input "Interviewer Tiktok Profile" at bounding box center [489, 412] width 313 height 24
paste input "N/A"
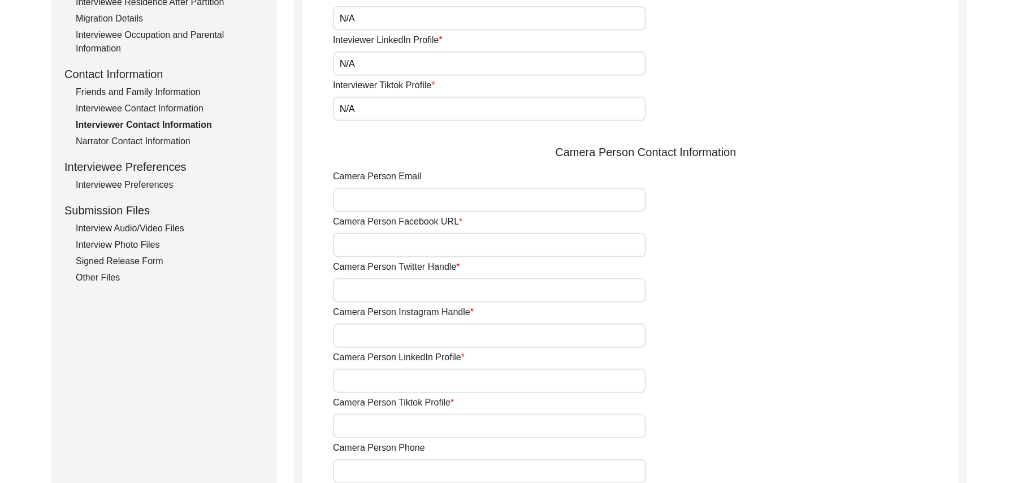
scroll to position [423, 0]
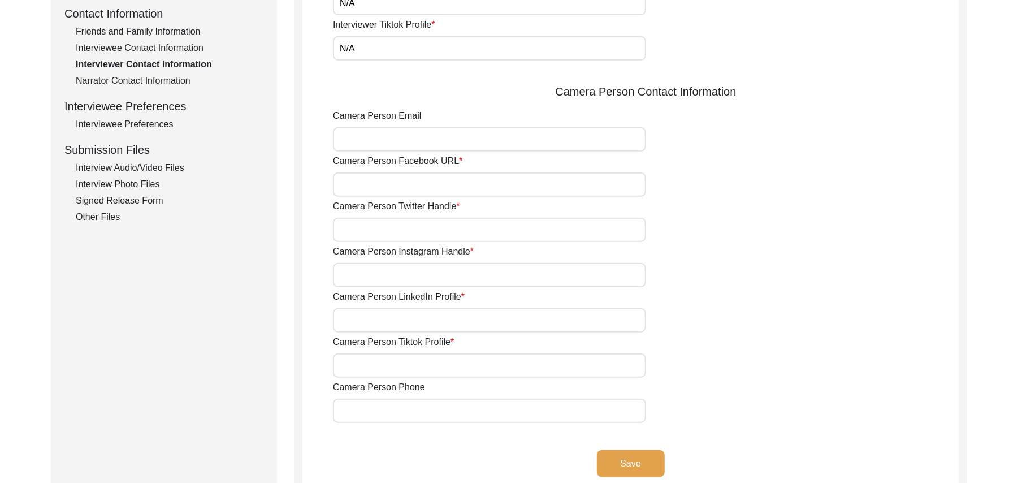
click at [390, 145] on input "Camera Person Email" at bounding box center [489, 139] width 313 height 24
paste input "N/A"
click at [383, 185] on input "Camera Person Facebook URL" at bounding box center [489, 184] width 313 height 24
paste input "N/A"
click at [382, 224] on input "Camera Person Twitter Handle" at bounding box center [489, 230] width 313 height 24
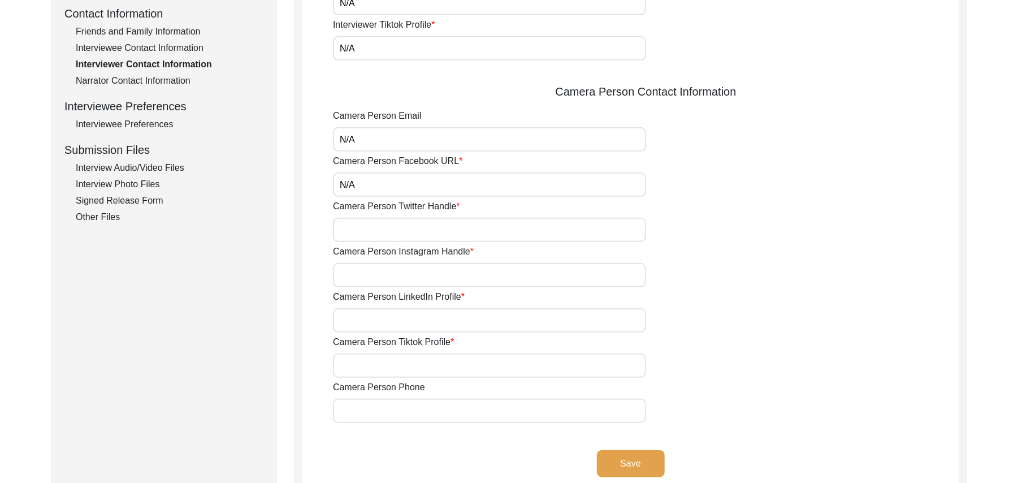
paste
click at [382, 265] on input "Camera Person Instagram Handle" at bounding box center [489, 275] width 313 height 24
click at [386, 319] on input "Camera Person LinkedIn Profile" at bounding box center [489, 320] width 313 height 24
click at [387, 360] on input "Camera Person Tiktok Profile" at bounding box center [489, 365] width 313 height 24
click at [387, 413] on input "Camera Person Phone" at bounding box center [489, 411] width 313 height 24
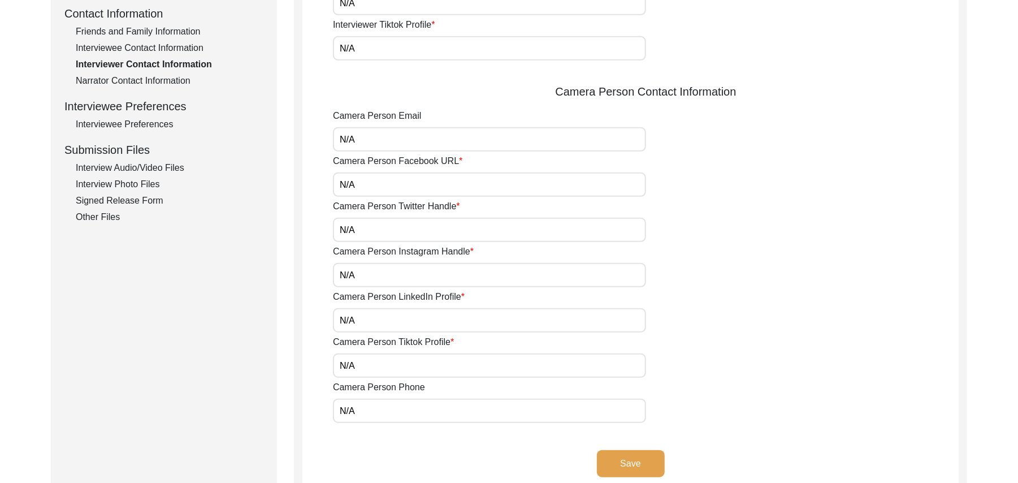
click at [637, 462] on button "Save" at bounding box center [631, 463] width 68 height 27
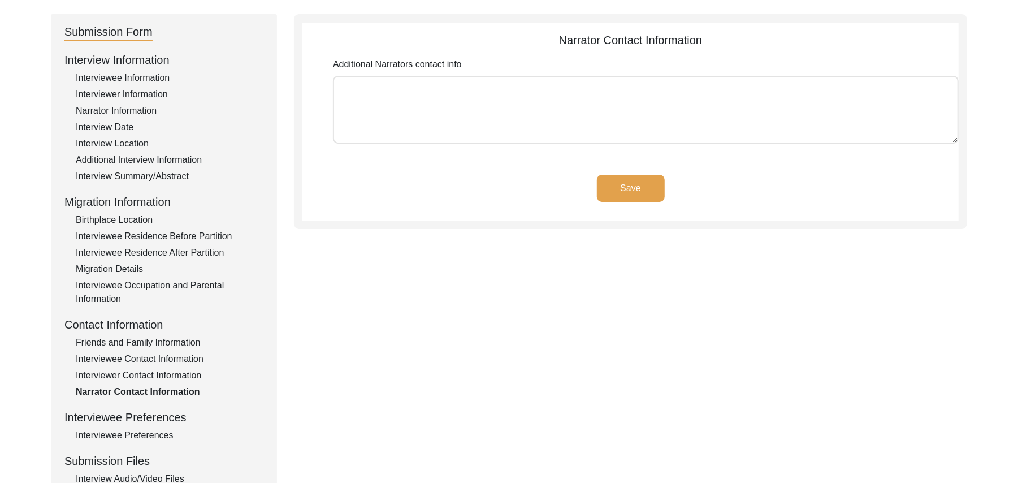
scroll to position [0, 0]
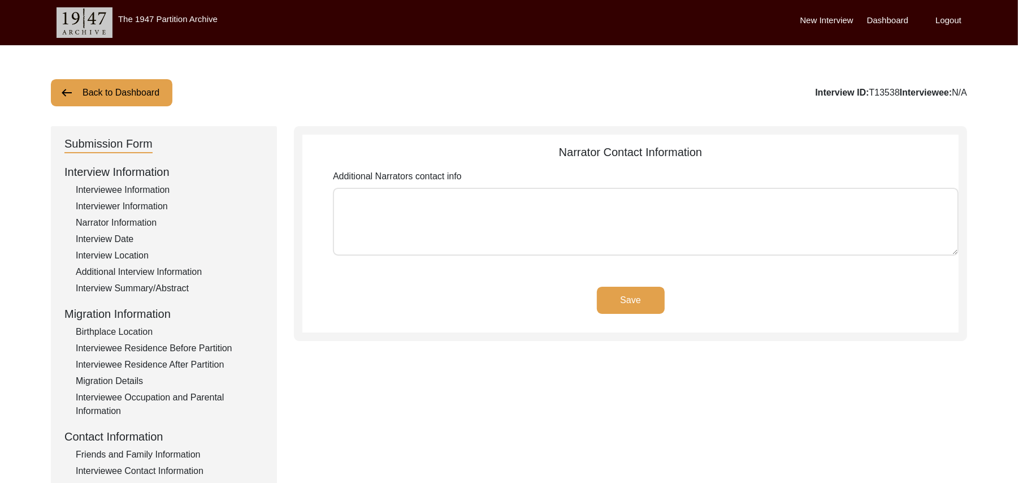
click at [541, 223] on textarea "Additional Narrators contact info" at bounding box center [646, 222] width 626 height 68
click at [617, 295] on button "Save" at bounding box center [631, 300] width 68 height 27
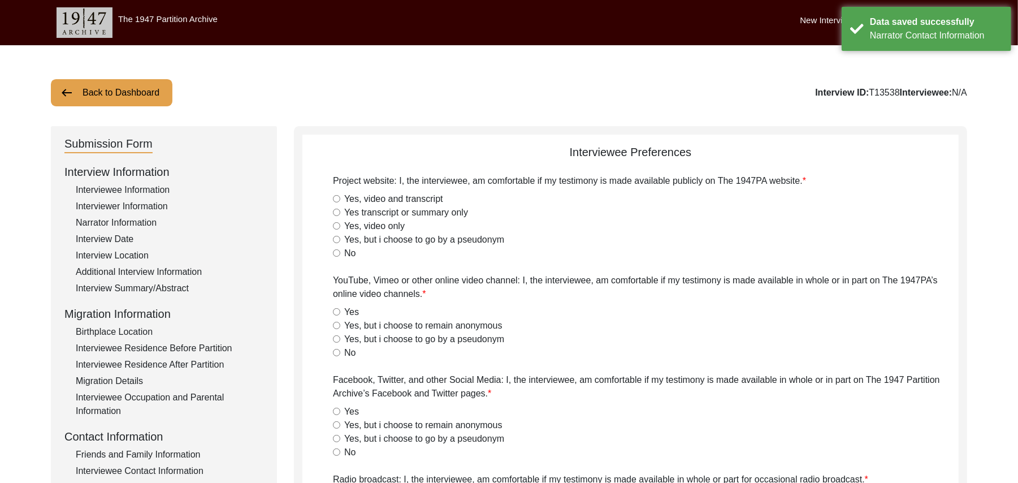
click at [335, 197] on input "Yes, video and transcript" at bounding box center [336, 198] width 7 height 7
click at [337, 310] on input "Yes" at bounding box center [336, 311] width 7 height 7
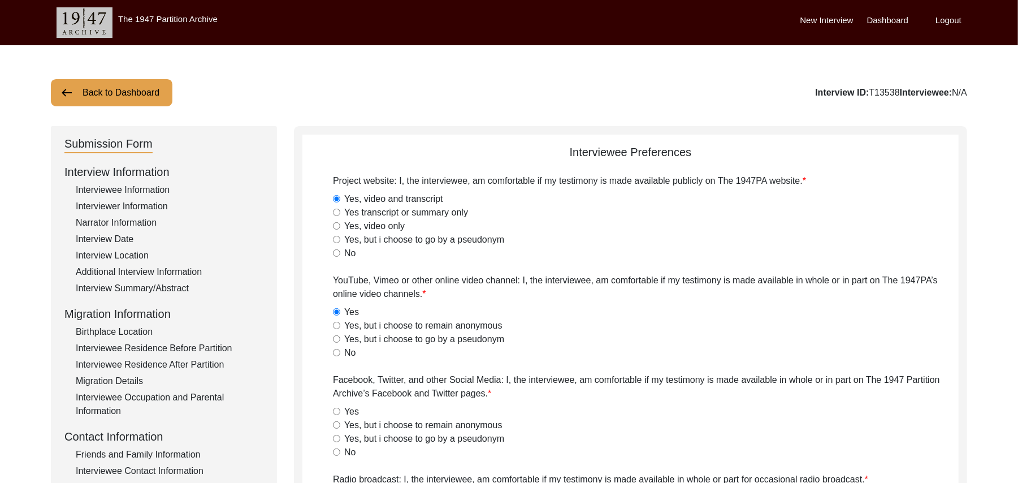
click at [338, 412] on input "Yes" at bounding box center [336, 411] width 7 height 7
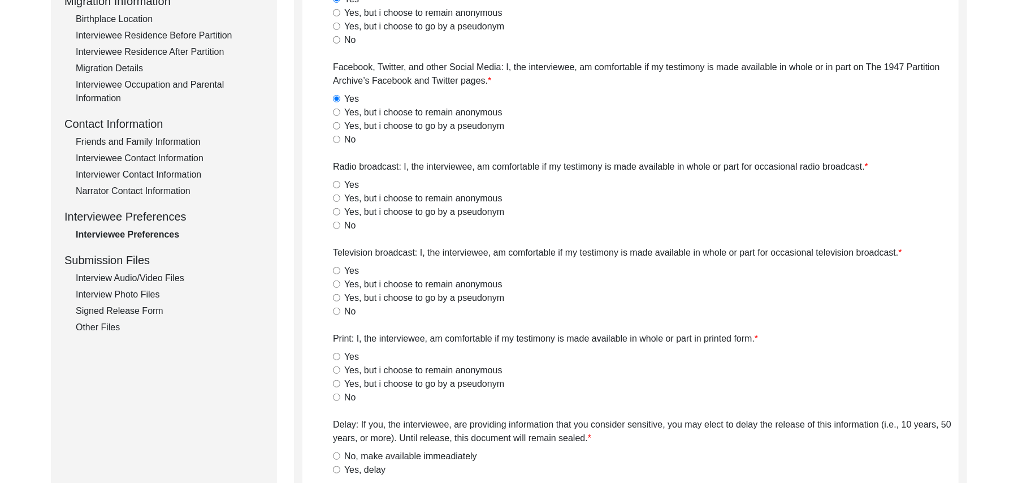
scroll to position [323, 0]
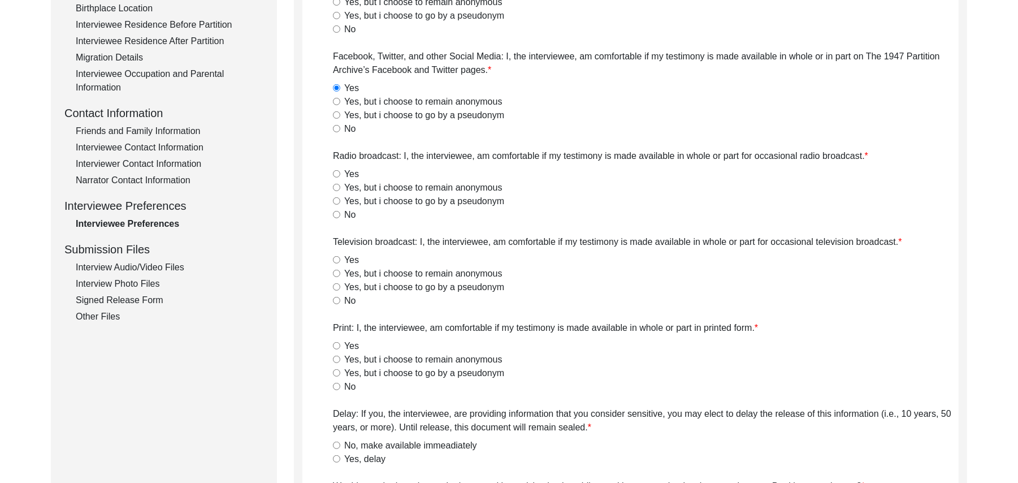
click at [334, 173] on input "Yes" at bounding box center [336, 173] width 7 height 7
click at [336, 260] on input "Yes" at bounding box center [336, 259] width 7 height 7
click at [336, 345] on input "Yes" at bounding box center [336, 345] width 7 height 7
click at [337, 442] on input "No, make available immeadiately" at bounding box center [336, 445] width 7 height 7
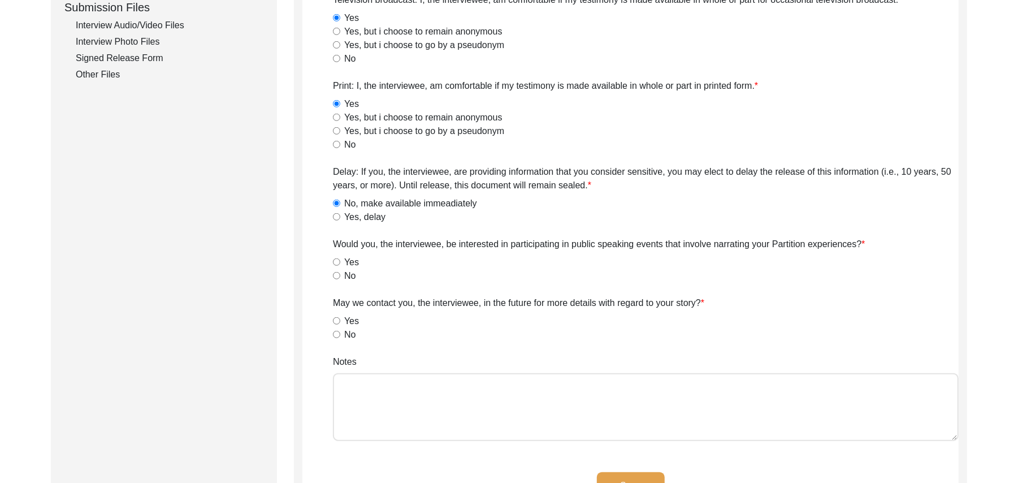
scroll to position [606, 0]
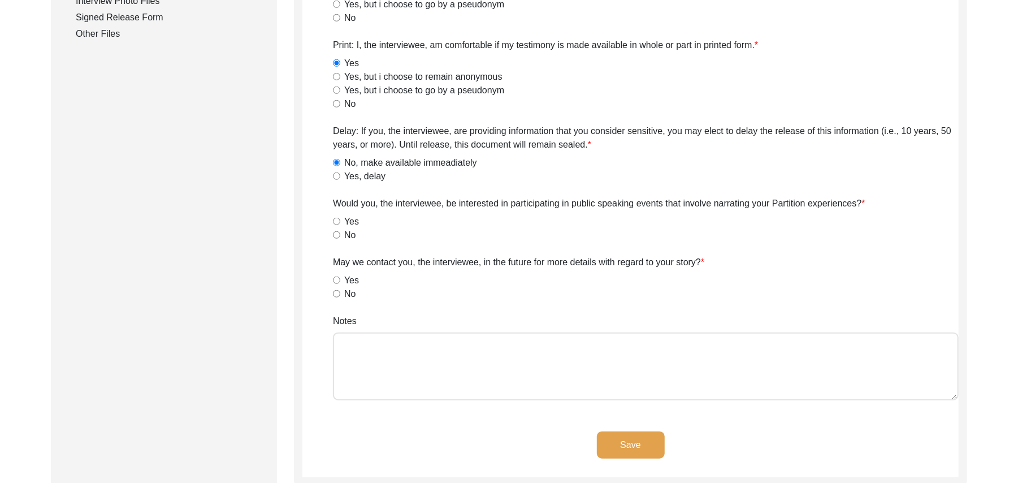
click at [334, 234] on input "No" at bounding box center [336, 234] width 7 height 7
click at [335, 279] on input "Yes" at bounding box center [336, 279] width 7 height 7
click at [374, 352] on textarea "Notes" at bounding box center [646, 366] width 626 height 68
click at [613, 440] on button "Save" at bounding box center [631, 444] width 68 height 27
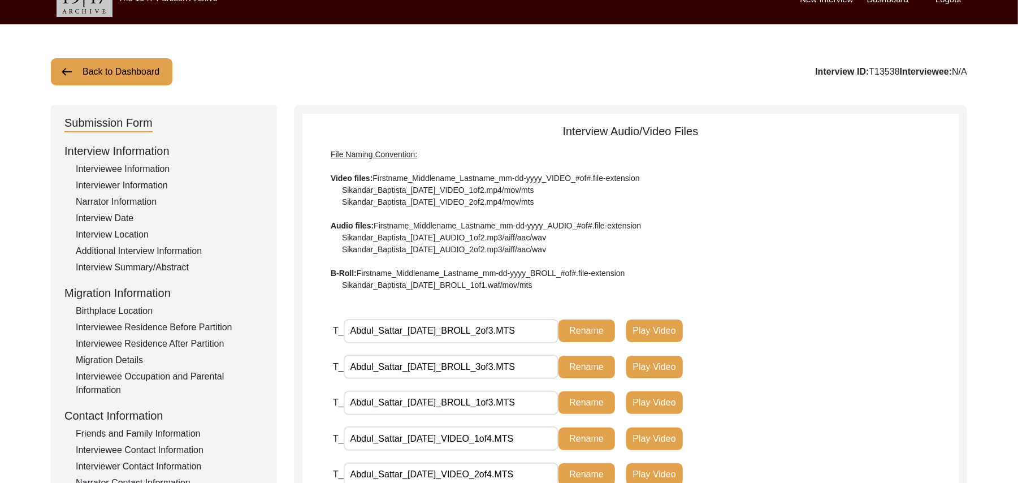
scroll to position [0, 0]
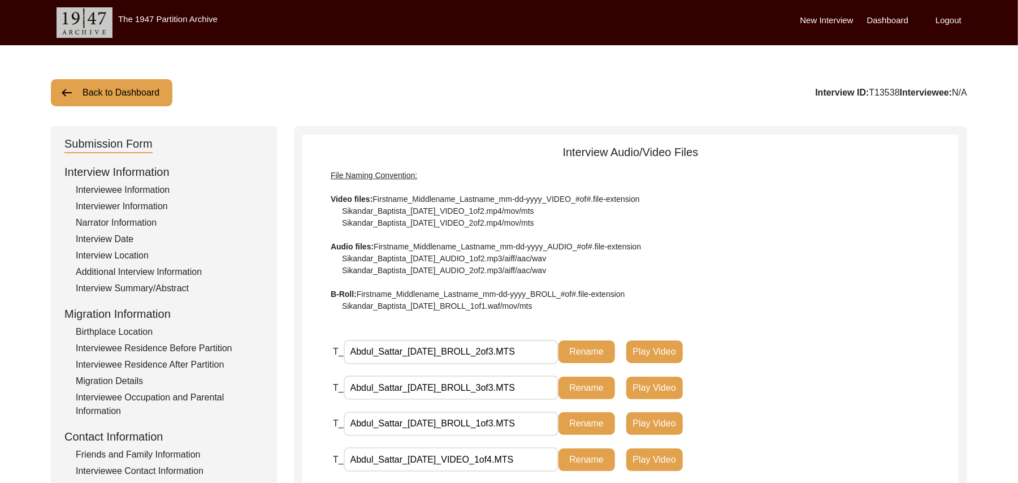
click at [154, 83] on button "Back to Dashboard" at bounding box center [112, 92] width 122 height 27
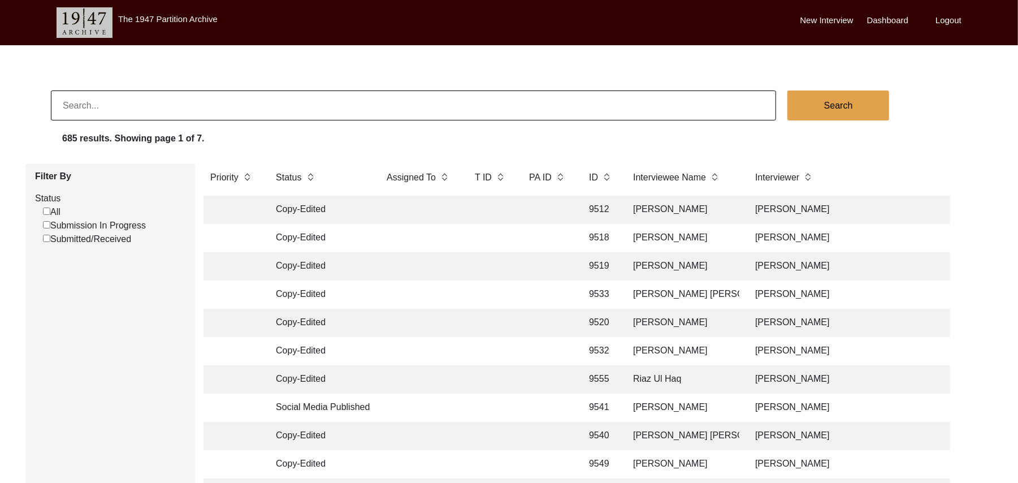
click at [48, 227] on input "Submission In Progress" at bounding box center [46, 224] width 7 height 7
checkbox input "false"
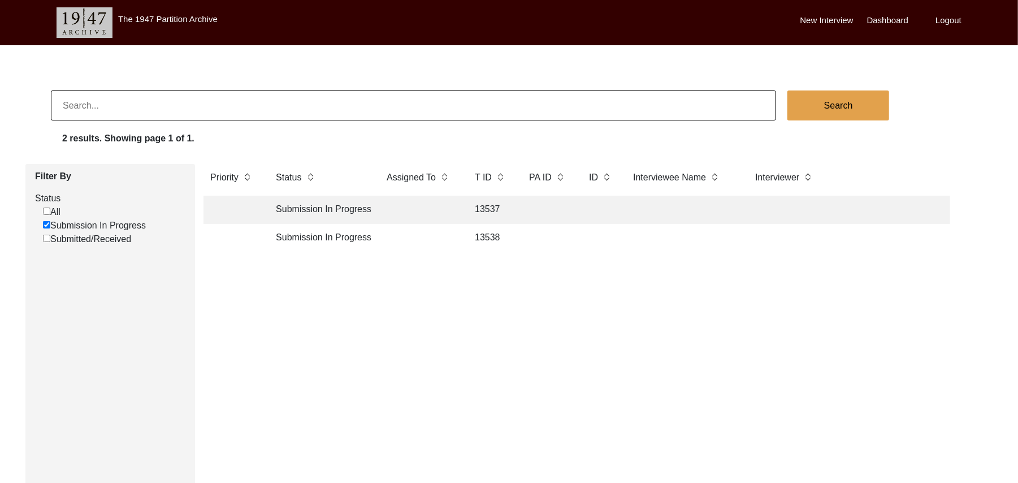
click at [492, 208] on td "13537" at bounding box center [490, 210] width 45 height 28
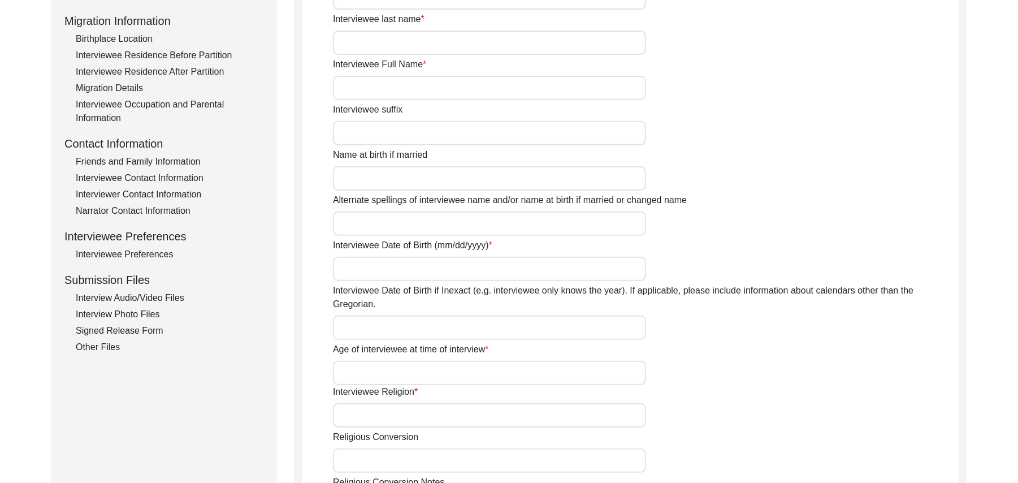
scroll to position [363, 0]
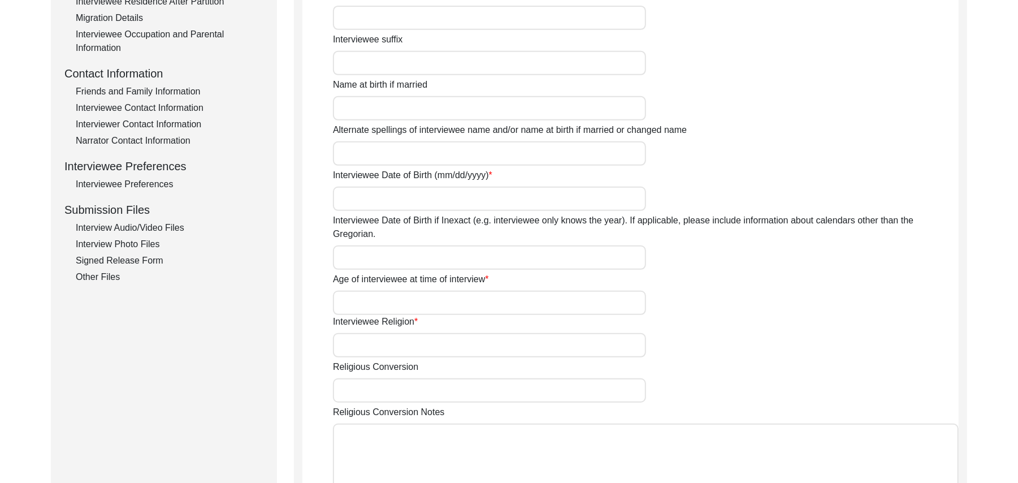
click at [171, 225] on div "Interview Audio/Video Files" at bounding box center [170, 228] width 188 height 14
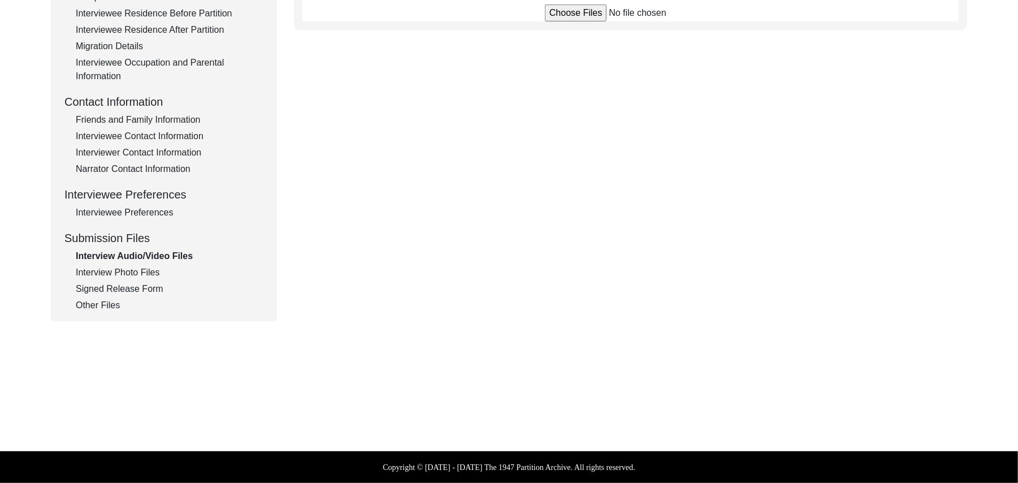
scroll to position [334, 0]
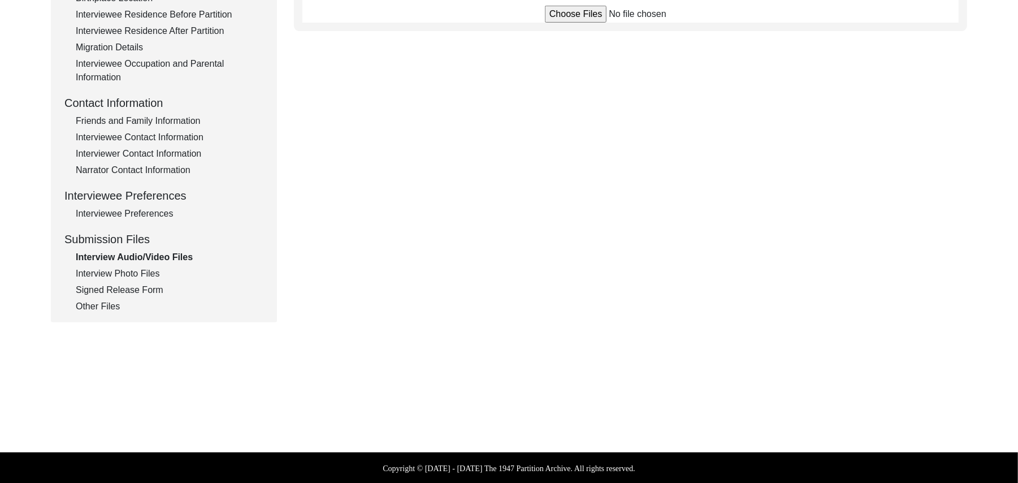
click at [561, 14] on input "file" at bounding box center [630, 14] width 171 height 17
type input "C:\fakepath\Bashir_Ahmed_09-14-2025_BROLL_1of3.MPG"
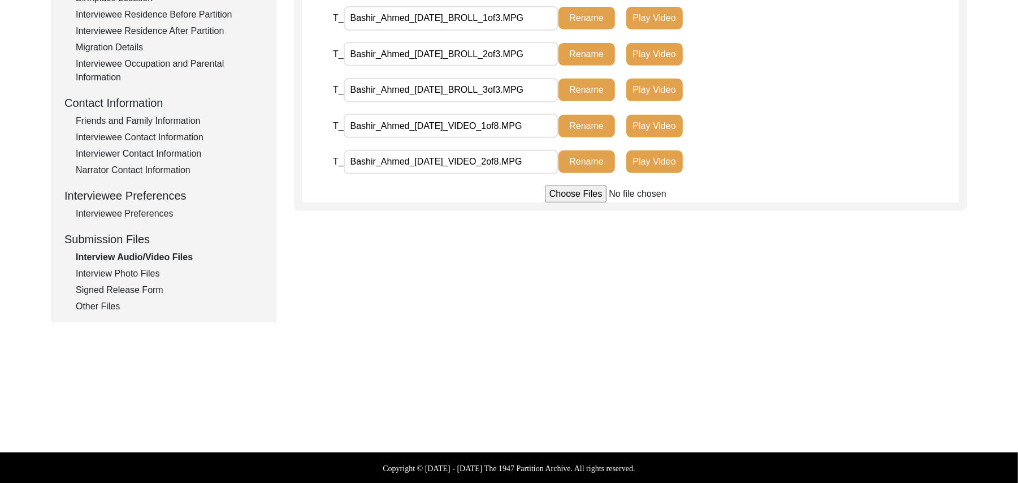
click at [568, 197] on input "file" at bounding box center [630, 193] width 171 height 17
type input "C:\fakepath\Bashir_Ahmed_09-14-2025_VIDEO_7.MPG"
click at [555, 192] on input "file" at bounding box center [630, 193] width 171 height 17
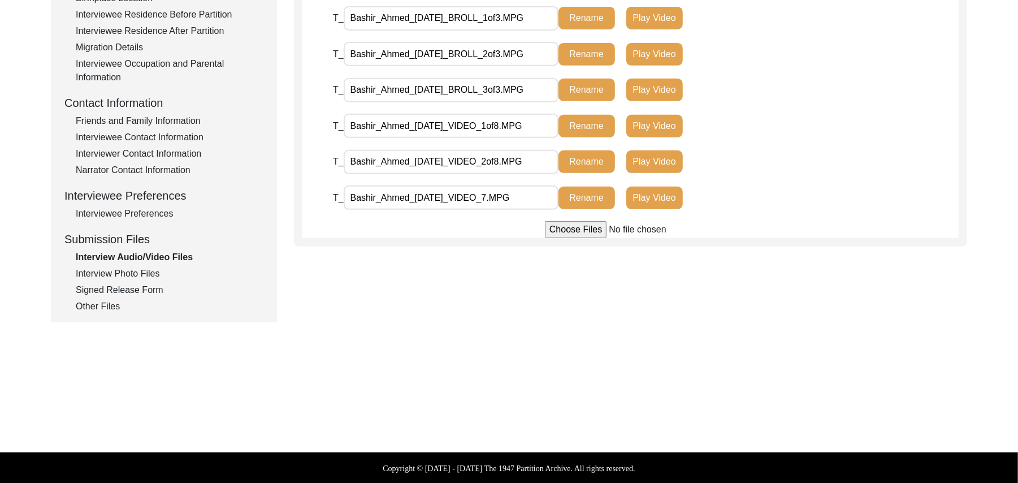
click at [503, 197] on input "Bashir_Ahmed_09-14-2025_VIDEO_7.MPG" at bounding box center [451, 197] width 215 height 24
type input "Bashir_Ahmed_09-14-2025_VIDEO_7of8.MPG"
click at [579, 195] on button "Rename" at bounding box center [587, 198] width 57 height 23
click at [577, 229] on input "file" at bounding box center [630, 229] width 171 height 17
click at [563, 229] on input "file" at bounding box center [630, 229] width 171 height 17
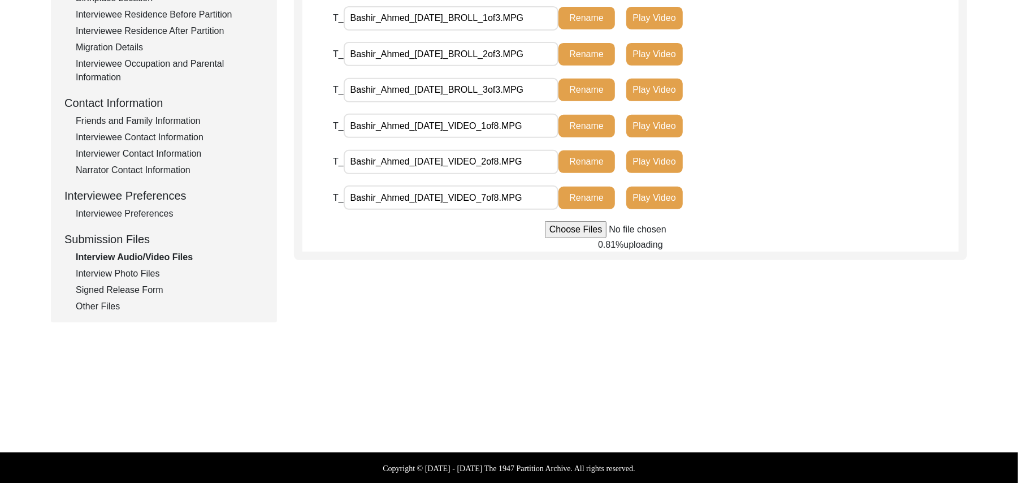
type input "C:\fakepath\Bashir_Ahmed_09-14-2025_VIDEO_5of8.MPG"
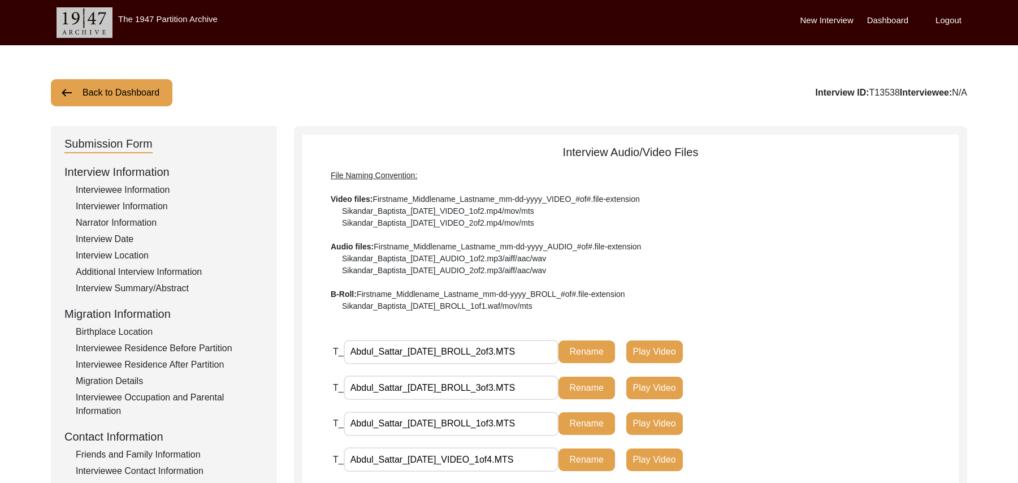
scroll to position [283, 0]
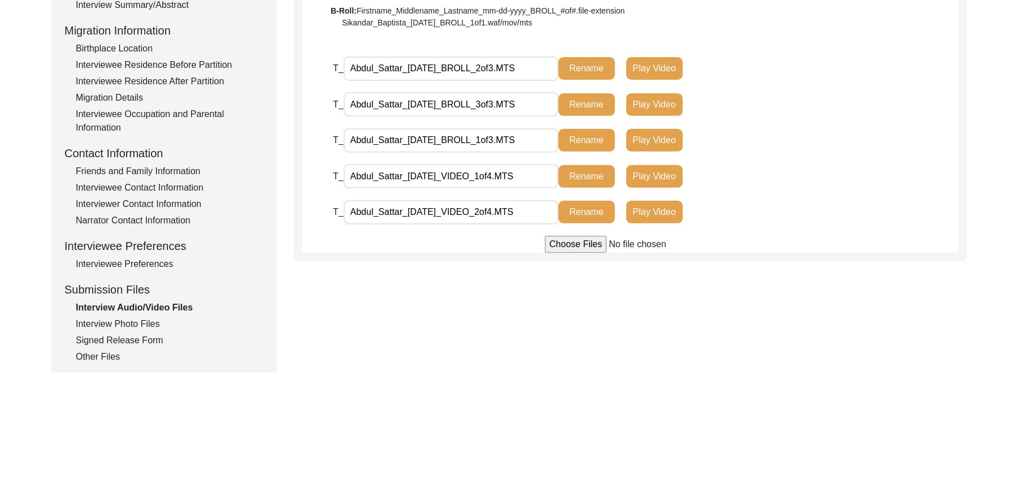
click at [557, 245] on input "file" at bounding box center [630, 244] width 171 height 17
click at [548, 244] on input "file" at bounding box center [630, 244] width 171 height 17
type input "C:\fakepath\Abdul_Sattar_[DATE]_VIDEO_3of4.MTS"
